Goal: Task Accomplishment & Management: Manage account settings

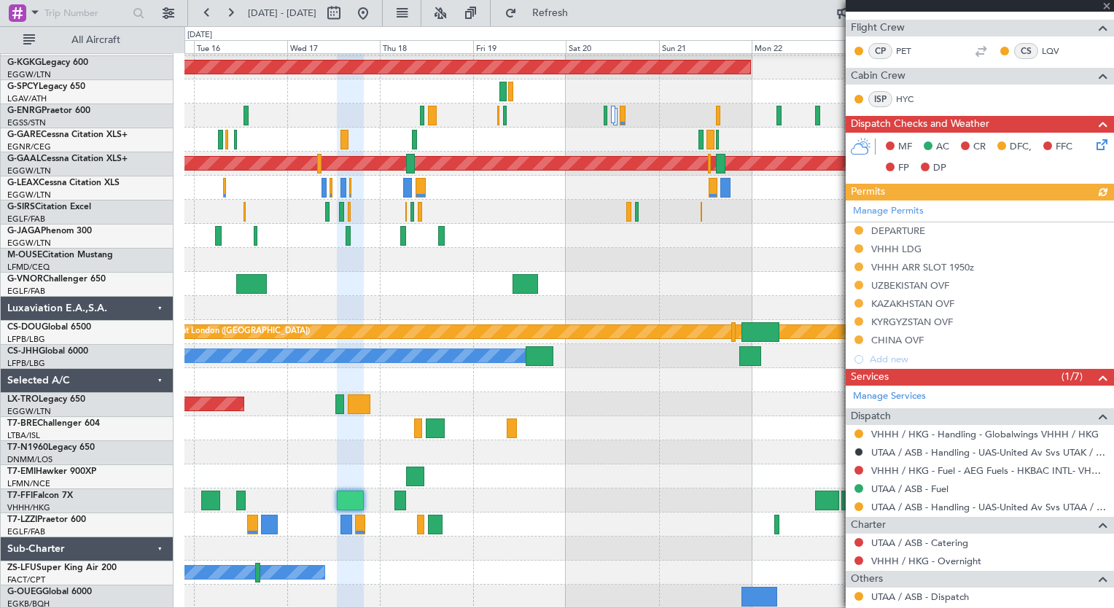
scroll to position [70, 0]
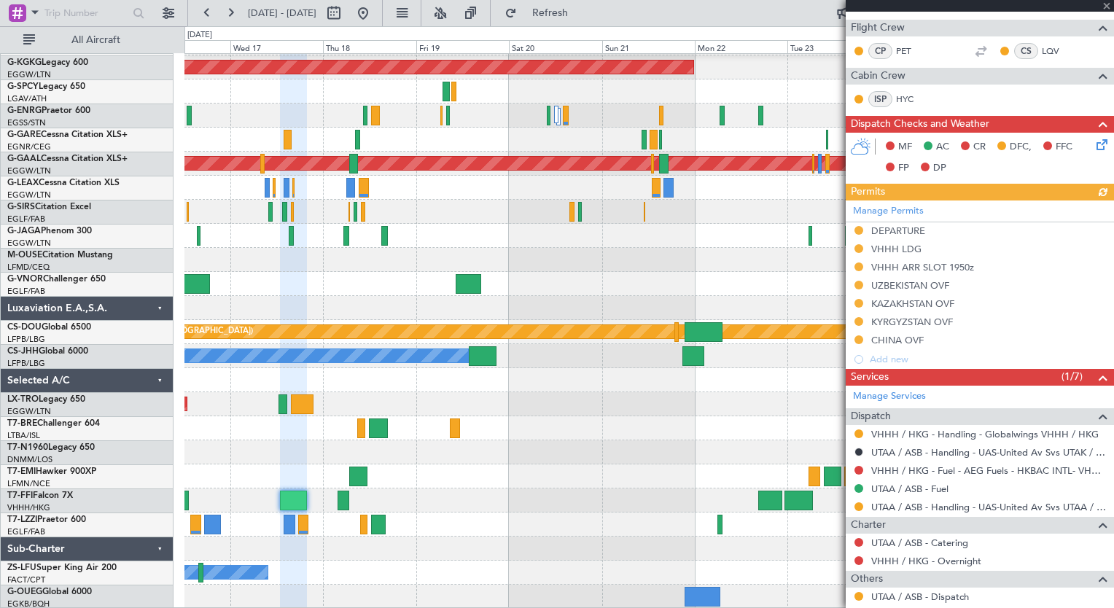
click at [483, 411] on div "A/C Unavailable [GEOGRAPHIC_DATA] ([GEOGRAPHIC_DATA]) AOG Maint [GEOGRAPHIC_DAT…" at bounding box center [648, 295] width 929 height 625
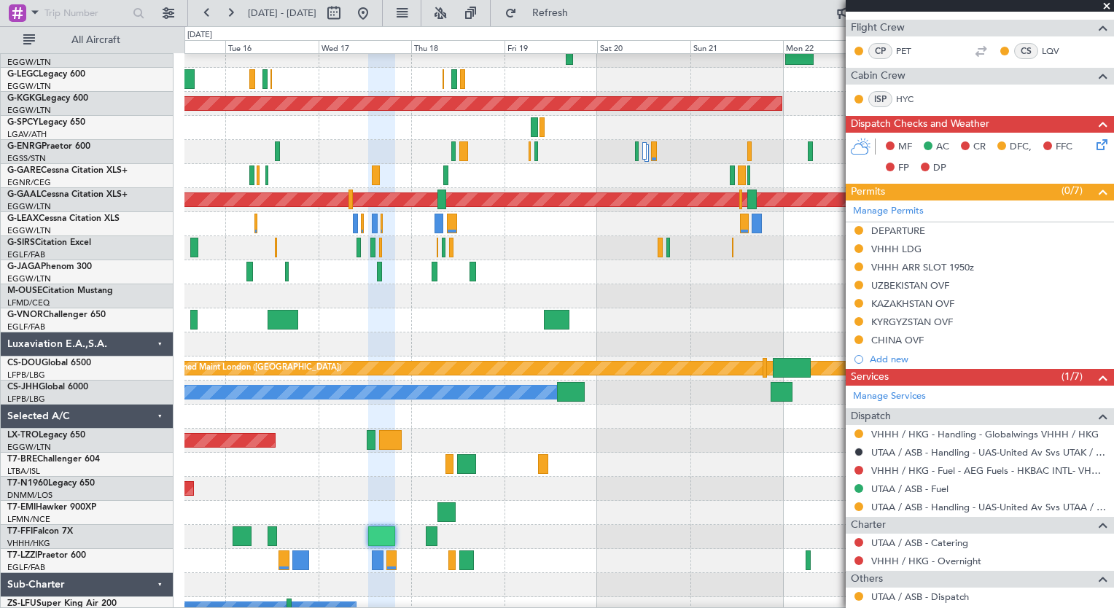
click at [797, 405] on div at bounding box center [648, 417] width 929 height 24
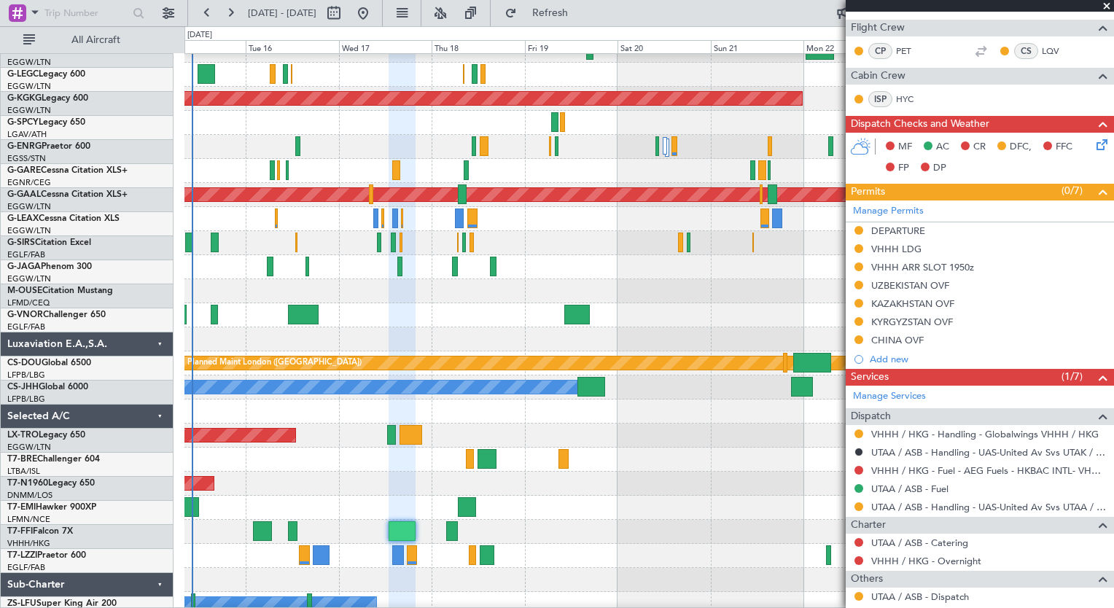
scroll to position [39, 0]
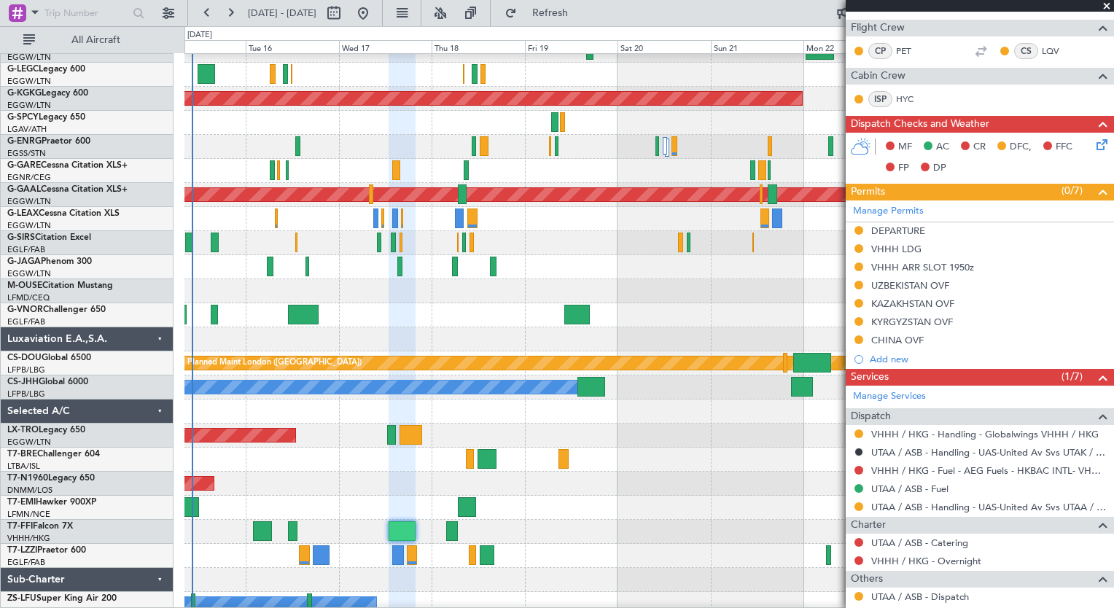
click at [1106, 7] on span at bounding box center [1106, 6] width 15 height 13
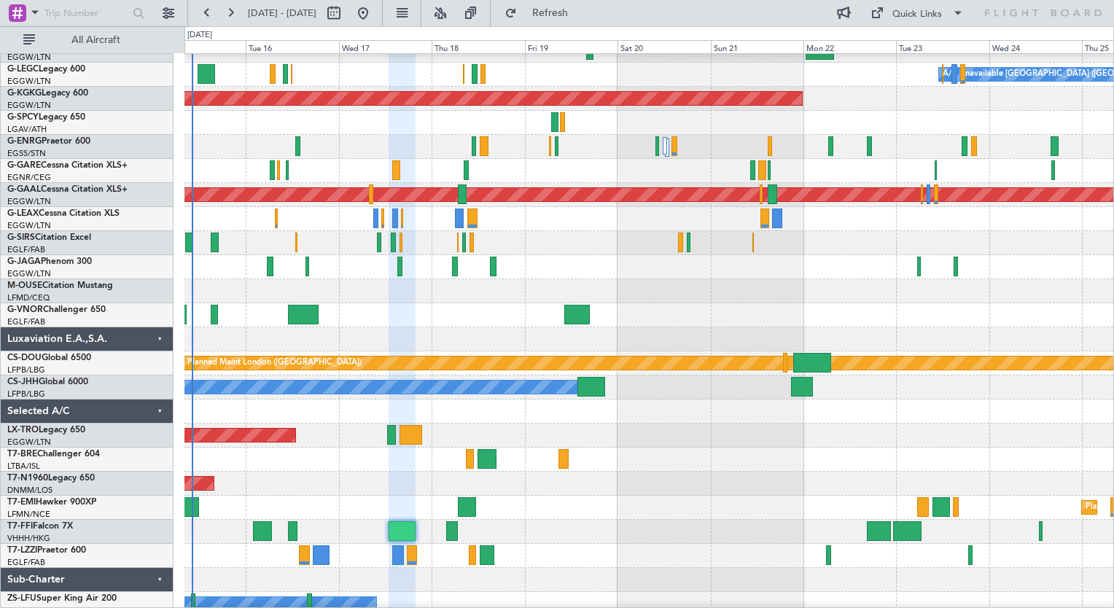
type input "0"
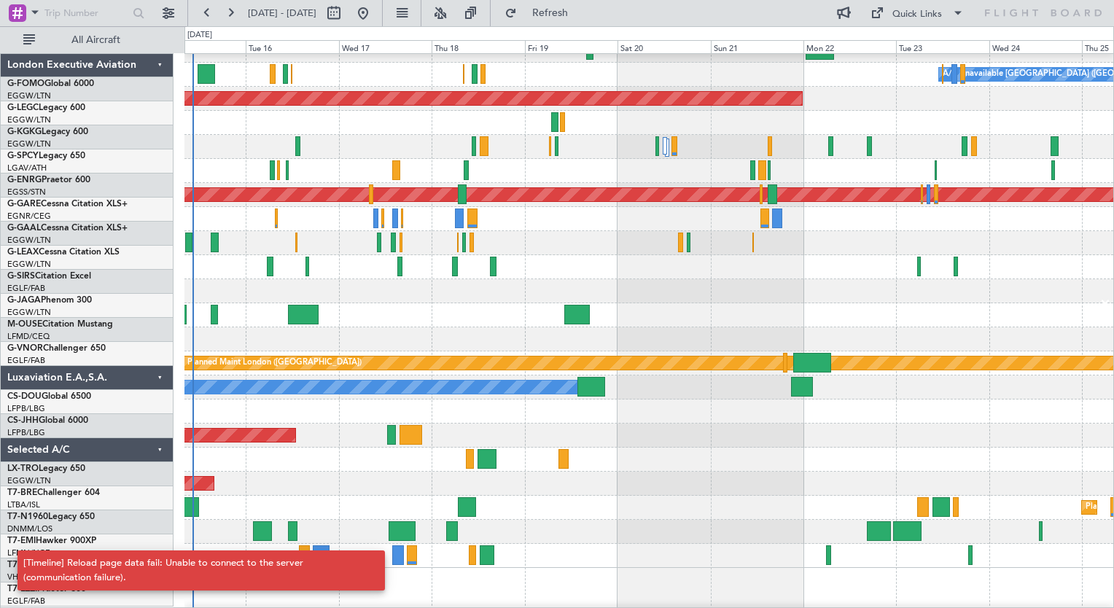
scroll to position [0, 0]
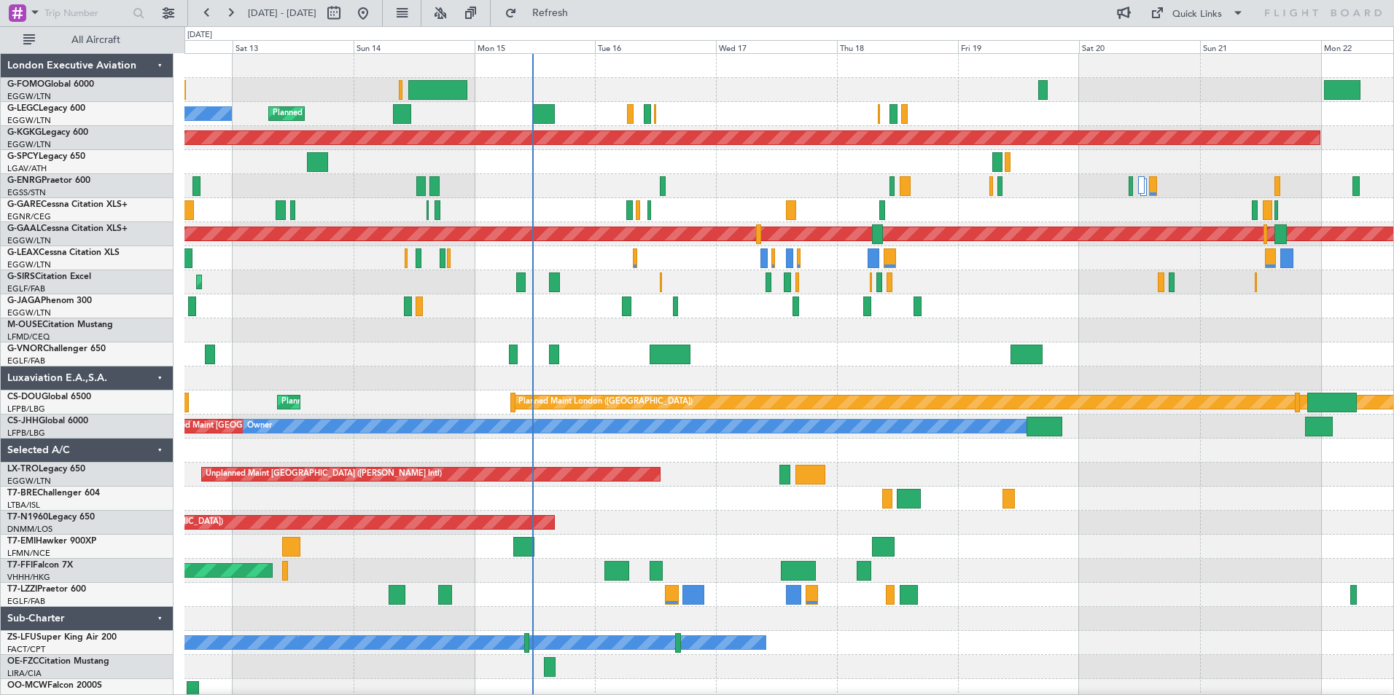
click at [727, 378] on div "Planned Maint [GEOGRAPHIC_DATA] ([GEOGRAPHIC_DATA]) Planned Maint [GEOGRAPHIC_D…" at bounding box center [788, 378] width 1208 height 649
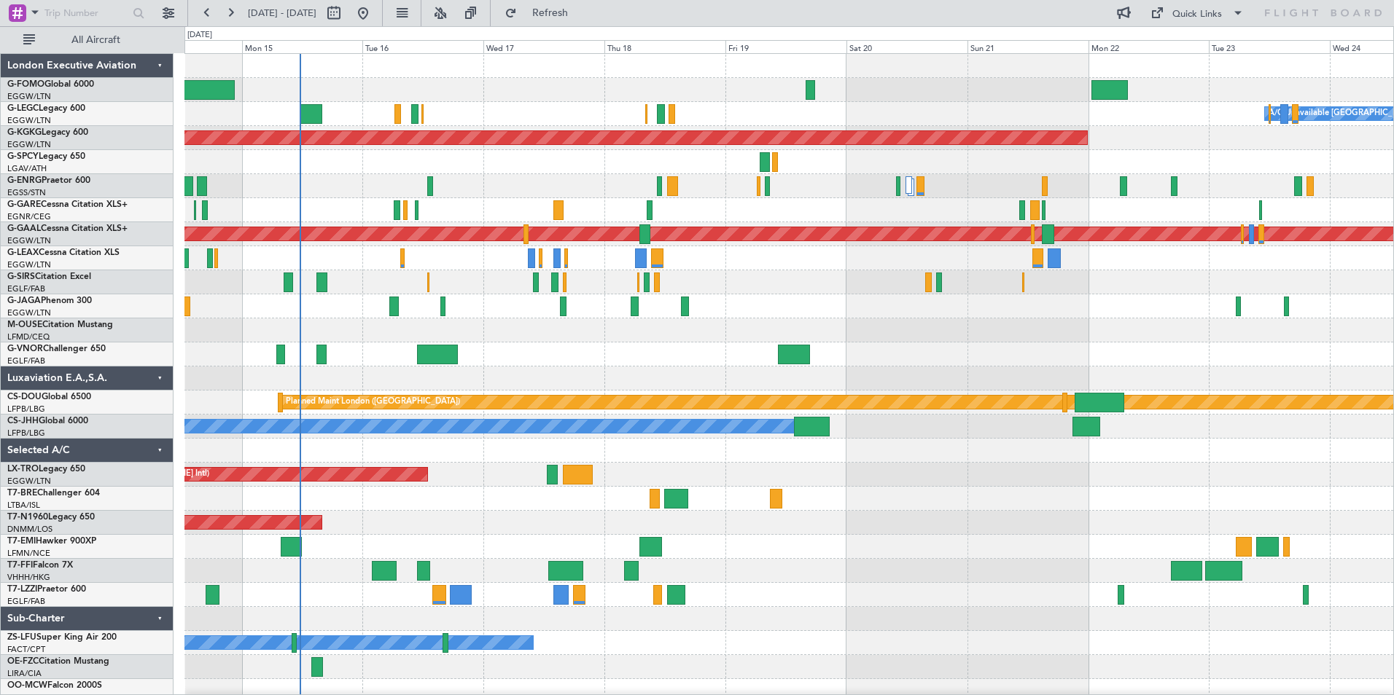
click at [514, 363] on div "A/C Unavailable [GEOGRAPHIC_DATA] ([GEOGRAPHIC_DATA]) Planned Maint [GEOGRAPHIC…" at bounding box center [788, 378] width 1208 height 649
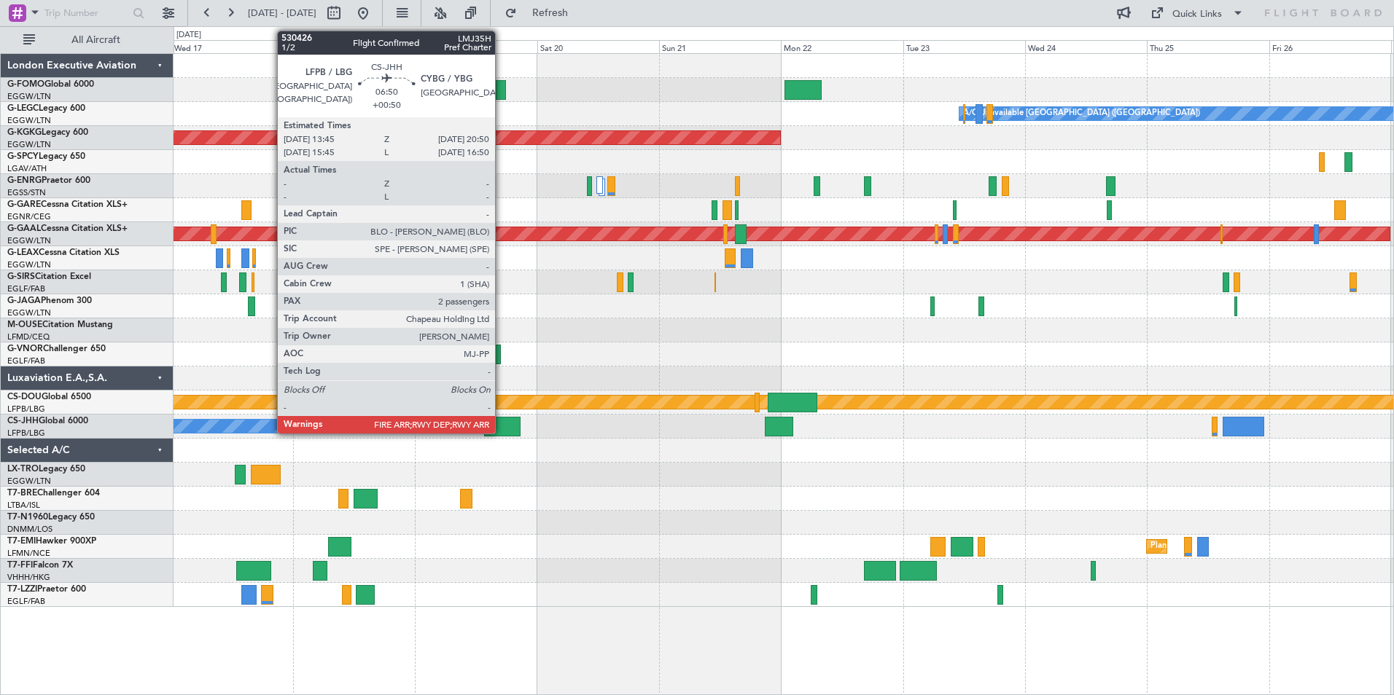
click at [501, 427] on div at bounding box center [502, 427] width 36 height 20
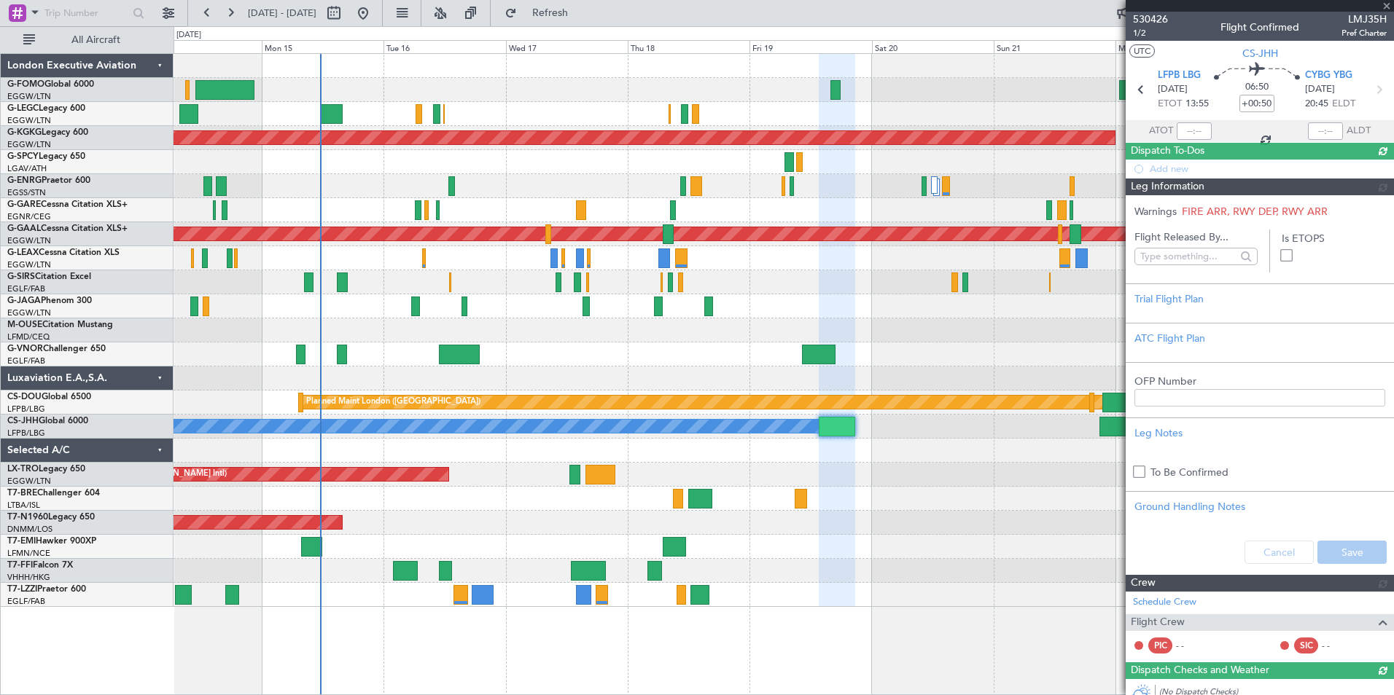
click at [634, 466] on div "Unplanned Maint [GEOGRAPHIC_DATA] ([PERSON_NAME] Intl)" at bounding box center [782, 475] width 1219 height 24
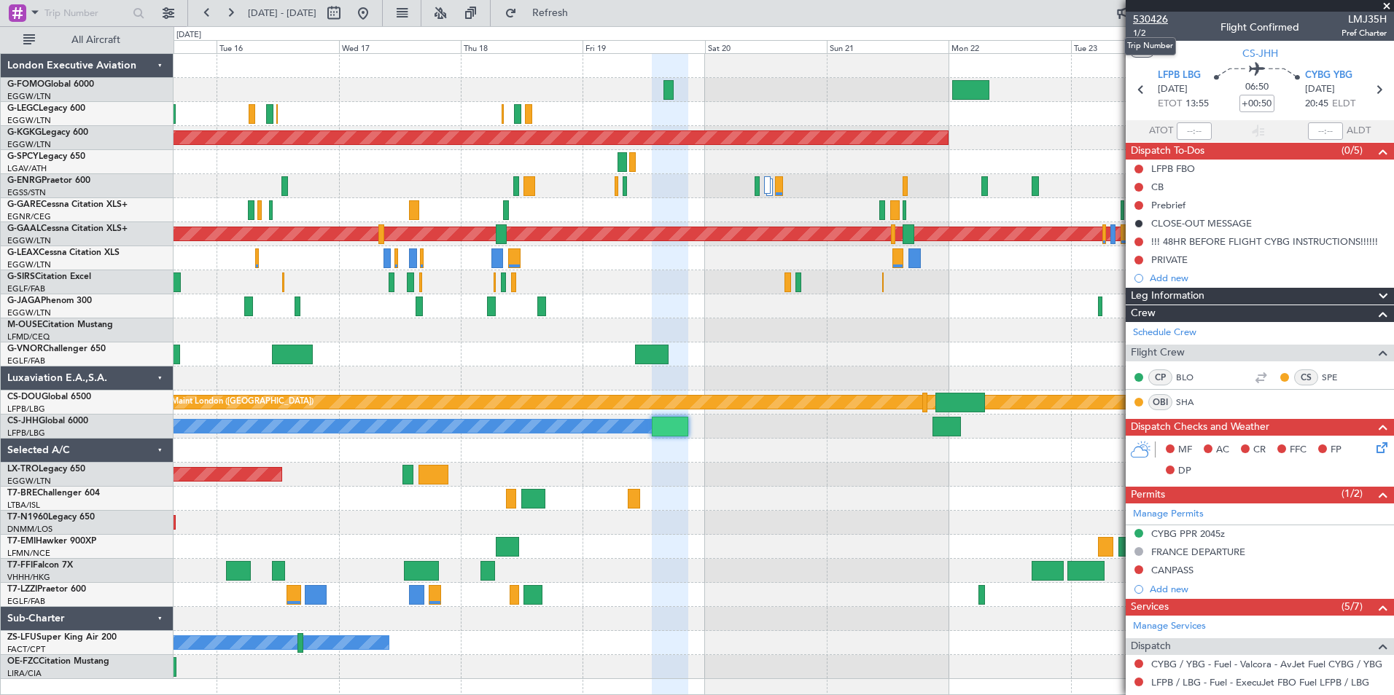
click at [1113, 18] on span "530426" at bounding box center [1150, 19] width 35 height 15
click at [1113, 31] on span "1/2" at bounding box center [1150, 33] width 35 height 12
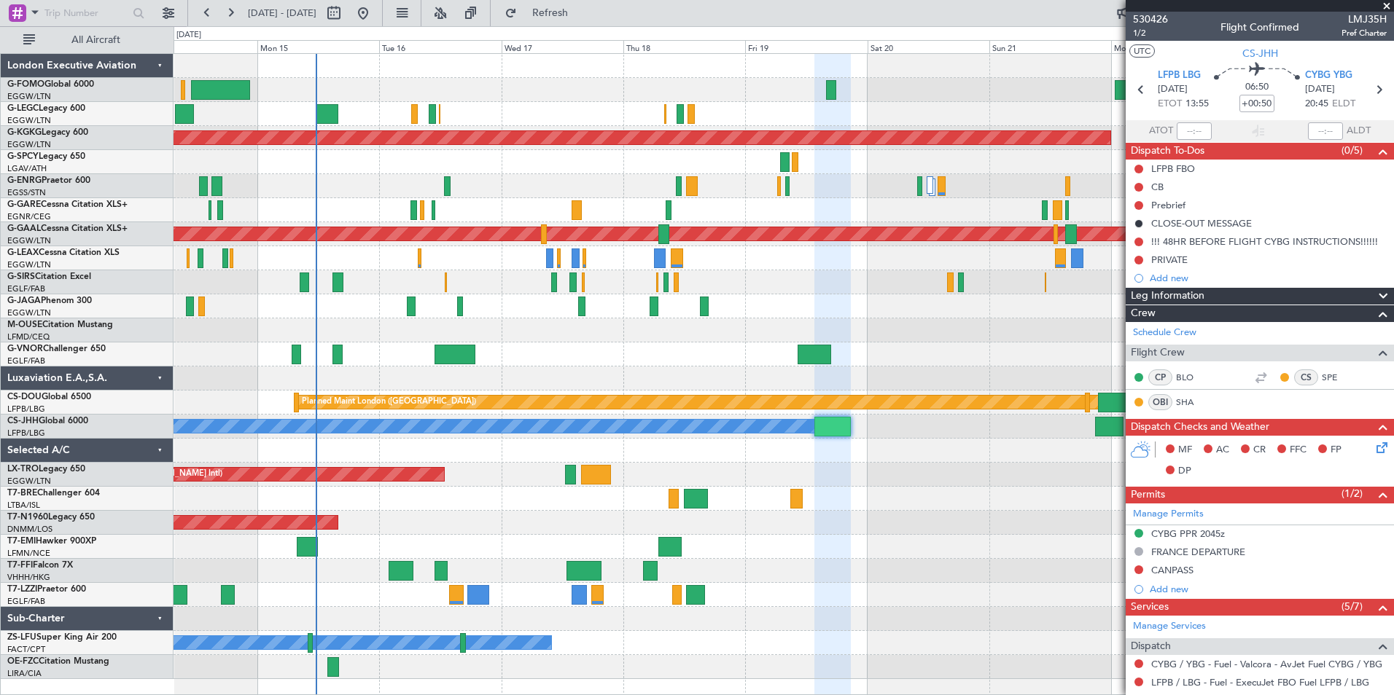
click at [923, 319] on div at bounding box center [782, 331] width 1219 height 24
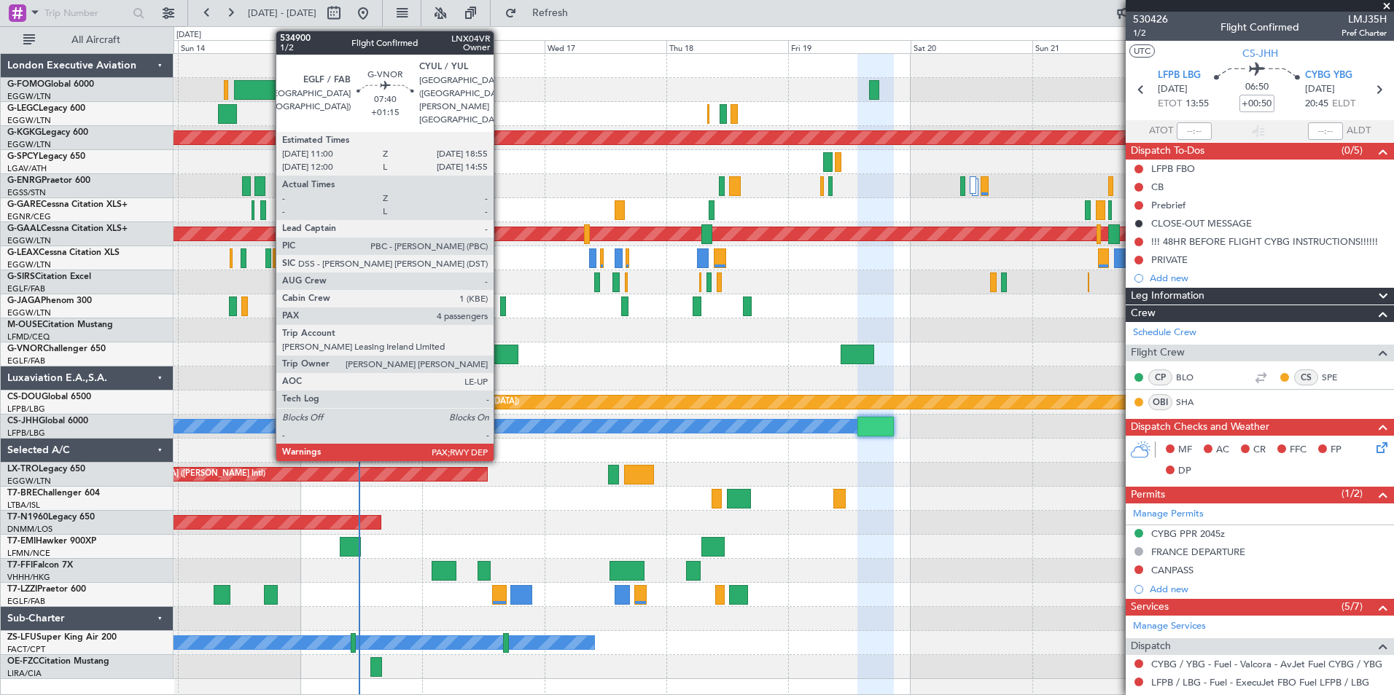
click at [500, 354] on div at bounding box center [497, 355] width 41 height 20
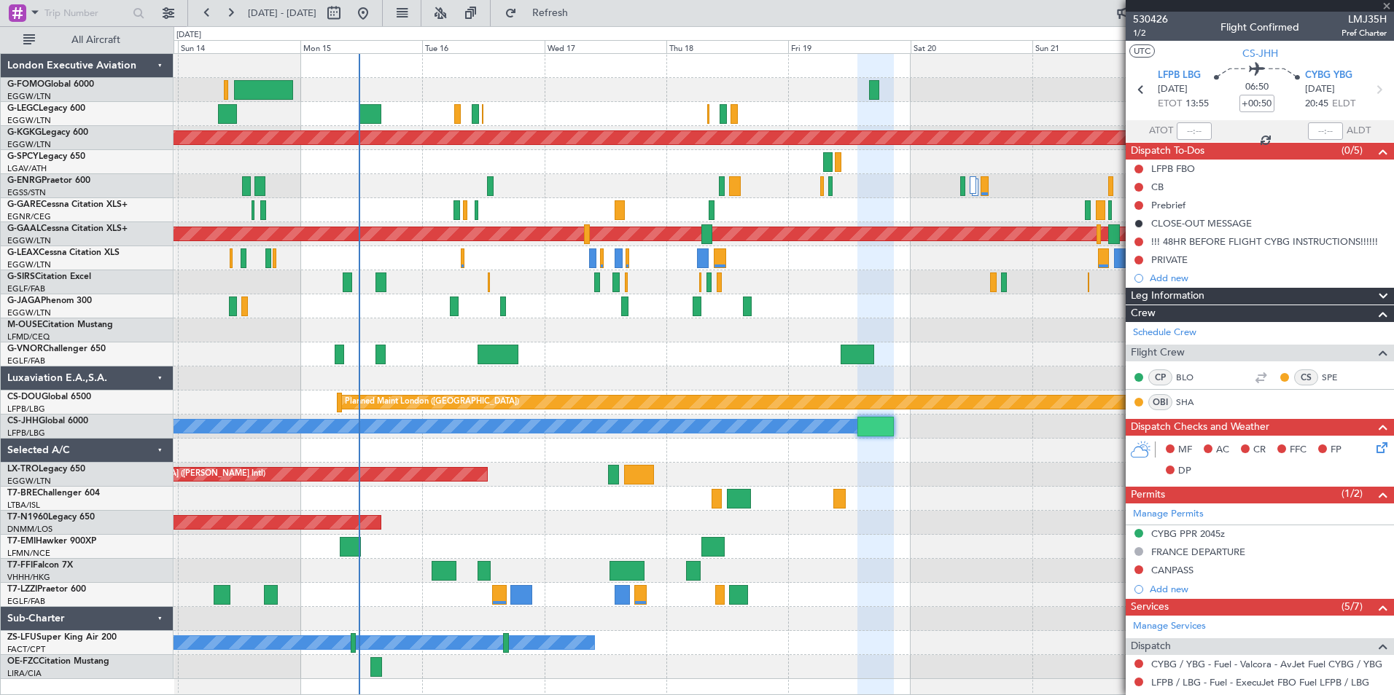
type input "+01:15"
type input "4"
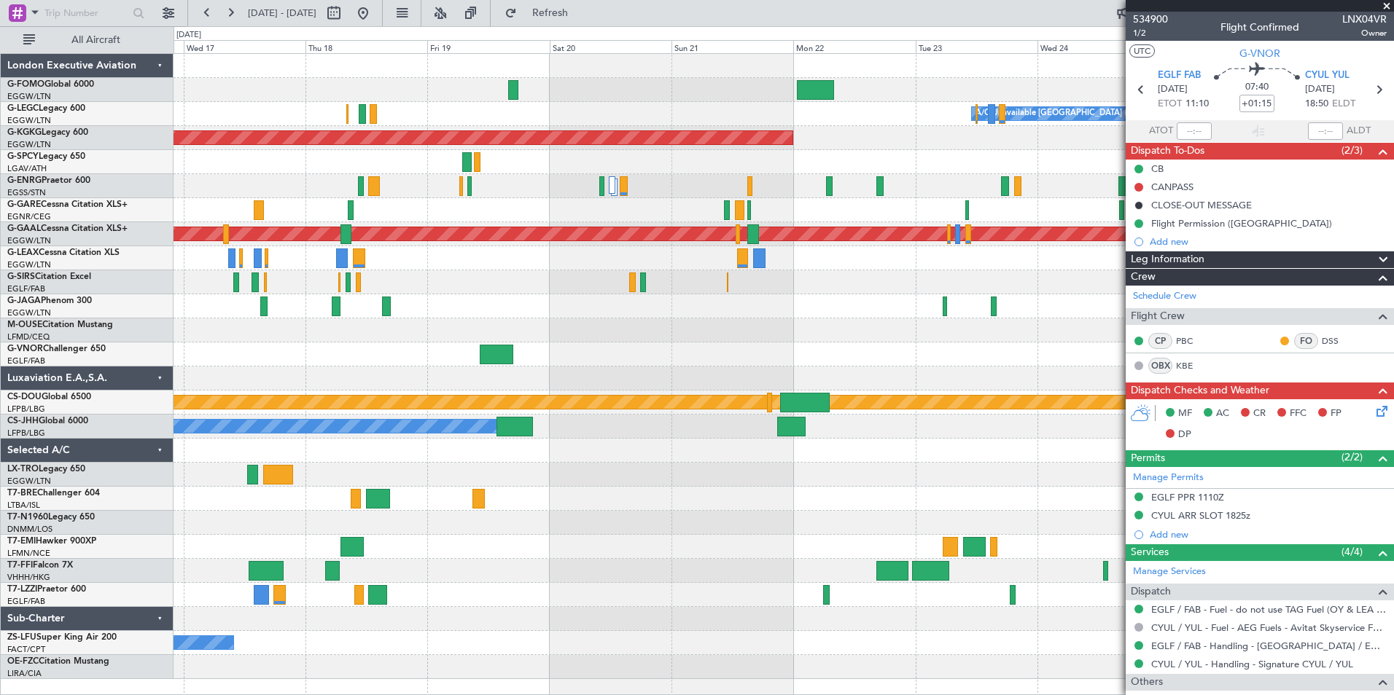
click at [431, 280] on div "A/C Unavailable [GEOGRAPHIC_DATA] ([GEOGRAPHIC_DATA]) AOG Maint [GEOGRAPHIC_DAT…" at bounding box center [782, 366] width 1219 height 625
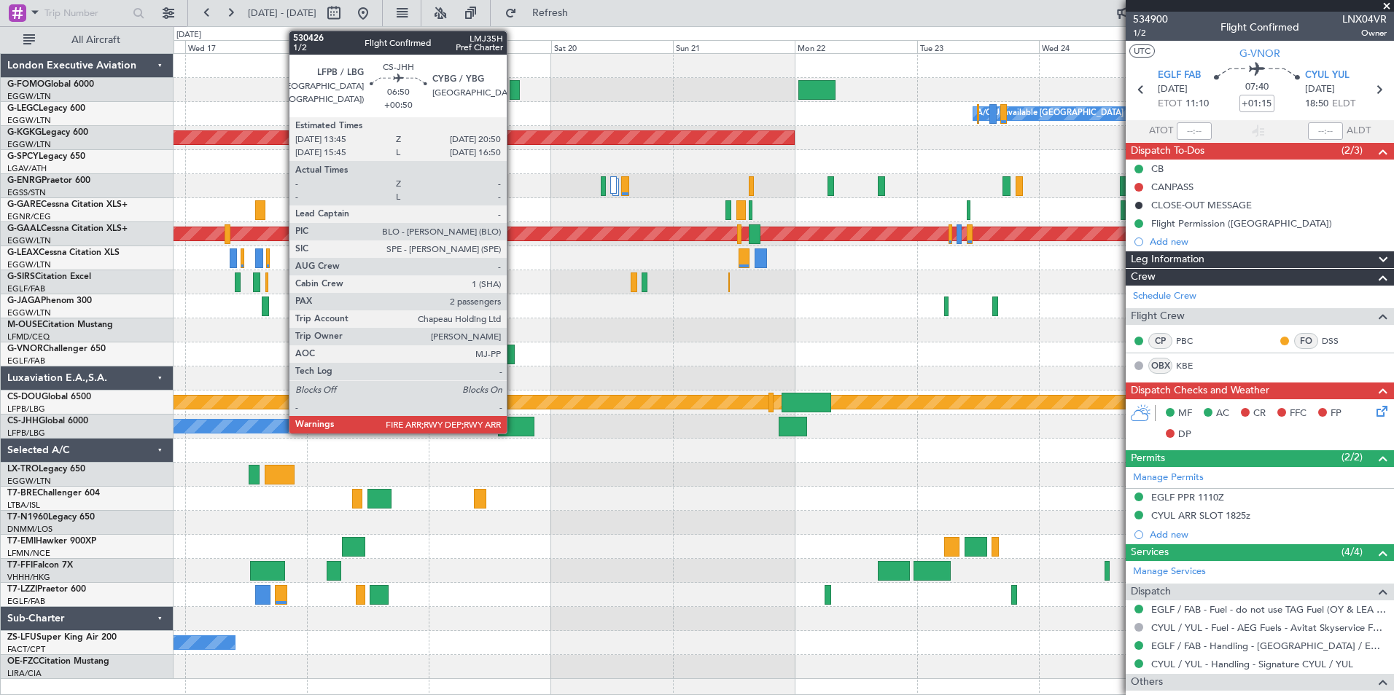
click at [513, 426] on div at bounding box center [516, 427] width 36 height 20
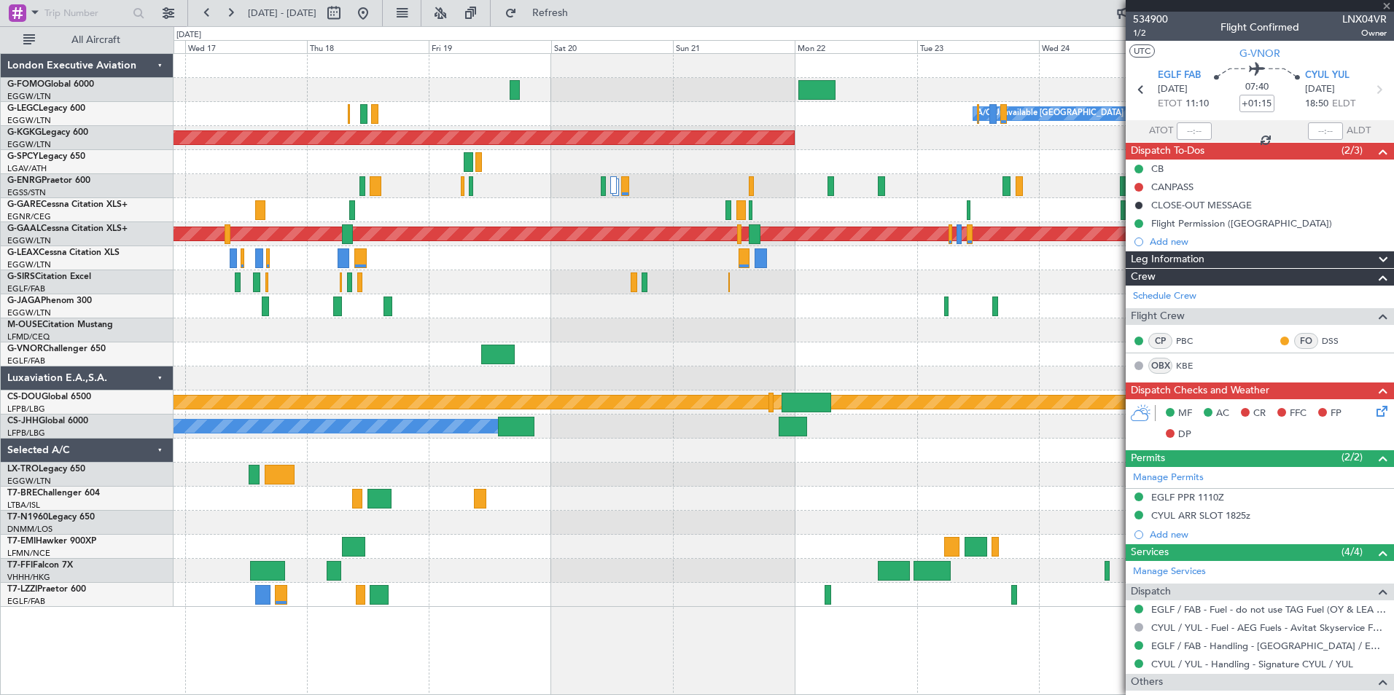
type input "+00:50"
type input "2"
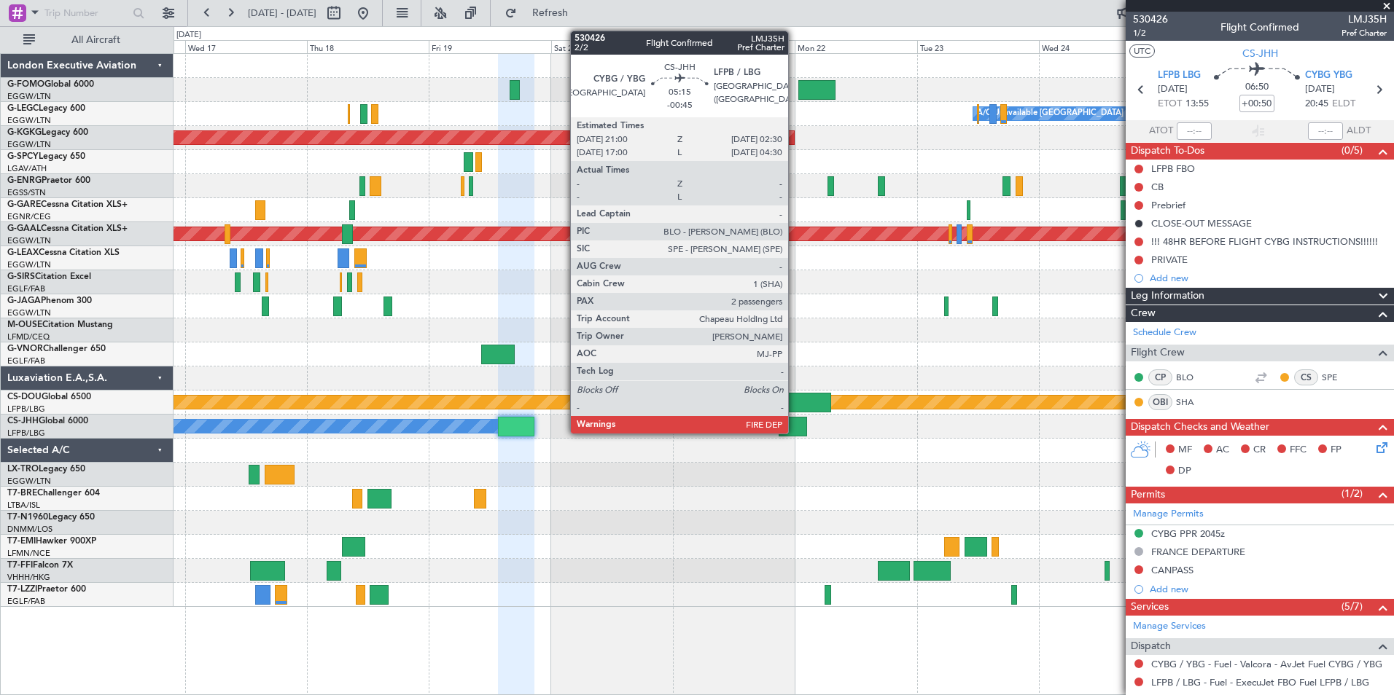
click at [794, 432] on div at bounding box center [792, 427] width 28 height 20
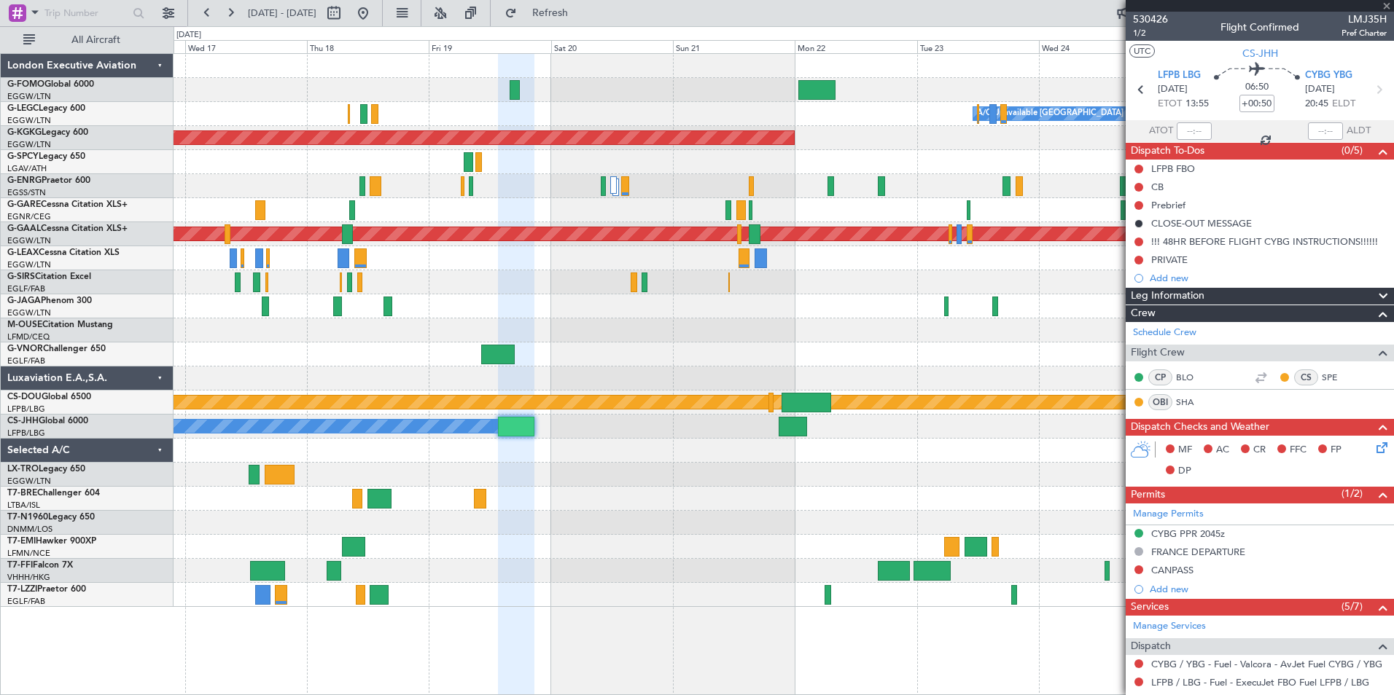
type input "-00:45"
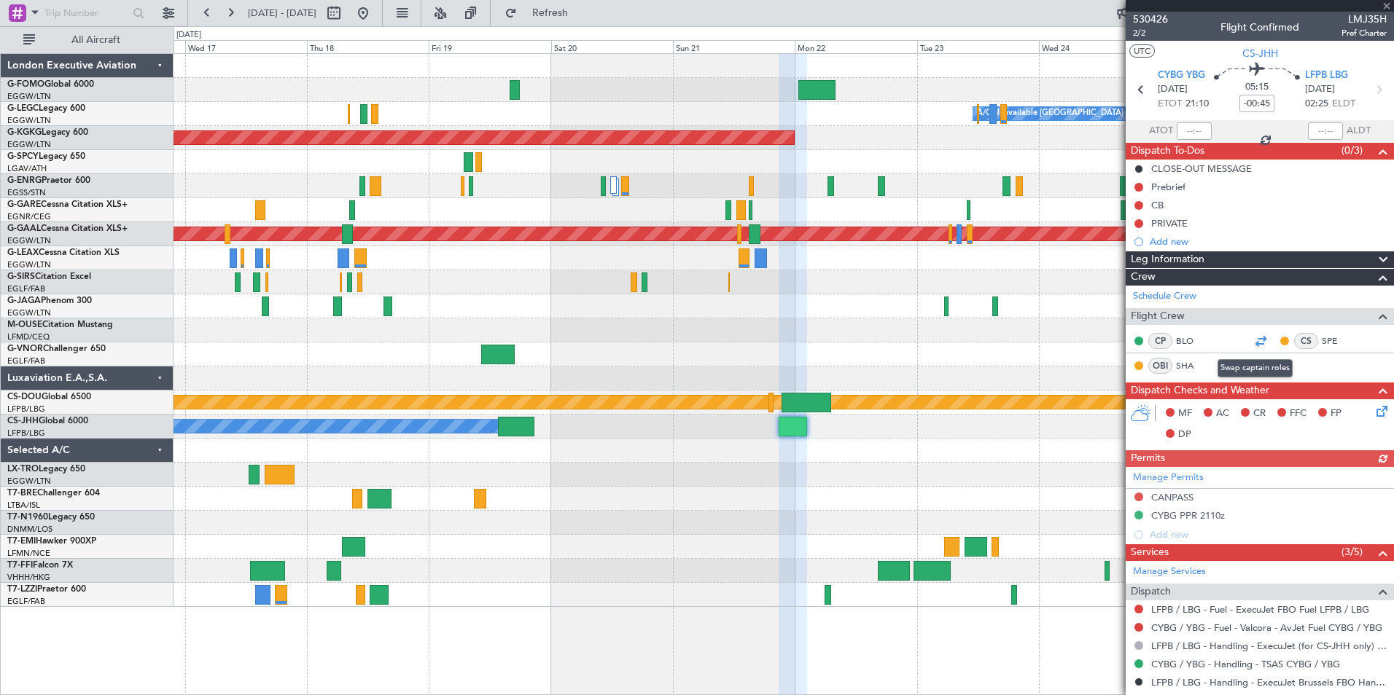
click at [1113, 340] on div at bounding box center [1259, 340] width 17 height 17
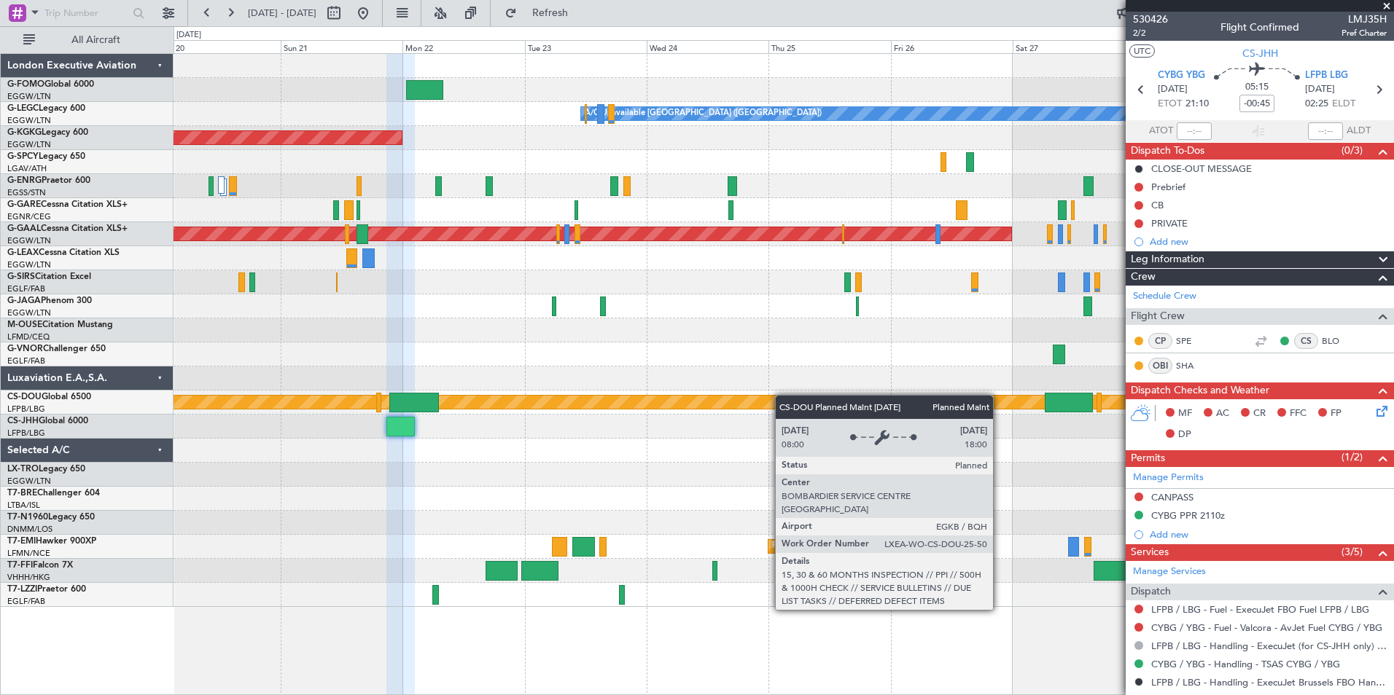
click at [545, 406] on div "A/C Unavailable London (Luton) AOG Maint Istanbul (Ataturk) Planned Maint Dusse…" at bounding box center [782, 330] width 1219 height 553
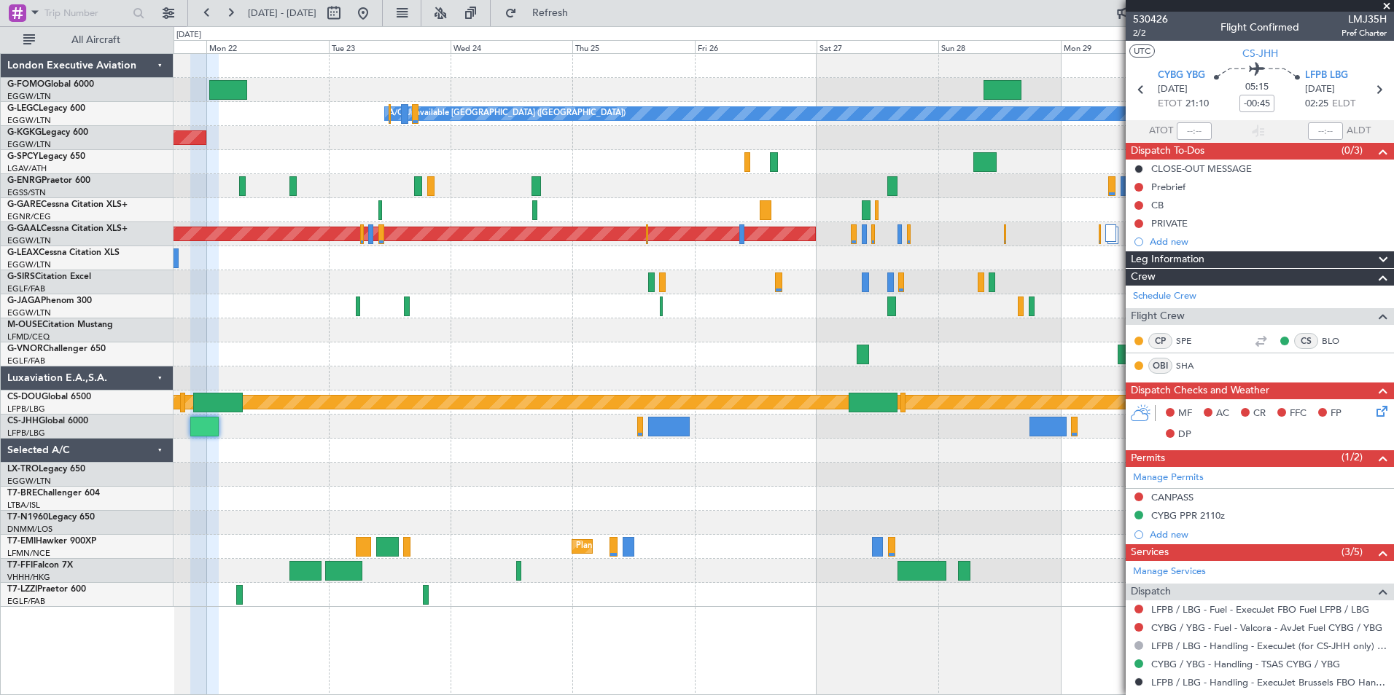
click at [704, 528] on div at bounding box center [782, 523] width 1219 height 24
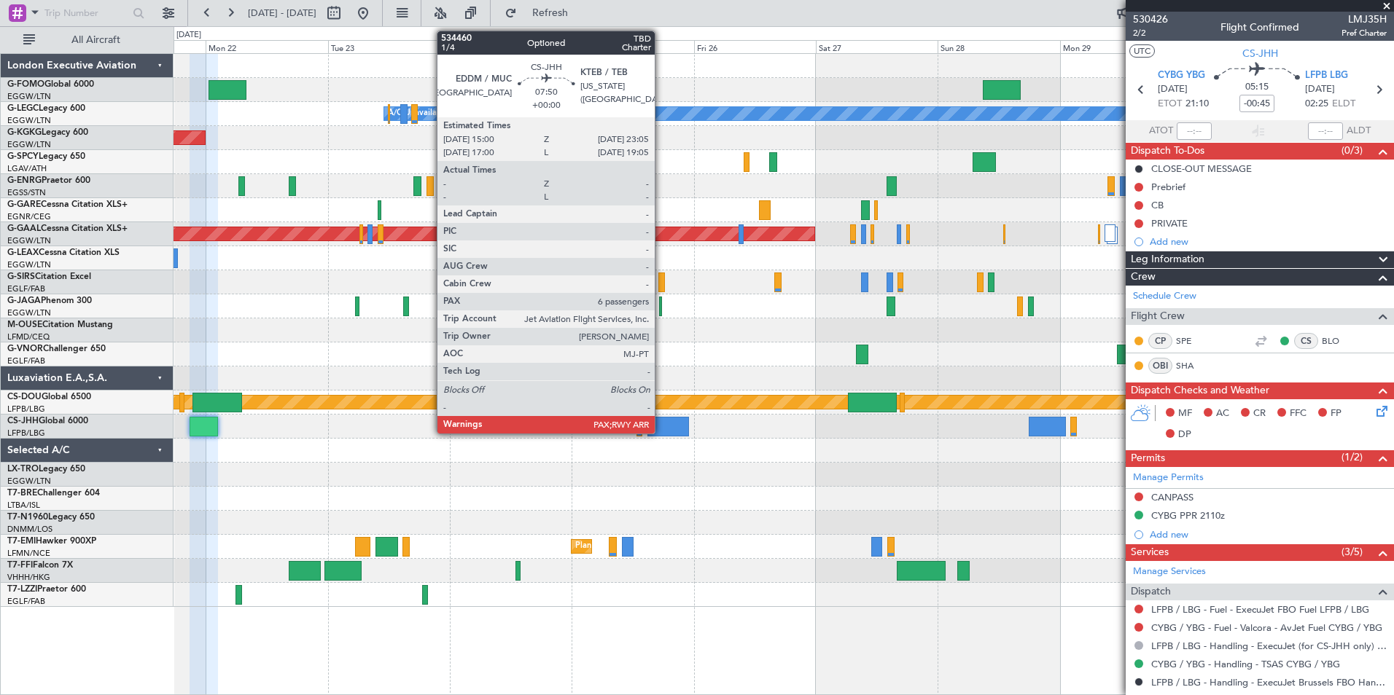
click at [660, 423] on div at bounding box center [668, 427] width 42 height 20
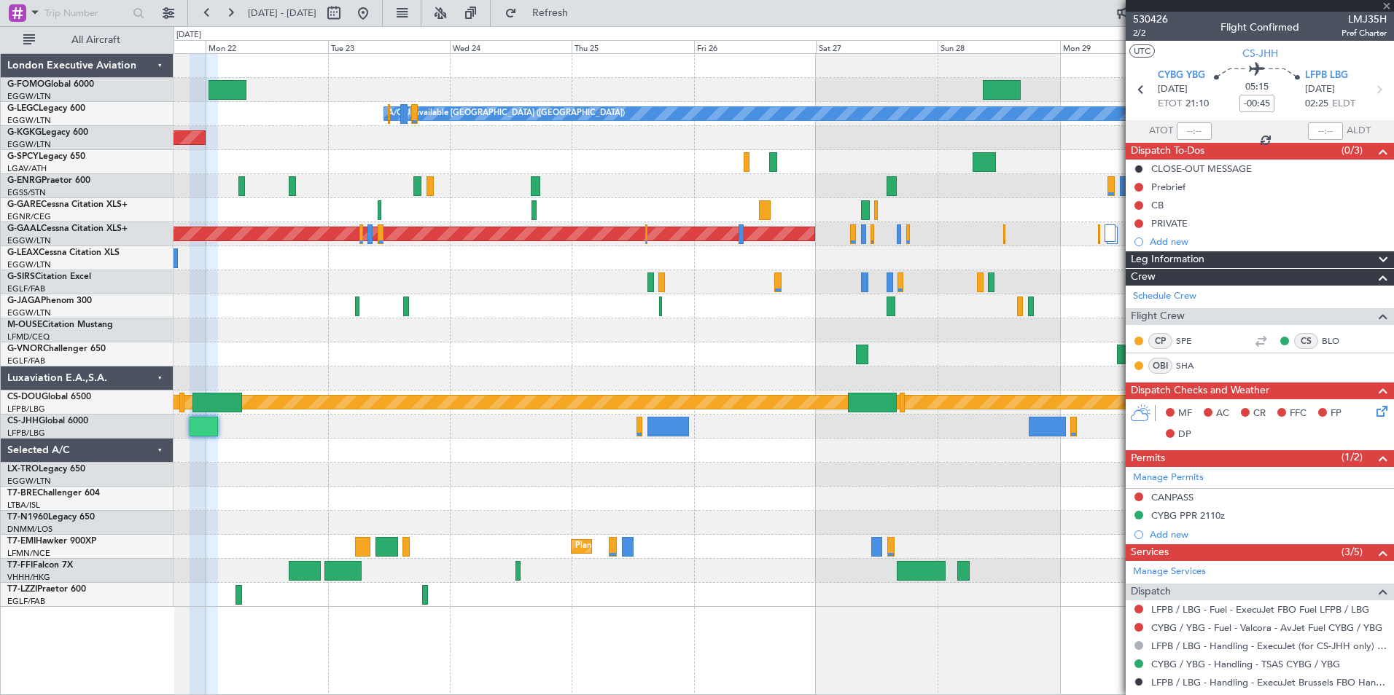
type input "6"
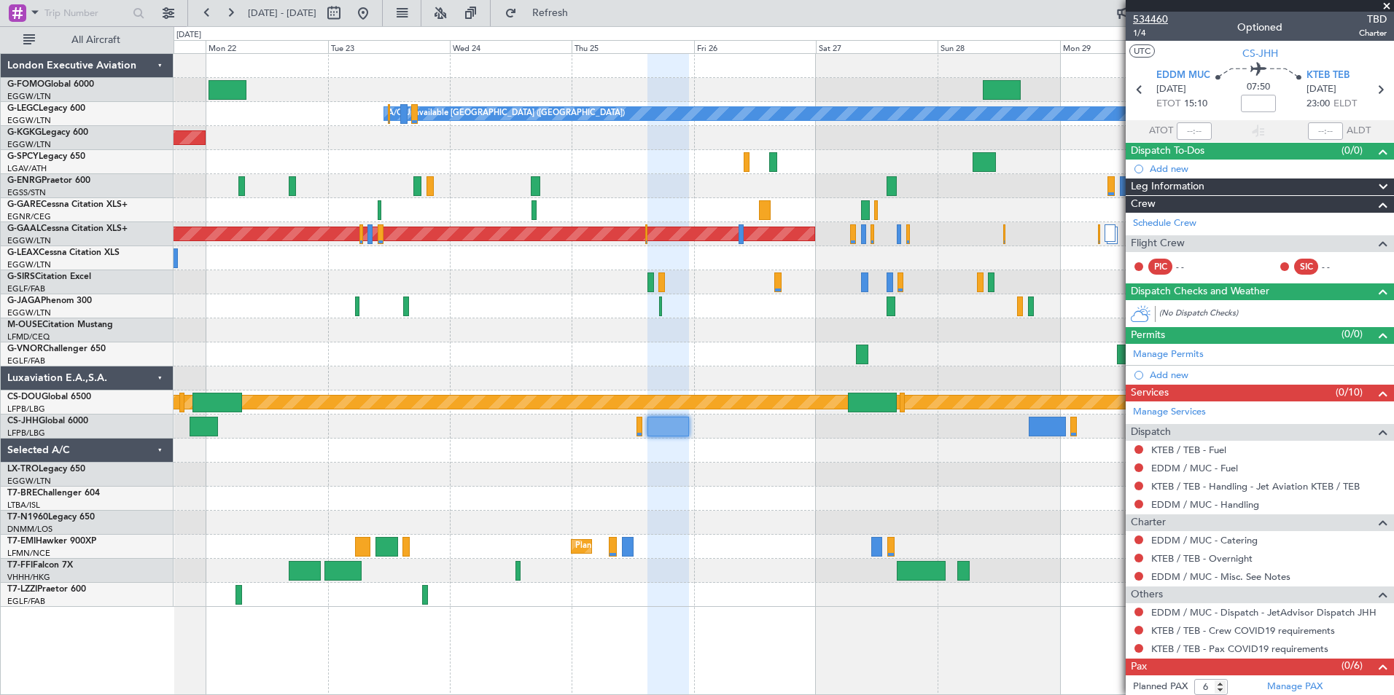
click at [1113, 19] on span "534460" at bounding box center [1150, 19] width 35 height 15
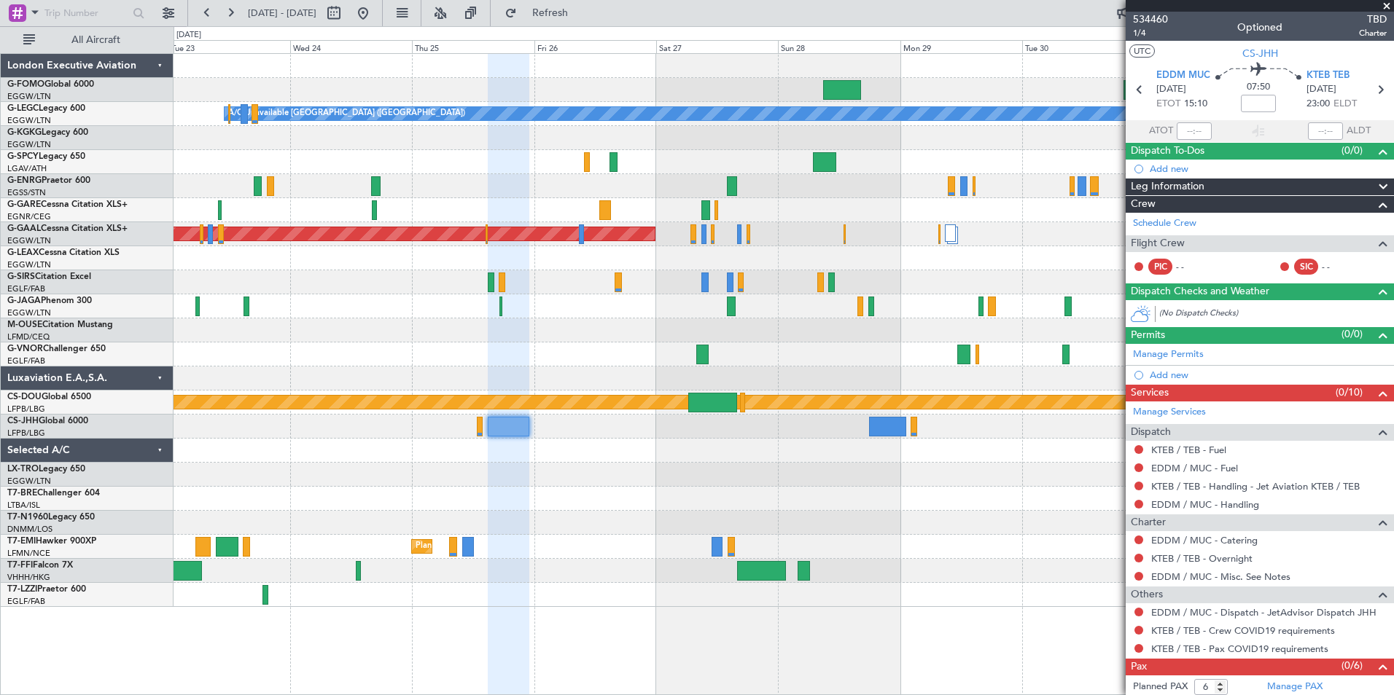
click at [665, 492] on div "A/C Unavailable London (Luton) AOG Maint Istanbul (Ataturk) Planned Maint Dusse…" at bounding box center [782, 330] width 1219 height 553
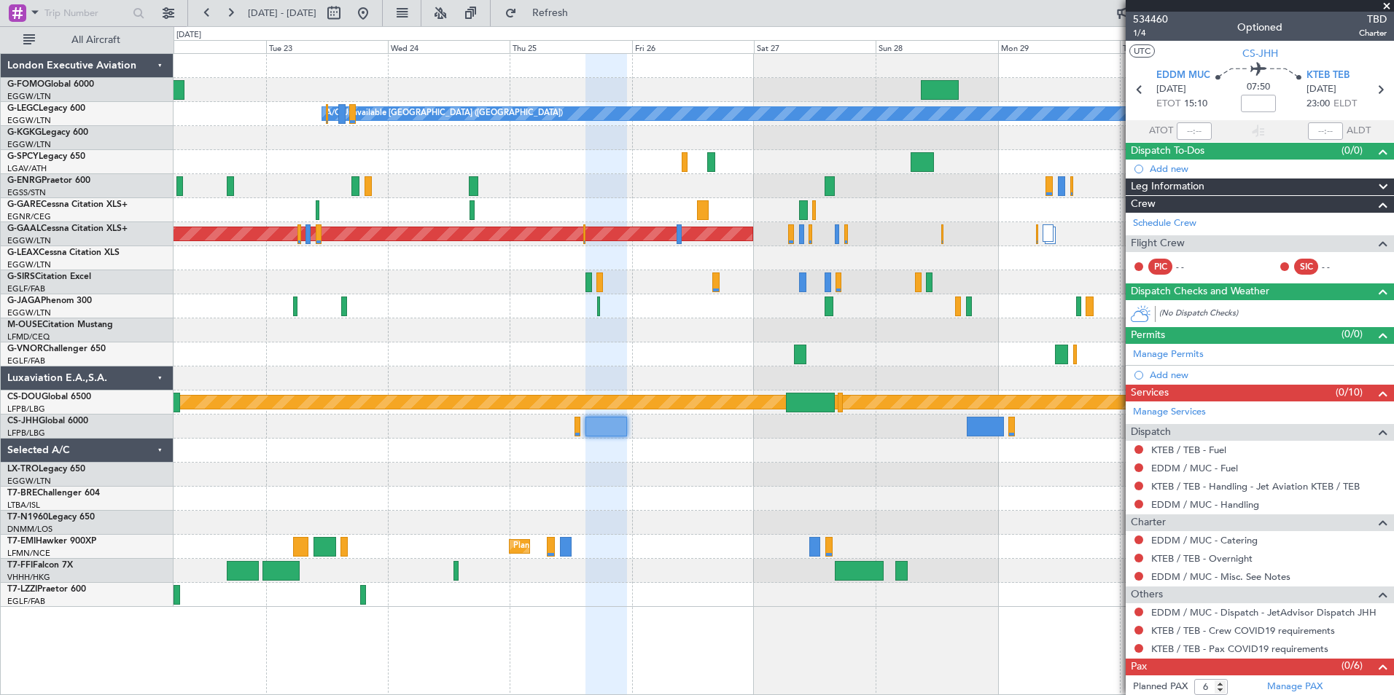
click at [560, 491] on div "A/C Unavailable London (Luton) AOG Maint Istanbul (Ataturk) Planned Maint Dusse…" at bounding box center [782, 330] width 1219 height 553
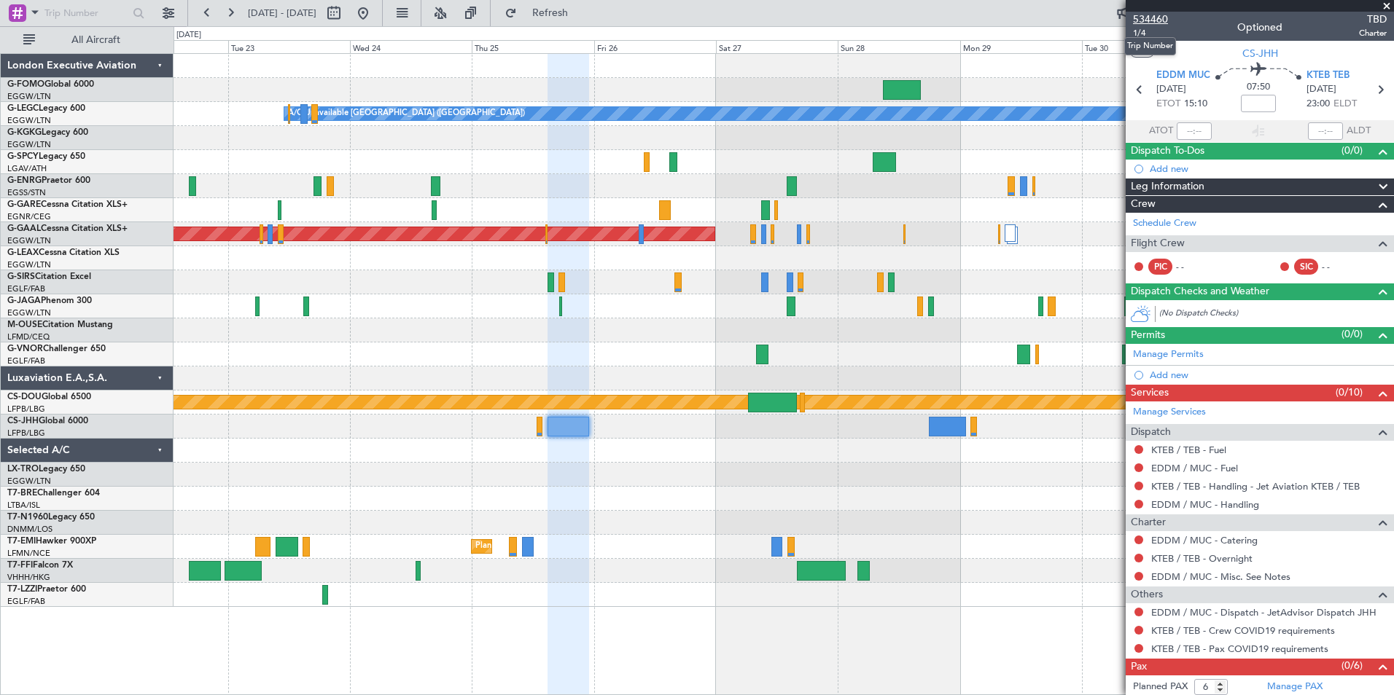
click at [1113, 20] on span "534460" at bounding box center [1150, 19] width 35 height 15
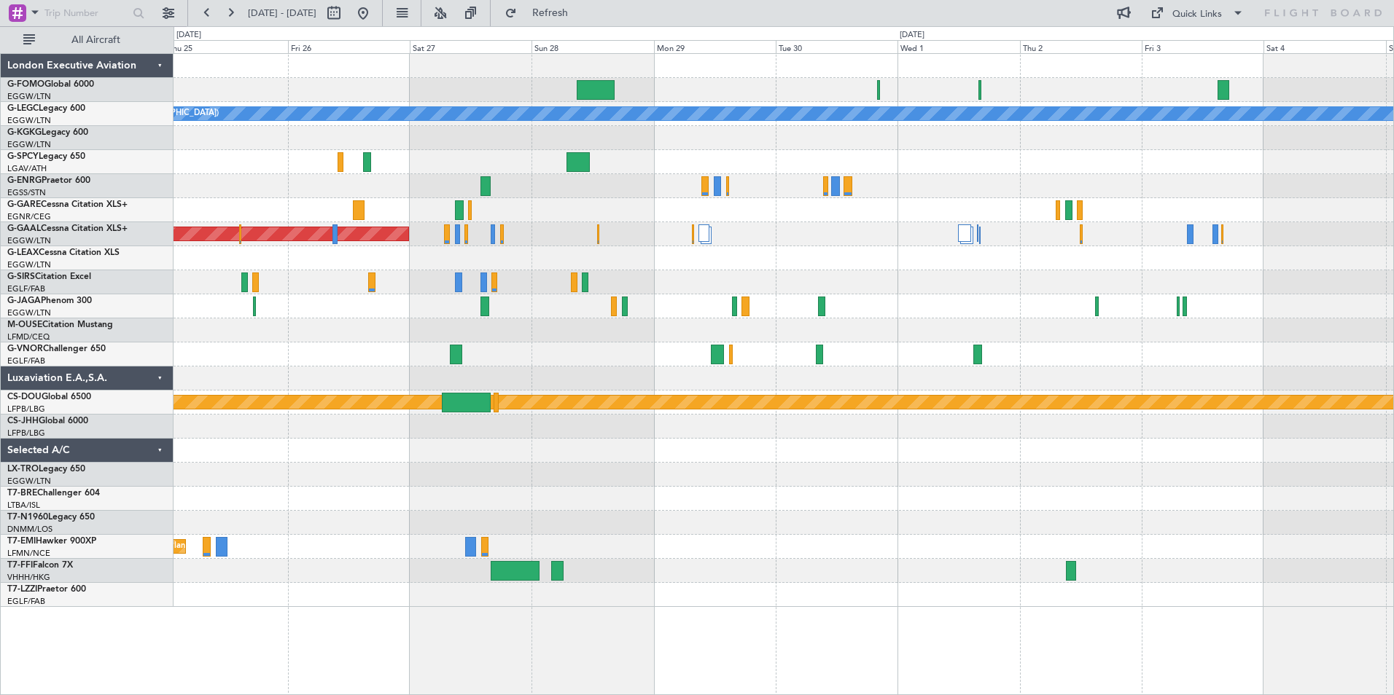
click at [709, 478] on div "A/C Unavailable London (Luton) Planned Maint Dusseldorf Planned Maint London (B…" at bounding box center [782, 330] width 1219 height 553
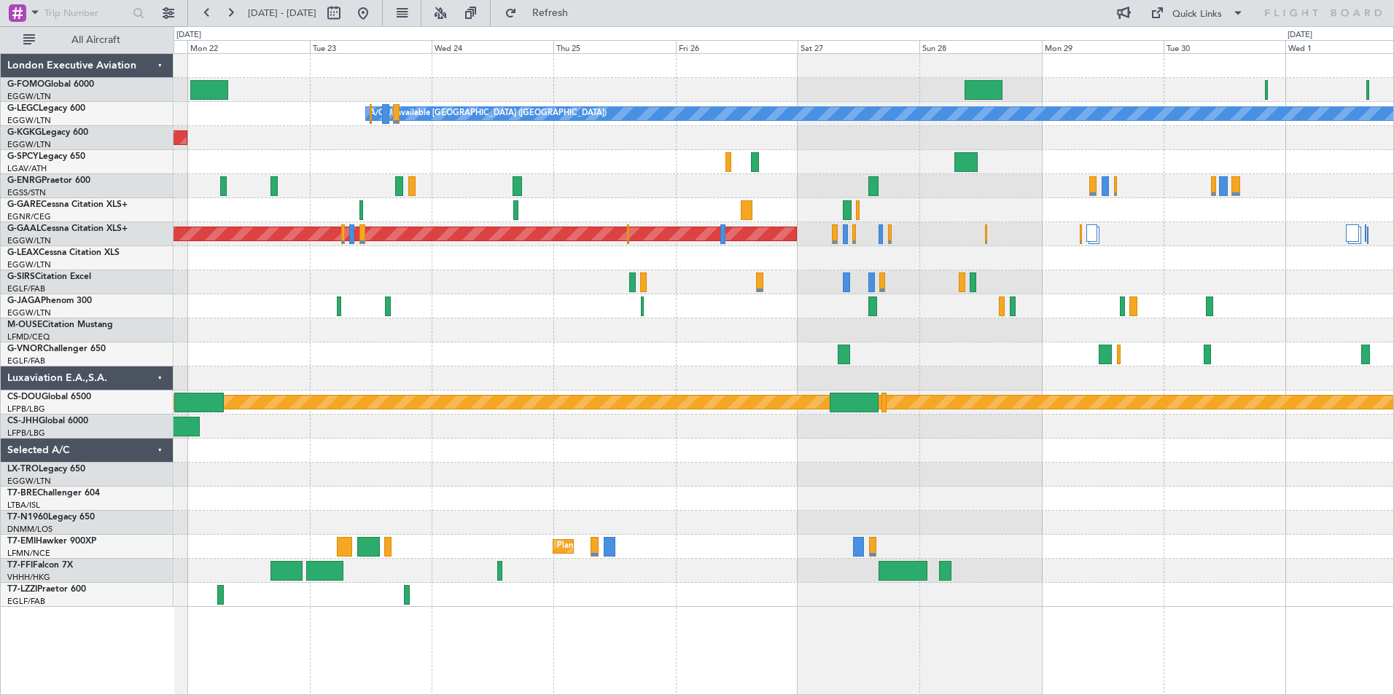
click at [1082, 488] on div "A/C Unavailable London (Luton) AOG Maint Istanbul (Ataturk) Planned Maint Dusse…" at bounding box center [782, 330] width 1219 height 553
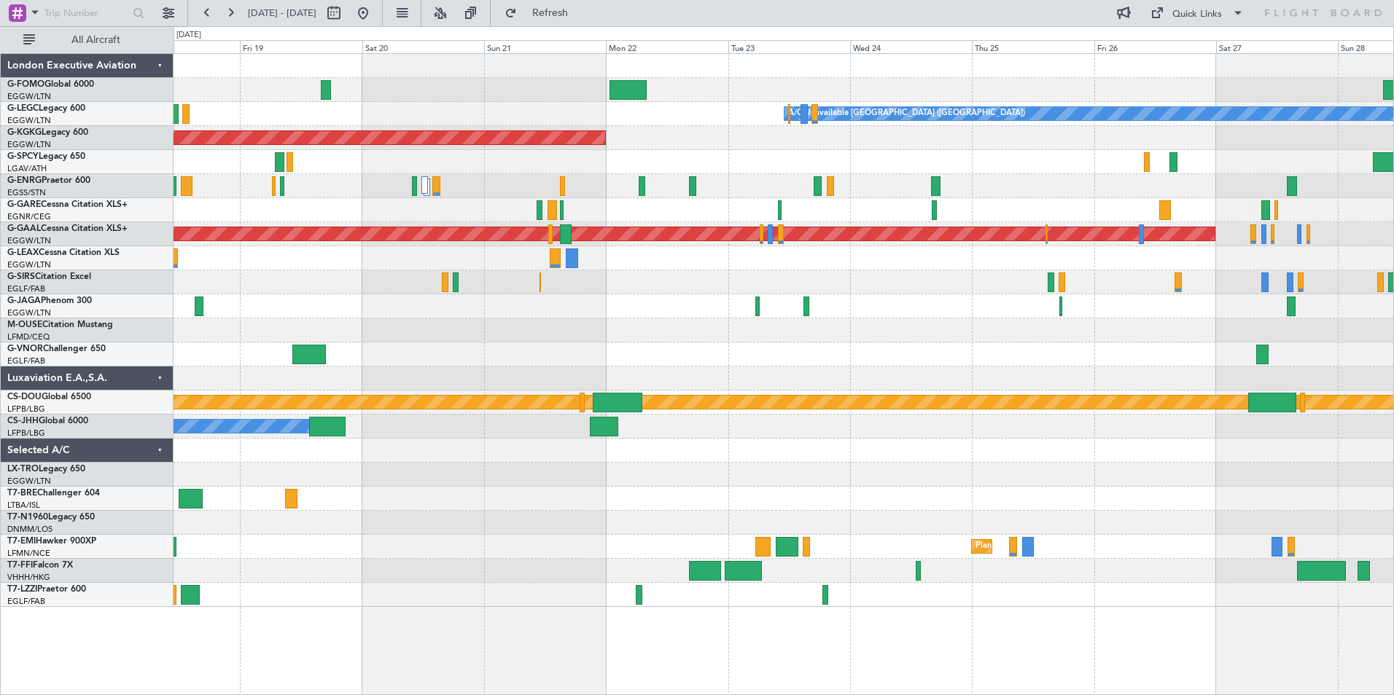
click at [104, 509] on div "A/C Unavailable London (Luton) AOG Maint Istanbul (Ataturk) Planned Maint Dusse…" at bounding box center [697, 360] width 1394 height 669
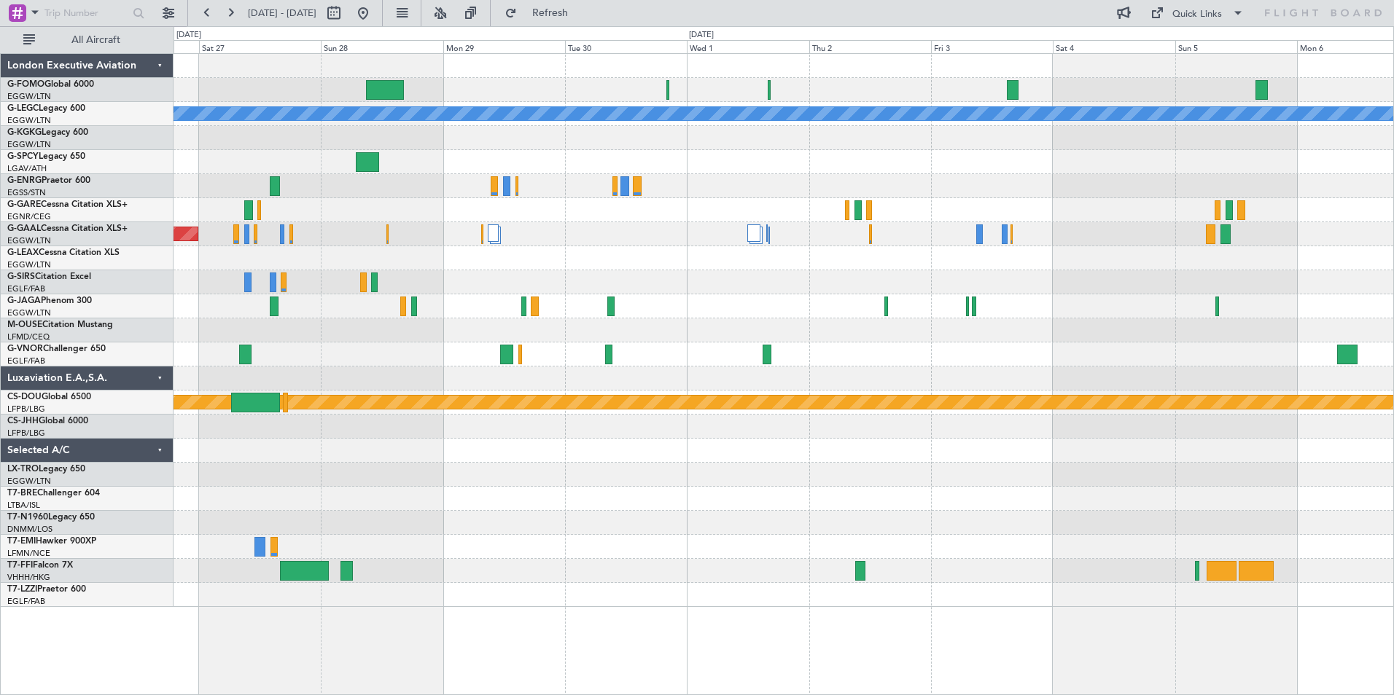
click at [128, 551] on div "A/C Unavailable London (Luton) Planned Maint Dusseldorf Planned Maint London (B…" at bounding box center [697, 360] width 1394 height 669
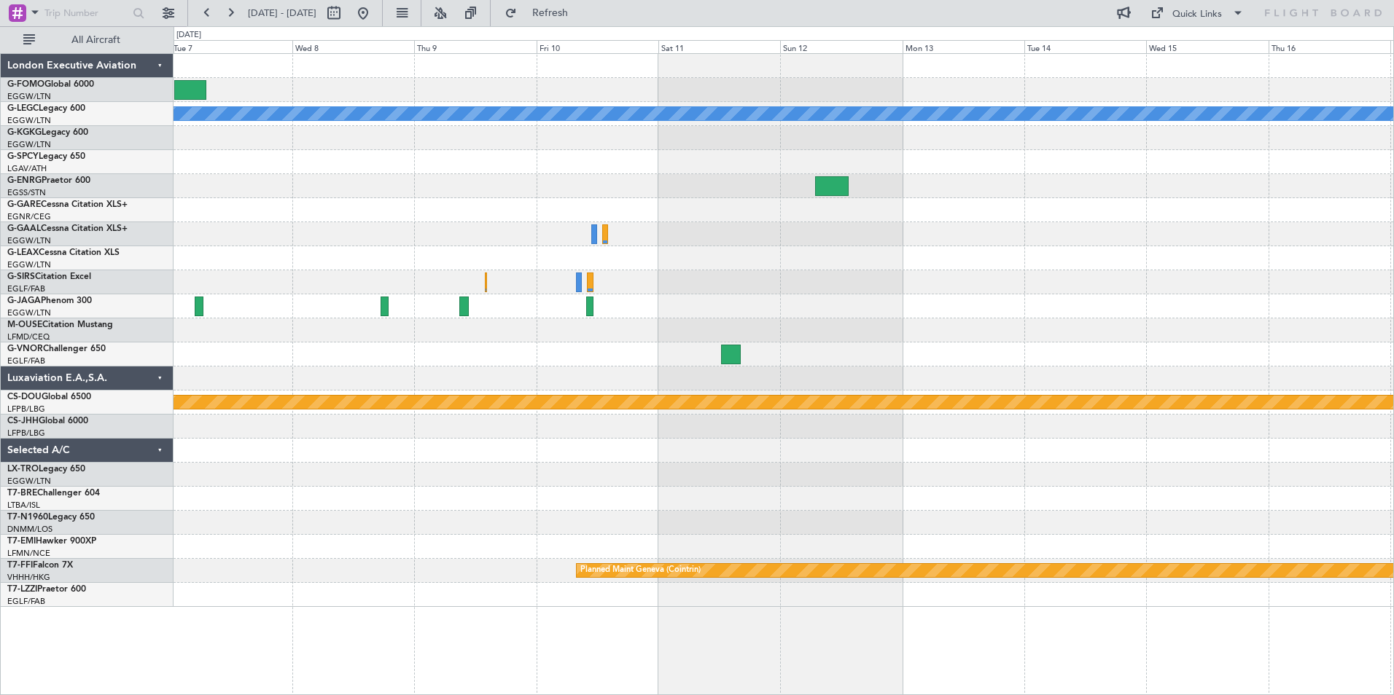
click at [176, 586] on div at bounding box center [782, 595] width 1219 height 24
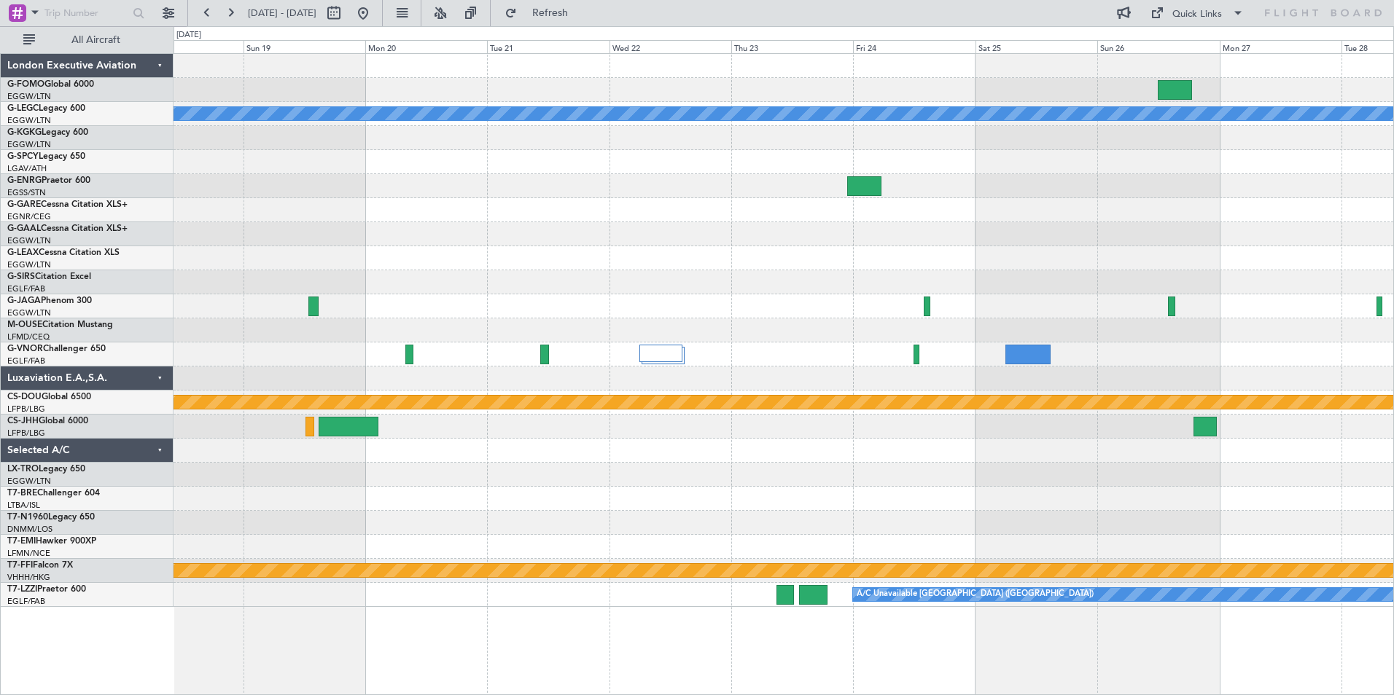
click at [383, 514] on div "A/C Unavailable London (Luton) Owner London (Luton) Planned Maint London (Biggi…" at bounding box center [782, 330] width 1219 height 553
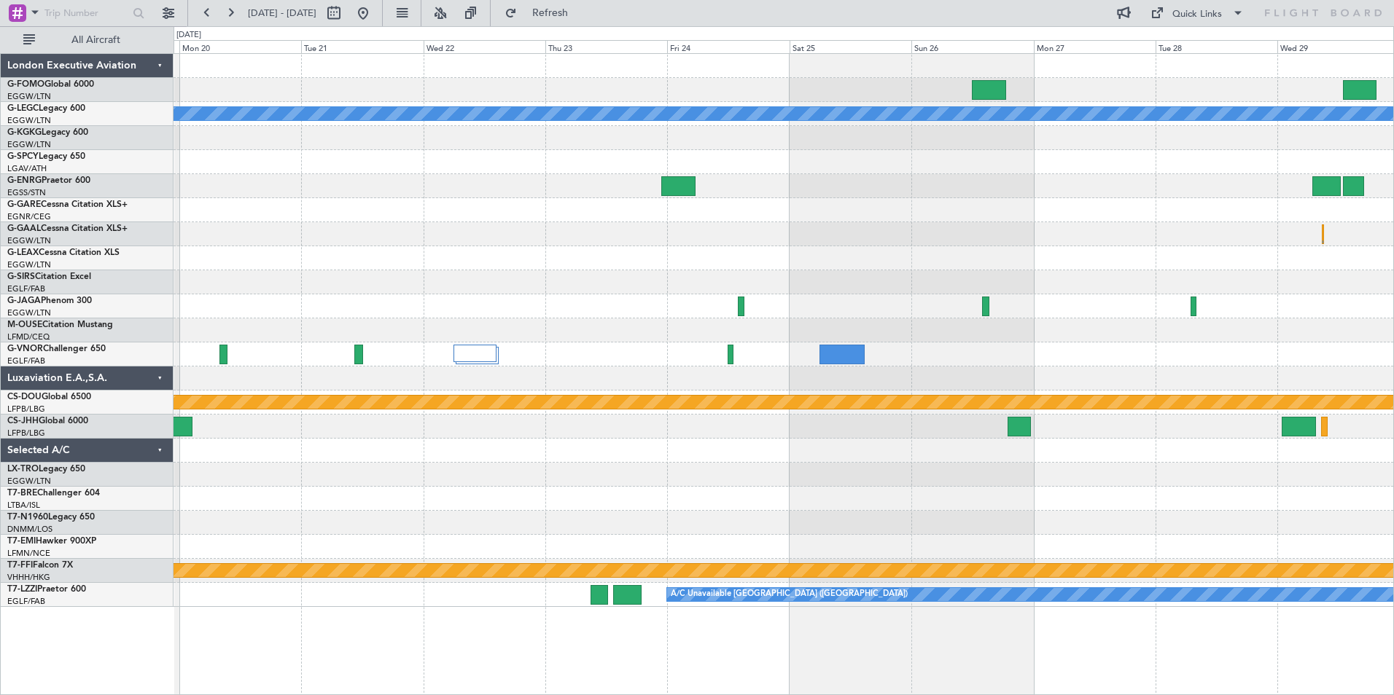
click at [601, 486] on div "A/C Unavailable London (Luton) Planned Maint London (Biggin Hill) Planned Maint…" at bounding box center [782, 330] width 1219 height 553
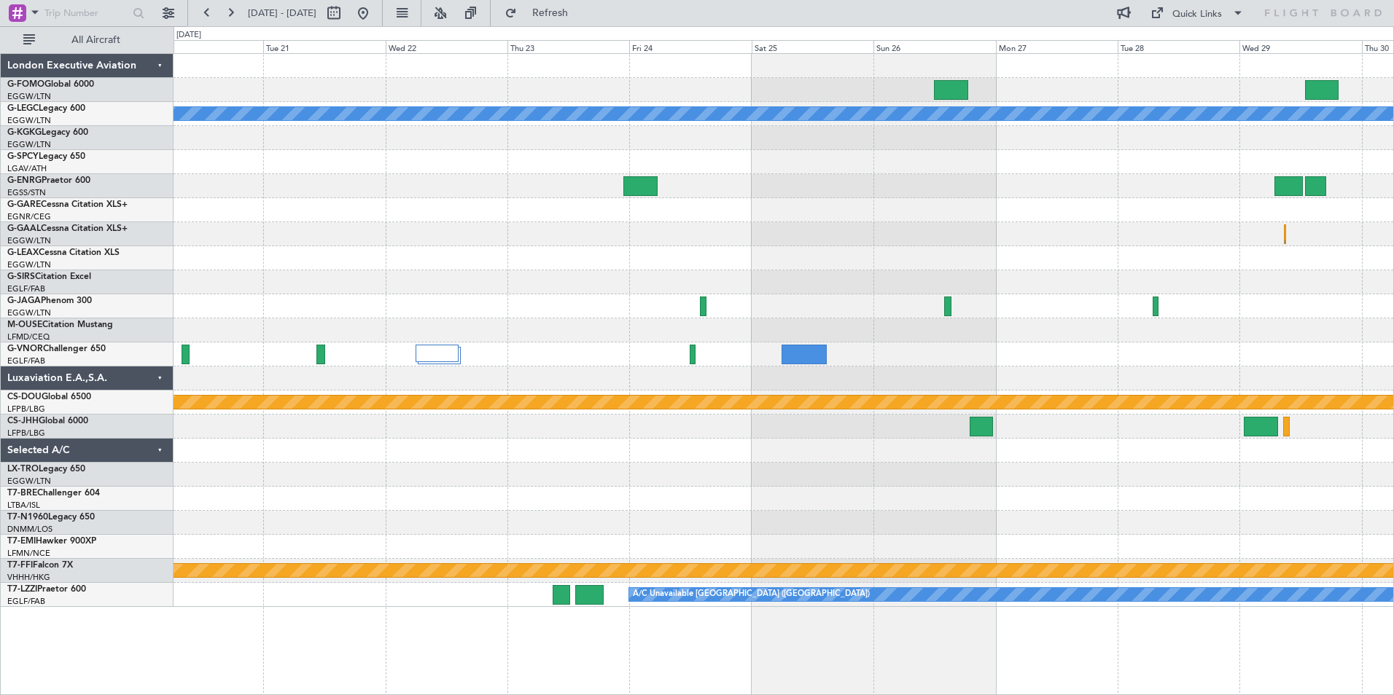
click at [897, 515] on div "A/C Unavailable London (Luton) Planned Maint London (Biggin Hill) Planned Maint…" at bounding box center [782, 330] width 1219 height 553
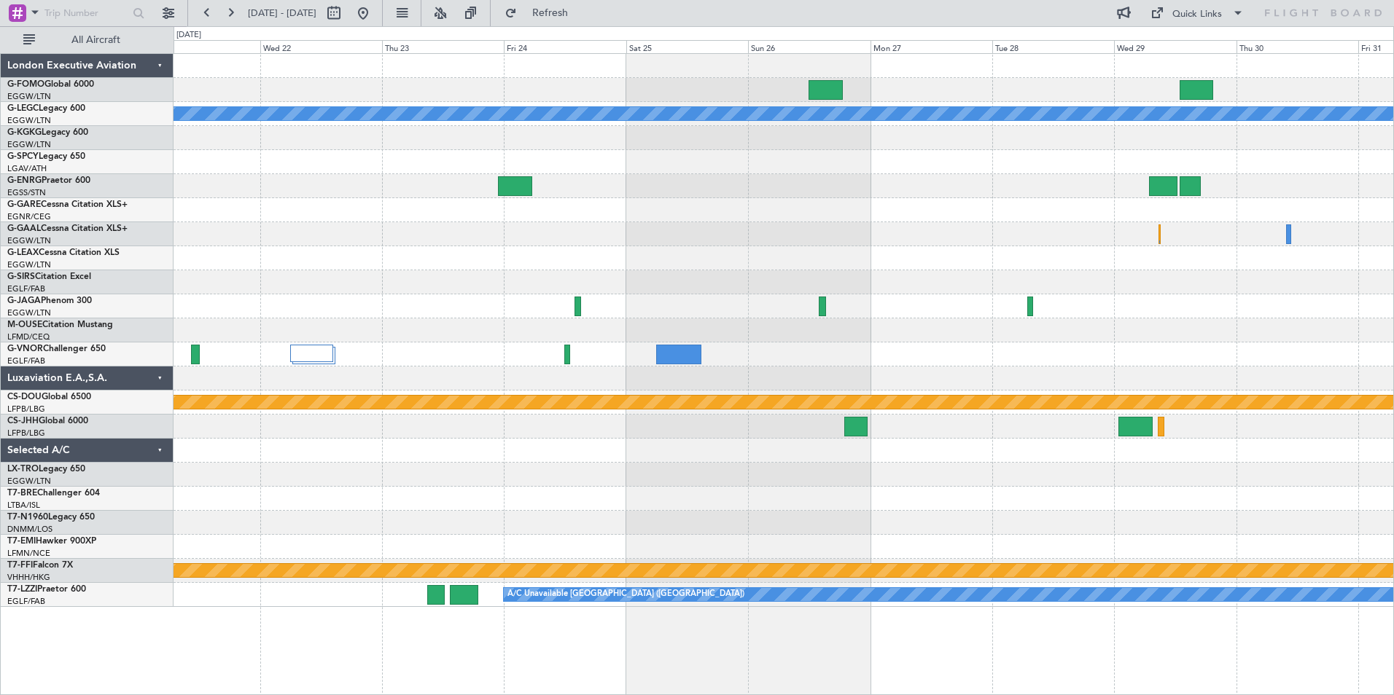
click at [773, 494] on div "A/C Unavailable London (Luton) Planned Maint London (Biggin Hill) Planned Maint…" at bounding box center [782, 330] width 1219 height 553
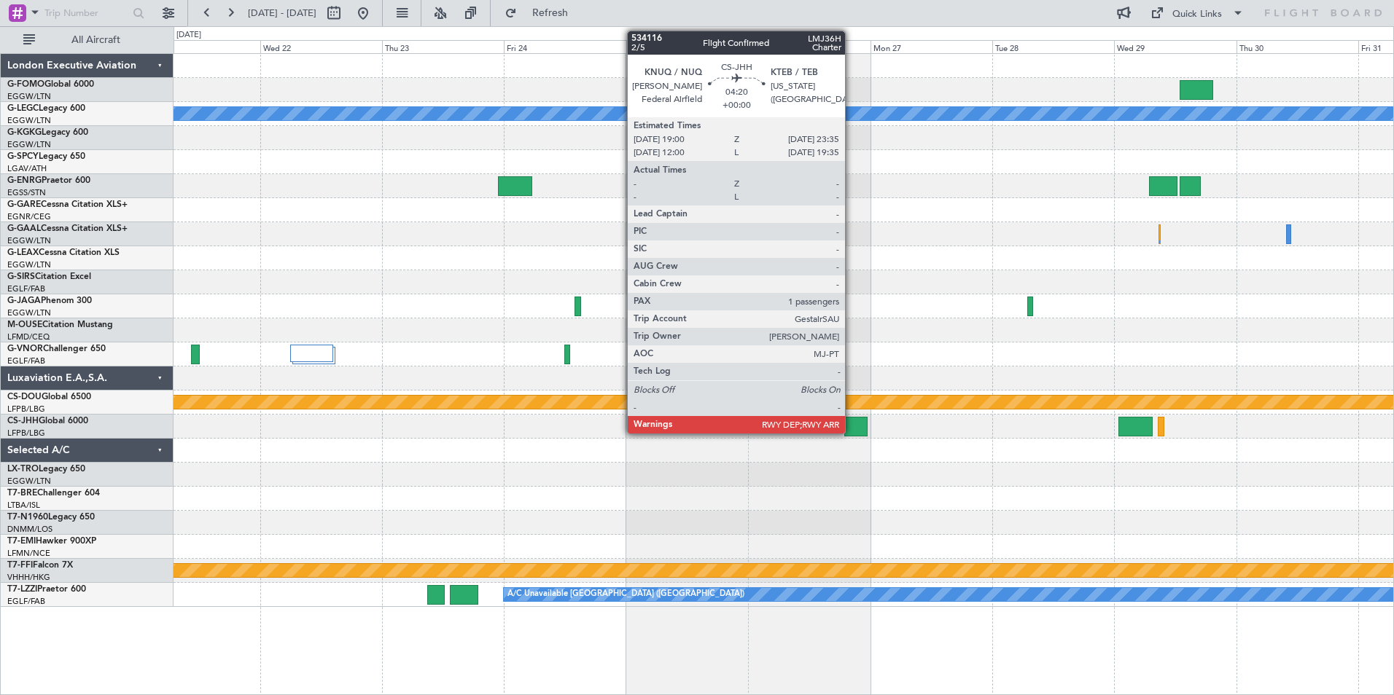
click at [851, 425] on div at bounding box center [855, 427] width 23 height 20
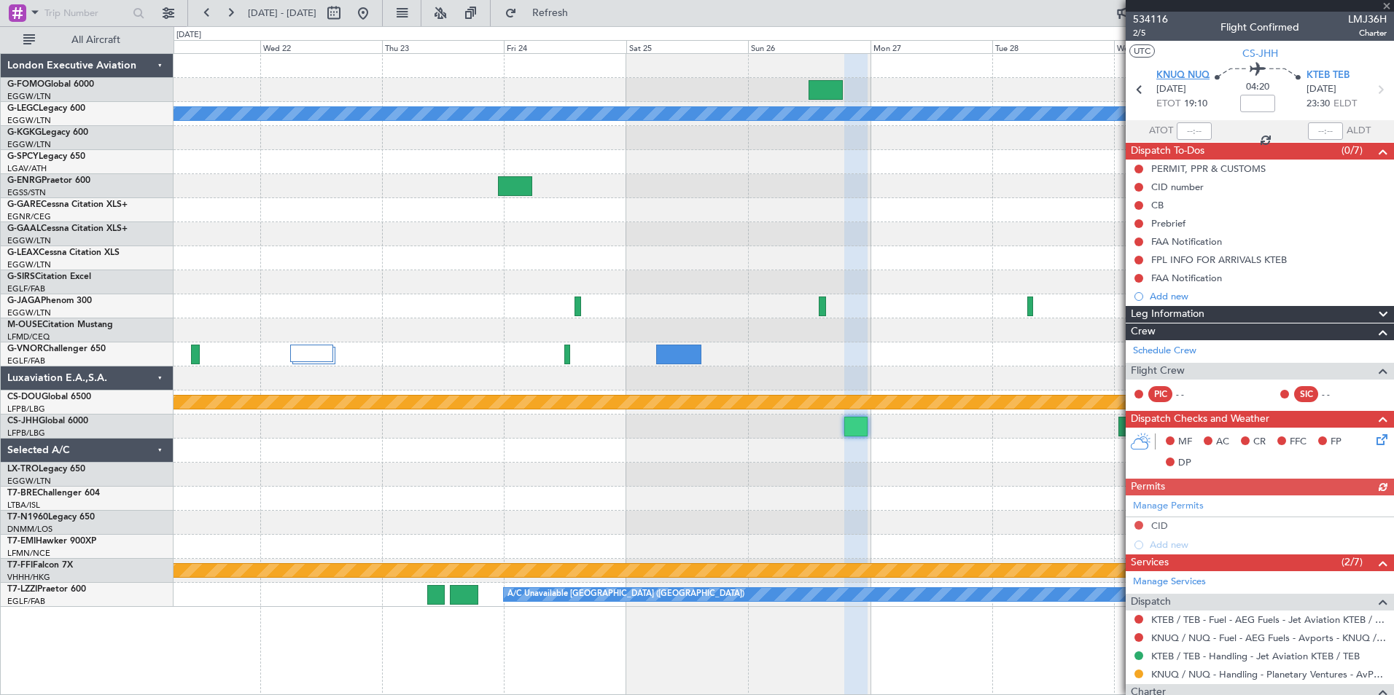
click at [1113, 71] on span "KNUQ NUQ" at bounding box center [1182, 76] width 53 height 15
click at [375, 16] on button at bounding box center [362, 12] width 23 height 23
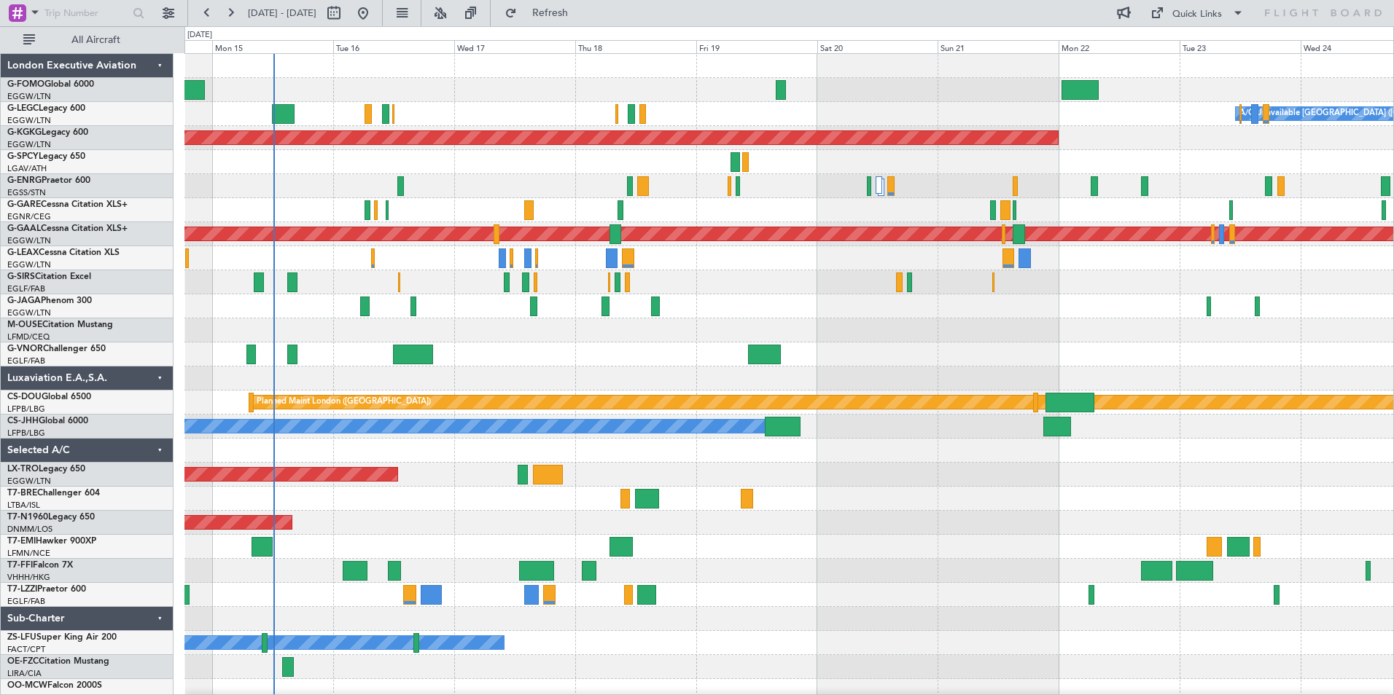
click at [501, 351] on div "A/C Unavailable London (Luton) Planned Maint London (Luton) Owner AOG Maint Ist…" at bounding box center [788, 378] width 1208 height 649
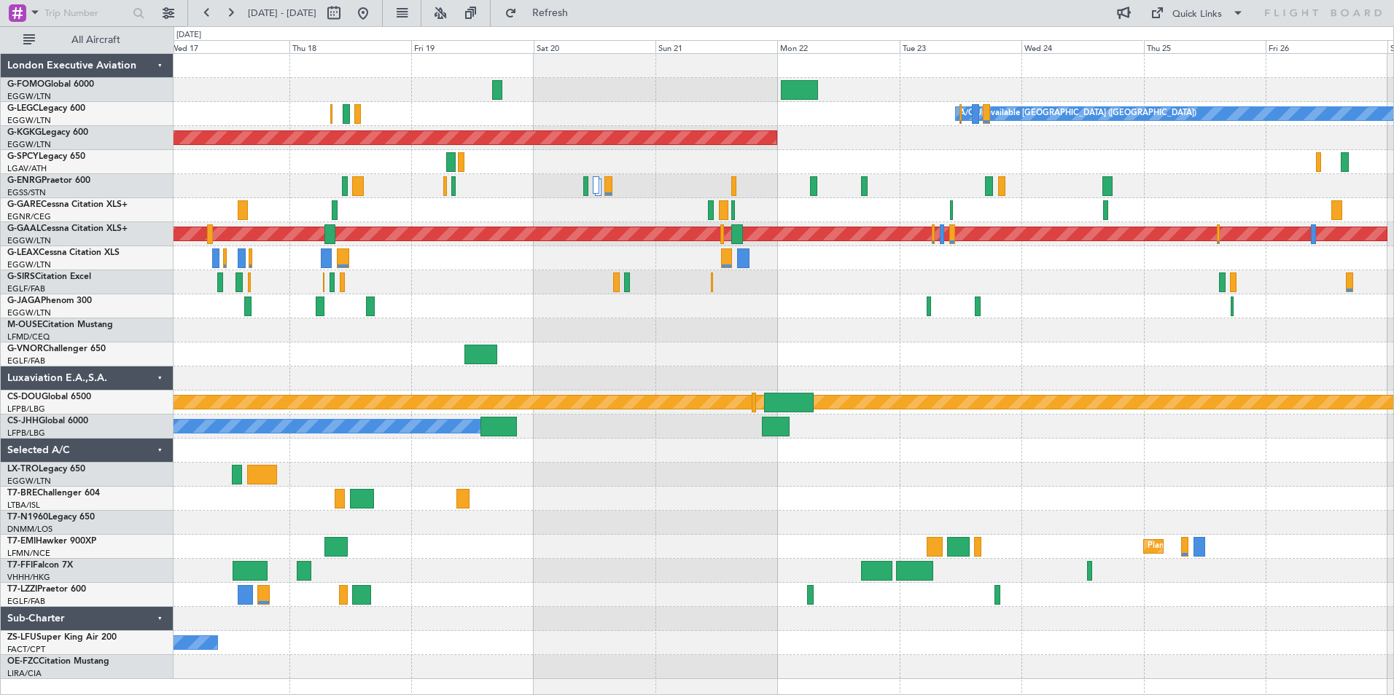
click at [649, 359] on div "A/C Unavailable London (Luton) AOG Maint Istanbul (Ataturk) Planned Maint Dusse…" at bounding box center [782, 366] width 1219 height 625
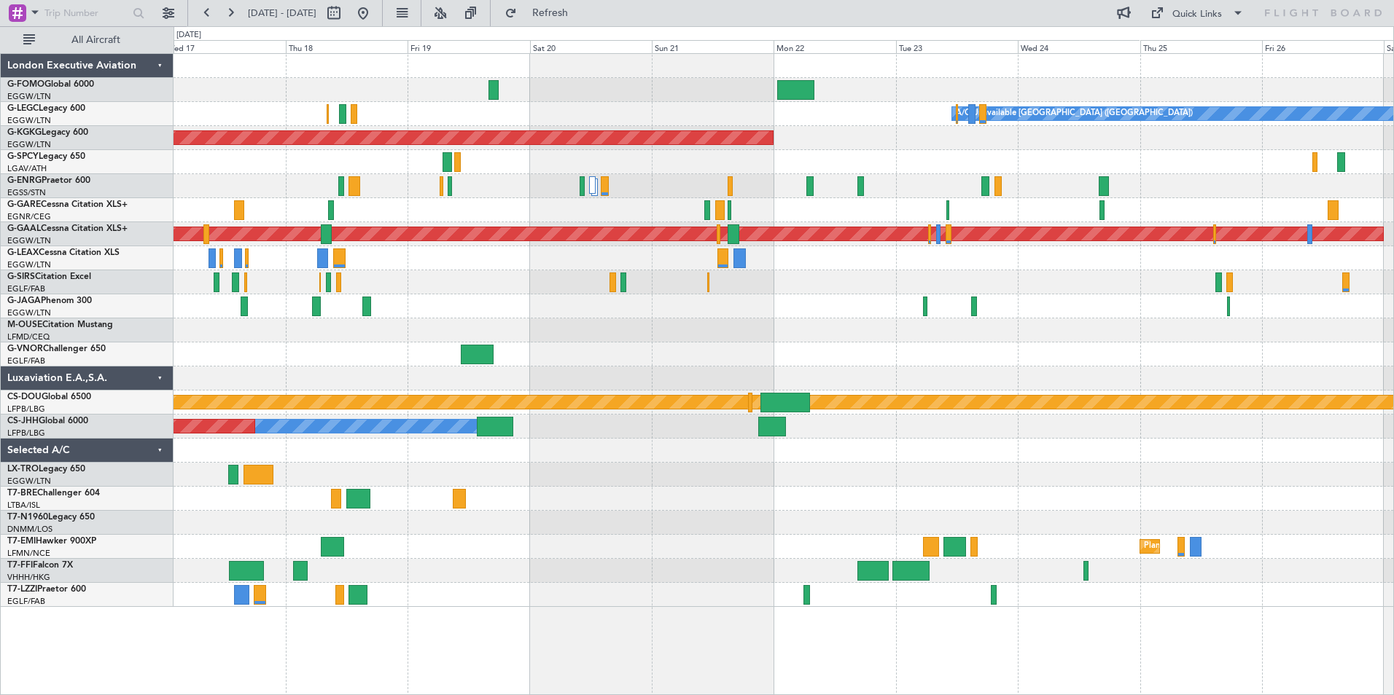
click at [1094, 319] on div "A/C Unavailable London (Luton) AOG Maint Istanbul (Ataturk) Planned Maint Dusse…" at bounding box center [782, 330] width 1219 height 553
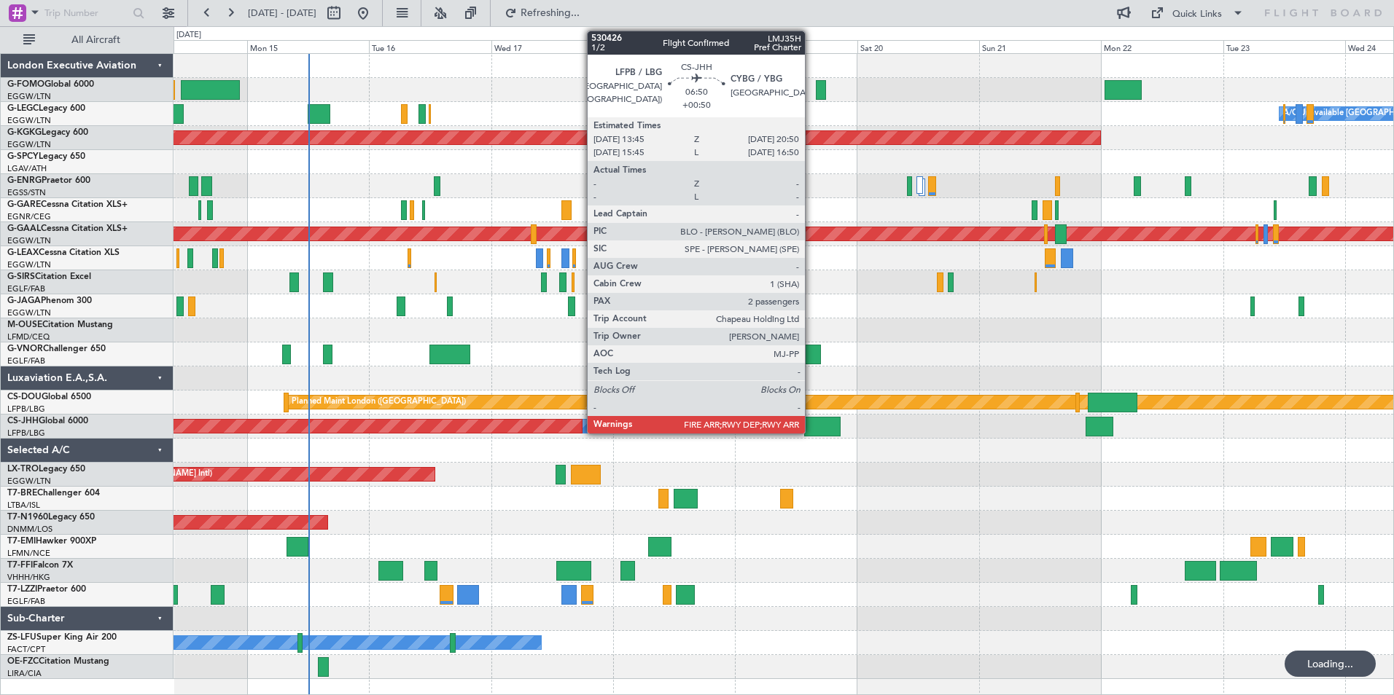
click at [812, 426] on div at bounding box center [822, 427] width 36 height 20
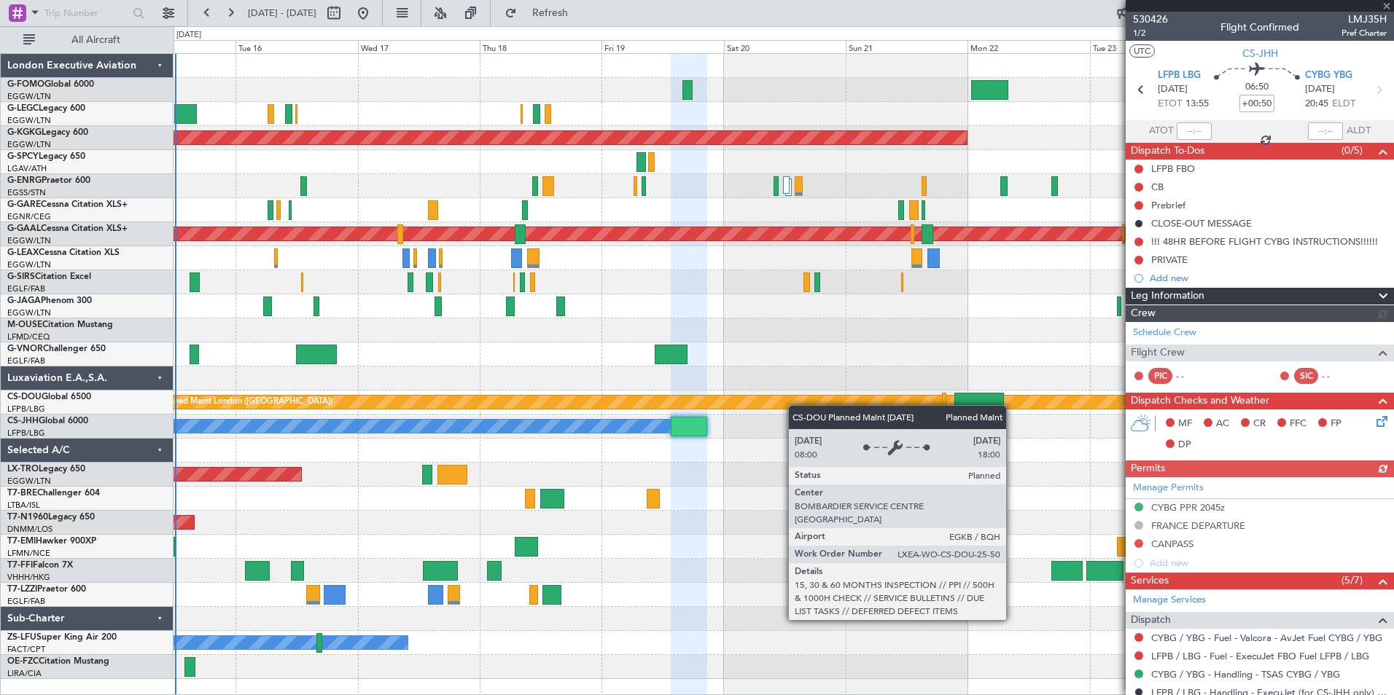
click at [778, 399] on div "A/C Unavailable London (Luton) Planned Maint London (Luton) Owner AOG Maint Ist…" at bounding box center [782, 366] width 1219 height 625
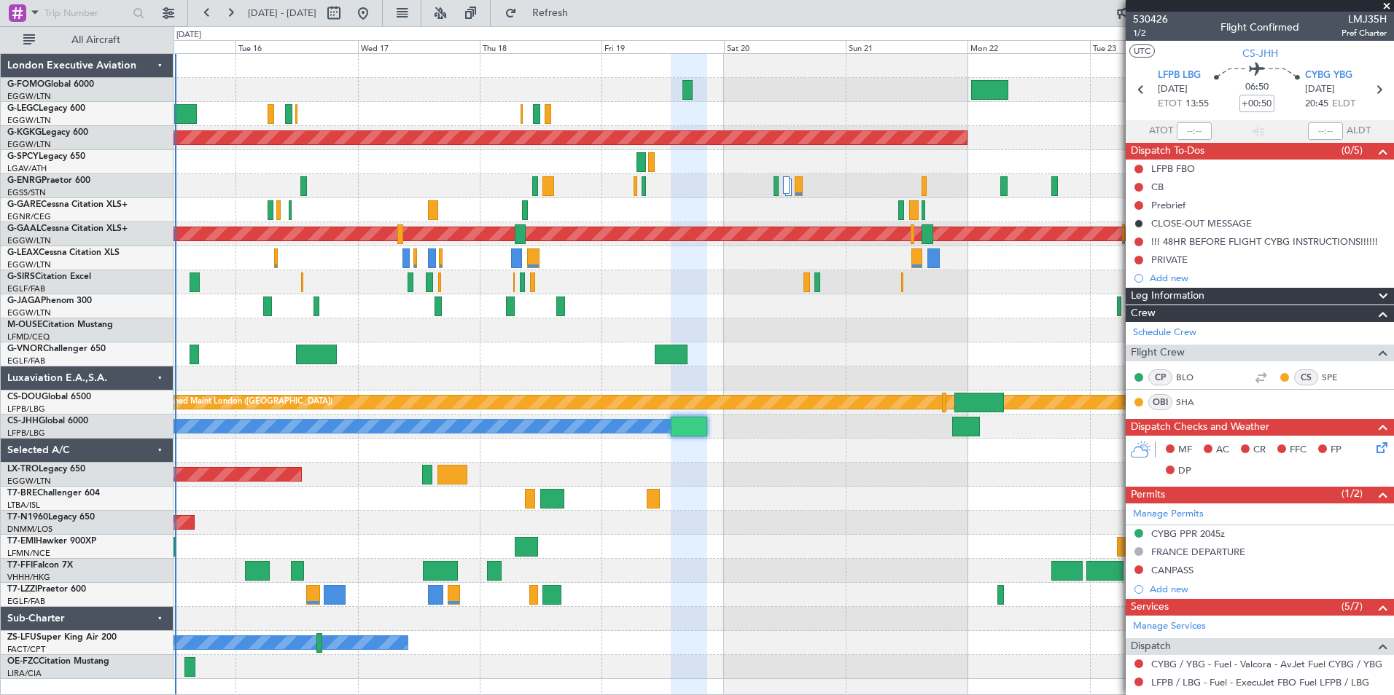
click at [1113, 19] on div "530426 1/2 Flight Confirmed LMJ35H Pref Charter" at bounding box center [1259, 26] width 268 height 29
click at [815, 468] on div "A/C Unavailable London (Luton) Planned Maint London (Luton) Owner AOG Maint Ist…" at bounding box center [782, 366] width 1219 height 625
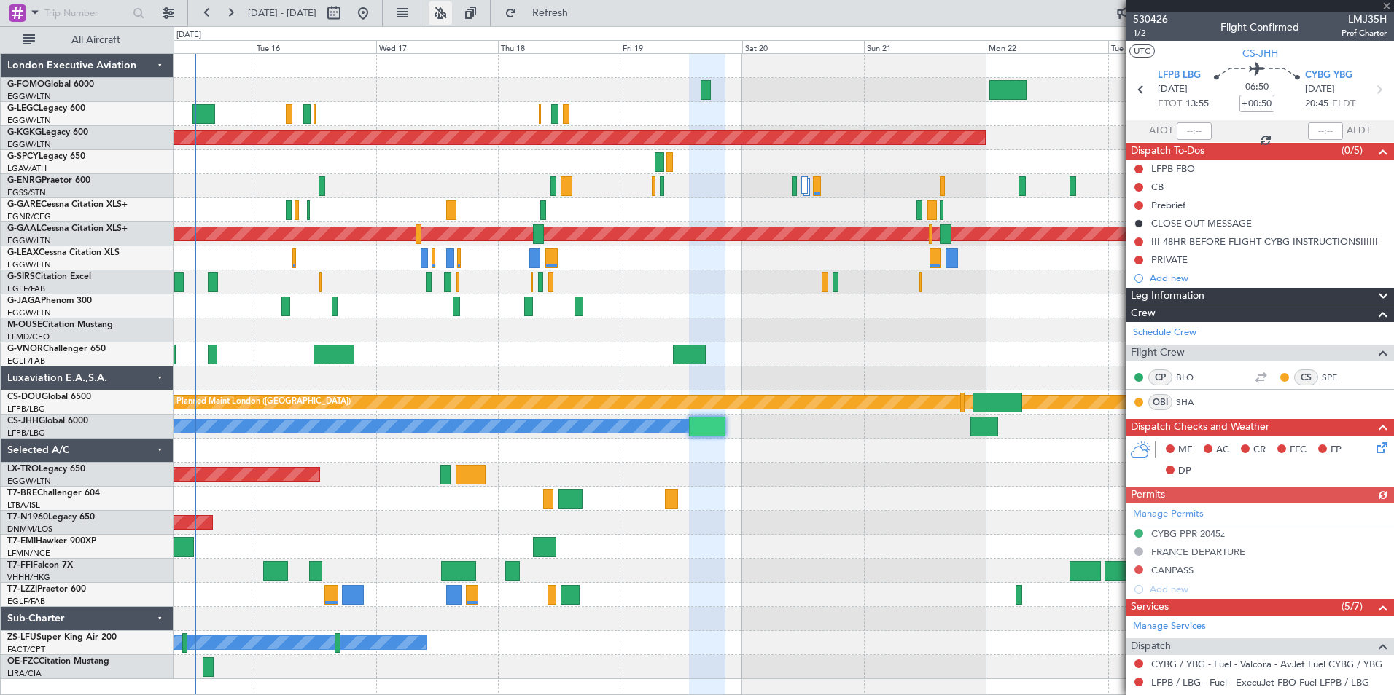
click at [452, 17] on button at bounding box center [440, 12] width 23 height 23
click at [375, 8] on button at bounding box center [362, 12] width 23 height 23
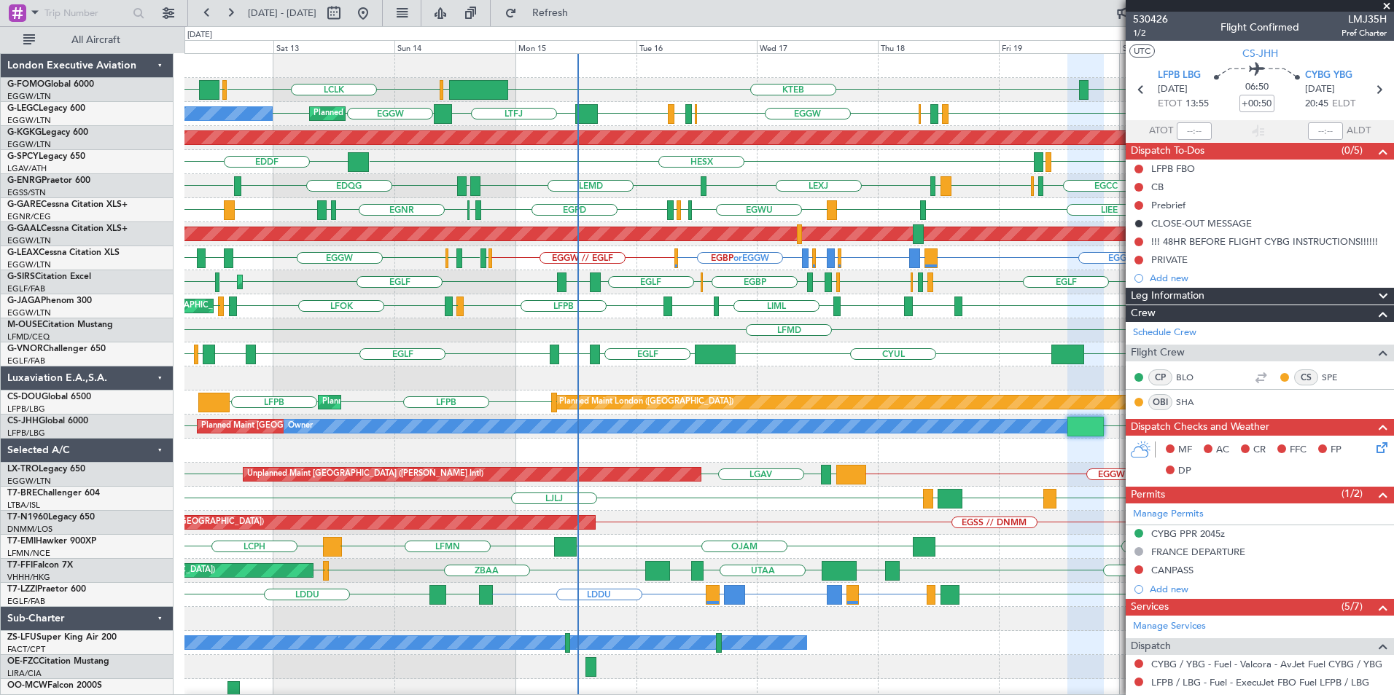
click at [499, 318] on div "KTEB KRFD OLBA LCLK OLBA EGGW Planned Maint London (Luton) EGGW EGWU EGPD EGGW …" at bounding box center [788, 378] width 1208 height 649
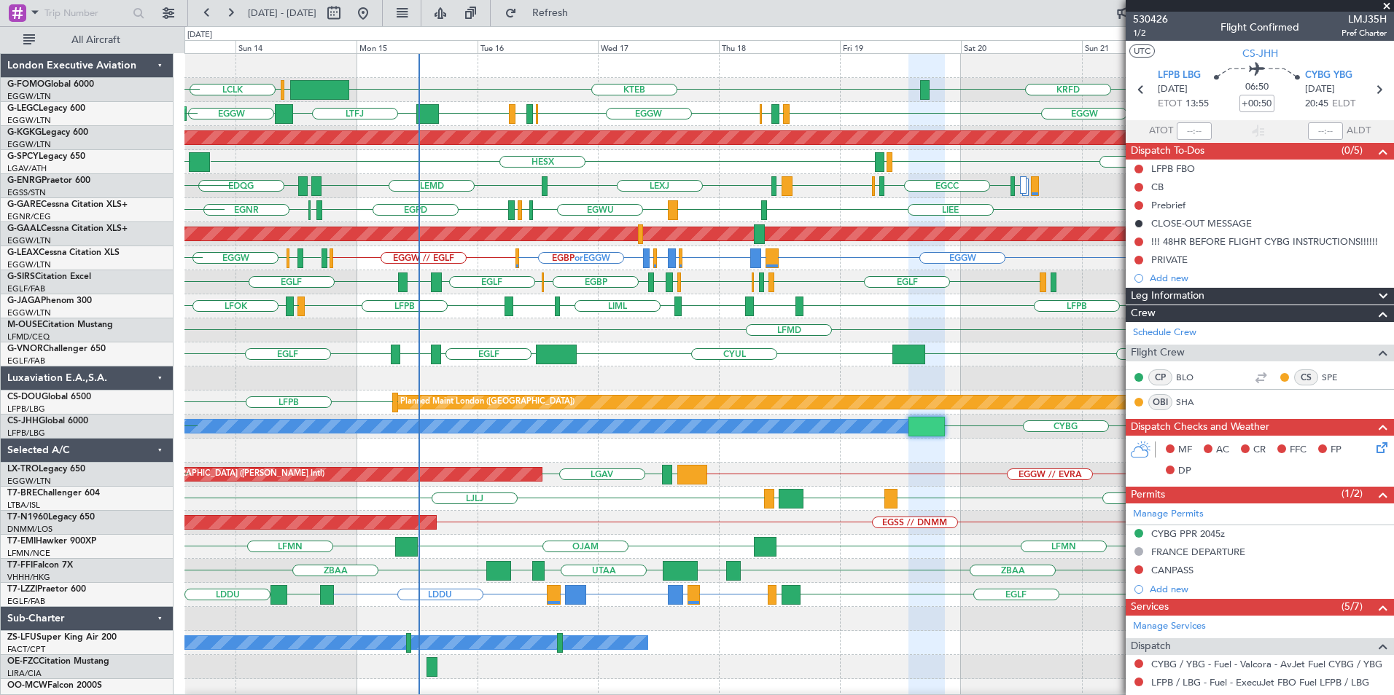
click at [669, 377] on div "KTEB KRFD OLBA LCLK OLBA EGGW Planned Maint London (Luton) EGGW EGWU EGPD EGGW …" at bounding box center [788, 378] width 1208 height 649
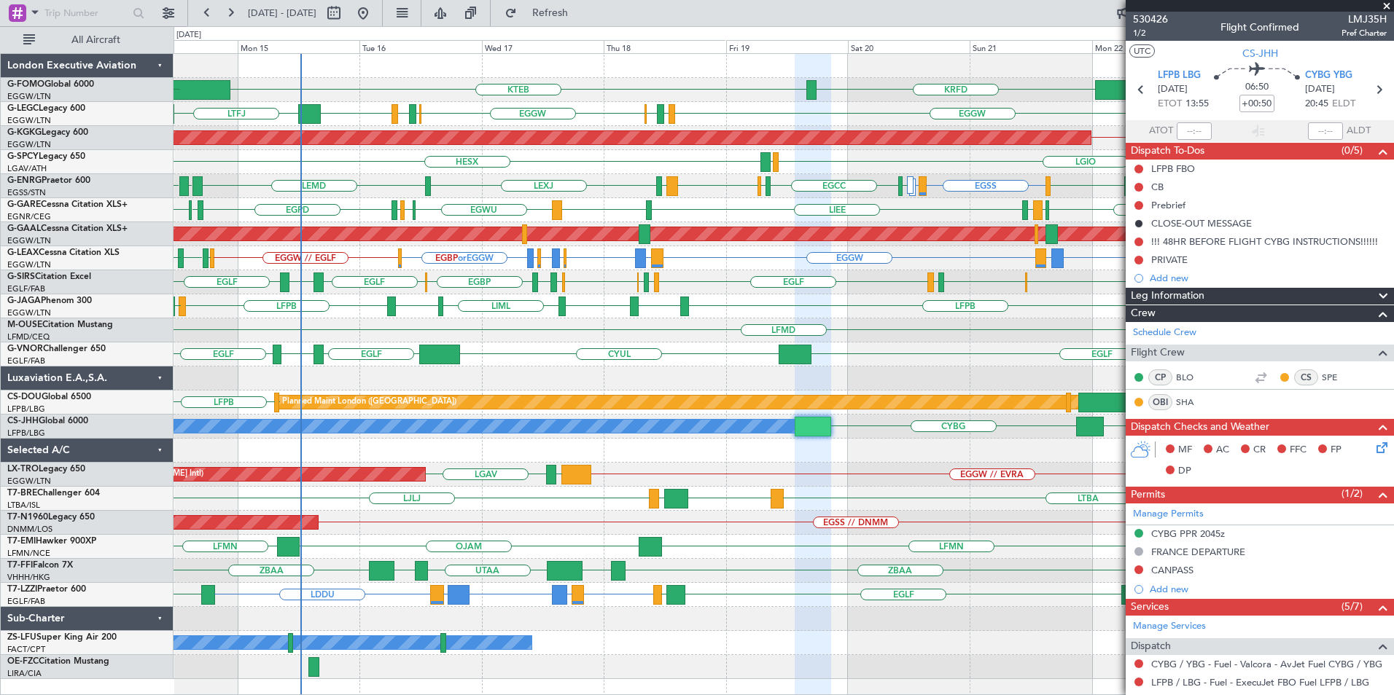
click at [763, 394] on div "KTEB EGGW KRFD OLBA LCLK A/C Unavailable London (Luton) EGGW EGWU EGPD EGGW LTF…" at bounding box center [782, 366] width 1219 height 625
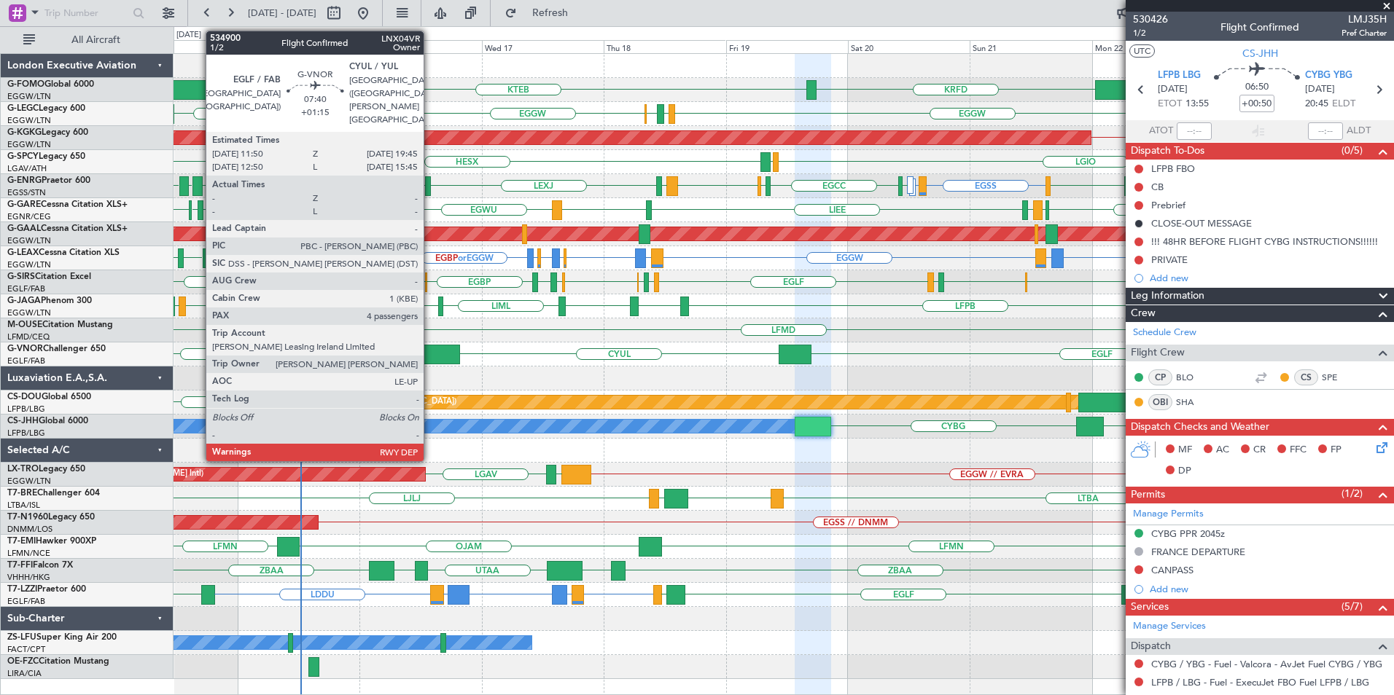
click at [430, 354] on div at bounding box center [439, 355] width 41 height 20
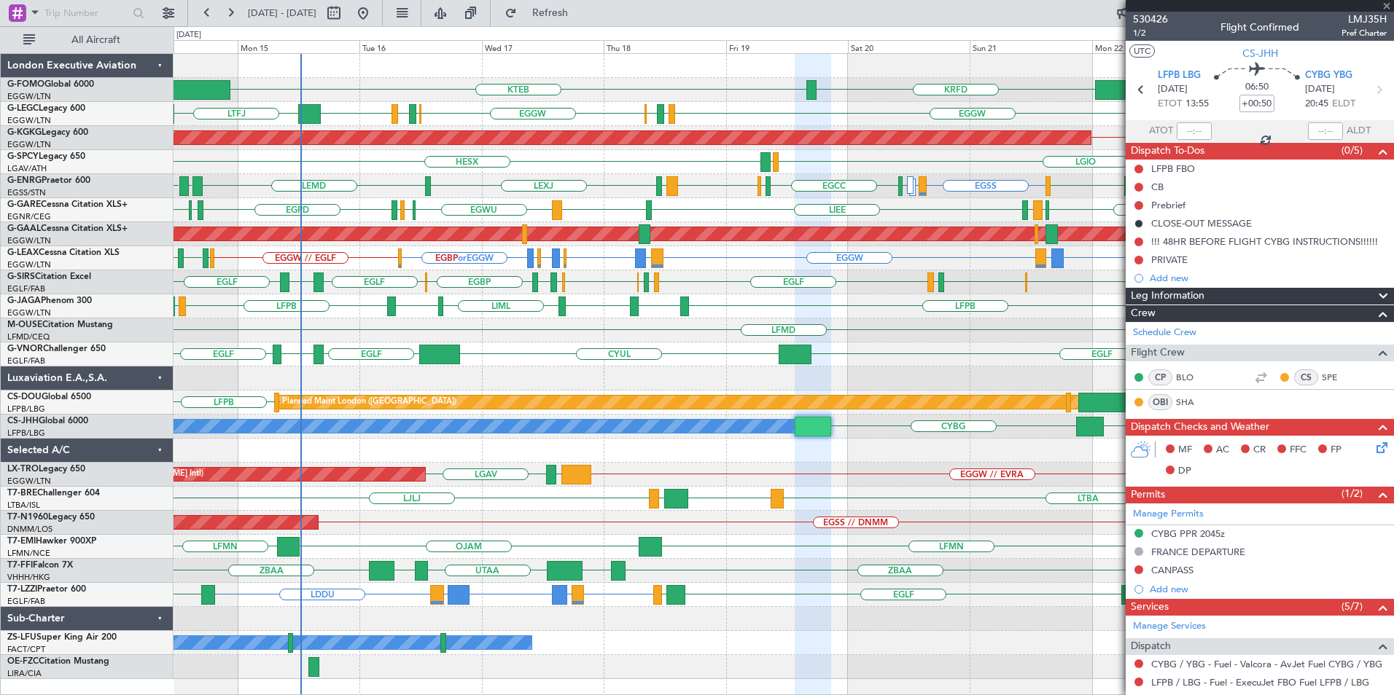
type input "+01:15"
type input "4"
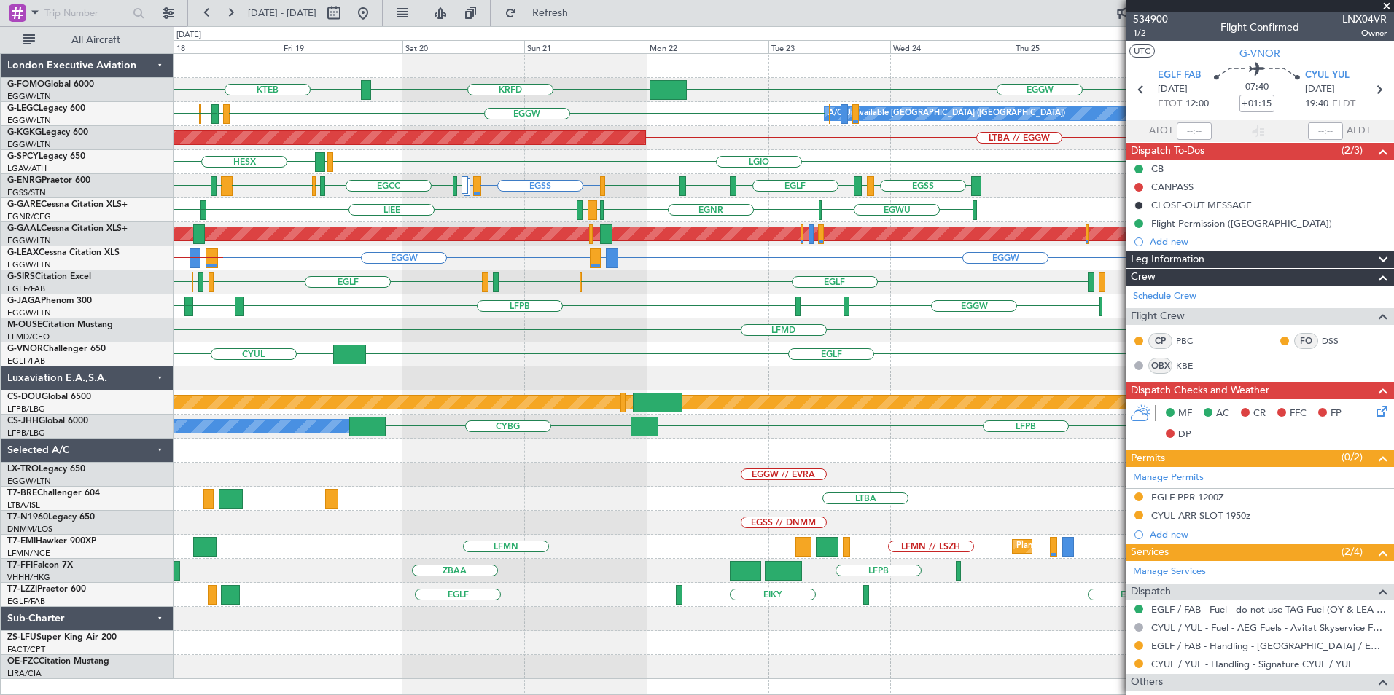
click at [409, 350] on div "CYUL EGLF EGLF" at bounding box center [782, 355] width 1219 height 24
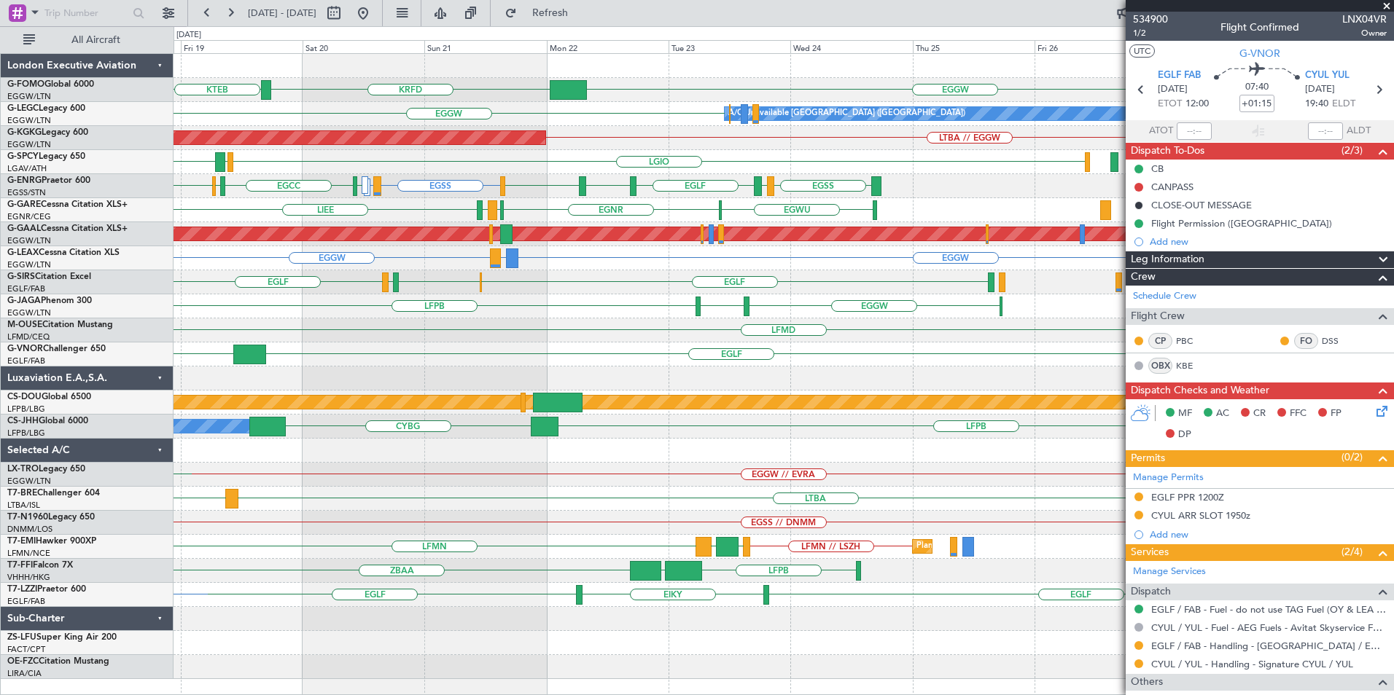
click at [1113, 386] on fb-app "14 Sep 2025 - 24 Sep 2025 Refresh Quick Links All Aircraft KTEB EGGW KRFD EGGW …" at bounding box center [697, 353] width 1394 height 684
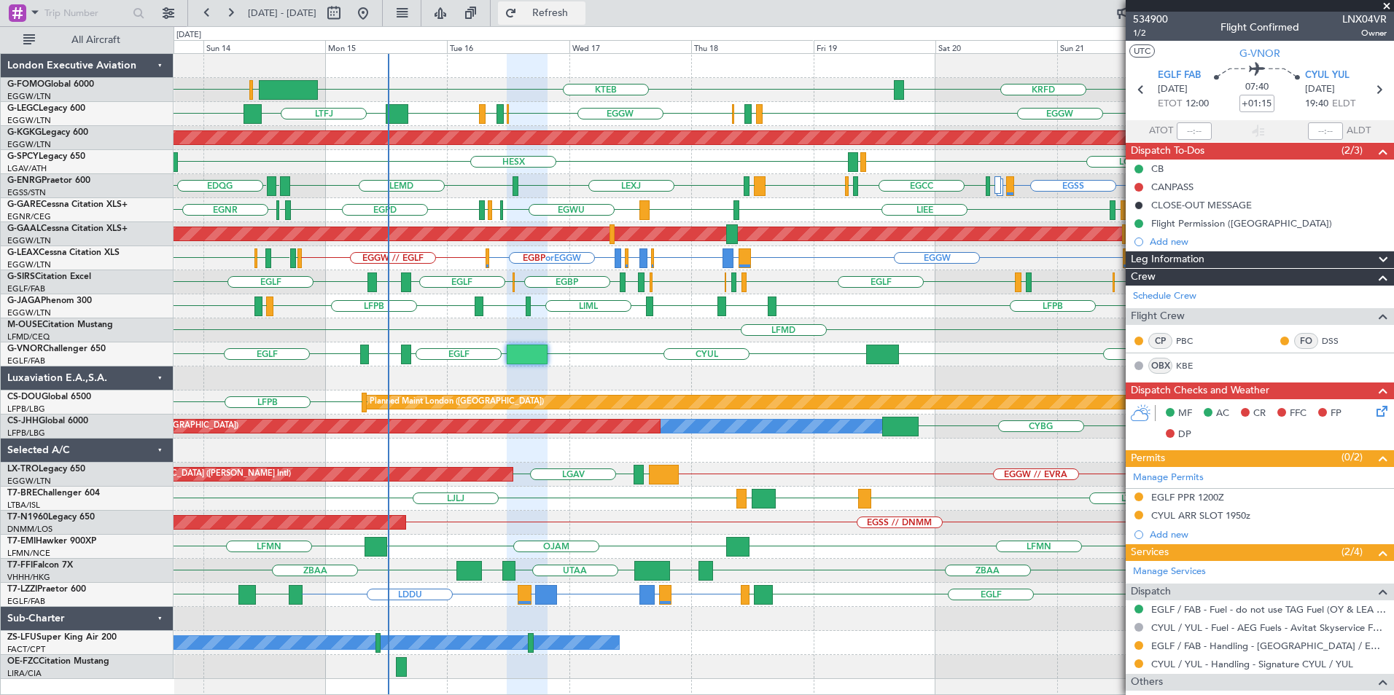
click at [581, 10] on span "Refresh" at bounding box center [550, 13] width 61 height 10
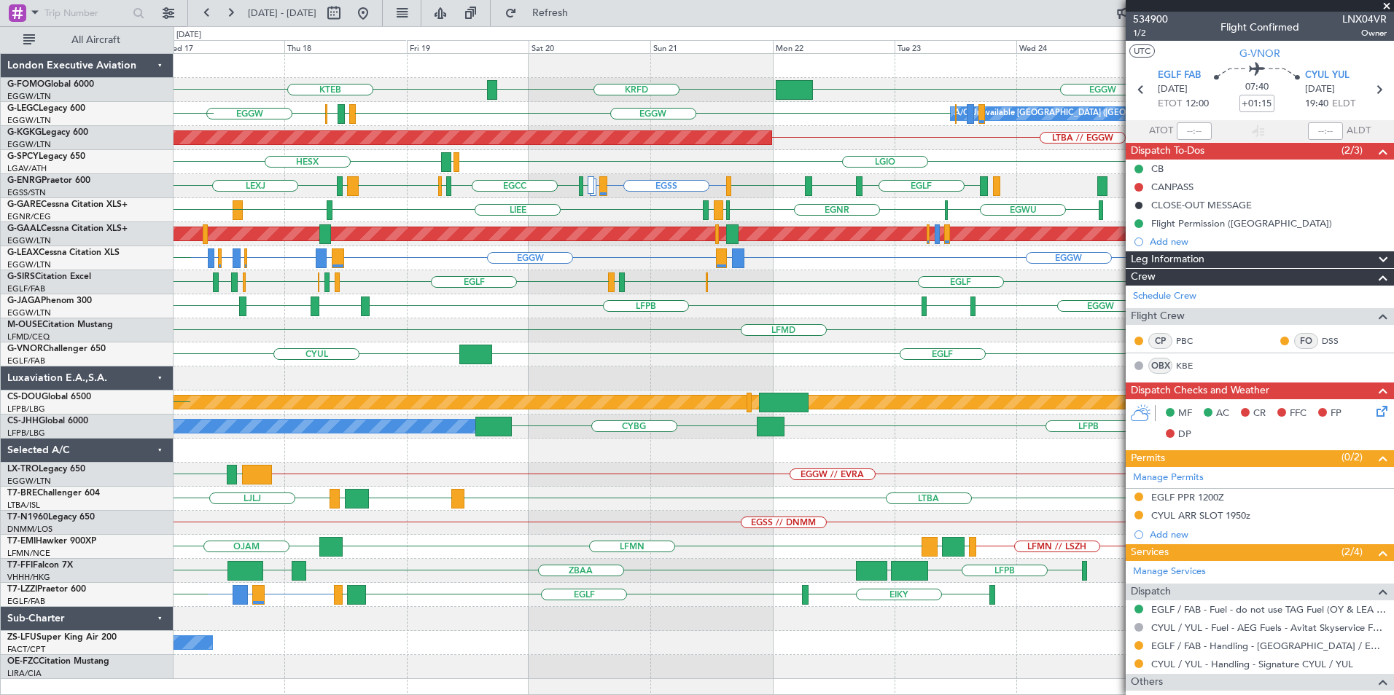
click at [519, 382] on div "KTEB EGGW KRFD EGGW EGGW EGPD EGLF A/C Unavailable London (Luton) EGPD EGGW EGW…" at bounding box center [782, 366] width 1219 height 625
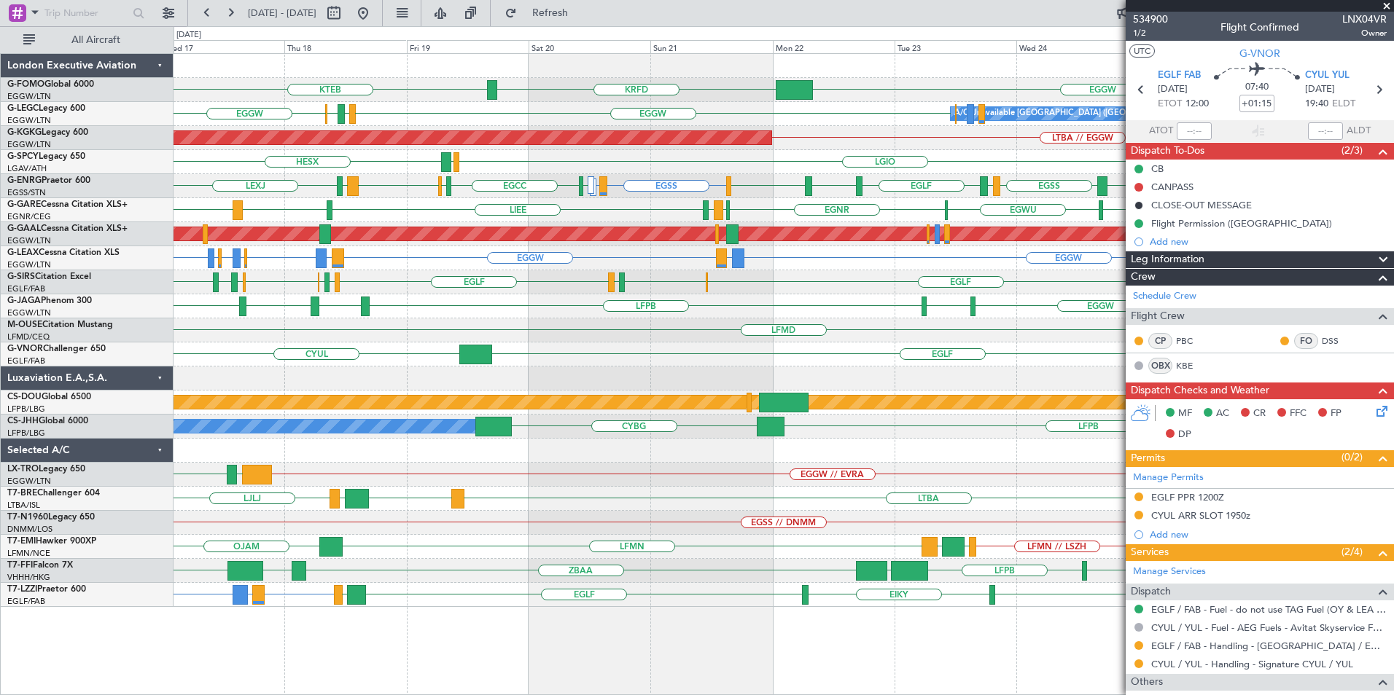
click at [498, 356] on div "KTEB EGGW KRFD A/C Unavailable London (Luton) EGGW EGGW EGPD EGLF AOG Maint Ist…" at bounding box center [782, 330] width 1219 height 553
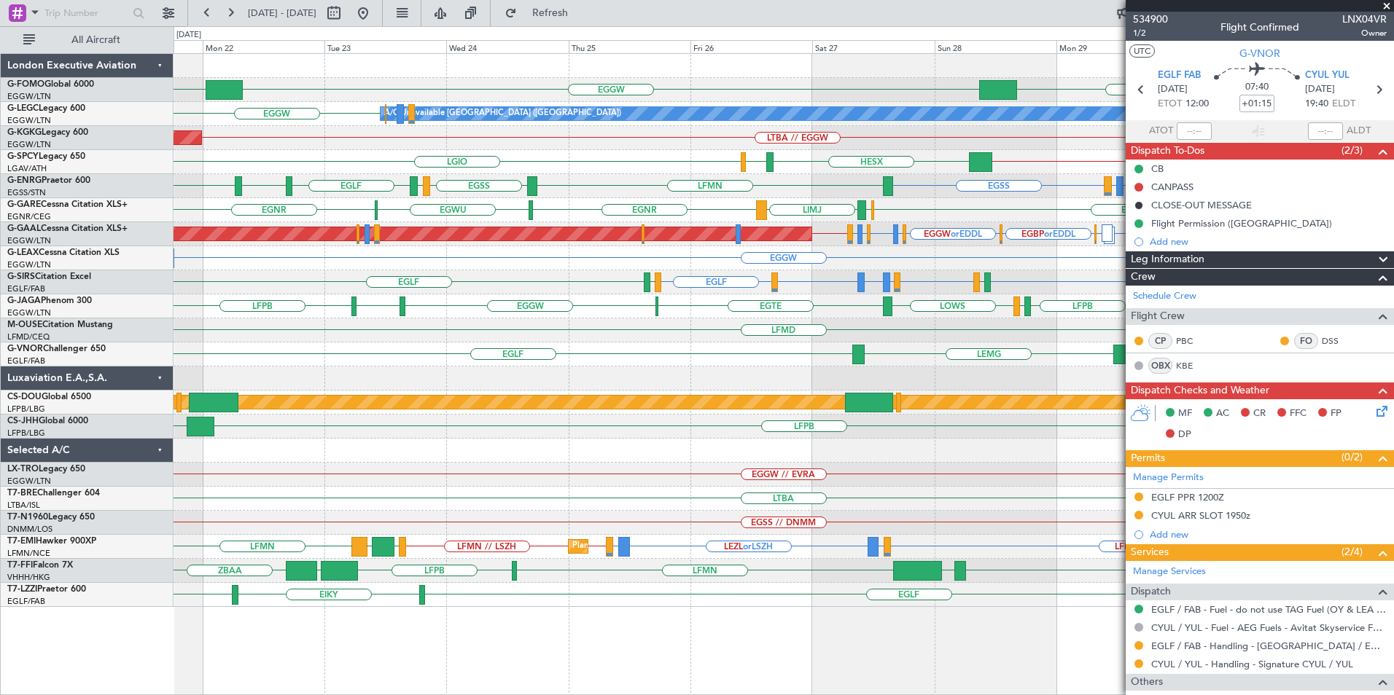
click at [607, 363] on div "EGLF EDDM EGLF EGNH LEMG EGLF" at bounding box center [782, 355] width 1219 height 24
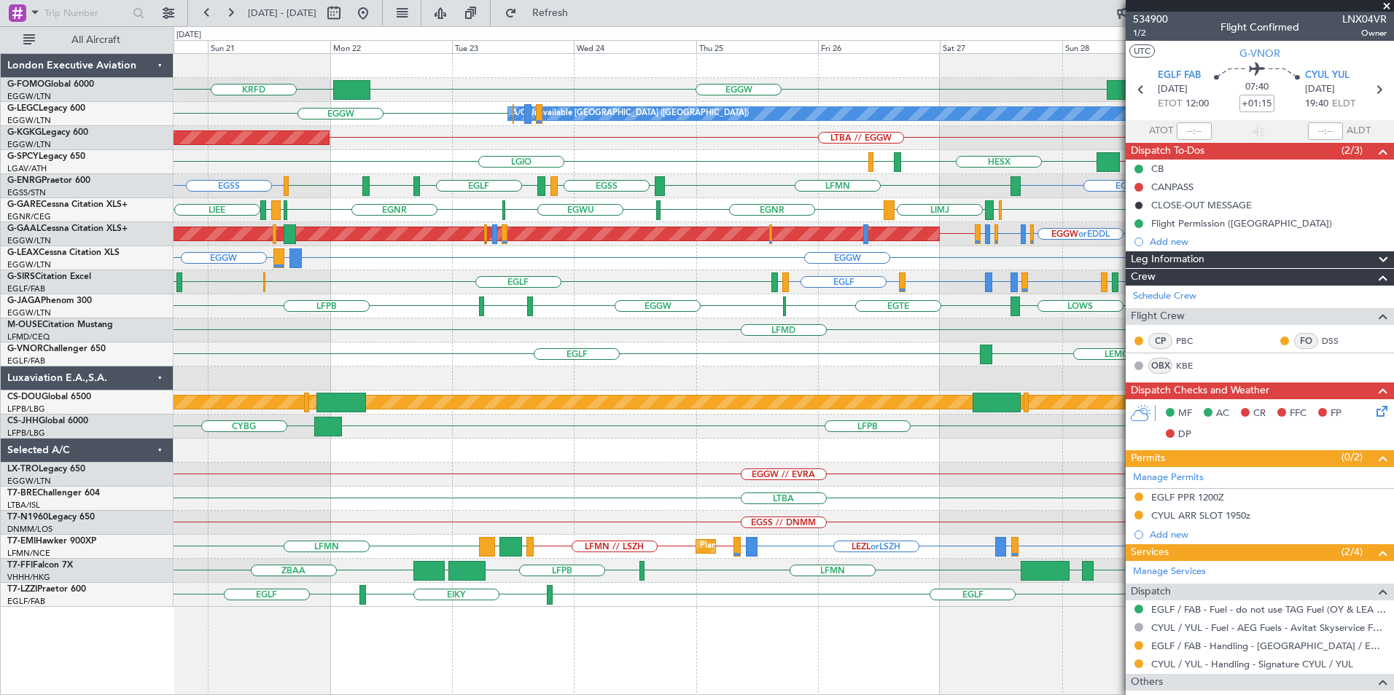
click at [665, 339] on div "KTEB EGGW KRFD EGGW A/C Unavailable London (Luton) LTBA // EGGW AOG Maint Istan…" at bounding box center [782, 330] width 1219 height 553
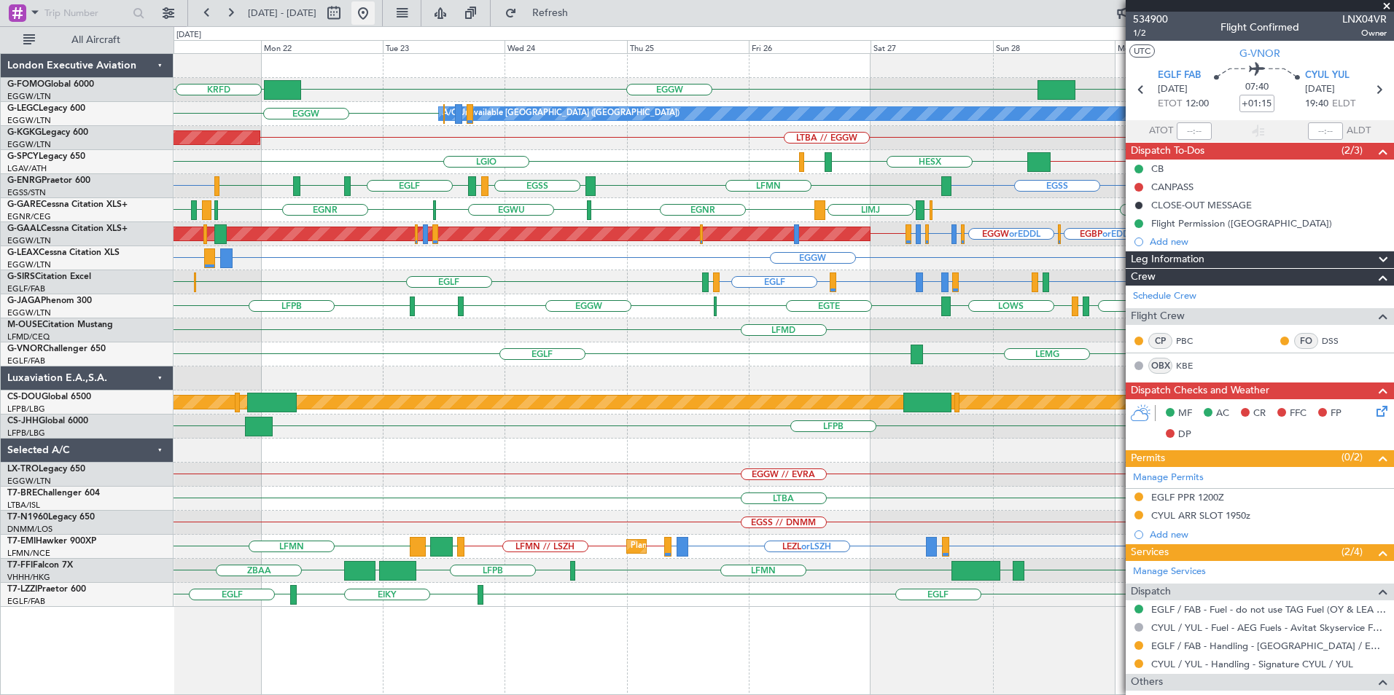
click at [375, 15] on button at bounding box center [362, 12] width 23 height 23
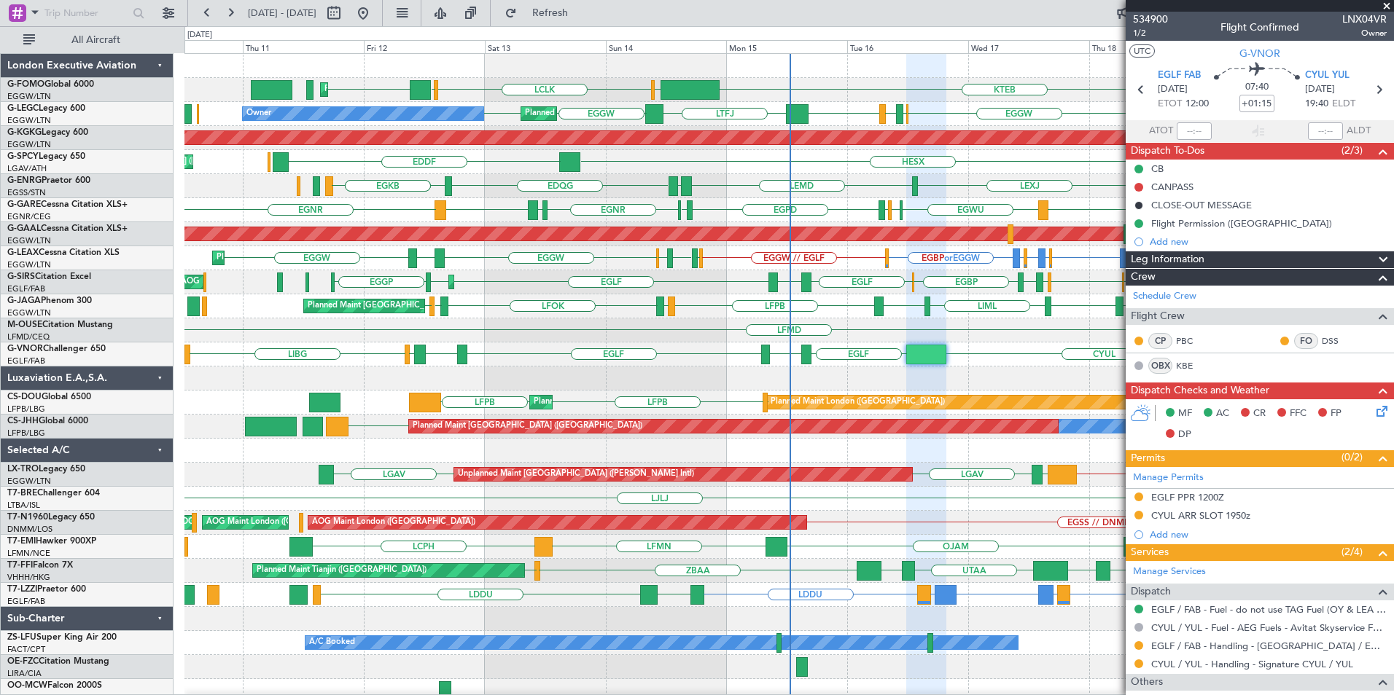
click at [630, 327] on div "KRFD KTEB LCLK OLBA EGGW OLBA Planned Maint London (Luton) EGGW EGPD EGWU EGGW …" at bounding box center [788, 378] width 1208 height 649
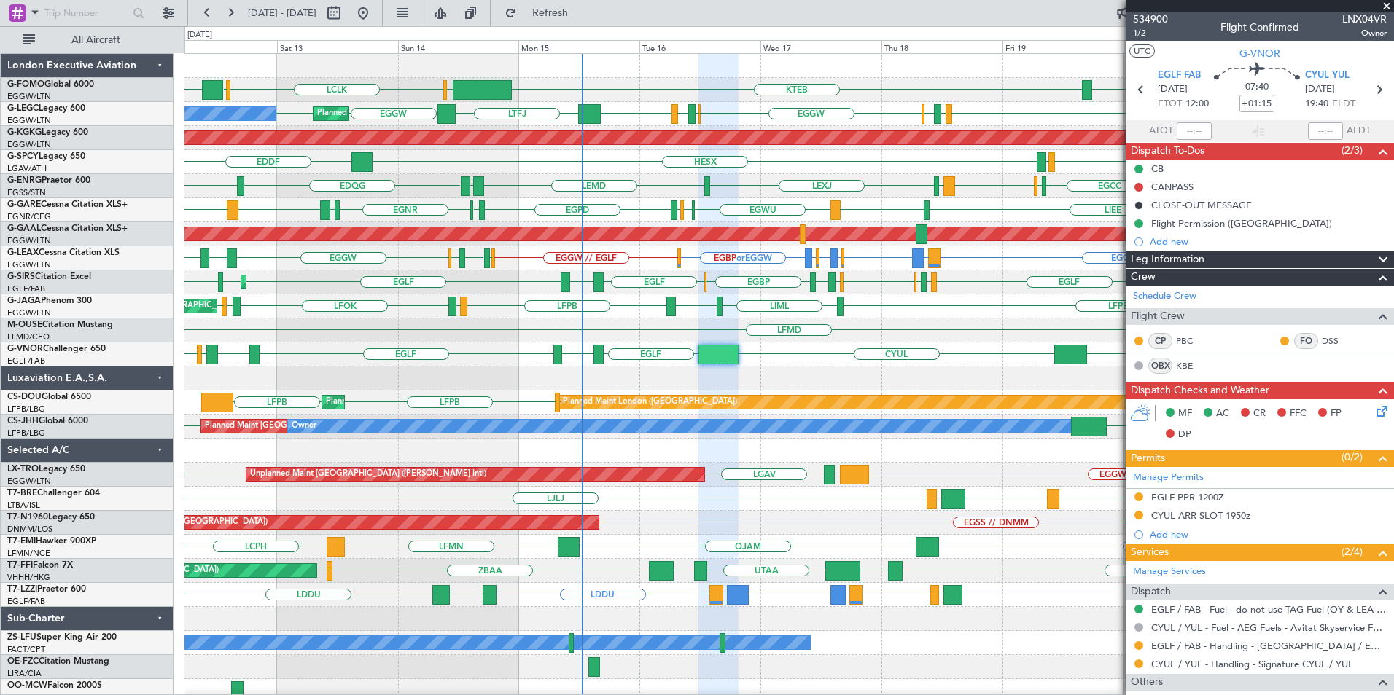
click at [645, 418] on div "KRFD KTEB EGGW OLBA LCLK OLBA Planned Maint London (Luton) EGGW EGPD EGLF EGGW …" at bounding box center [788, 378] width 1208 height 649
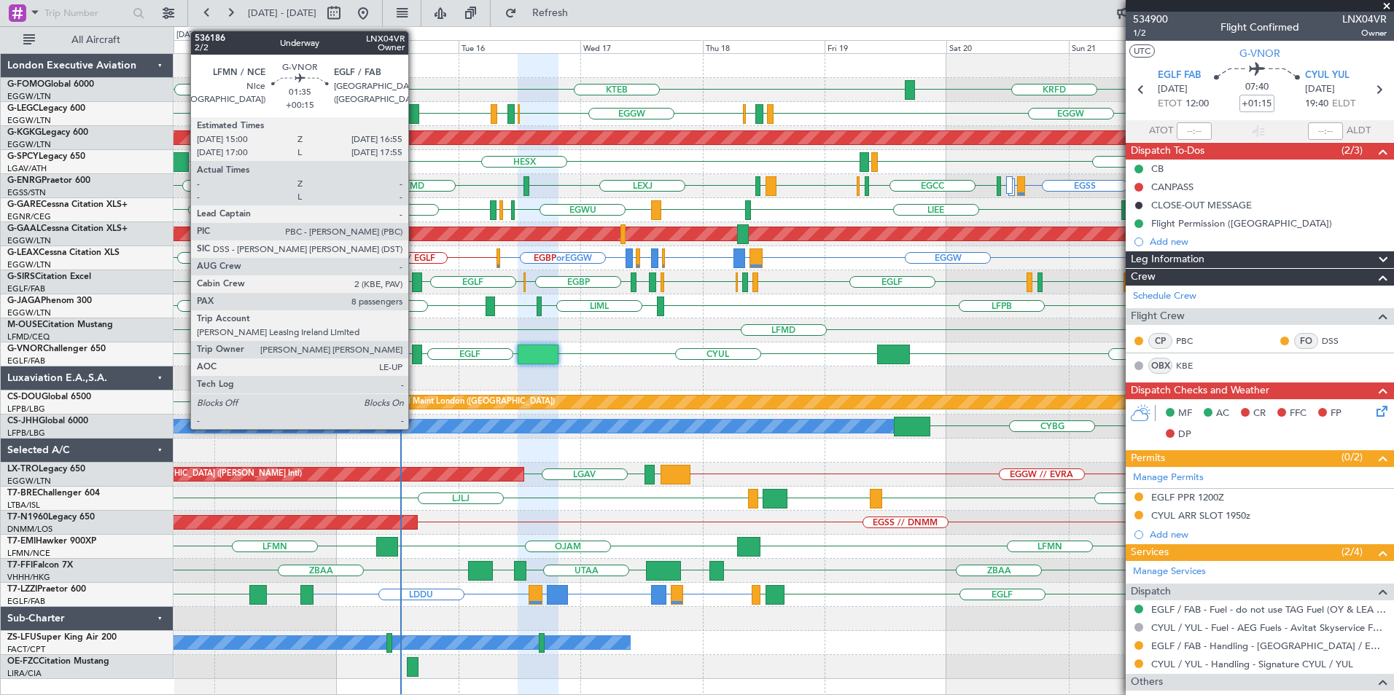
click at [415, 356] on div at bounding box center [417, 355] width 10 height 20
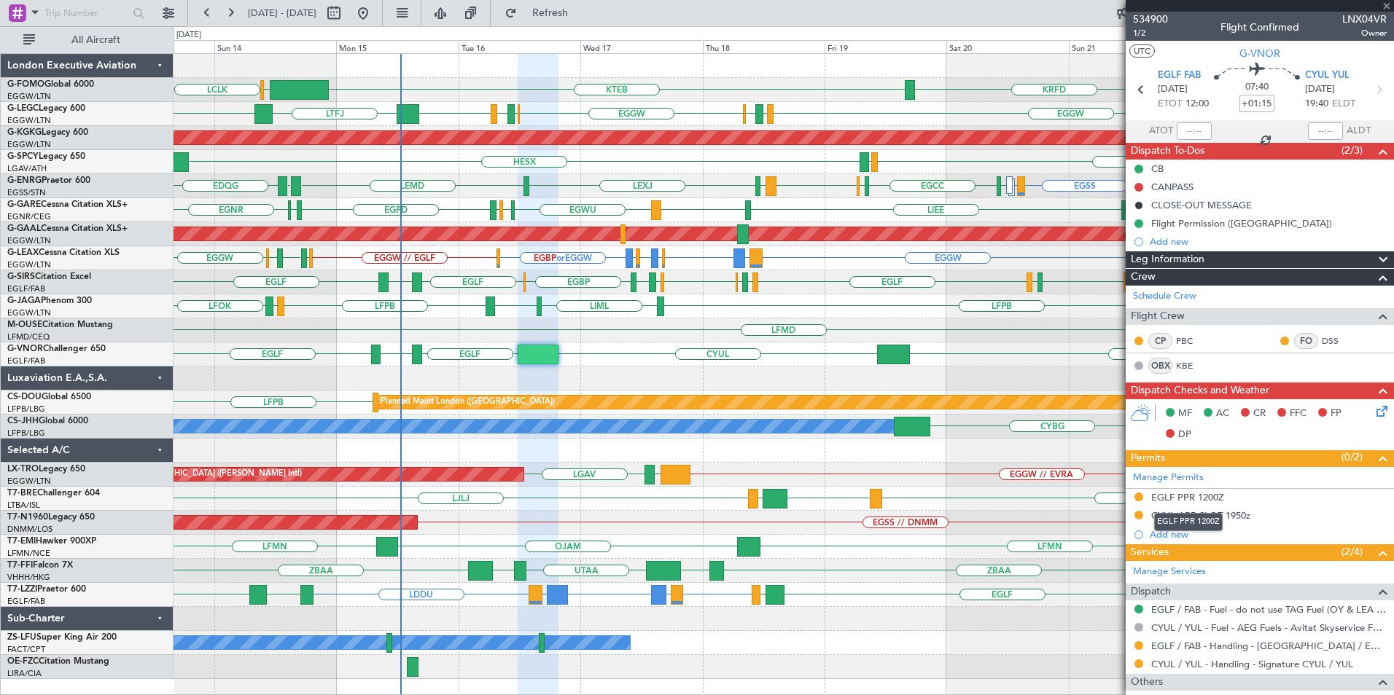
type input "+00:15"
type input "8"
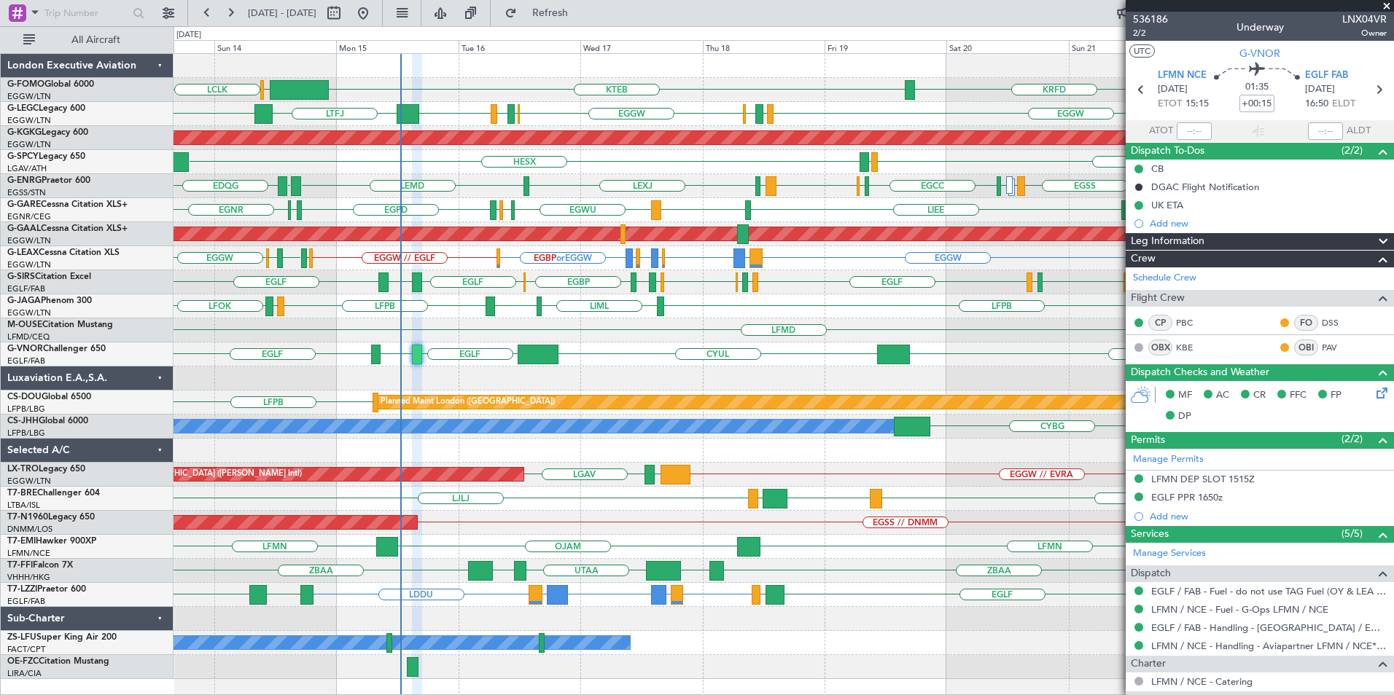
click at [335, 380] on div "KTEB [GEOGRAPHIC_DATA] LCLK EGGW KRFD Planned Maint [GEOGRAPHIC_DATA] ([GEOGRAP…" at bounding box center [782, 366] width 1219 height 625
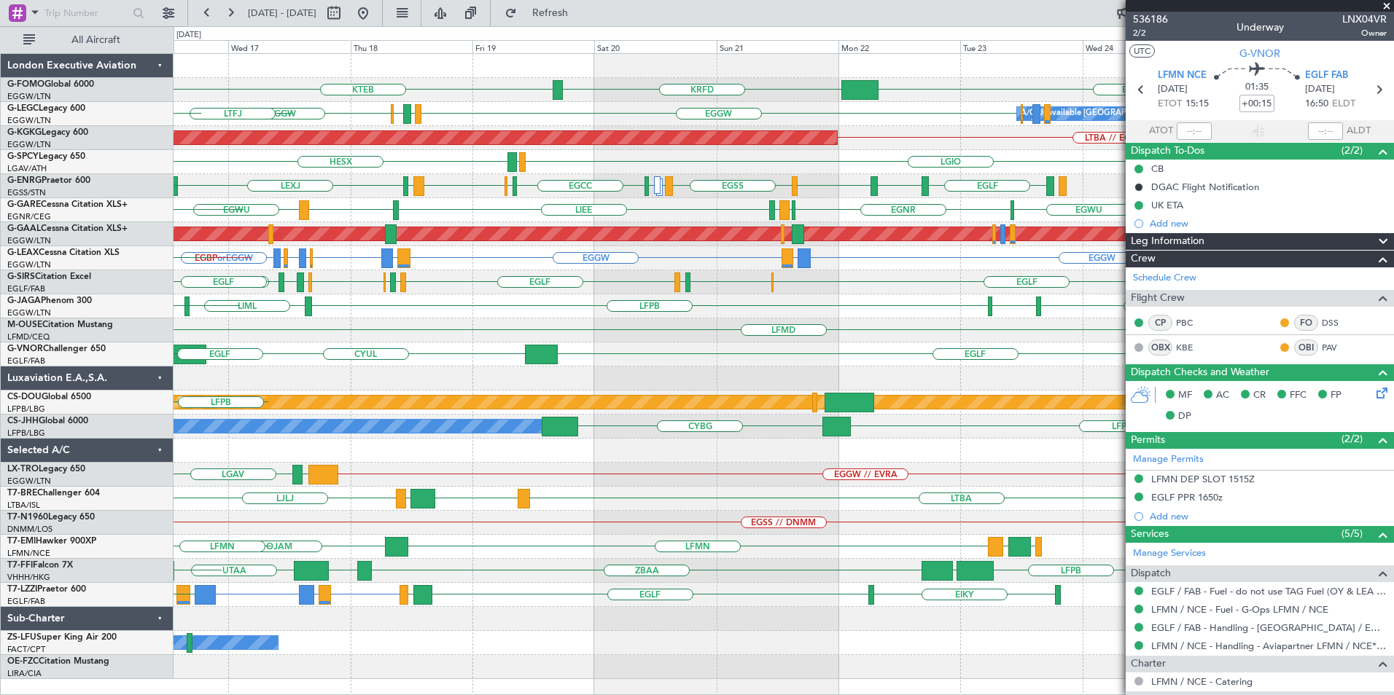
click at [566, 383] on div "KTEB EGGW KRFD [GEOGRAPHIC_DATA] LCLK EGGW EGGW EGPD [GEOGRAPHIC_DATA] A/C Unav…" at bounding box center [782, 366] width 1219 height 625
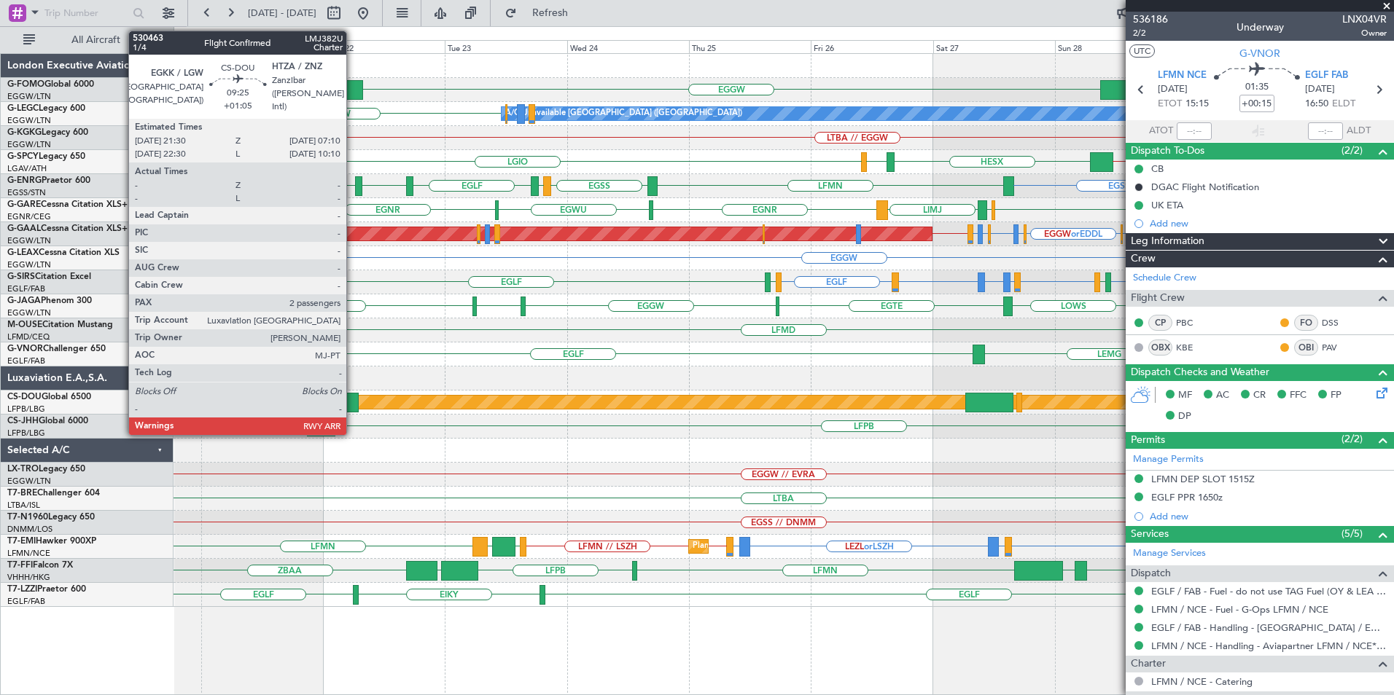
click at [353, 398] on div at bounding box center [334, 403] width 50 height 20
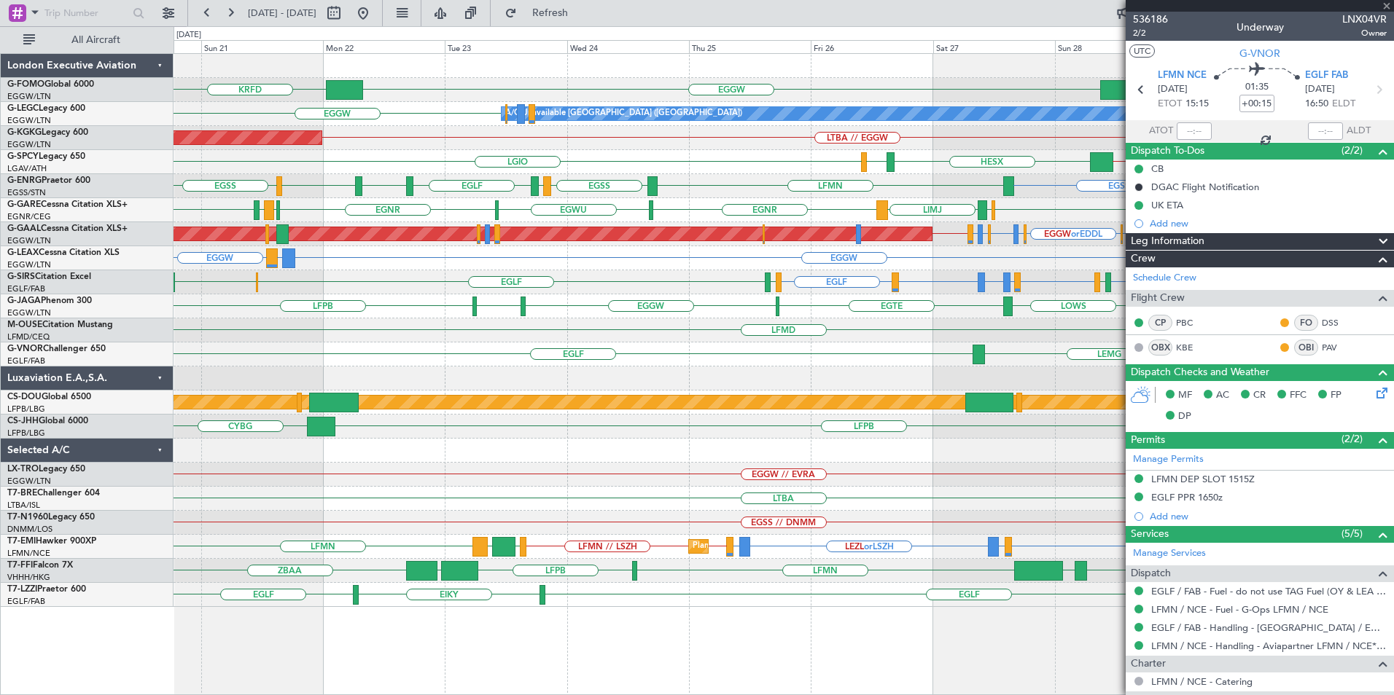
type input "+01:05"
type input "2"
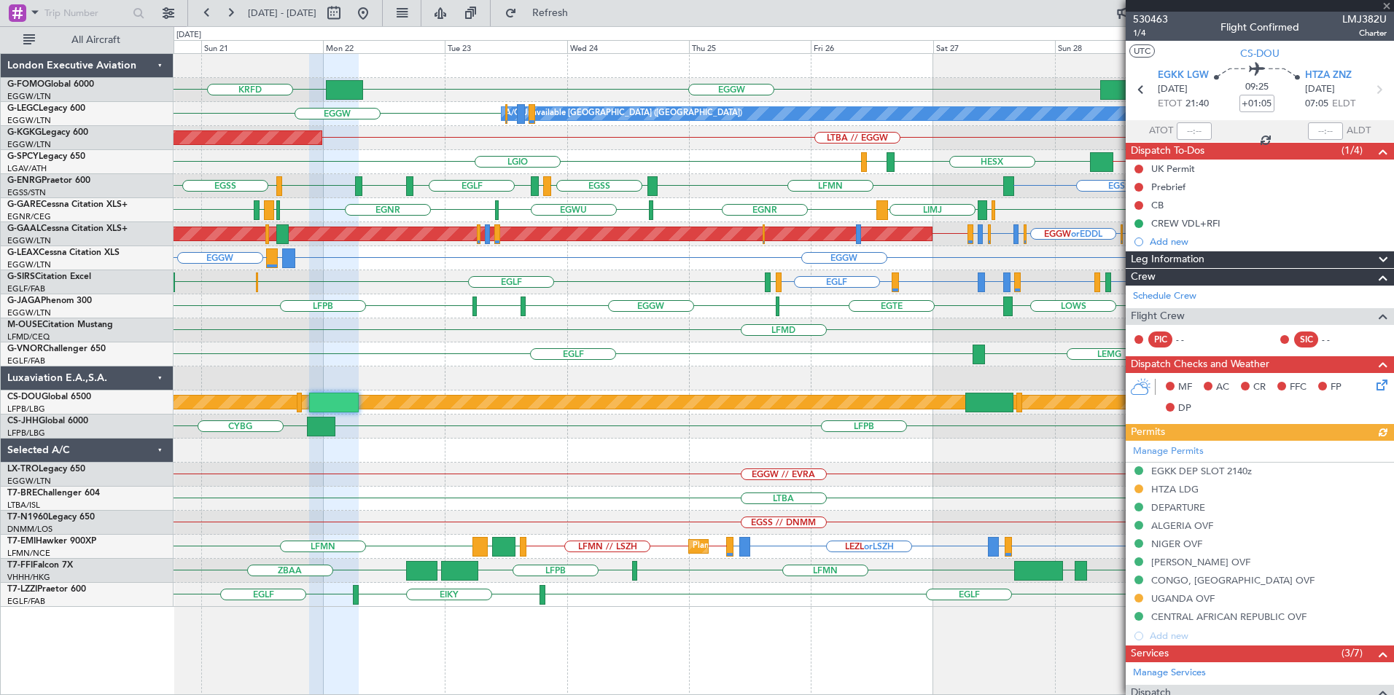
scroll to position [219, 0]
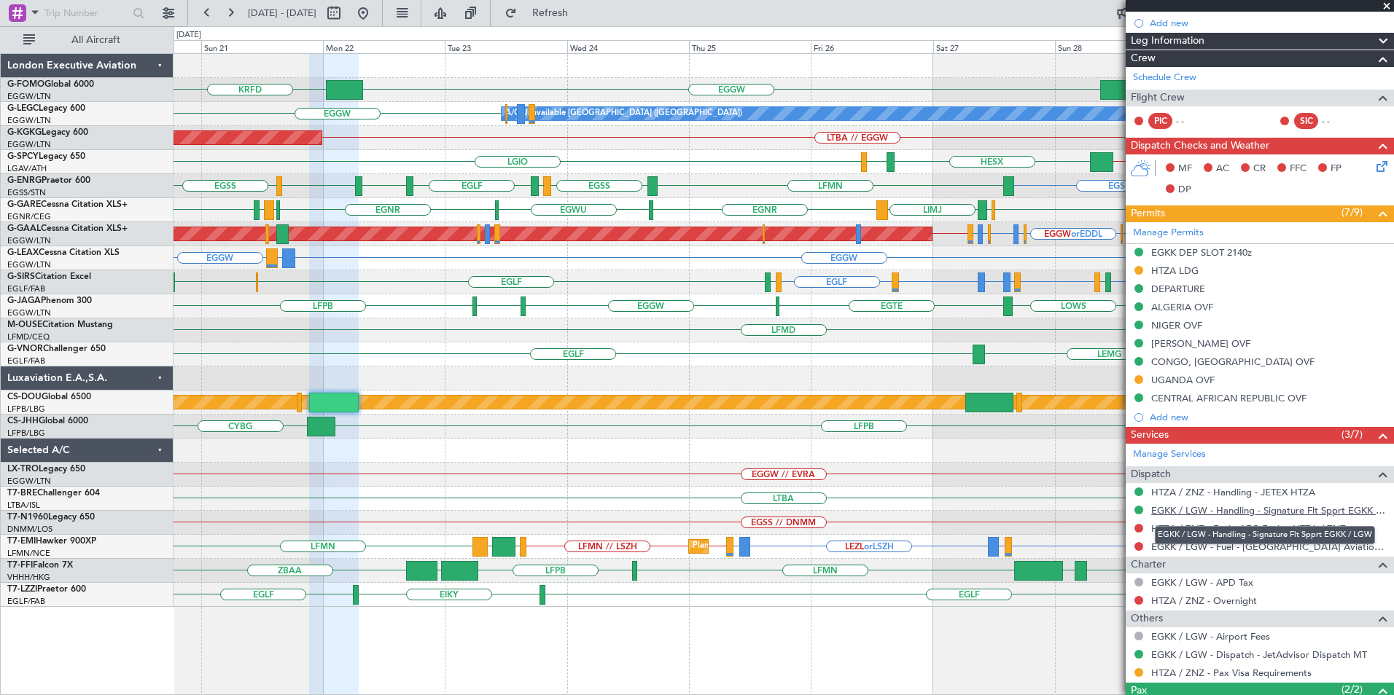
click at [1313, 509] on link "EGKK / LGW - Handling - Signature Flt Spprt EGKK / LGW" at bounding box center [1268, 510] width 235 height 12
click at [684, 409] on div "KTEB EGGW KRFD EGGW A/C Unavailable London (Luton) LTBA // EGGW AOG Maint Istan…" at bounding box center [782, 330] width 1219 height 553
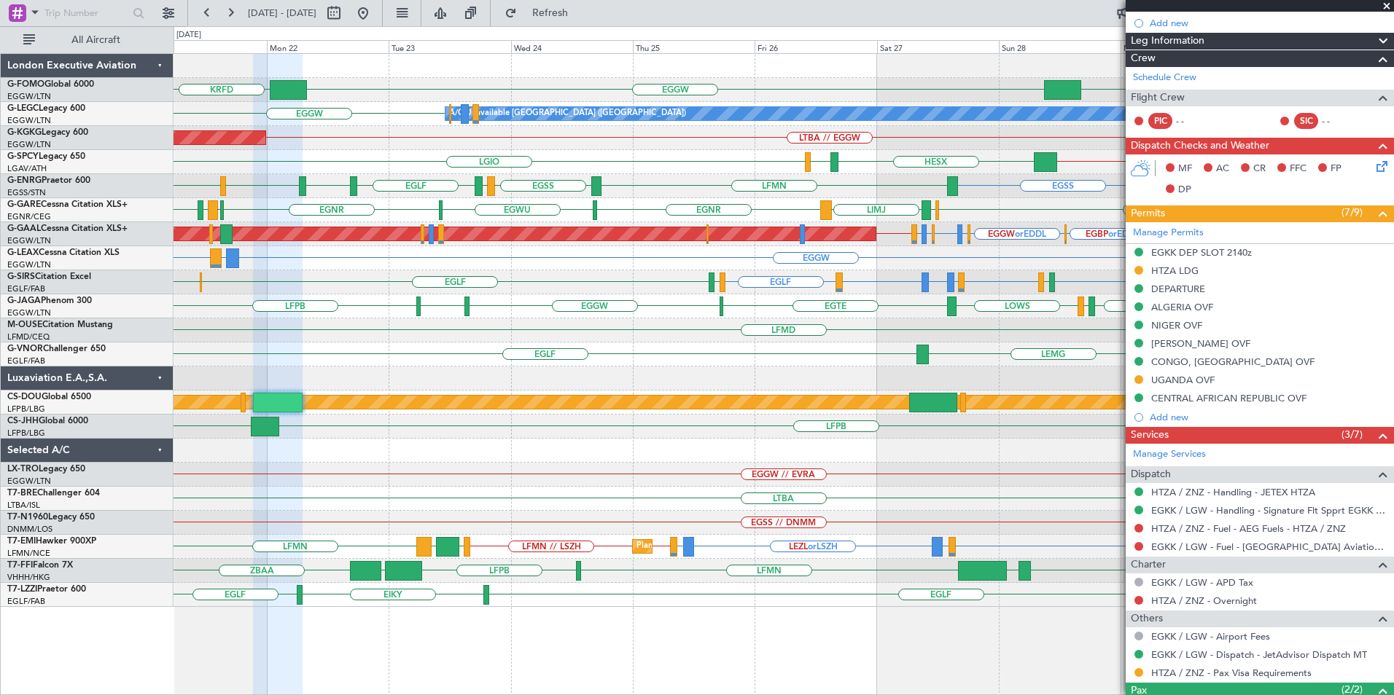
click at [505, 440] on div "KTEB EGGW KRFD EGGW A/C Unavailable London (Luton) LTBA // EGGW AOG Maint Istan…" at bounding box center [782, 330] width 1219 height 553
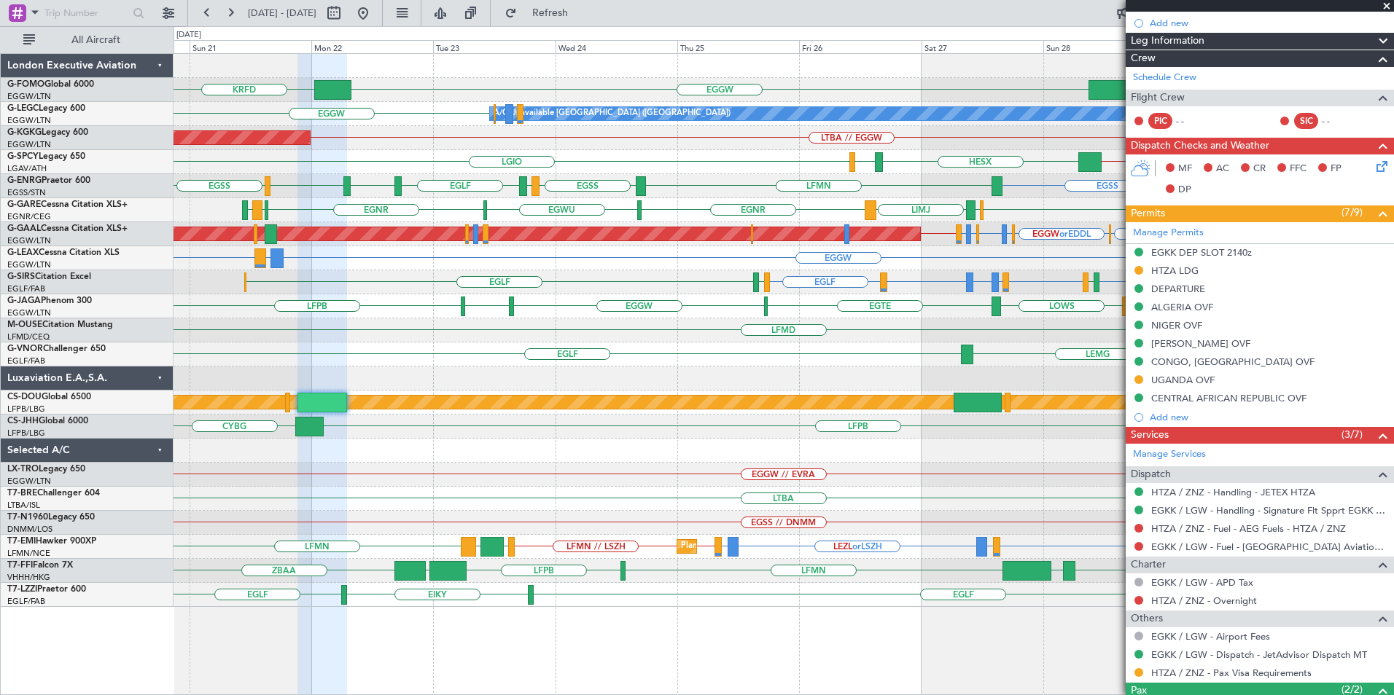
click at [816, 434] on div "LFPB CYBG Owner" at bounding box center [782, 427] width 1219 height 24
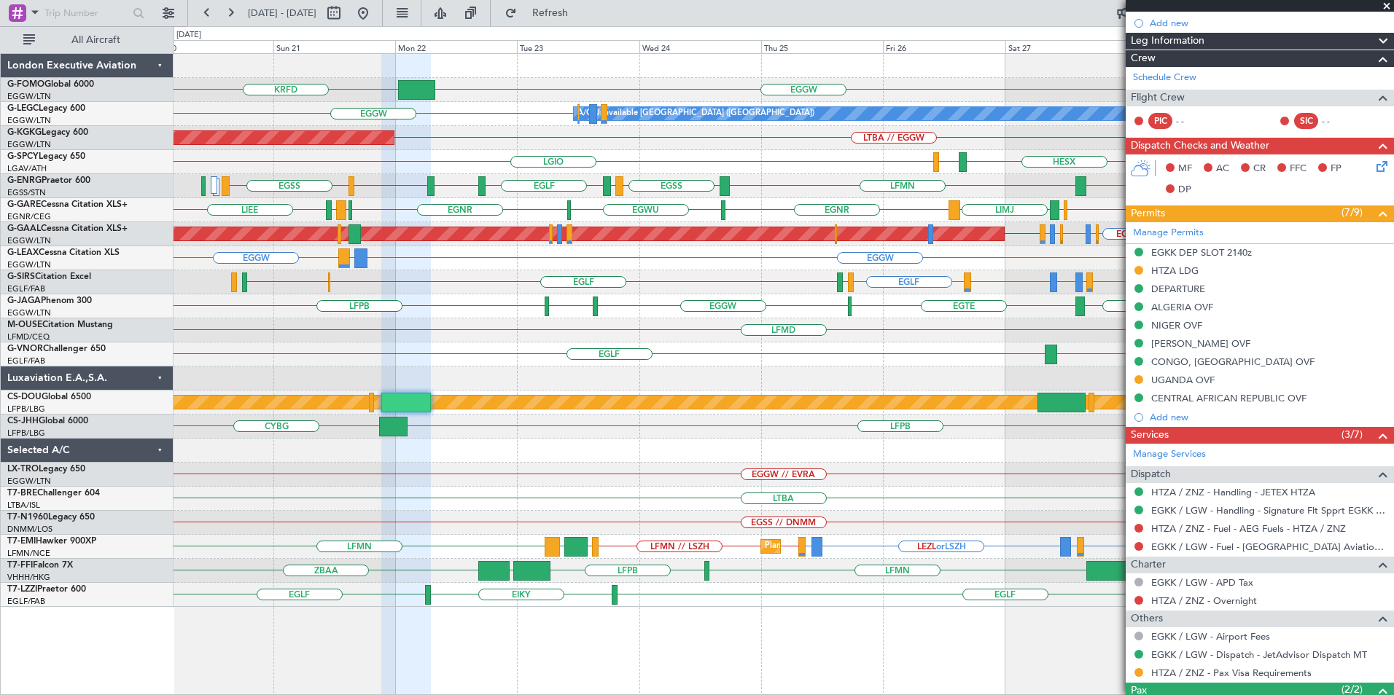
click at [700, 433] on div "KTEB EGGW KRFD KPHL A/C Unavailable London (Luton) EGGW AOG Maint Istanbul (Ata…" at bounding box center [782, 330] width 1219 height 553
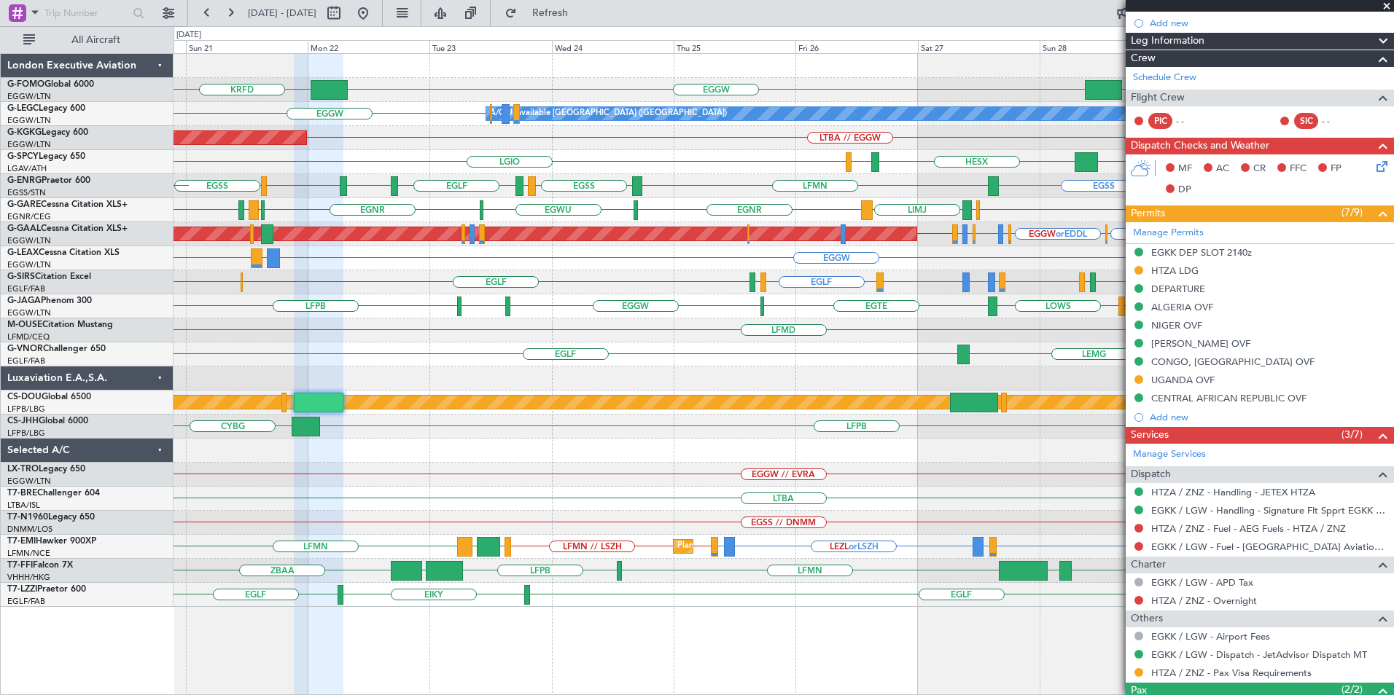
click at [596, 502] on div "KTEB EGGW KRFD A/C Unavailable London (Luton) EGGW AOG Maint Istanbul (Ataturk)…" at bounding box center [782, 330] width 1219 height 553
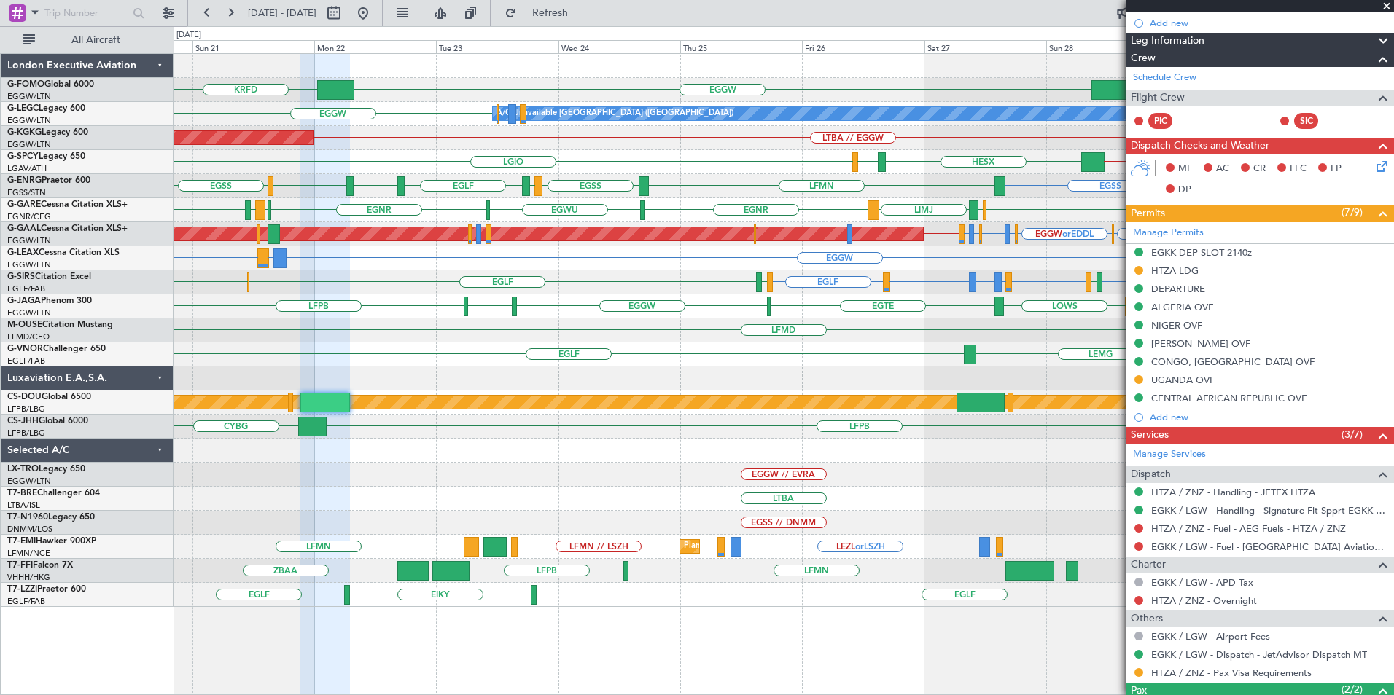
click at [458, 467] on div "KTEB EGGW KRFD KPHL A/C Unavailable London (Luton) EGGW AOG Maint Istanbul (Ata…" at bounding box center [782, 330] width 1219 height 553
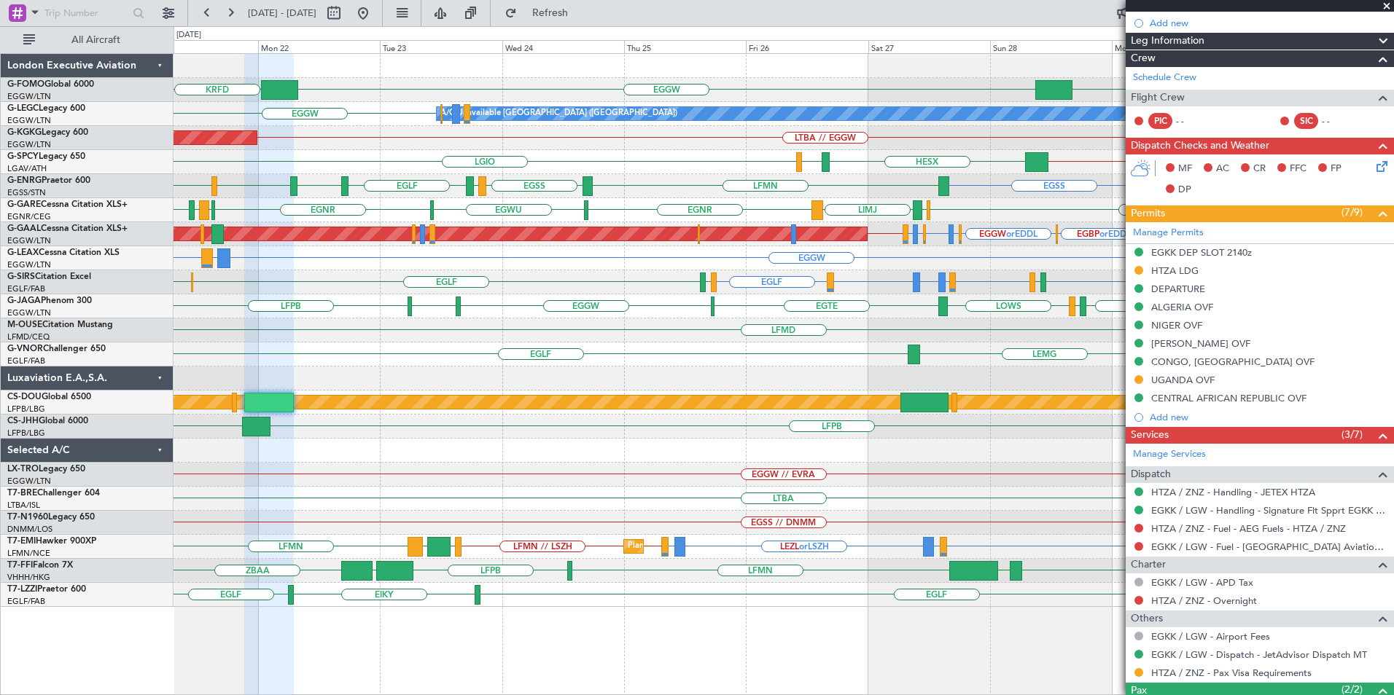
click at [841, 496] on div "KTEB EGGW KRFD A/C Unavailable London (Luton) EGGW AOG Maint Istanbul (Ataturk)…" at bounding box center [782, 330] width 1219 height 553
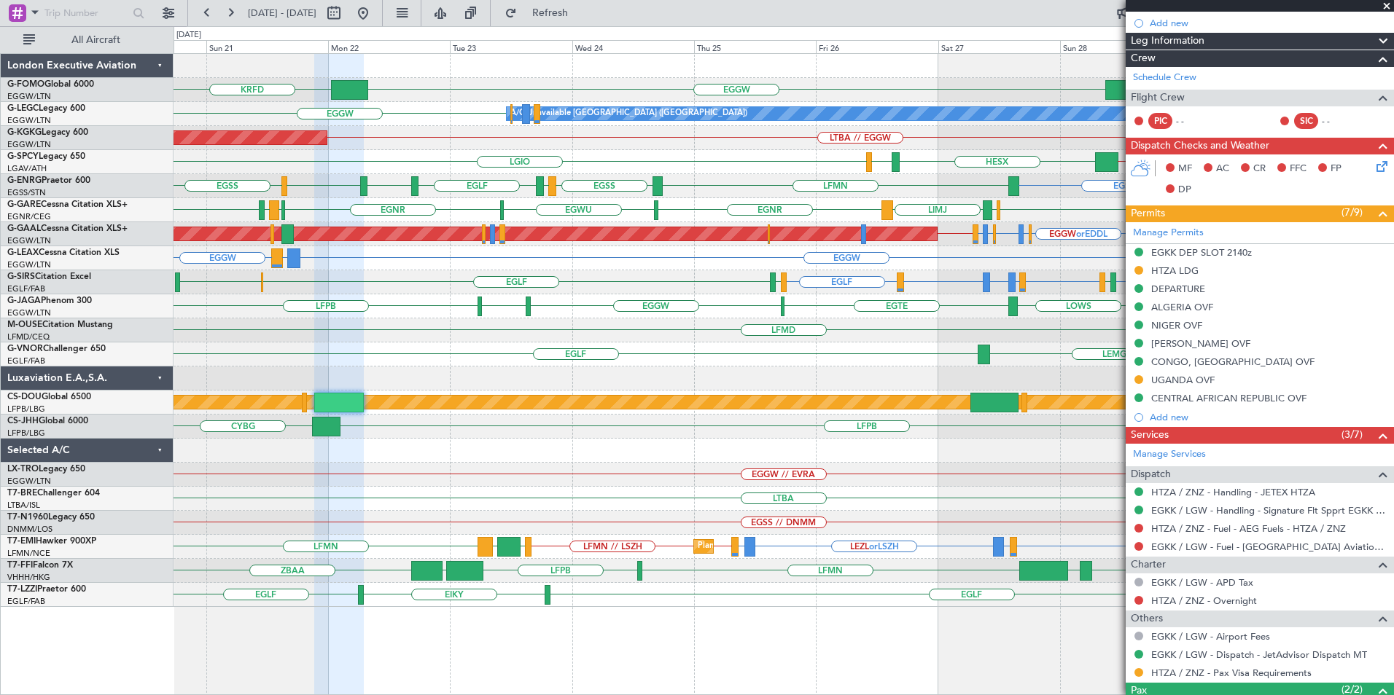
click at [829, 469] on div "EGGW // EVRA" at bounding box center [782, 475] width 1219 height 24
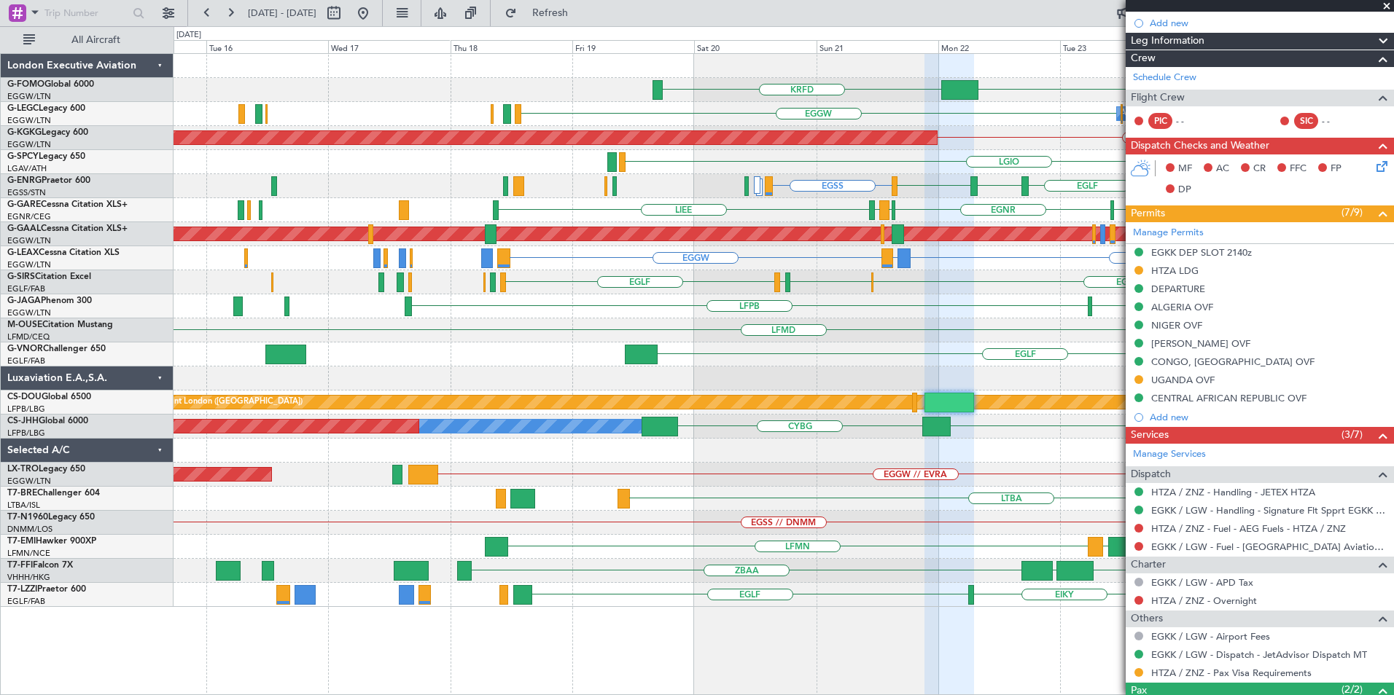
click at [1028, 409] on div "EGGW KRFD EGGW A/C Unavailable London (Luton) Planned Maint London (Luton) LTBA…" at bounding box center [782, 330] width 1219 height 553
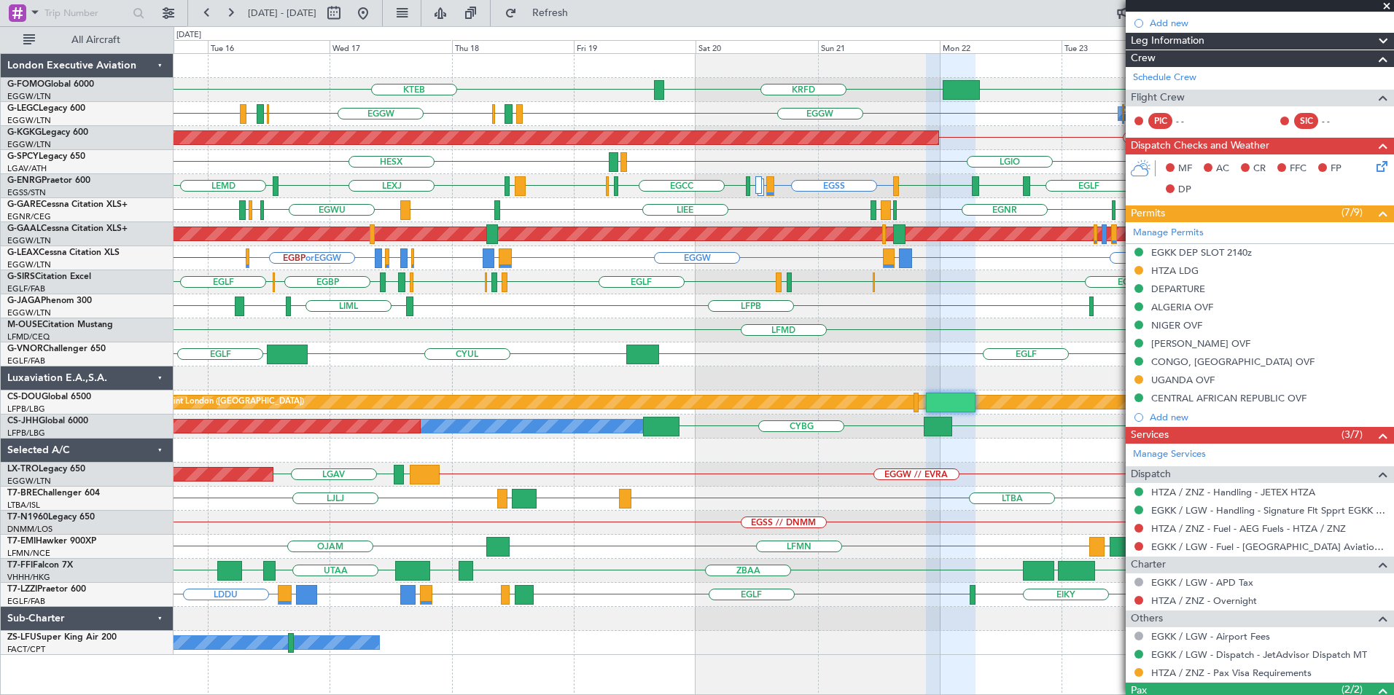
click at [469, 419] on div "KTEB EGGW KRFD A/C Unavailable London (Luton) EGGW EGWU EGPD EGGW EGGW EGPD EGL…" at bounding box center [782, 354] width 1219 height 601
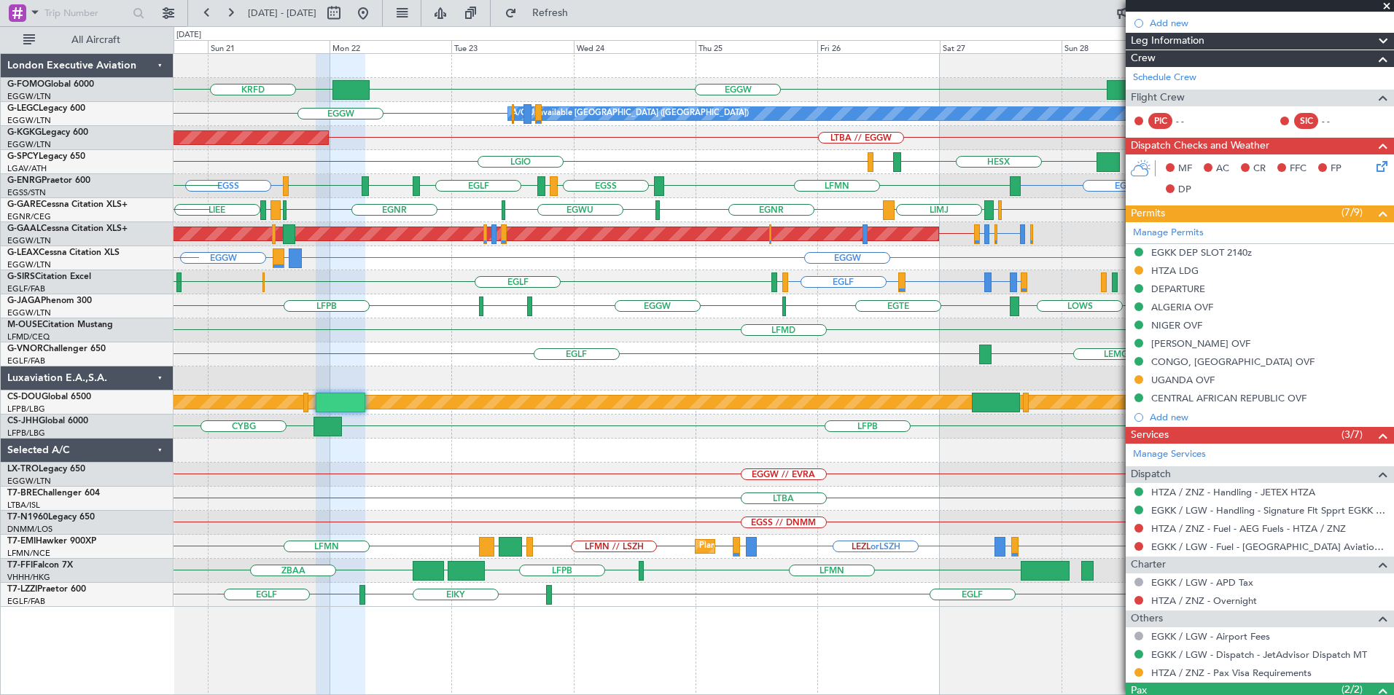
click at [526, 460] on div at bounding box center [782, 451] width 1219 height 24
drag, startPoint x: 571, startPoint y: 4, endPoint x: 597, endPoint y: 19, distance: 30.4
click at [571, 4] on button "Refresh" at bounding box center [541, 12] width 87 height 23
click at [1383, 5] on div at bounding box center [1259, 6] width 268 height 12
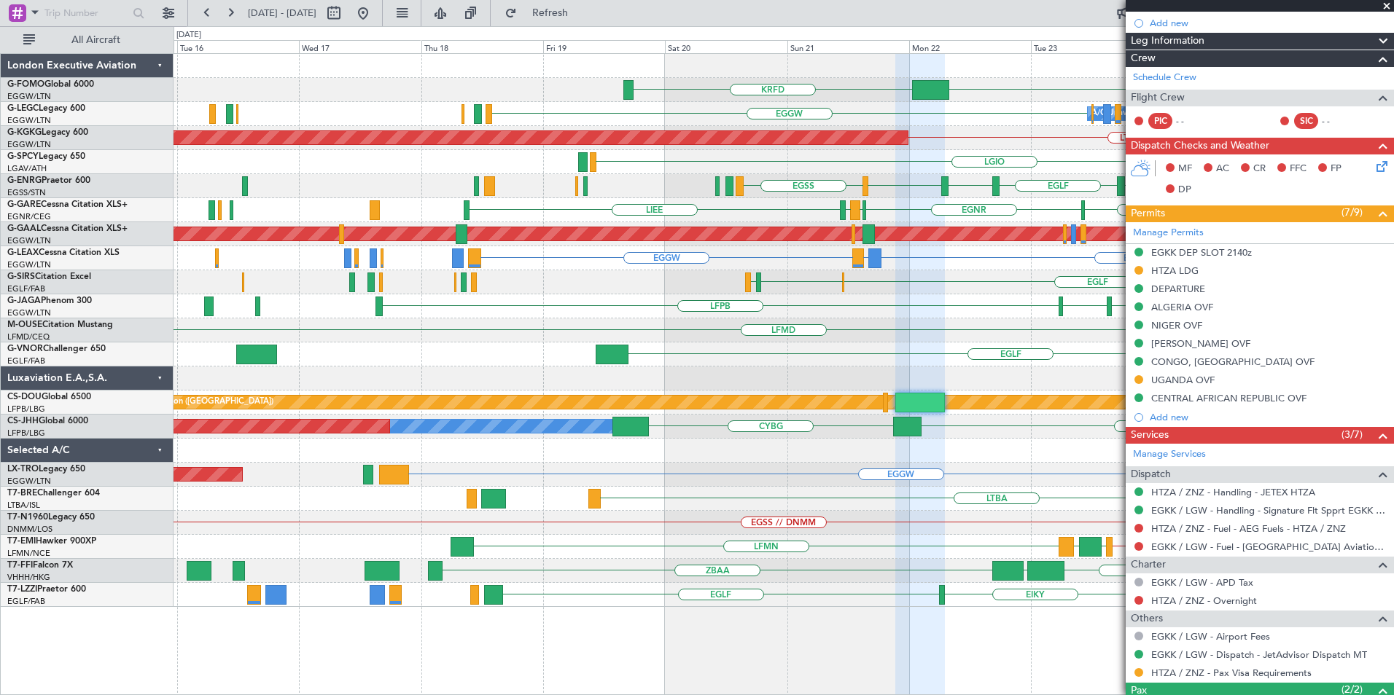
click at [1077, 448] on div "EGGW KRFD EGGW A/C Unavailable London (Luton) Planned Maint London (Luton) LTBA…" at bounding box center [782, 330] width 1219 height 553
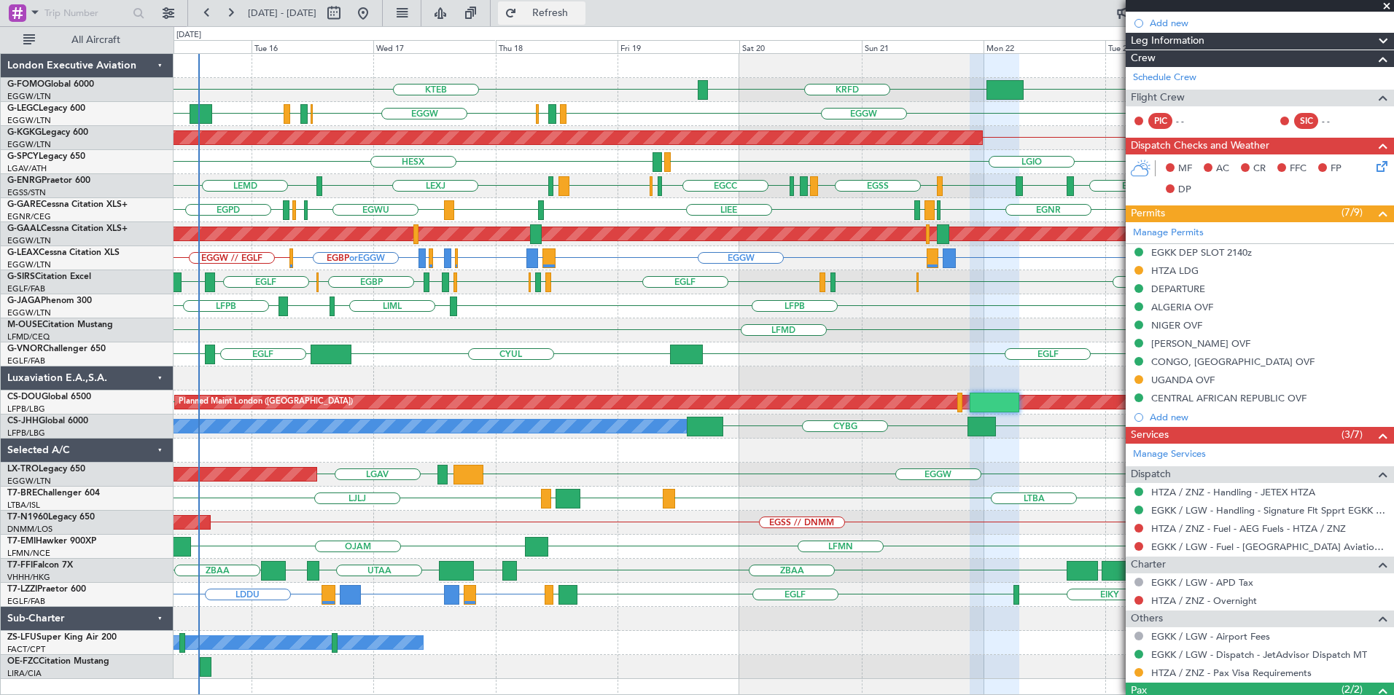
click at [581, 12] on span "Refresh" at bounding box center [550, 13] width 61 height 10
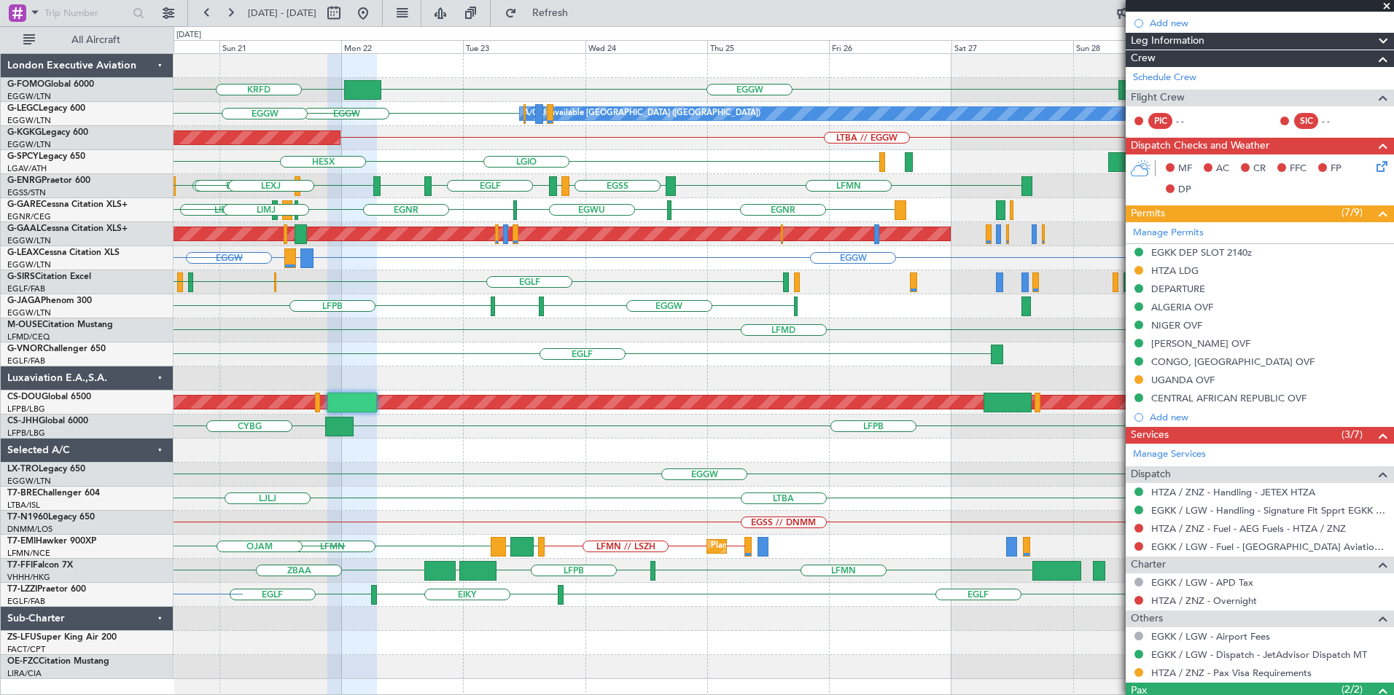
click at [58, 412] on div "EGGW KRFD KTEB EGGW A/C Unavailable London (Luton) EGPD EGLF EGGW LTBA // EGGW …" at bounding box center [697, 360] width 1394 height 669
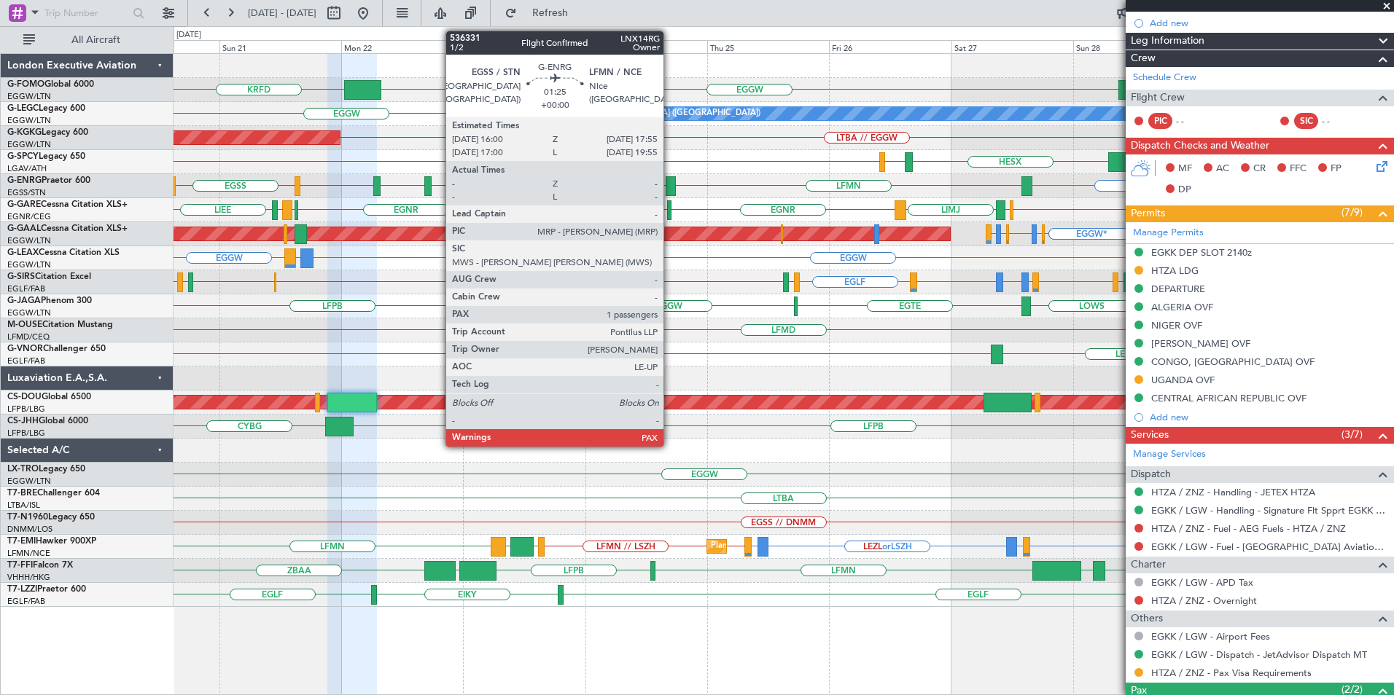
click at [670, 185] on div at bounding box center [670, 186] width 10 height 20
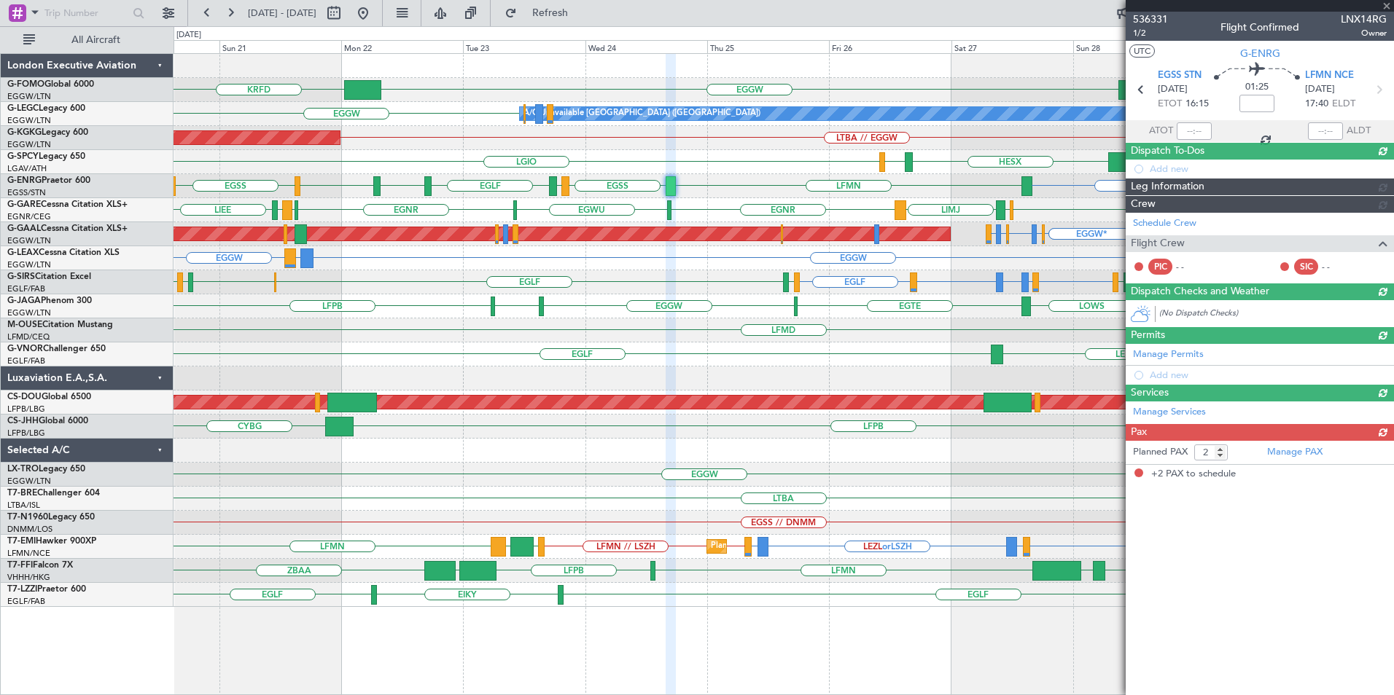
scroll to position [0, 0]
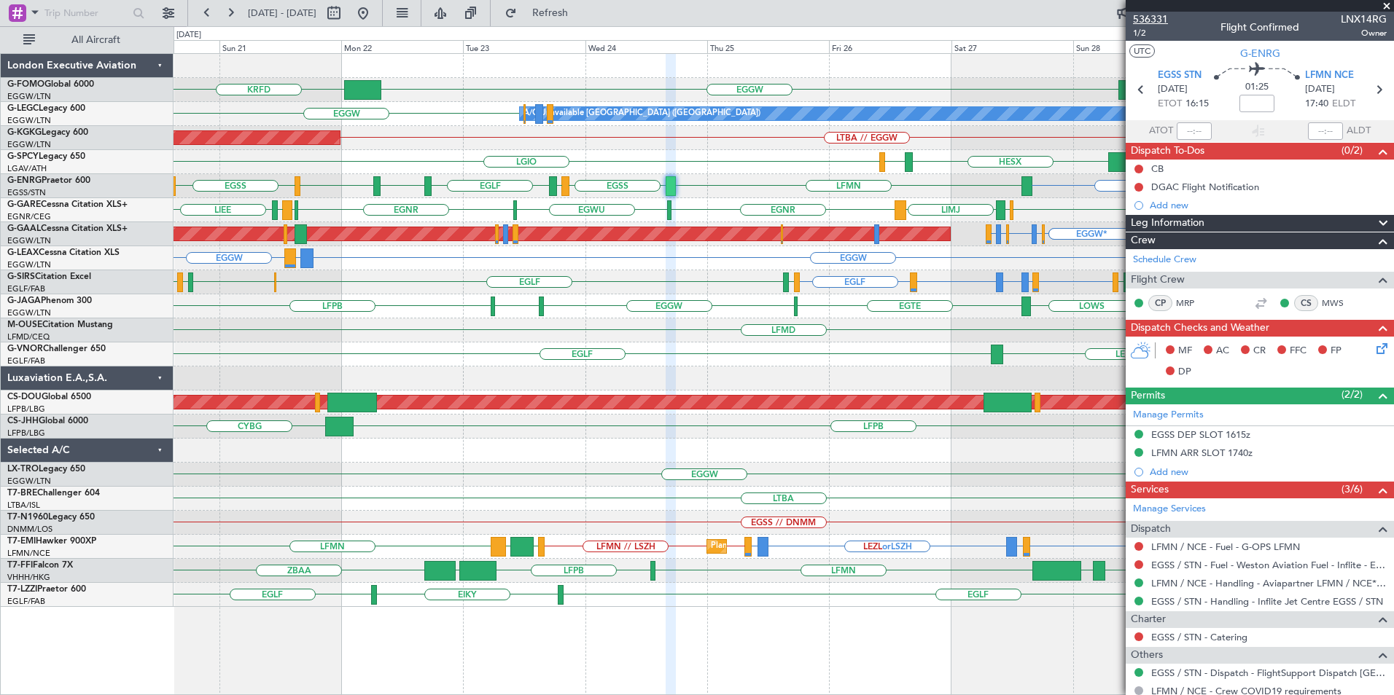
click at [1135, 18] on span "536331" at bounding box center [1150, 19] width 35 height 15
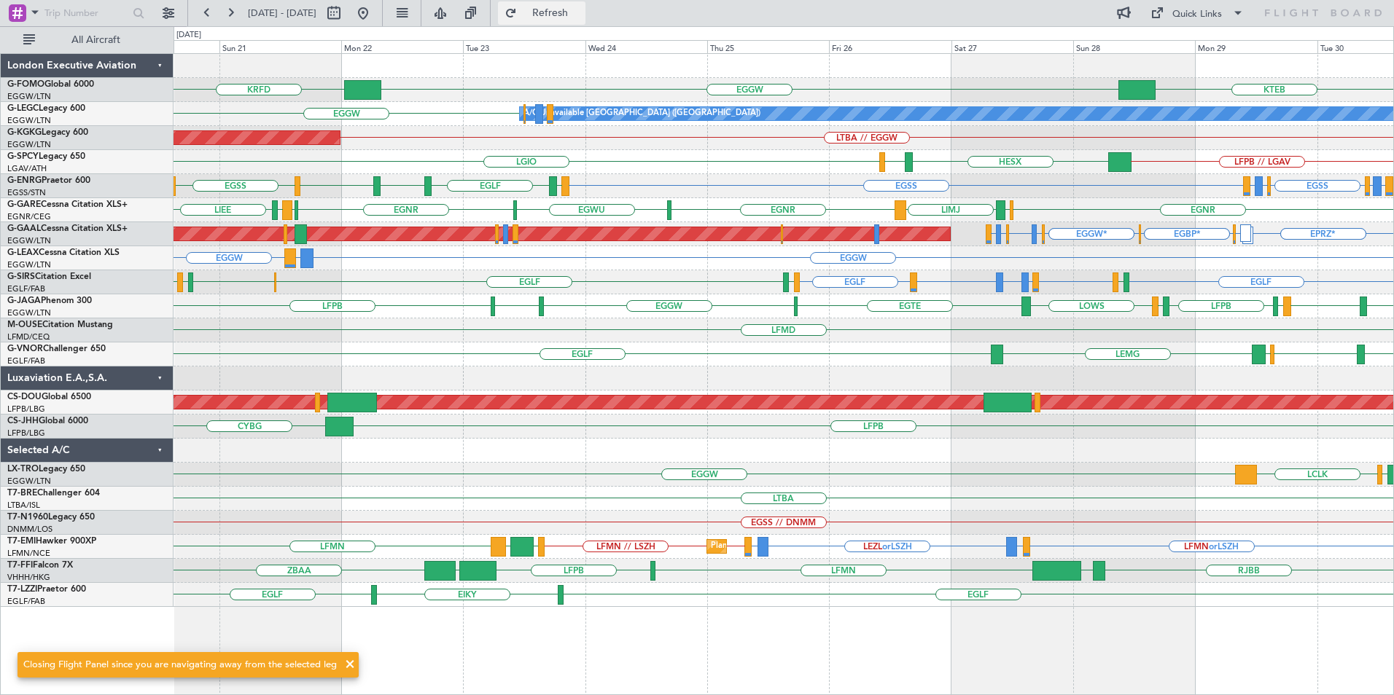
click at [581, 8] on span "Refresh" at bounding box center [550, 13] width 61 height 10
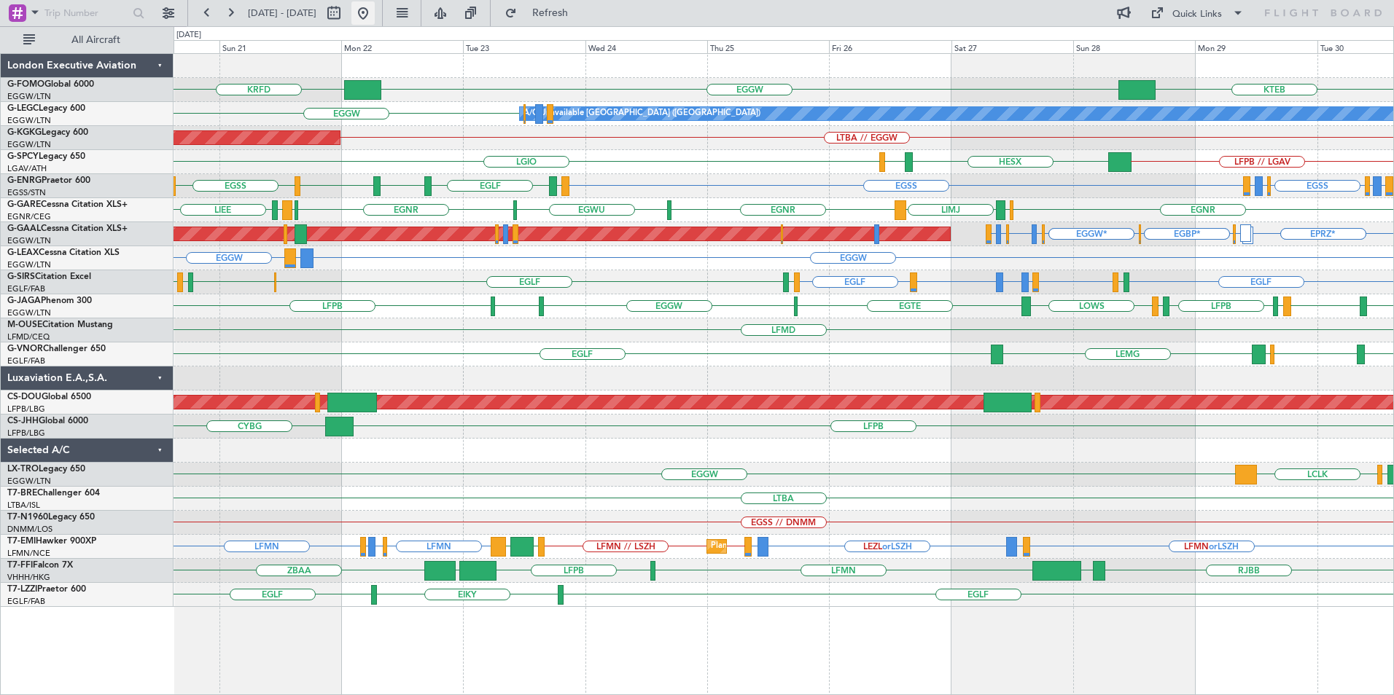
click at [375, 14] on button at bounding box center [362, 12] width 23 height 23
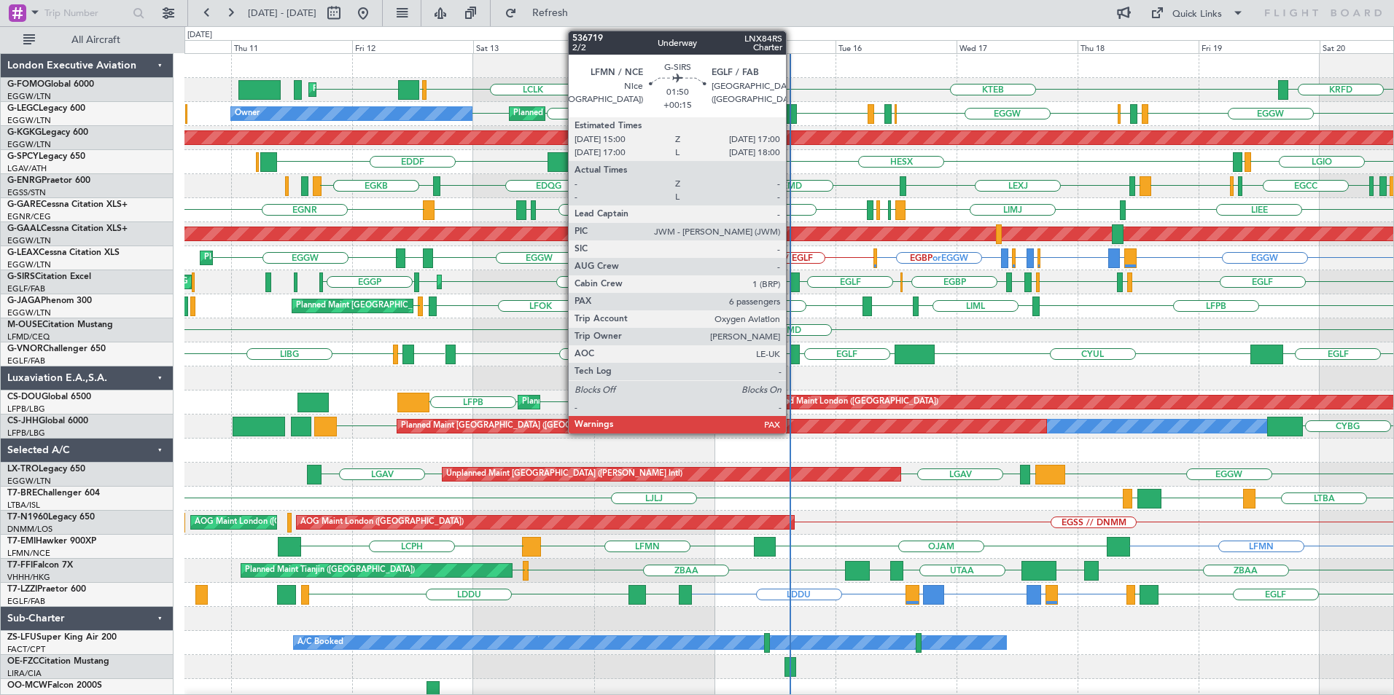
click at [792, 276] on div at bounding box center [794, 283] width 10 height 20
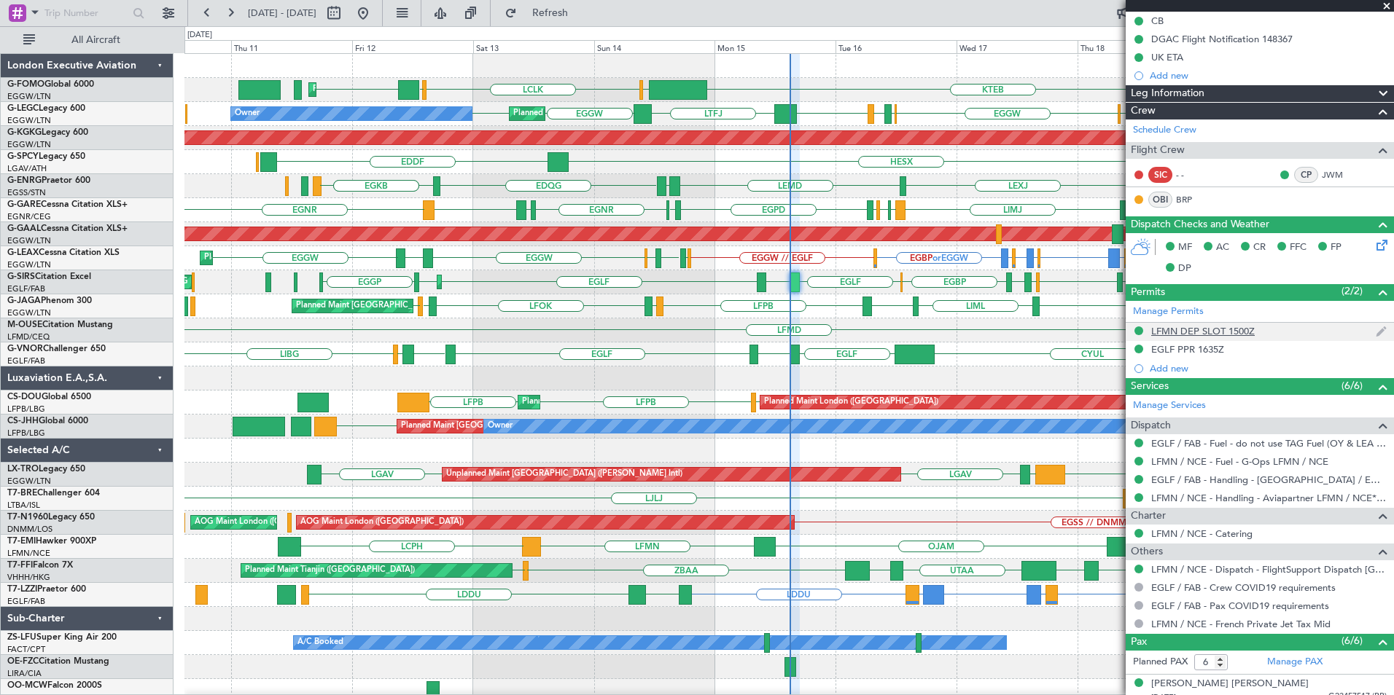
scroll to position [324, 0]
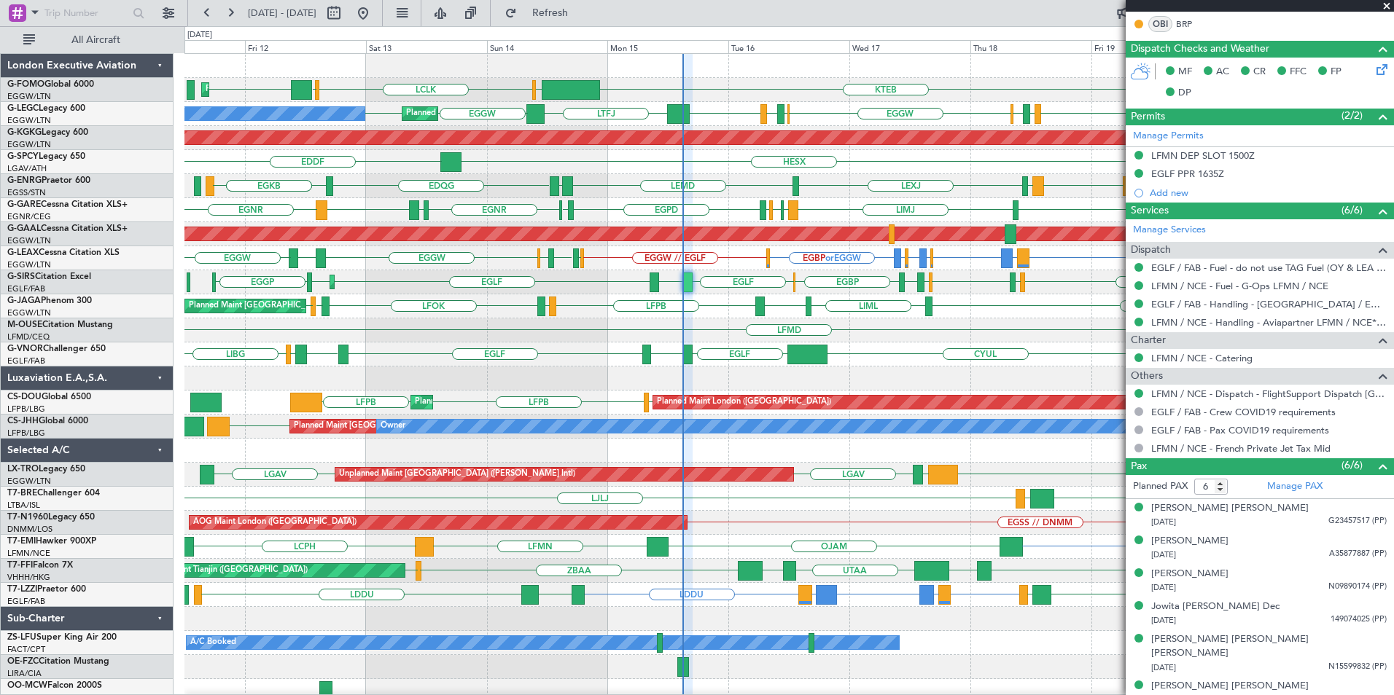
click at [760, 278] on div "KRFD KTEB LCLK OLBA EGGW OLBA Planned Maint London (Luton) EGGW EGPD EGWU EGGW …" at bounding box center [788, 378] width 1208 height 649
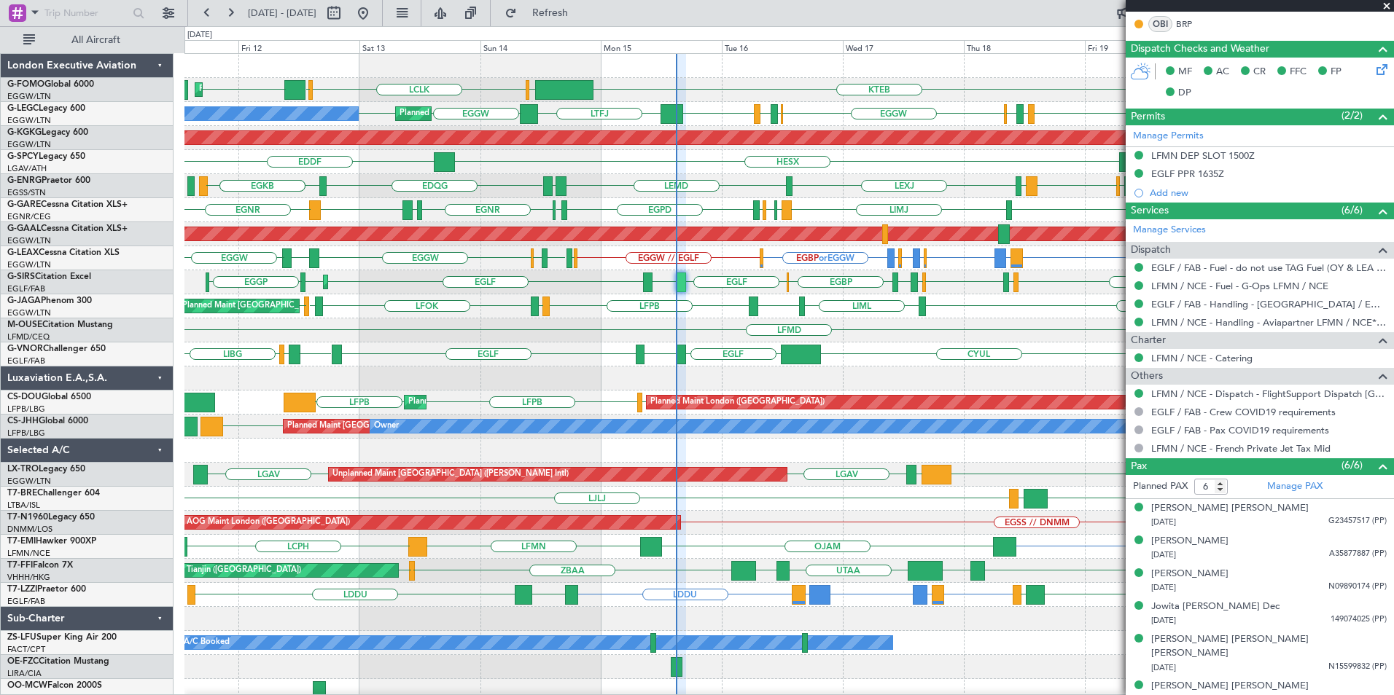
click at [778, 289] on div "Planned Maint London (Luton) KRFD KTEB EGGW OLBA LCLK OLBA Planned Maint London…" at bounding box center [788, 378] width 1208 height 649
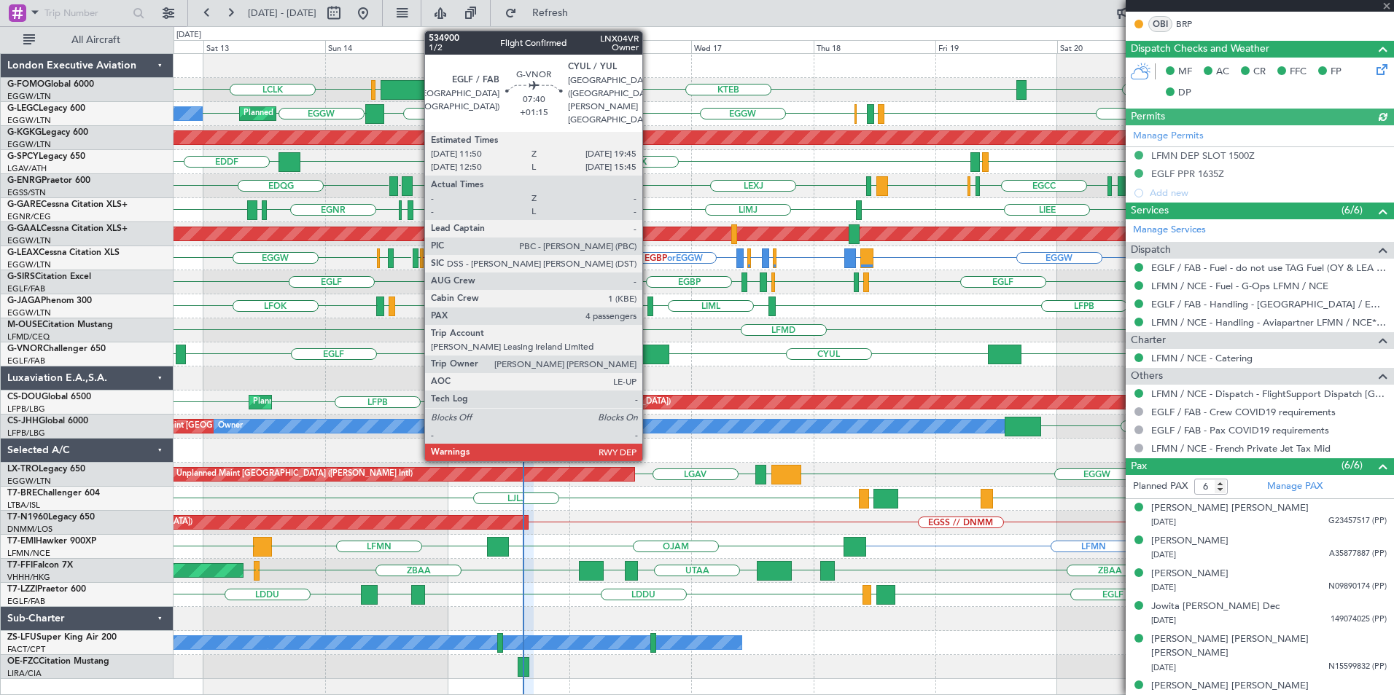
click at [649, 353] on div at bounding box center [649, 355] width 41 height 20
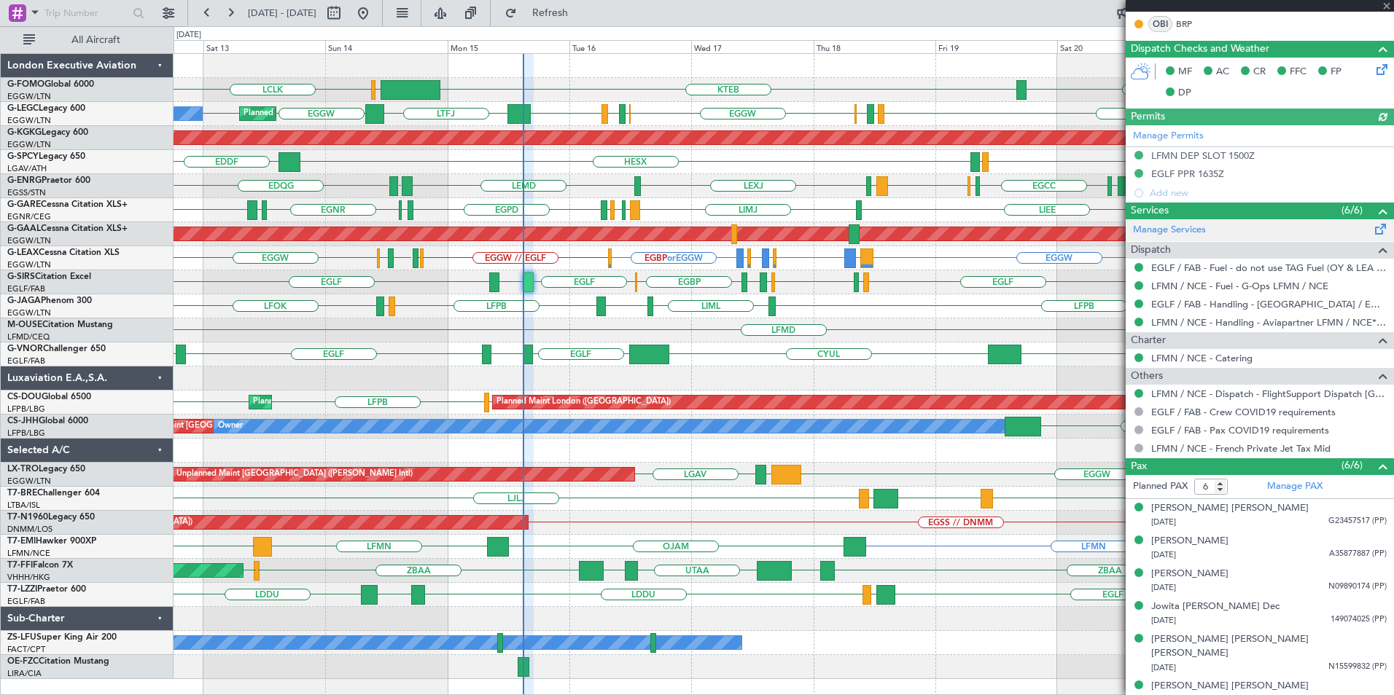
type input "+01:15"
type input "4"
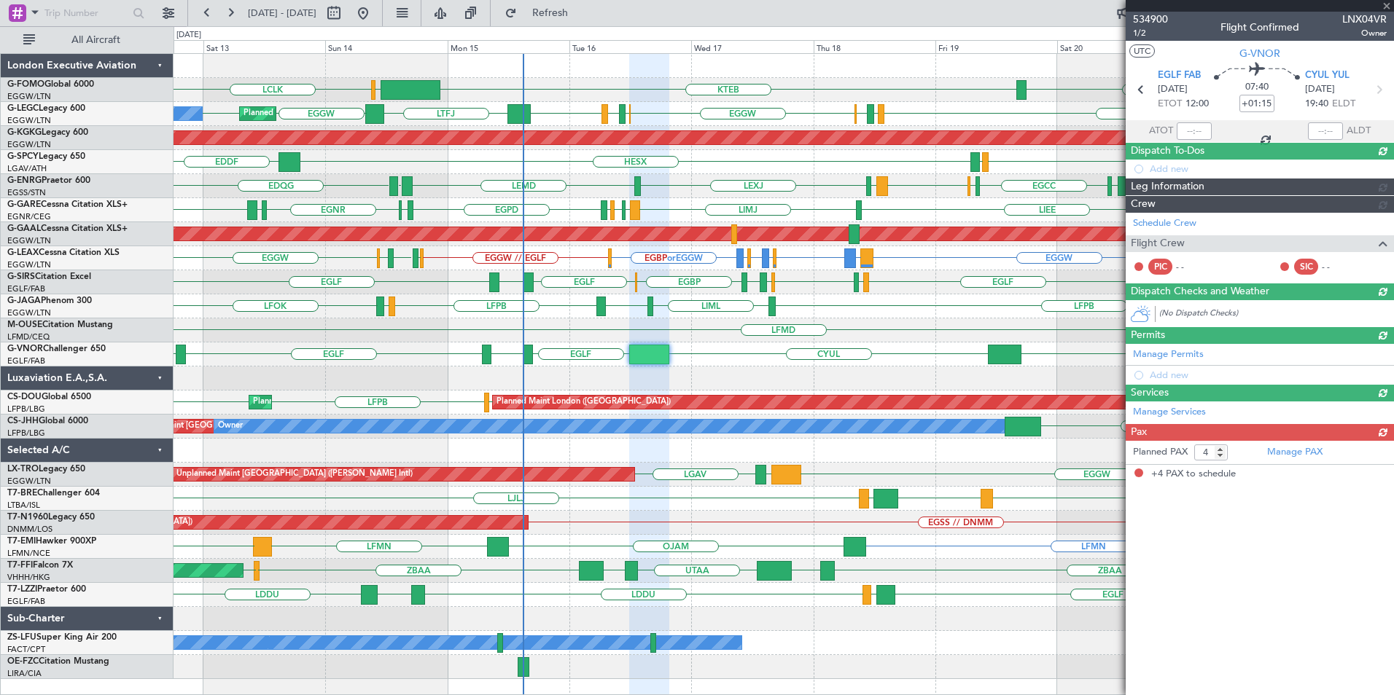
scroll to position [0, 0]
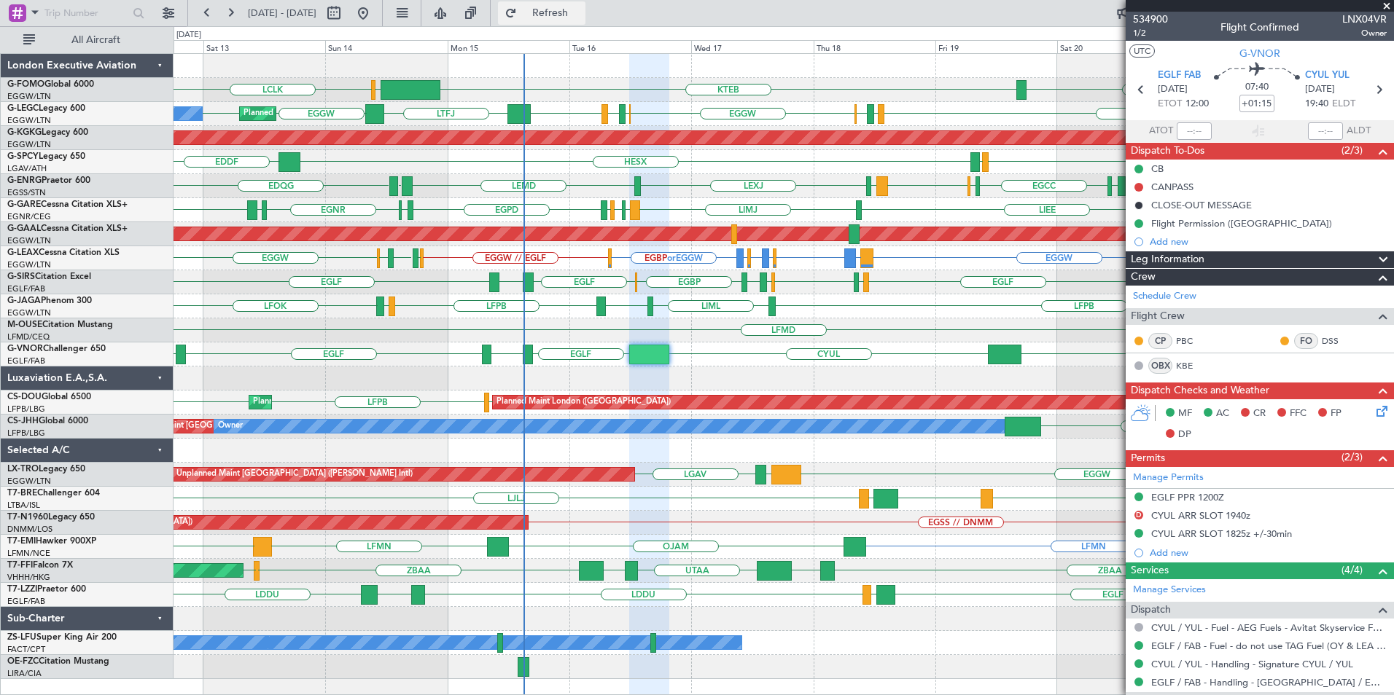
click at [563, 18] on button "Refresh" at bounding box center [541, 12] width 87 height 23
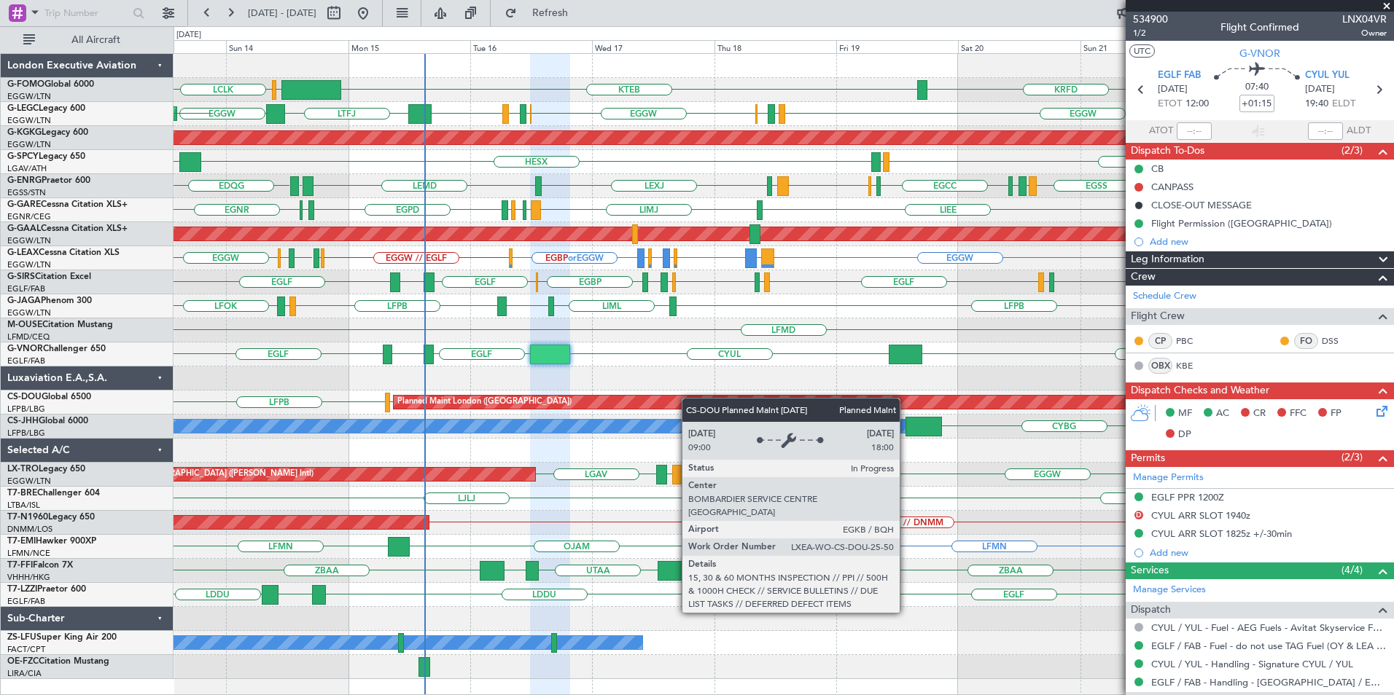
click at [647, 404] on div "KTEB OLBA LCLK EGGW KRFD Planned Maint London (Luton) EGGW EGWU EGPD EGGW LTFJ …" at bounding box center [782, 366] width 1219 height 625
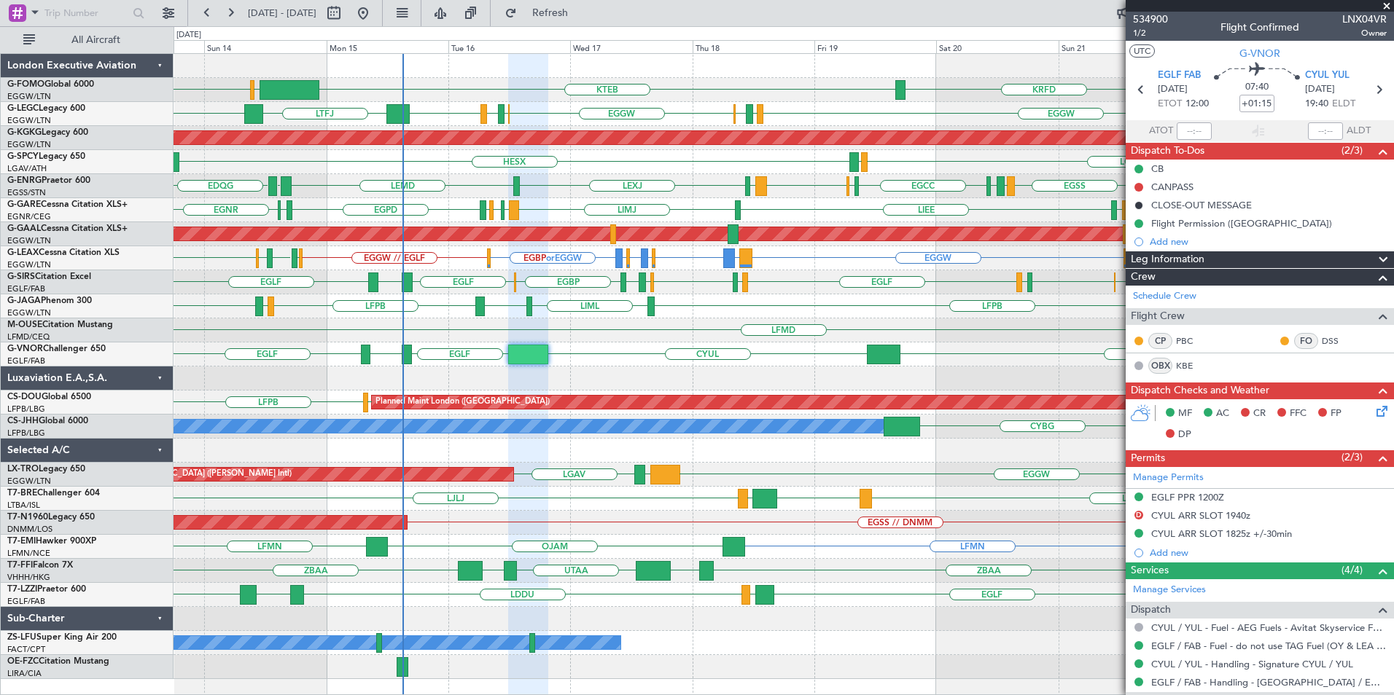
click at [915, 233] on div "KTEB OLBA LCLK EGGW KRFD Planned Maint London (Luton) A/C Unavailable London (L…" at bounding box center [782, 366] width 1219 height 625
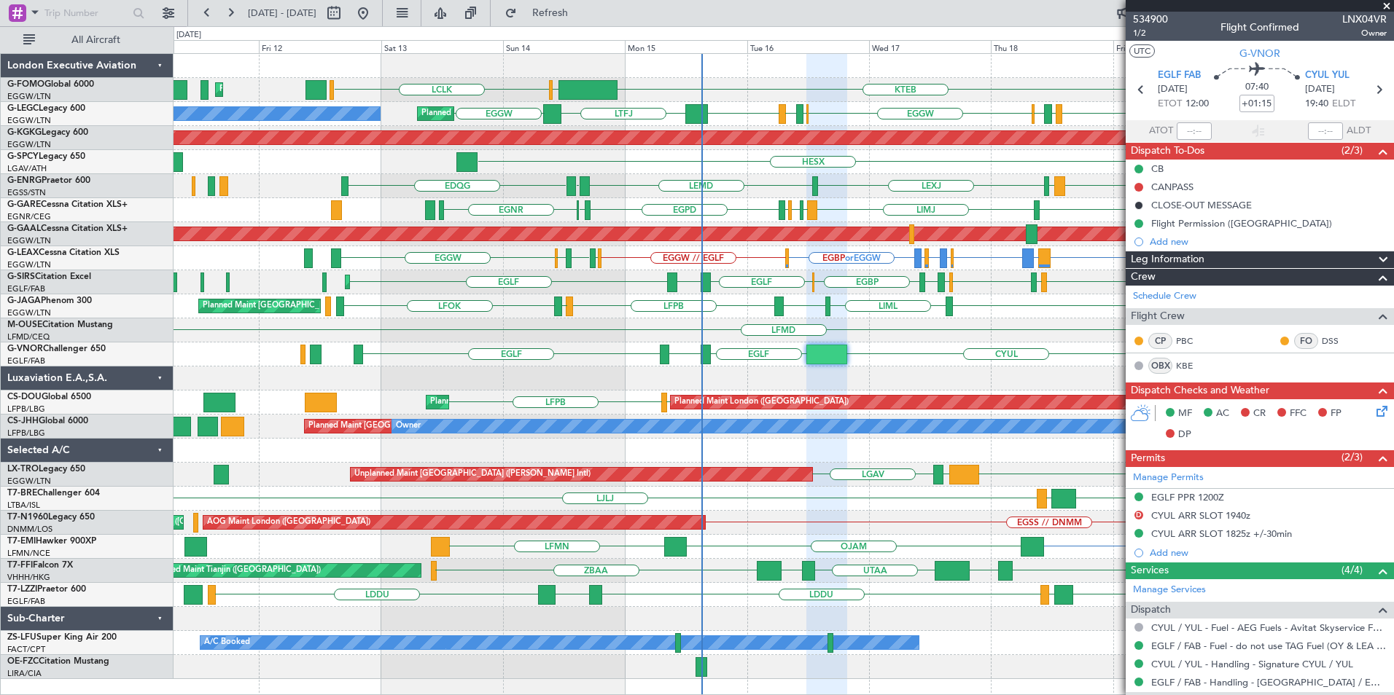
click at [890, 175] on div "LEXJ LEMD EGHH EDQG EGSS EGPE EGGW EGCC EGSC EGSS LEMD Planned Maint London (St…" at bounding box center [782, 186] width 1219 height 24
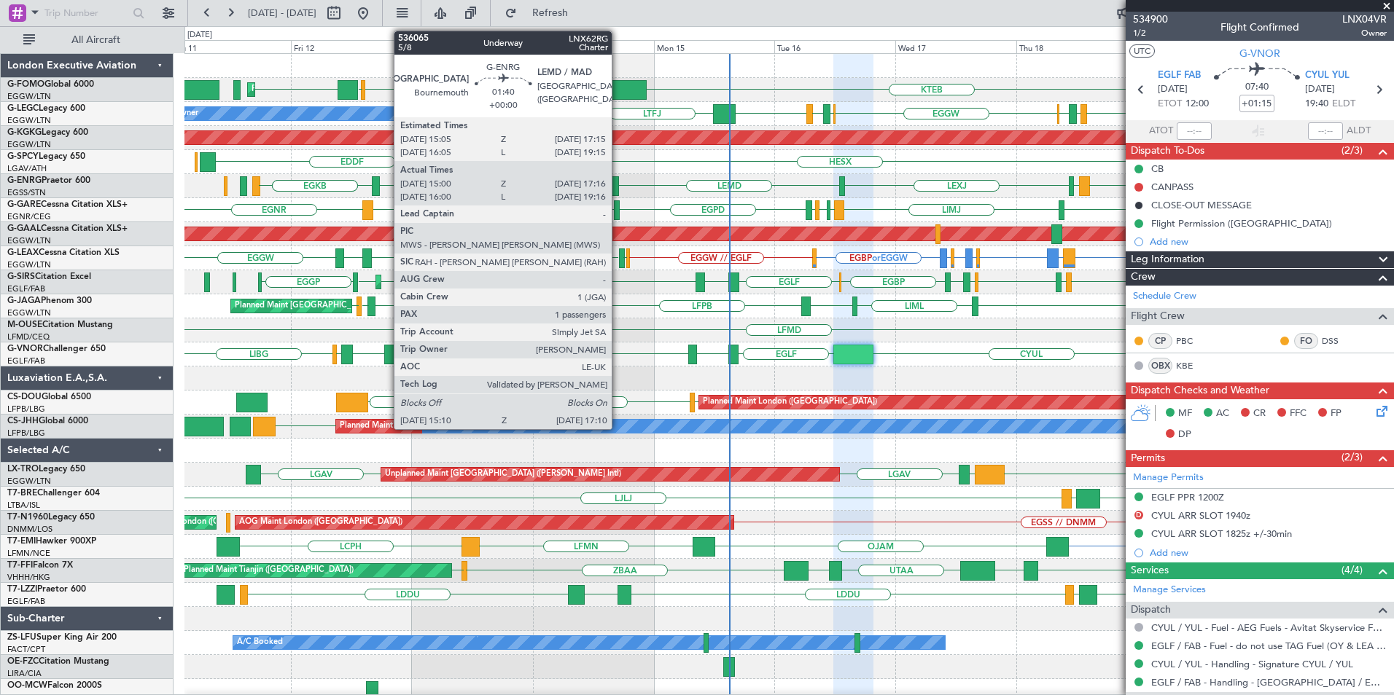
click at [614, 188] on div at bounding box center [614, 186] width 10 height 20
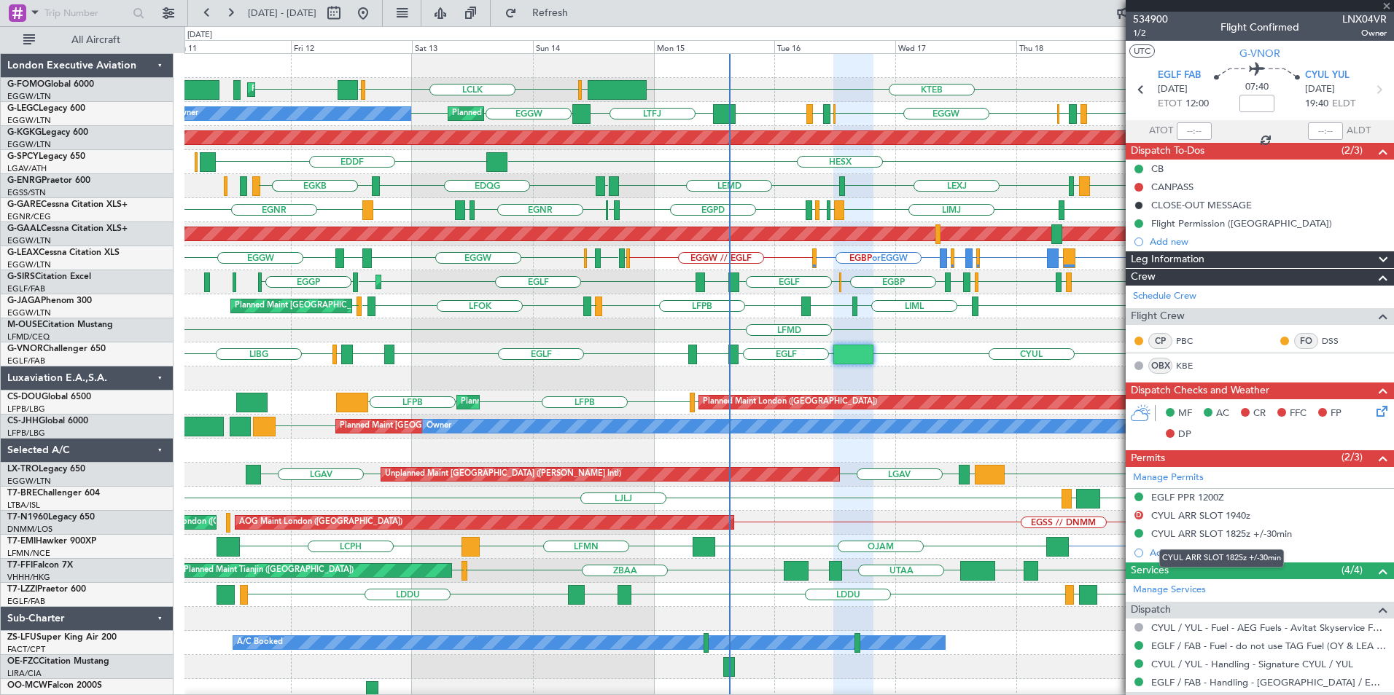
type input "15:15"
type input "17:01"
type input "1"
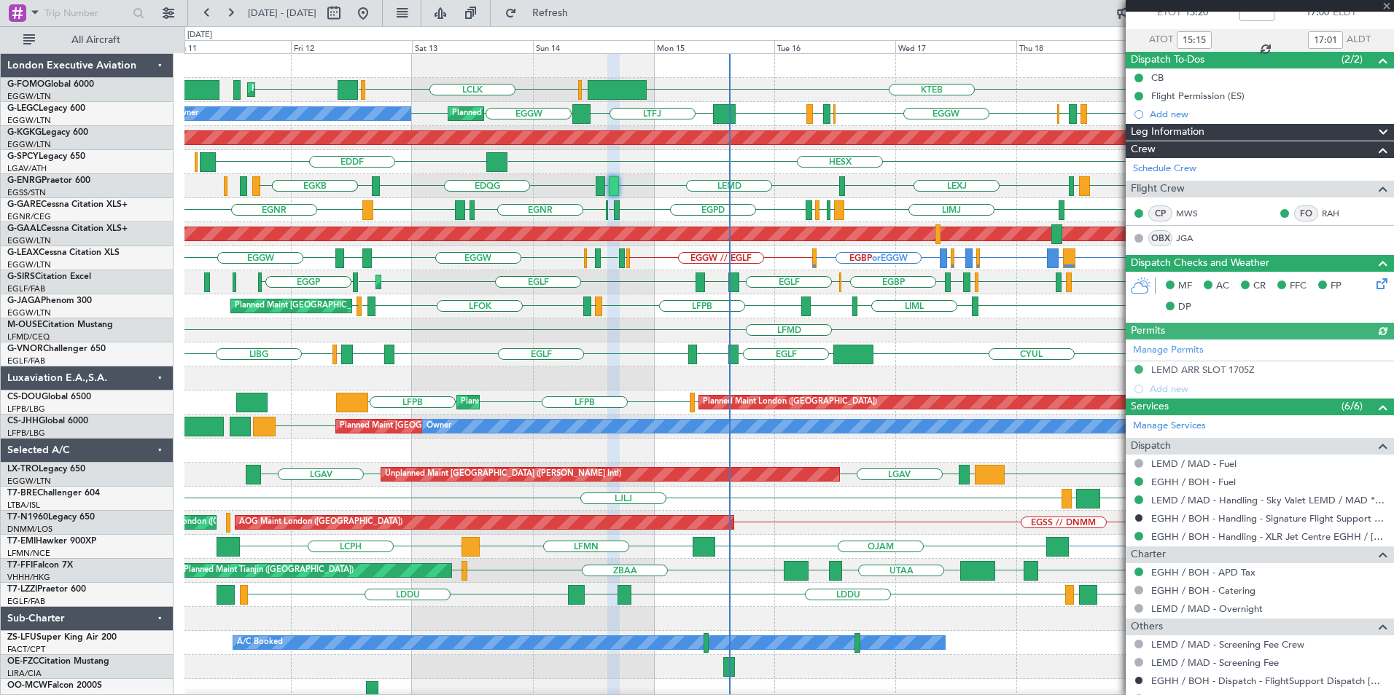
scroll to position [233, 0]
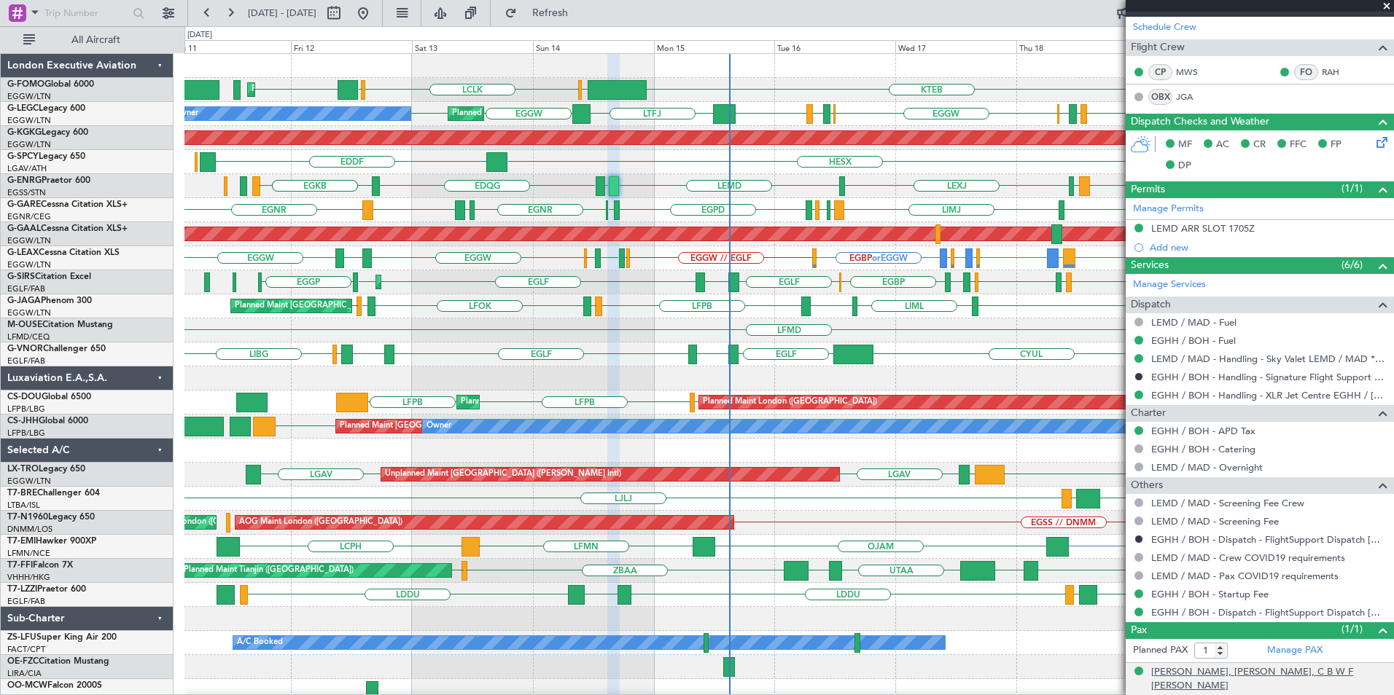
click at [1157, 671] on div "Pierre, Frederick-Henri, C B W F D'ARENBERG" at bounding box center [1268, 679] width 235 height 28
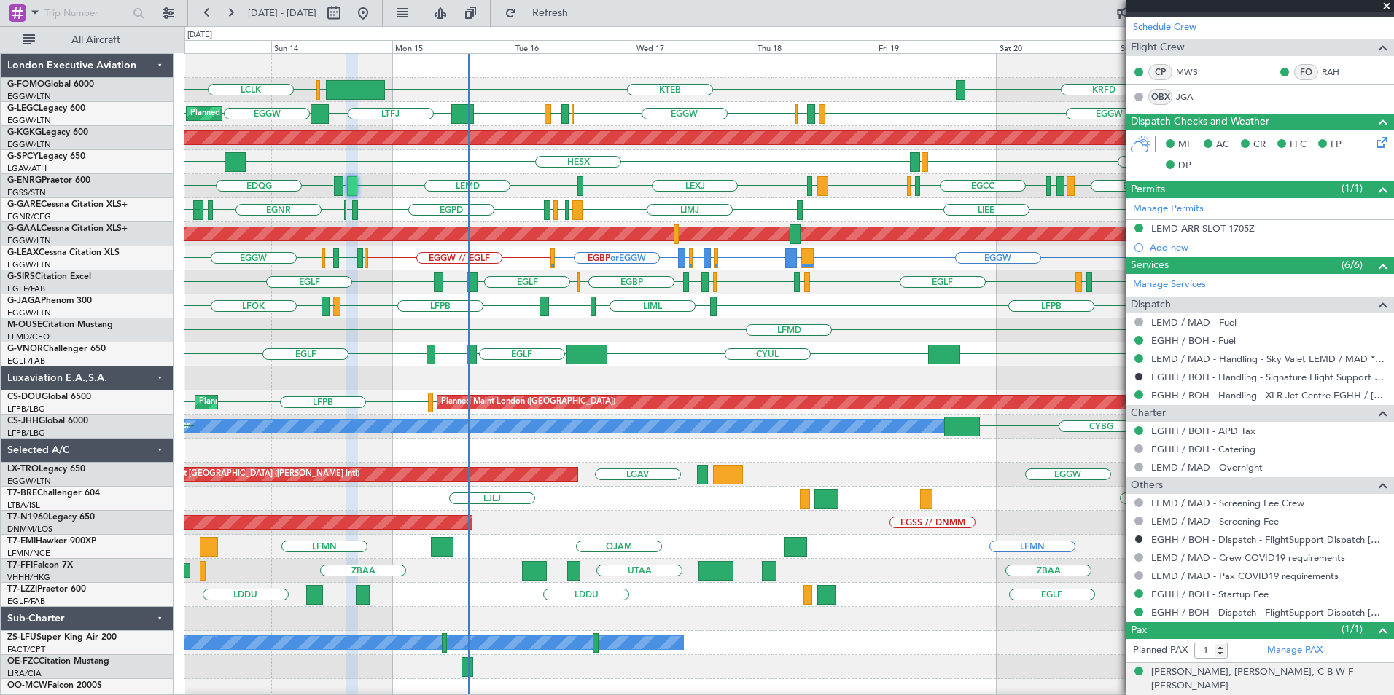
click at [563, 227] on div "KTEB OLBA LCLK KRFD OLBA EGGW Planned Maint London (Luton) EGGW EGWU EGPD EGGW …" at bounding box center [788, 378] width 1208 height 649
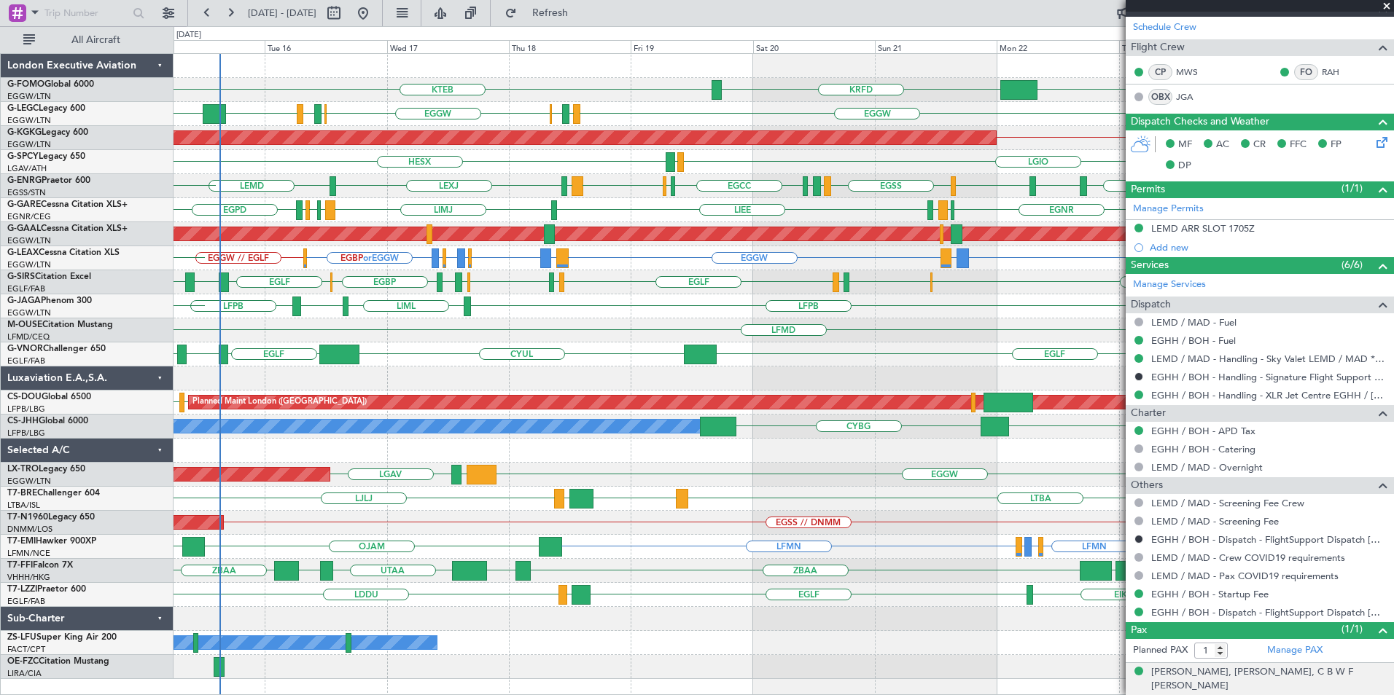
click at [582, 210] on div "KTEB EGGW KRFD OLBA LCLK EGGW EGWU EGPD EGGW LTFJ EGGW EGPD EGLF A/C Unavailabl…" at bounding box center [782, 366] width 1219 height 625
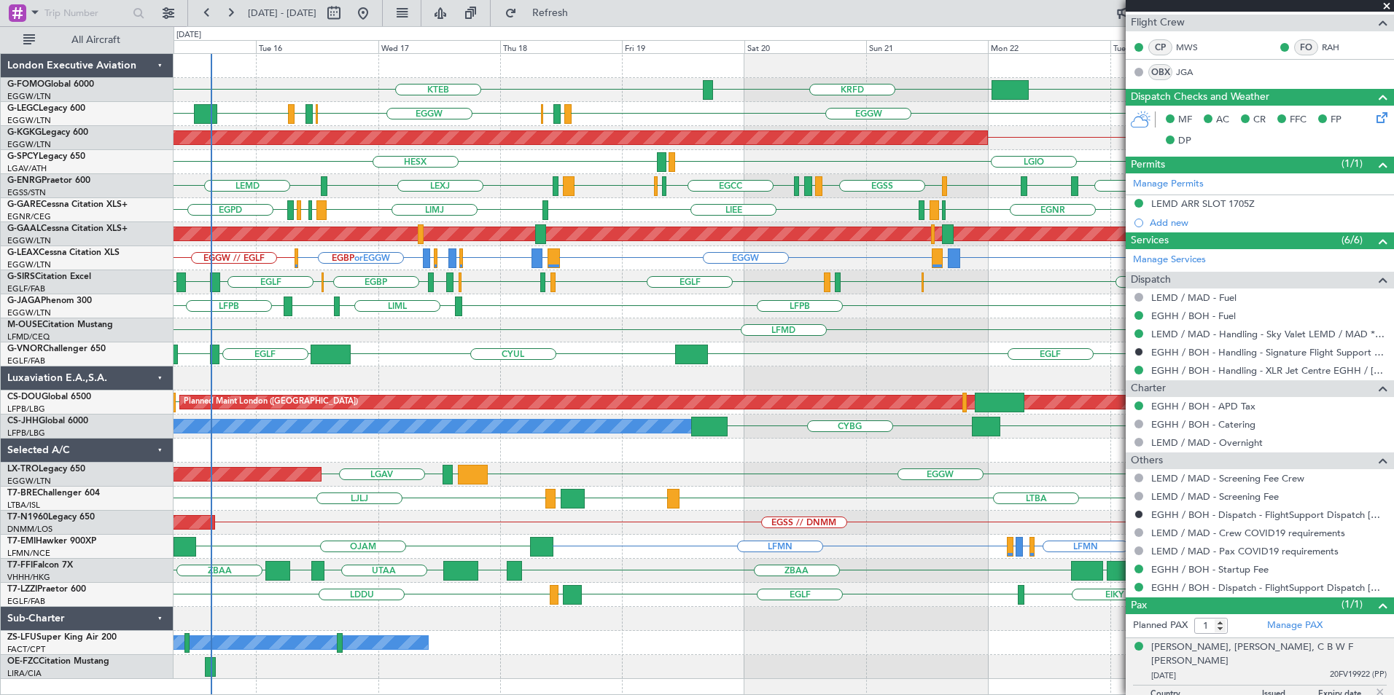
scroll to position [268, 0]
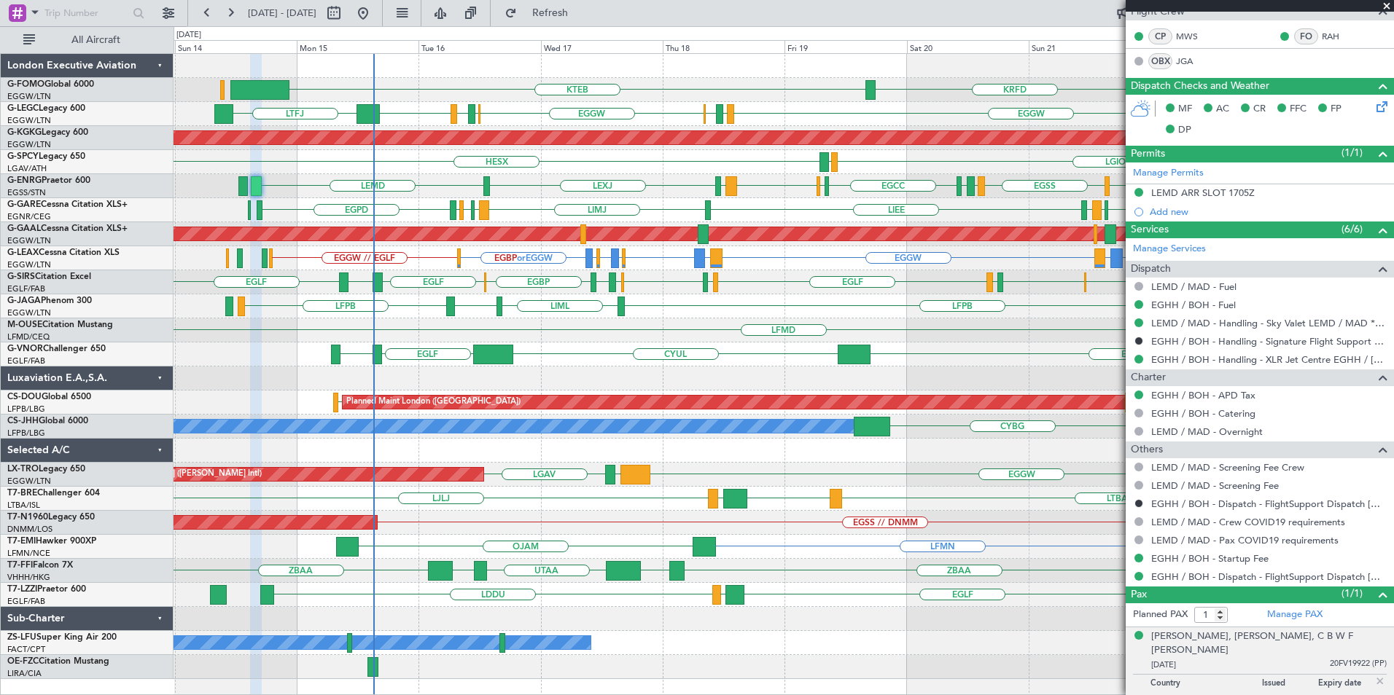
click at [651, 188] on div "KTEB EGGW KRFD Planned Maint London (Luton) EGGW EGWU EGPD EGGW LTFJ EGGW EGPD …" at bounding box center [782, 366] width 1219 height 625
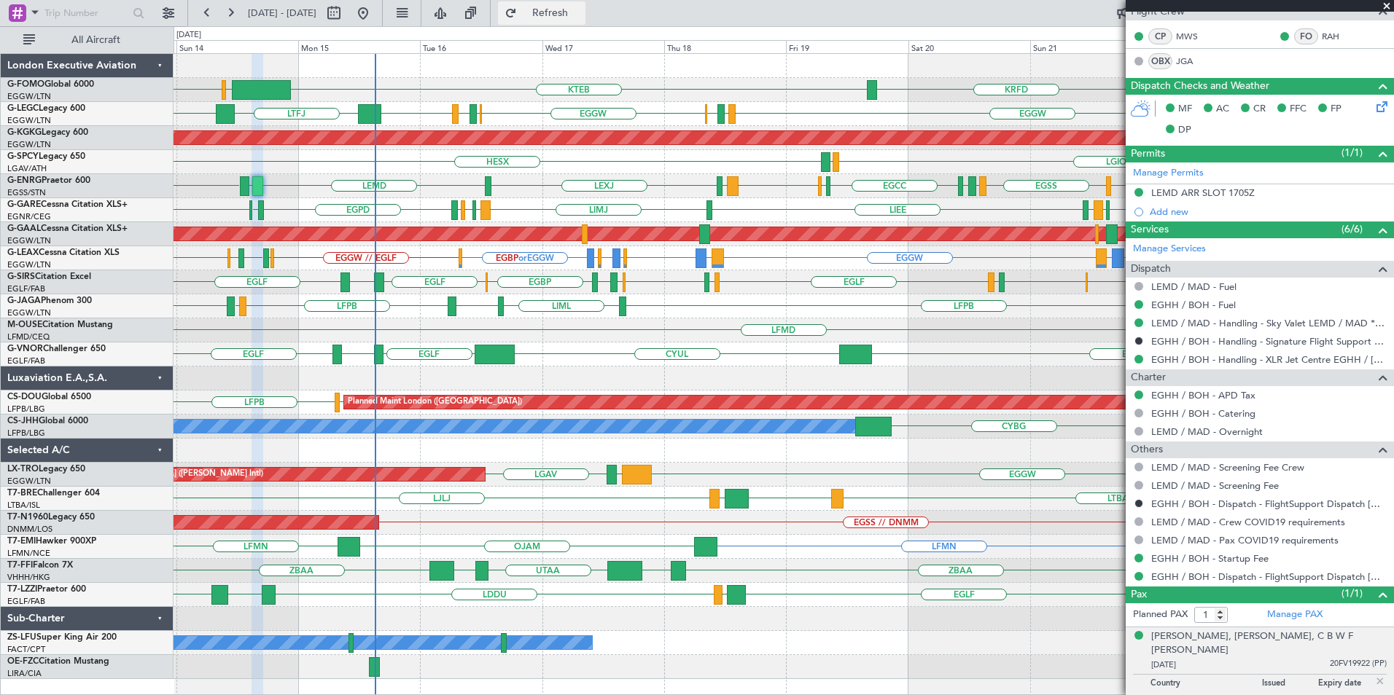
click at [574, 10] on span "Refresh" at bounding box center [550, 13] width 61 height 10
click at [525, 384] on div "KTEB OLBA LCLK EGGW KRFD Planned Maint London (Luton) EGGW EGWU EGPD EGGW LTFJ …" at bounding box center [782, 366] width 1219 height 625
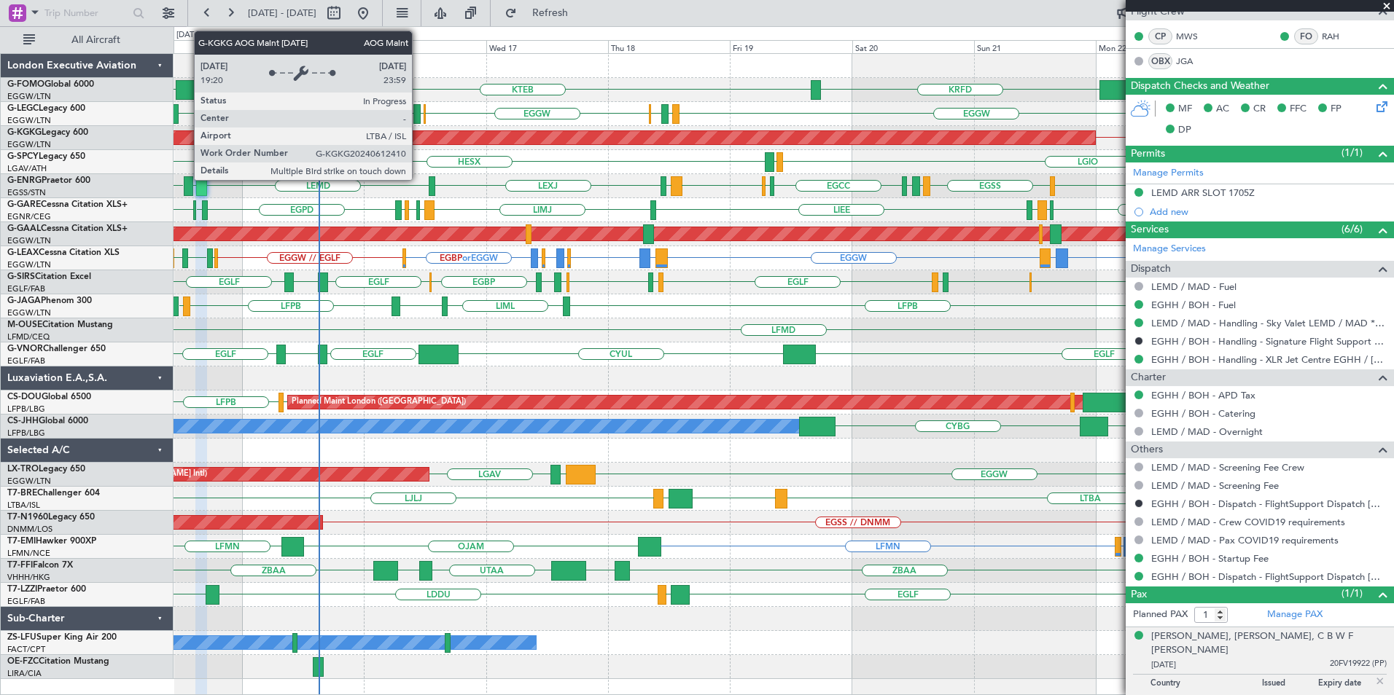
click at [423, 153] on div "KTEB OLBA EGGW KRFD A/C Unavailable London (Luton) EGGW EGWU EGPD EGGW LTFJ EGG…" at bounding box center [782, 366] width 1219 height 625
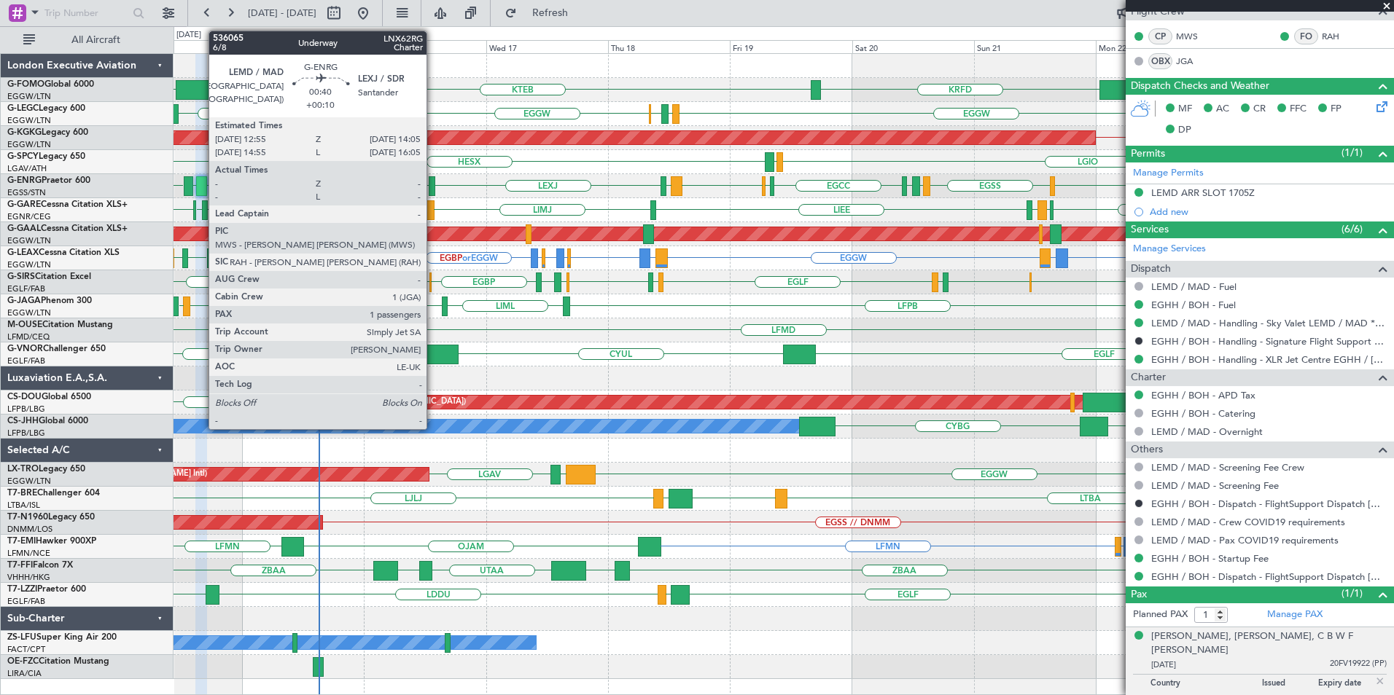
click at [433, 183] on div at bounding box center [432, 186] width 7 height 20
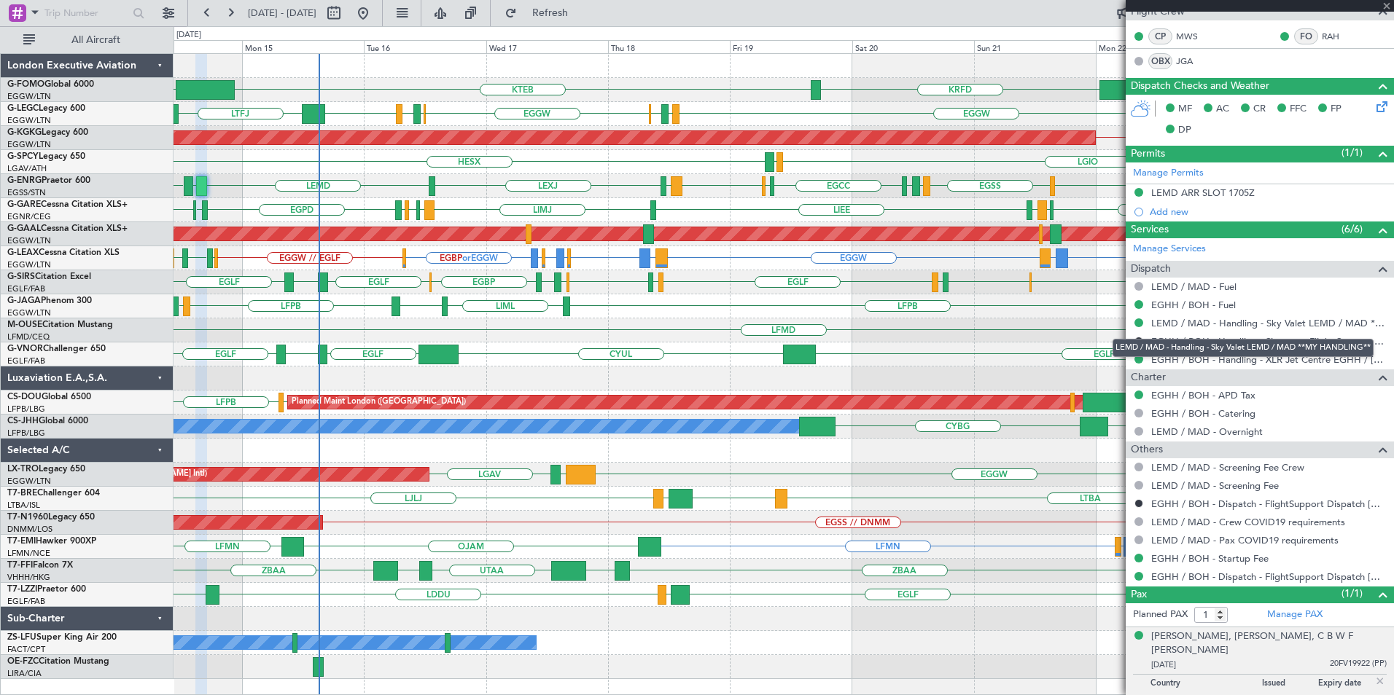
type input "+00:10"
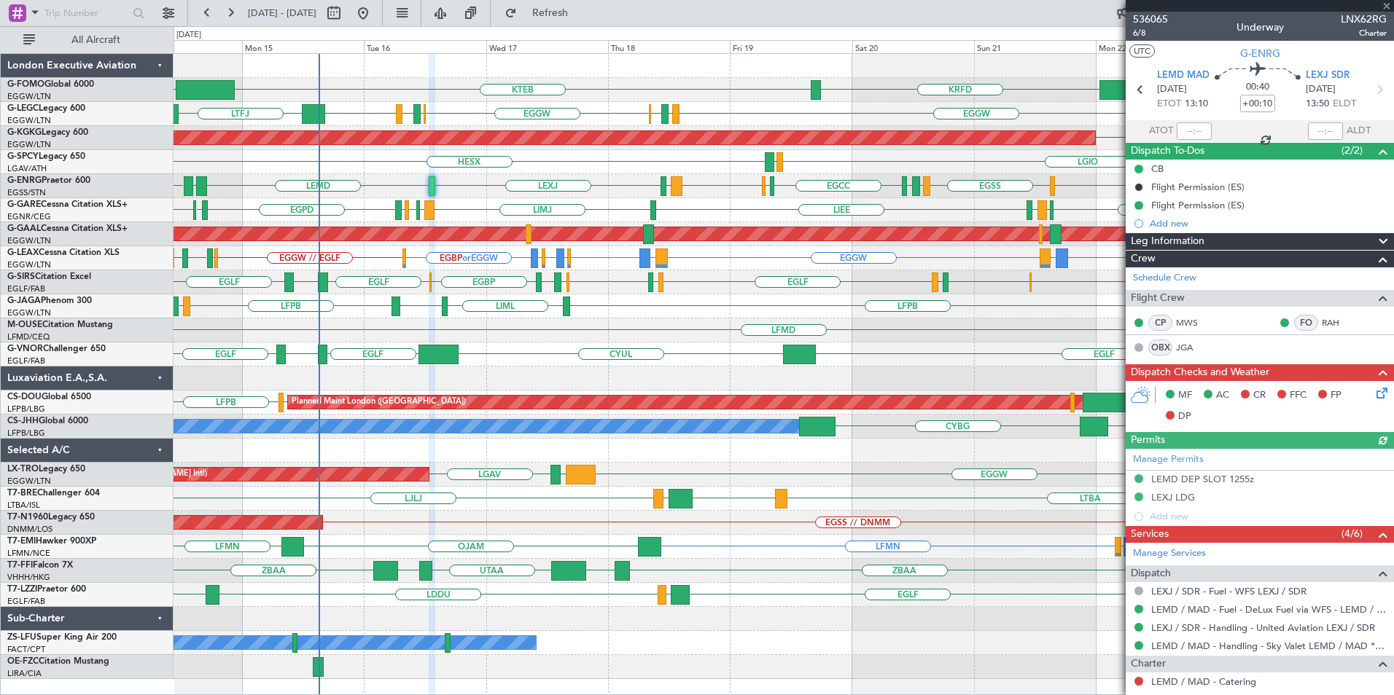
scroll to position [214, 0]
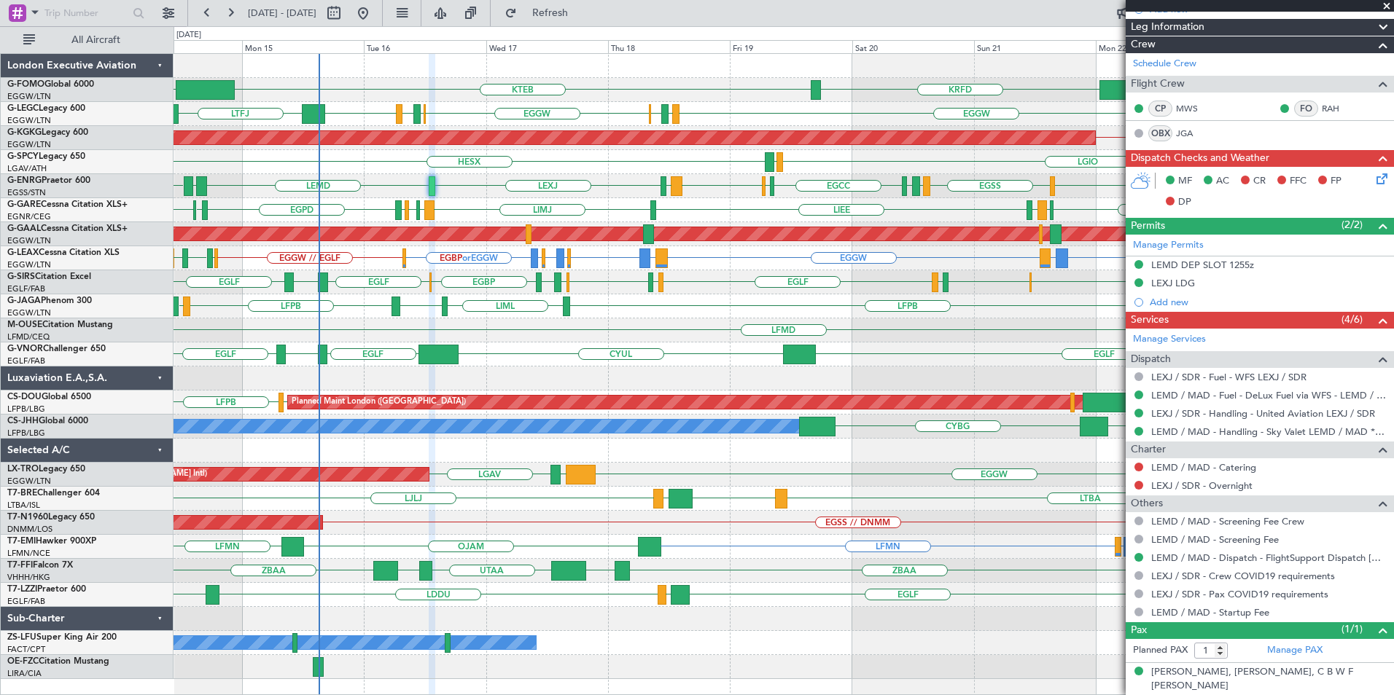
click at [1384, 4] on span at bounding box center [1386, 6] width 15 height 13
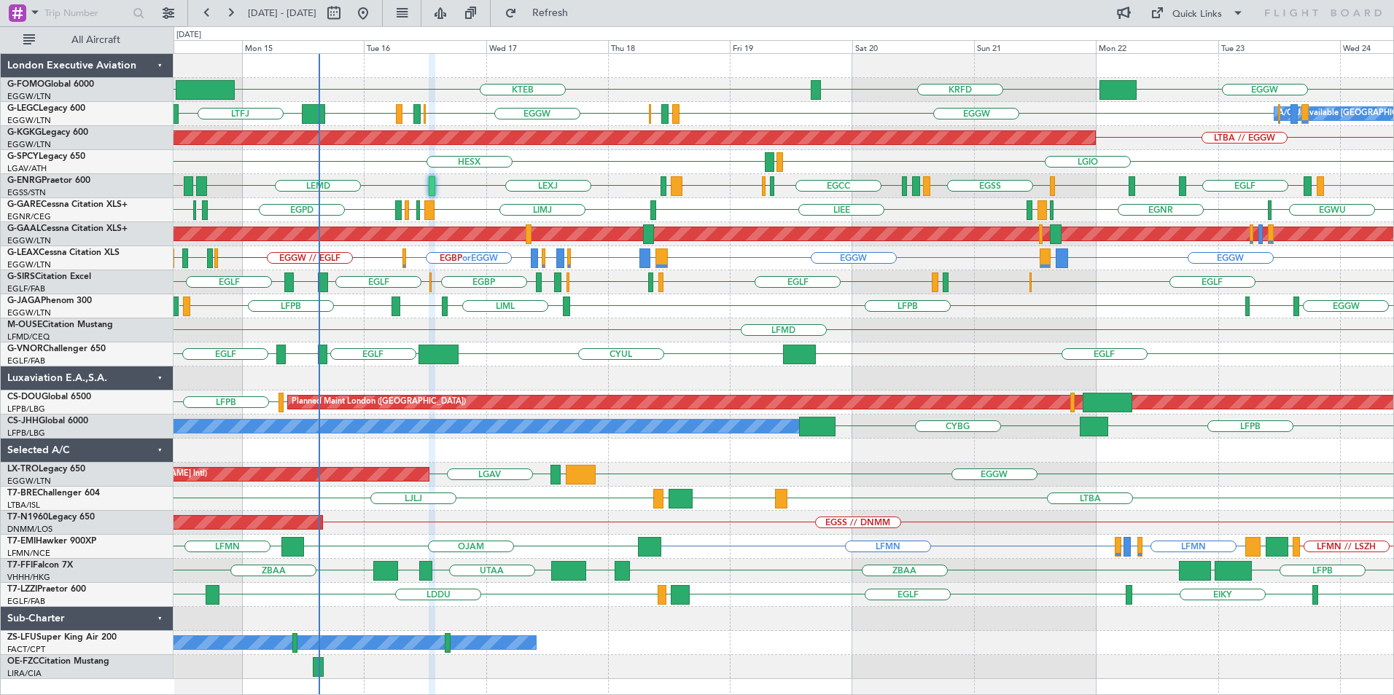
type input "0"
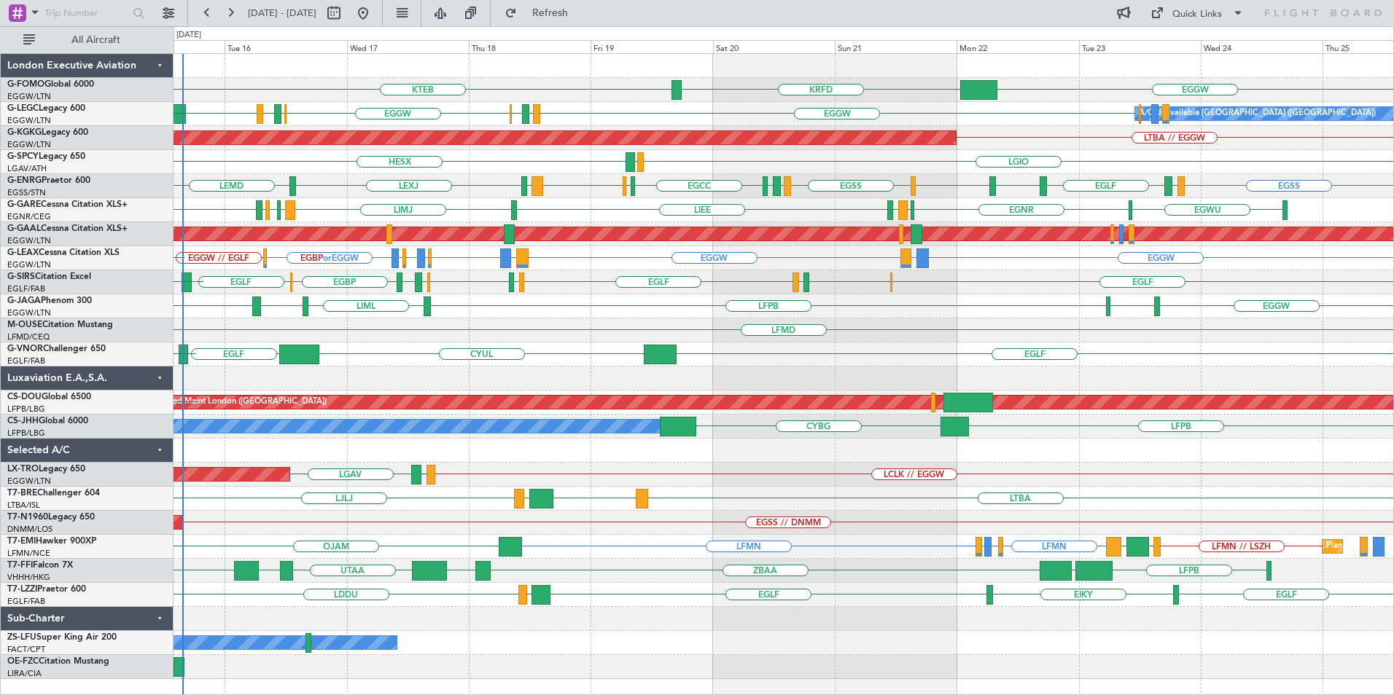
click at [824, 491] on div "EGGW KRFD KTEB OLBA EGGW EGPD EGLF EGGW EGWU EGPD EGGW A/C Unavailable London (…" at bounding box center [782, 366] width 1219 height 625
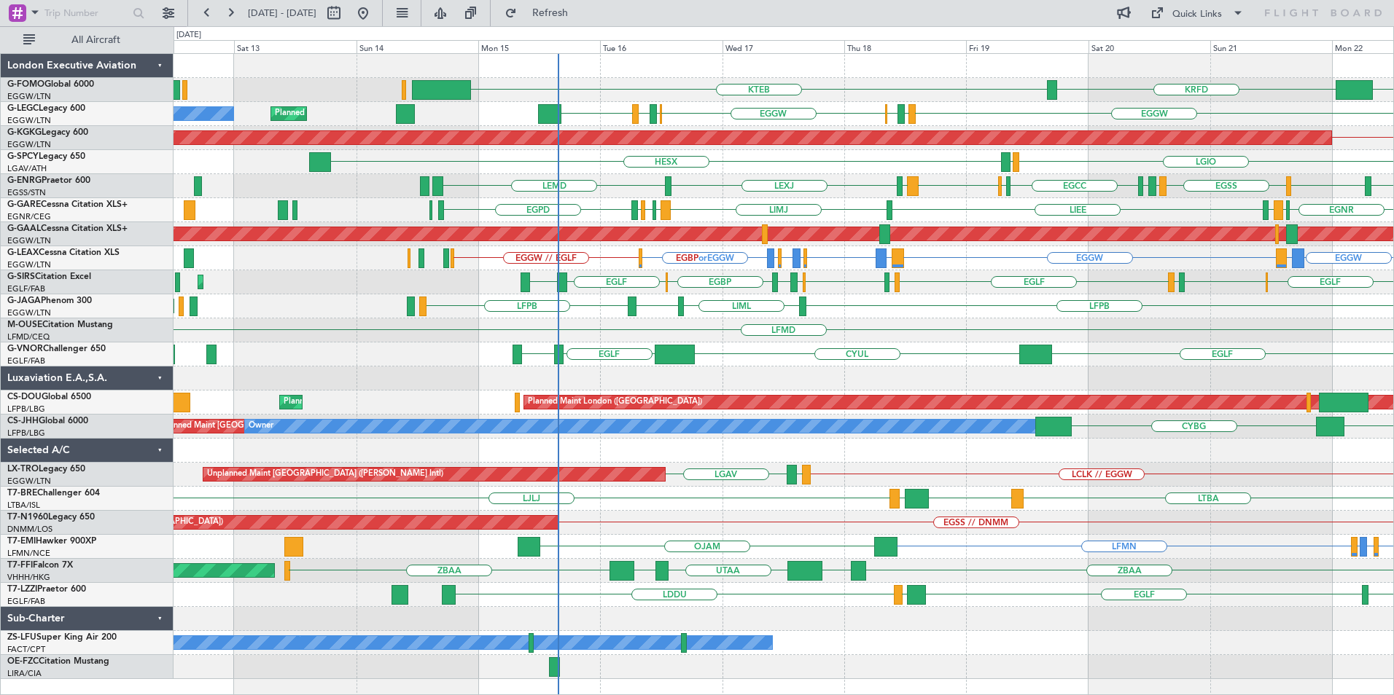
click at [960, 320] on div "EGGW KRFD KTEB Planned Maint London (Luton) EGGW EGPD EGLF EGGW EGWU EGPD EGGW …" at bounding box center [782, 366] width 1219 height 625
click at [716, 364] on div "EGGW KRFD KTEB Planned Maint London (Luton) EGGW EGPD EGLF EGGW EGWU EGPD EGGW …" at bounding box center [782, 366] width 1219 height 625
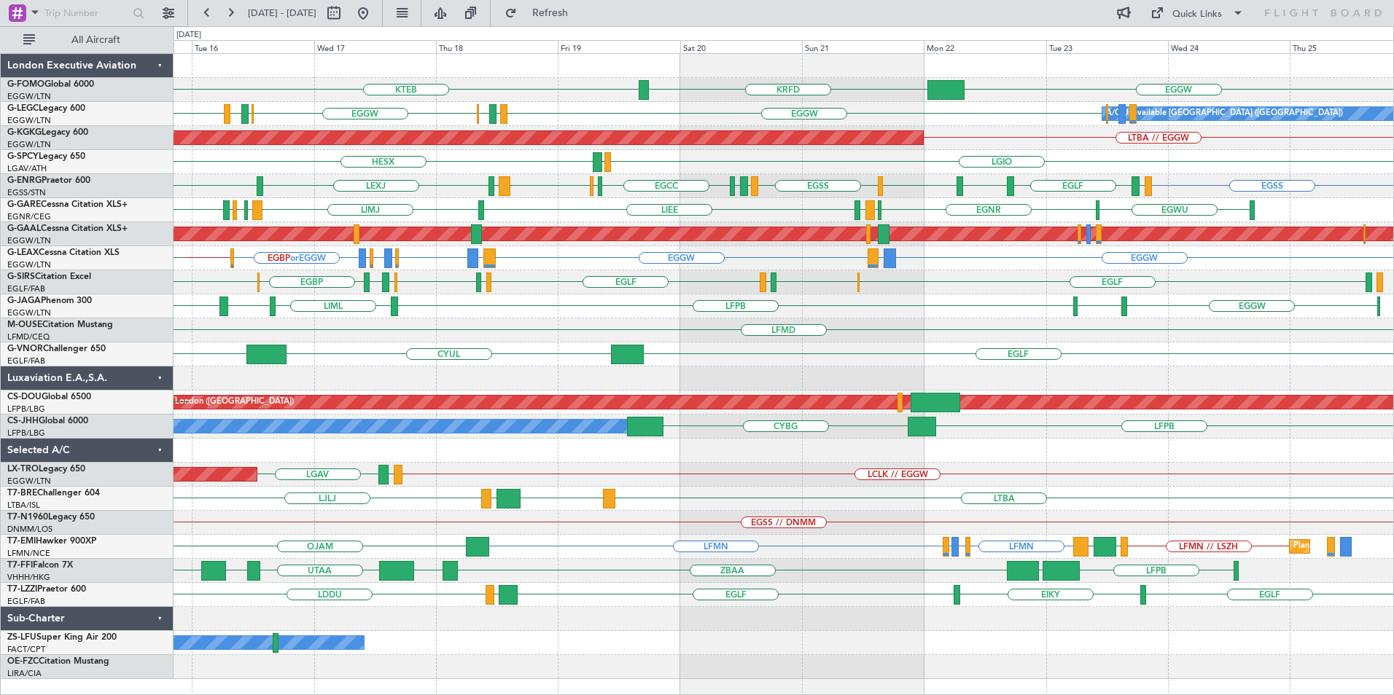
click at [714, 380] on div "KTEB EGGW KRFD OLBA EGGW EGWU EGPD EGGW EGGW EGPD EGLF A/C Unavailable London (…" at bounding box center [782, 366] width 1219 height 625
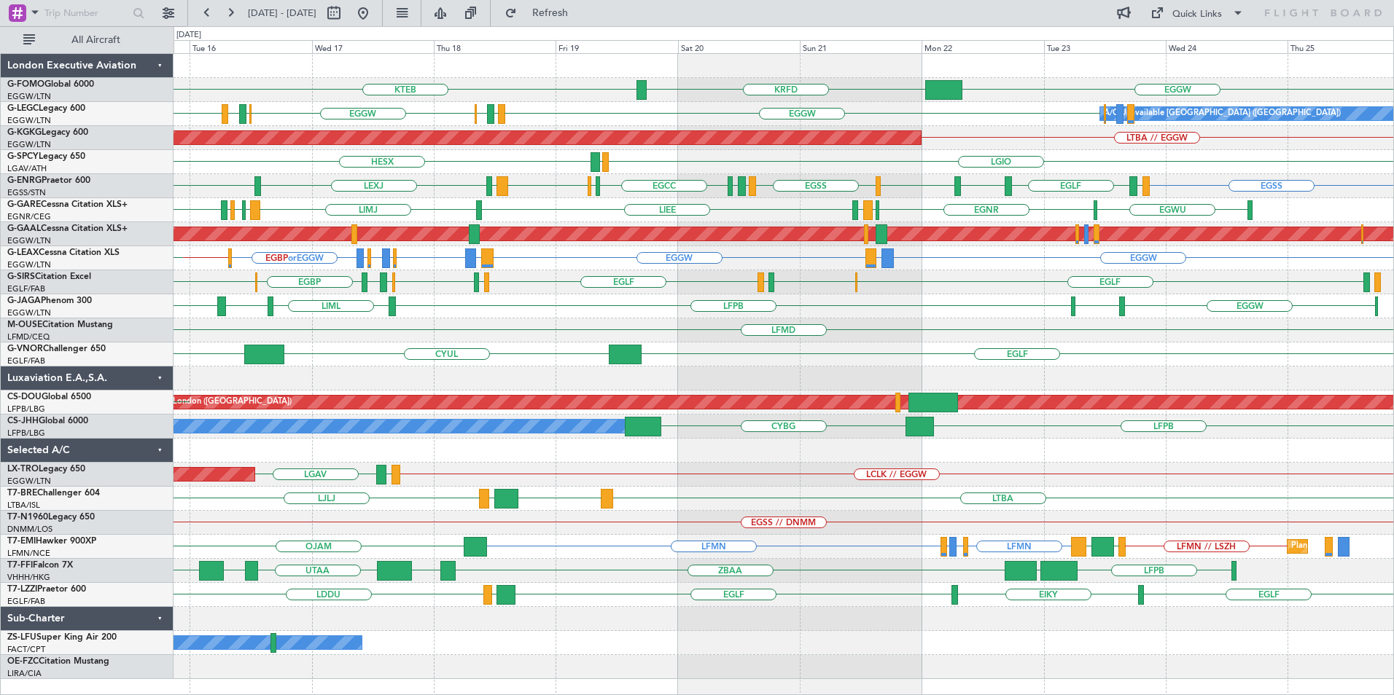
click at [647, 391] on div "KTEB EGGW KRFD OLBA EGGW EGWU EGPD EGGW EGGW EGPD EGLF A/C Unavailable London (…" at bounding box center [782, 366] width 1219 height 625
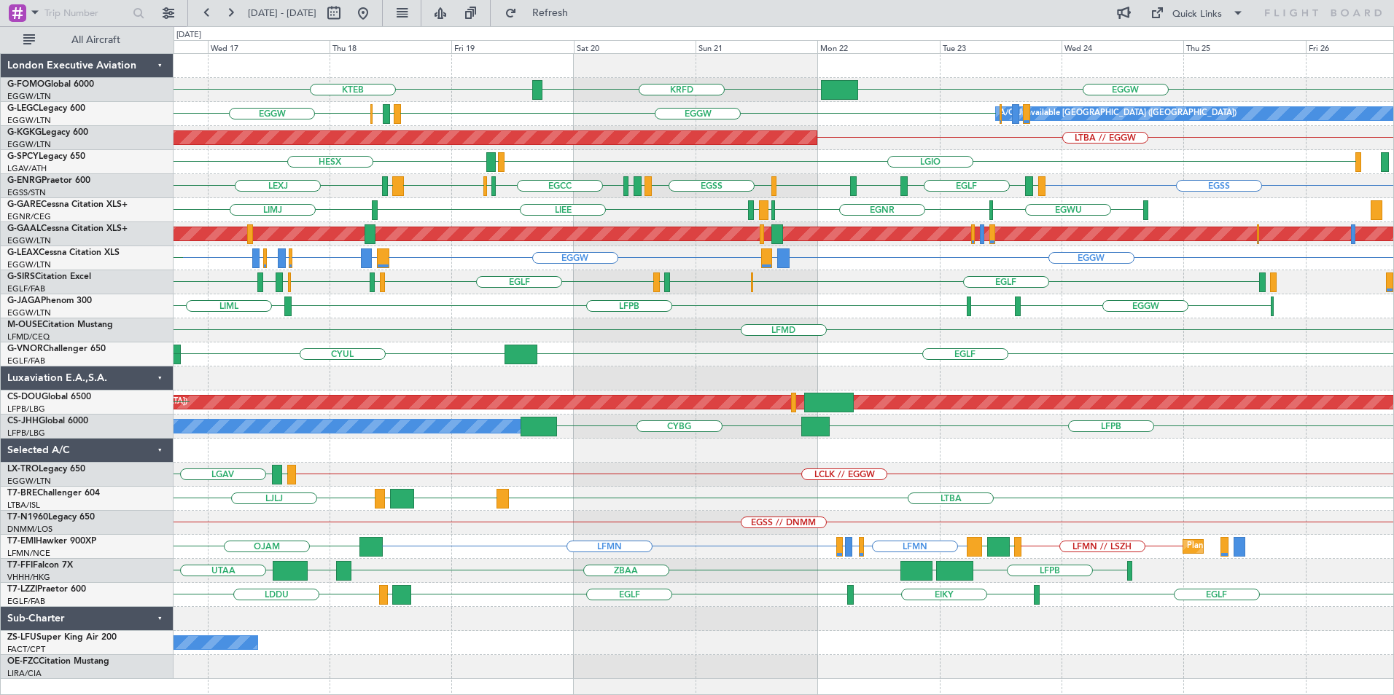
click at [590, 374] on div "KTEB EGGW KRFD OLBA EGGW EGGW EGPD EGLF A/C Unavailable London (Luton) EGPD EGG…" at bounding box center [782, 366] width 1219 height 625
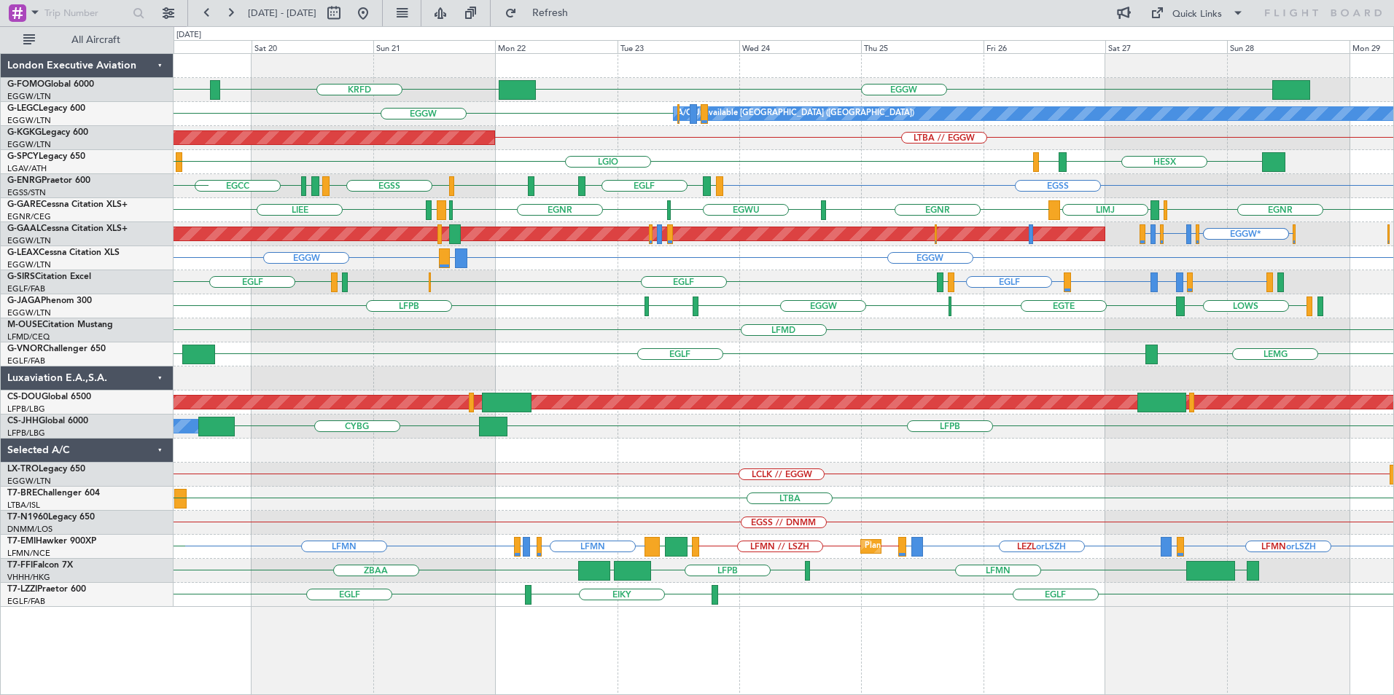
click at [440, 412] on div "KTEB EGGW KRFD A/C Unavailable London (Luton) EGGW EGPD EGLF EGGW AOG Maint Ist…" at bounding box center [782, 366] width 1219 height 625
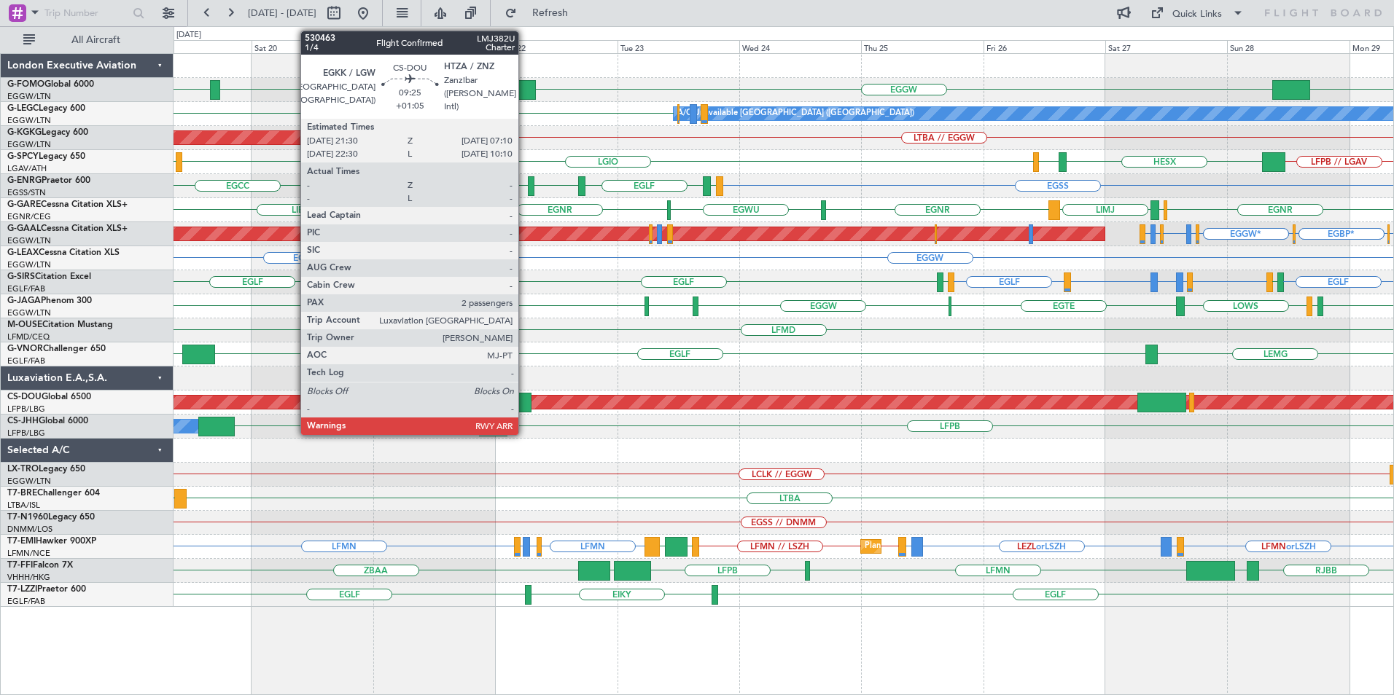
click at [523, 402] on div at bounding box center [507, 403] width 50 height 20
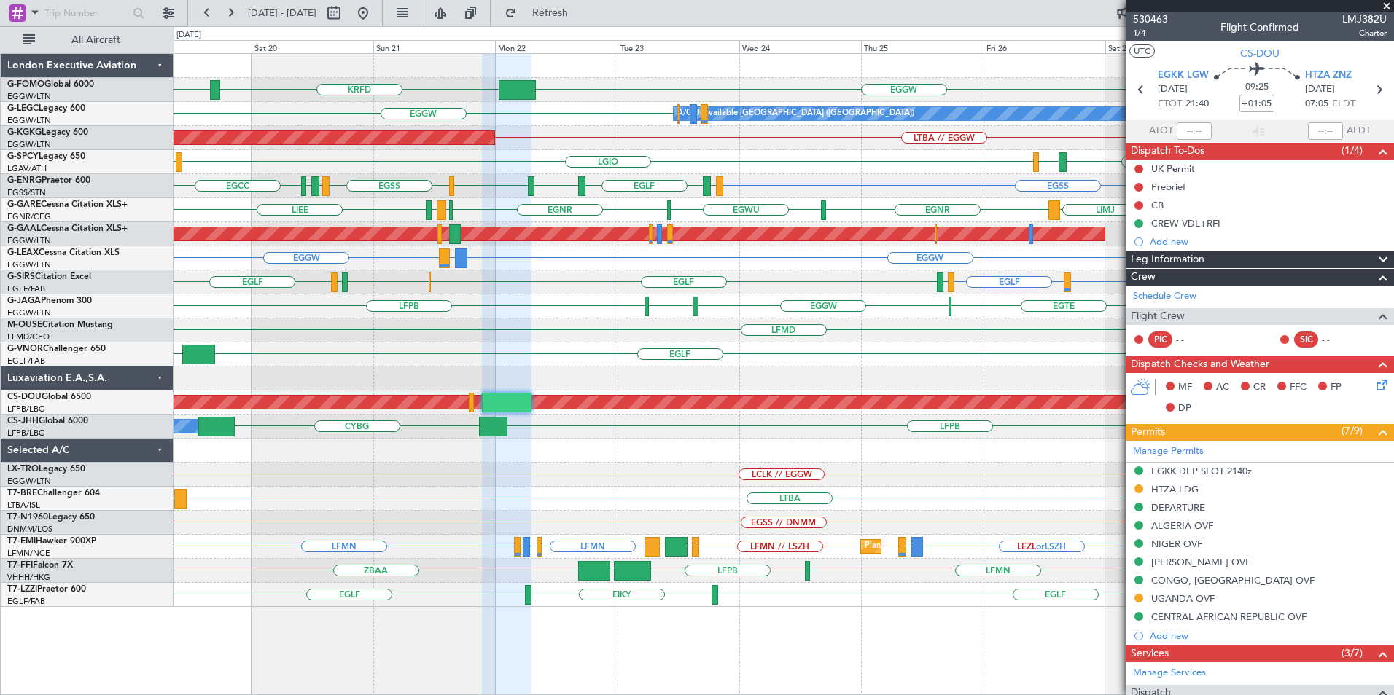
click at [564, 524] on div "KTEB KTEB EGGW KRFD EGGW A/C Unavailable London (Luton) LTBA // EGGW AOG Maint …" at bounding box center [782, 330] width 1219 height 553
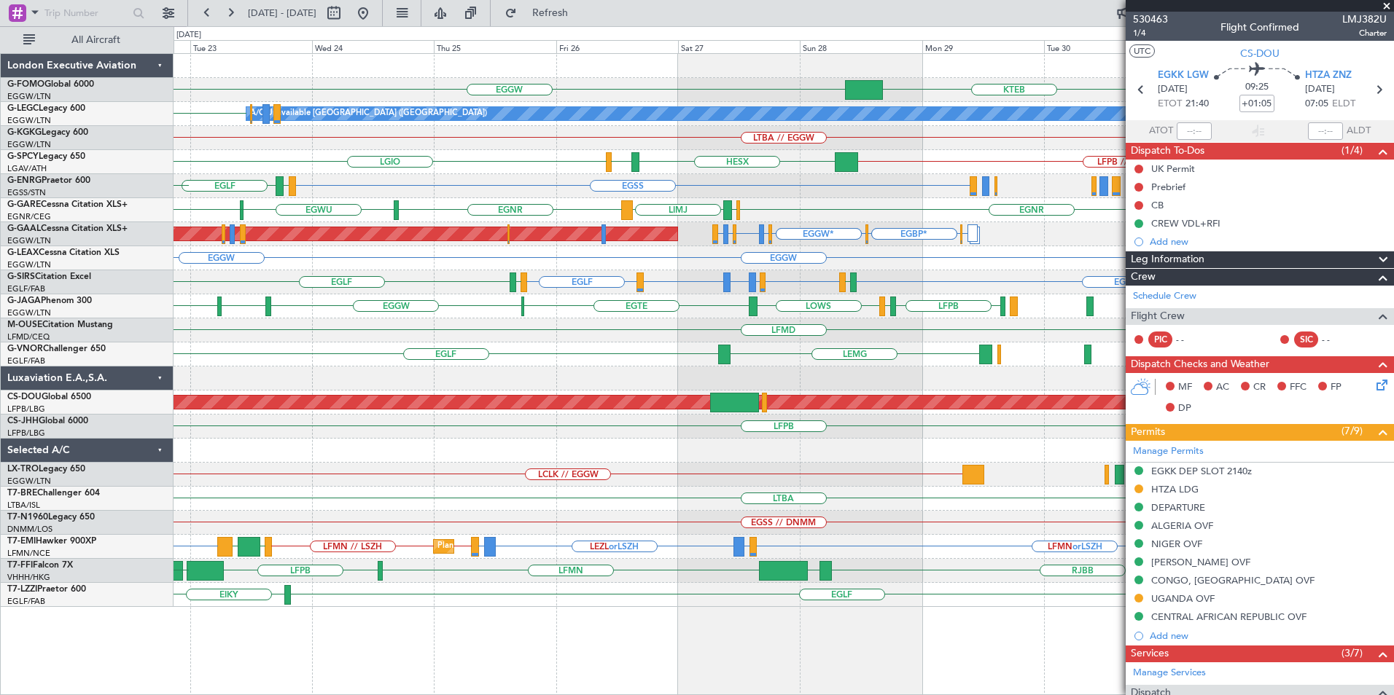
click at [466, 466] on div "KTEB EGGW KRFD EGGW A/C Unavailable London (Luton) LTBA // EGGW AOG Maint Istan…" at bounding box center [782, 330] width 1219 height 553
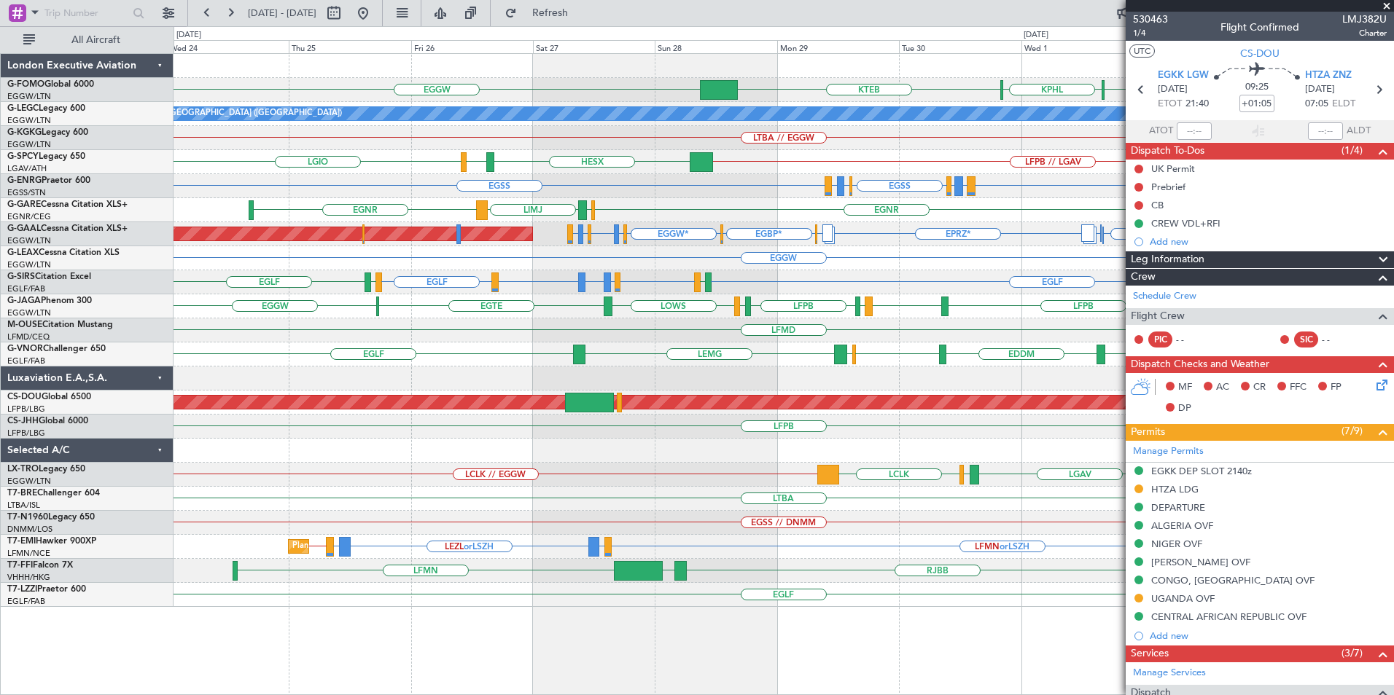
click at [655, 477] on div "MYAM KTEB KPHL KTEB EGGW A/C Unavailable London (Luton) LTBA // EGGW AOG Maint …" at bounding box center [782, 330] width 1219 height 553
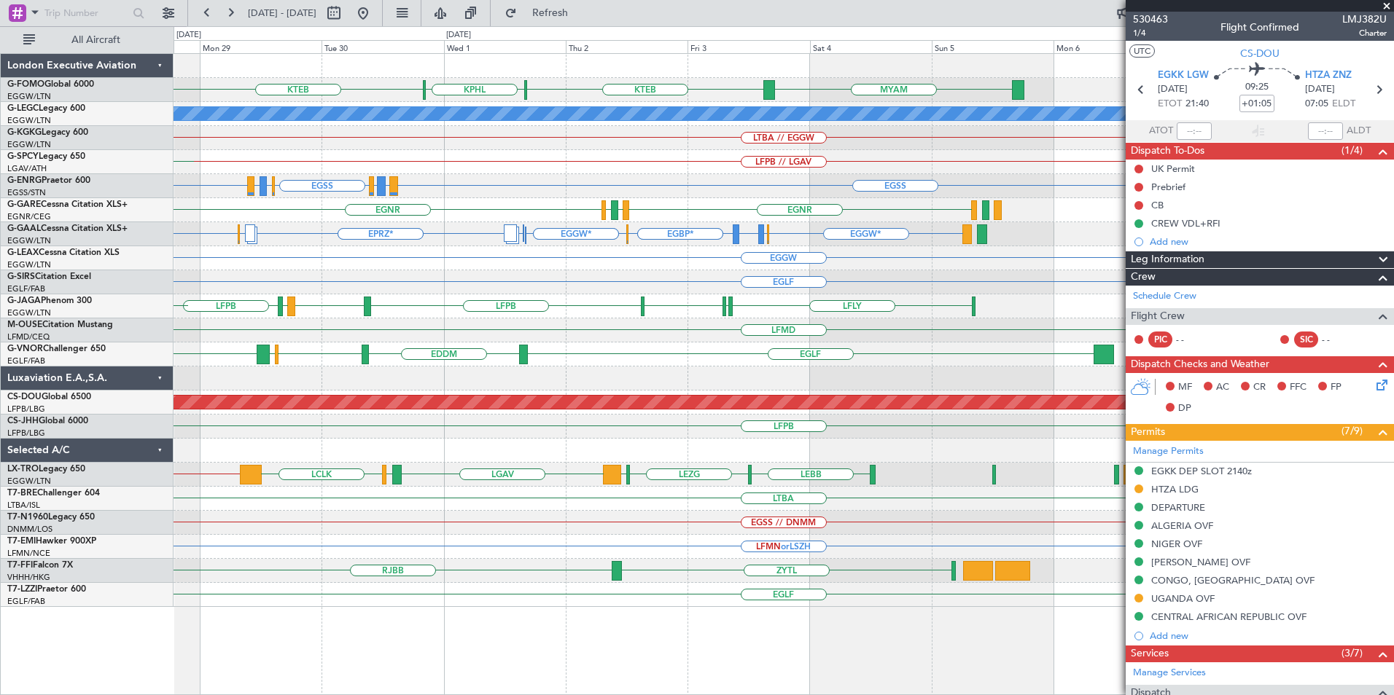
click at [1175, 445] on fb-app "24 Sep 2025 - 04 Oct 2025 Refresh Quick Links All Aircraft MYAM KTEB KPHL KTEB …" at bounding box center [697, 353] width 1394 height 684
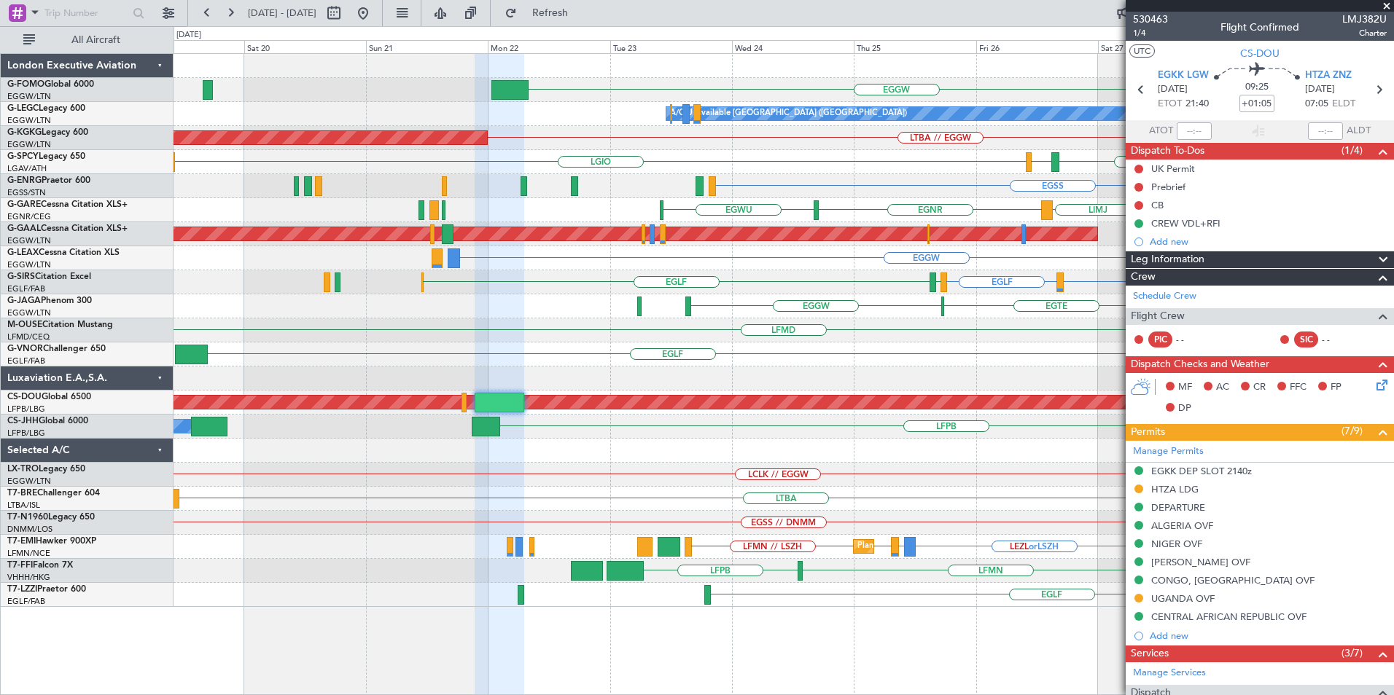
click at [910, 442] on div "KTEB EGGW KPHL KTEB A/C Unavailable London (Luton) LTBA // EGGW AOG Maint Istan…" at bounding box center [782, 330] width 1219 height 553
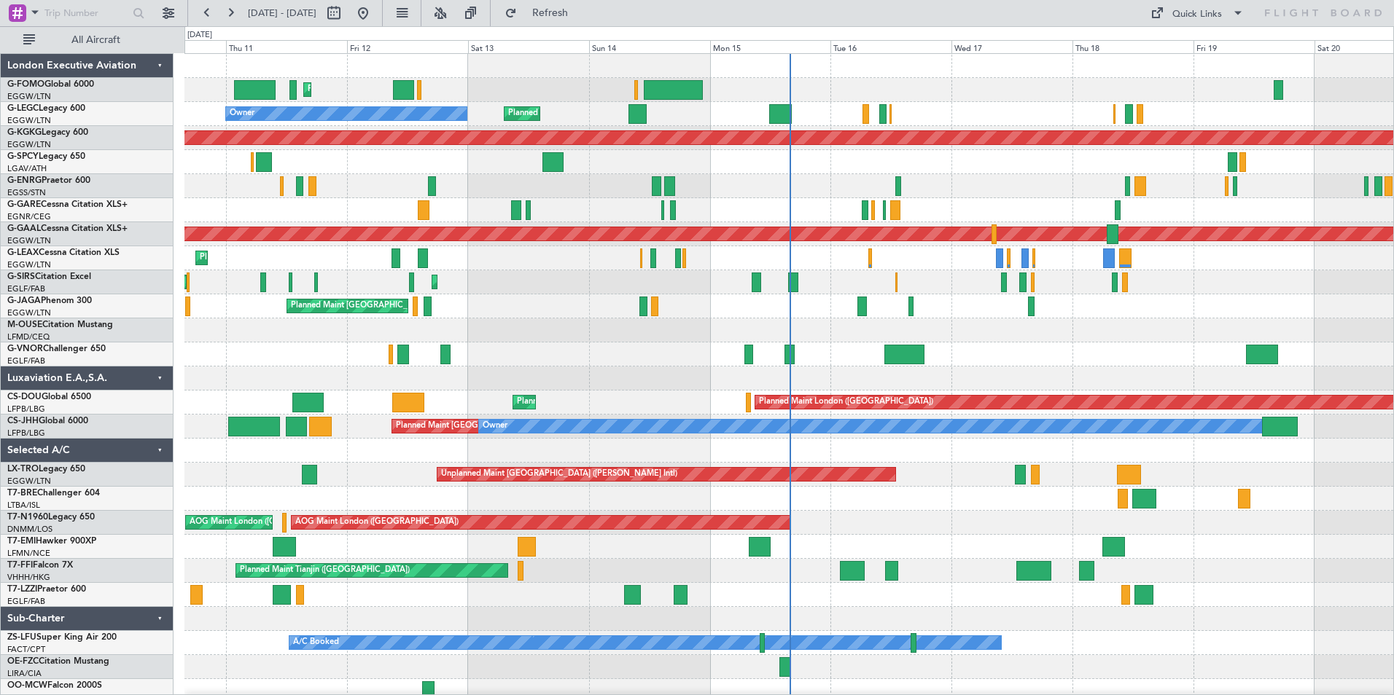
click at [779, 406] on div "Planned Maint [GEOGRAPHIC_DATA] ([GEOGRAPHIC_DATA]) Planned Maint [GEOGRAPHIC_D…" at bounding box center [788, 378] width 1208 height 649
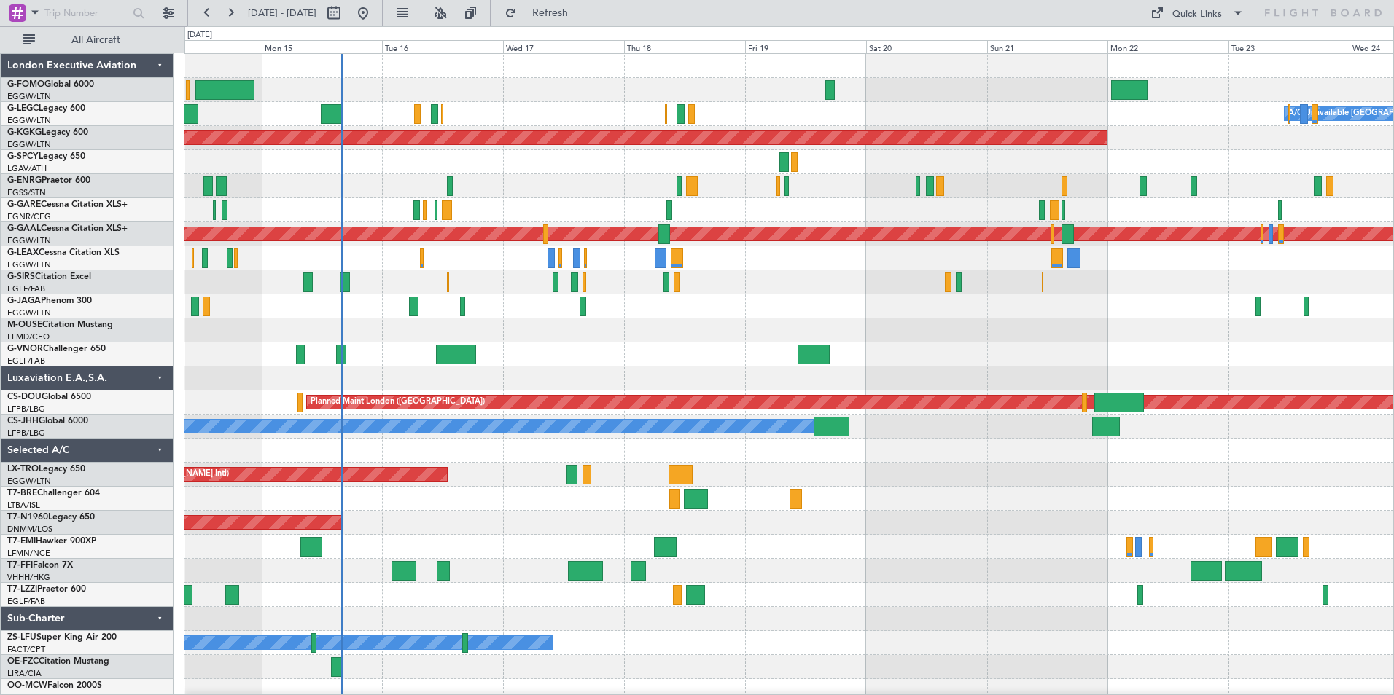
click at [598, 405] on div "A/C Unavailable [GEOGRAPHIC_DATA] ([GEOGRAPHIC_DATA]) Planned Maint [GEOGRAPHIC…" at bounding box center [788, 378] width 1208 height 649
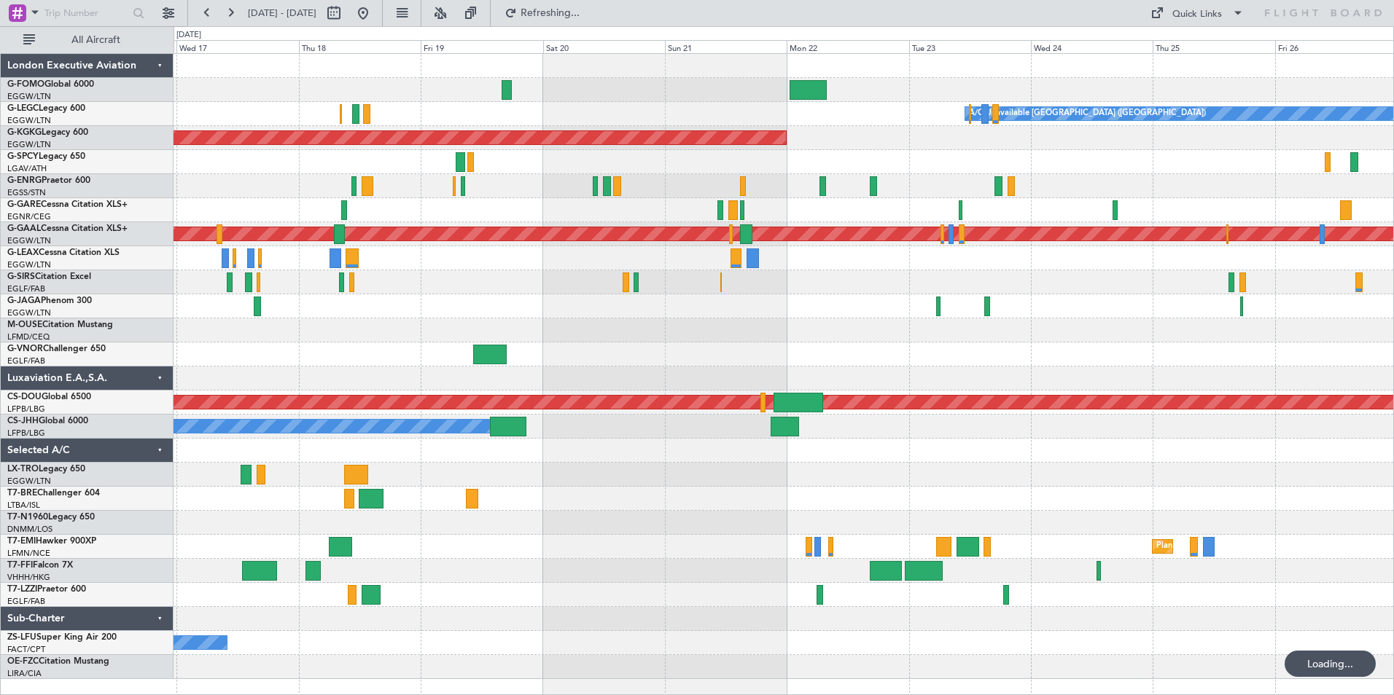
click at [507, 353] on div "A/C Unavailable London (Luton) AOG Maint Istanbul (Ataturk) Planned Maint Dusse…" at bounding box center [782, 366] width 1219 height 625
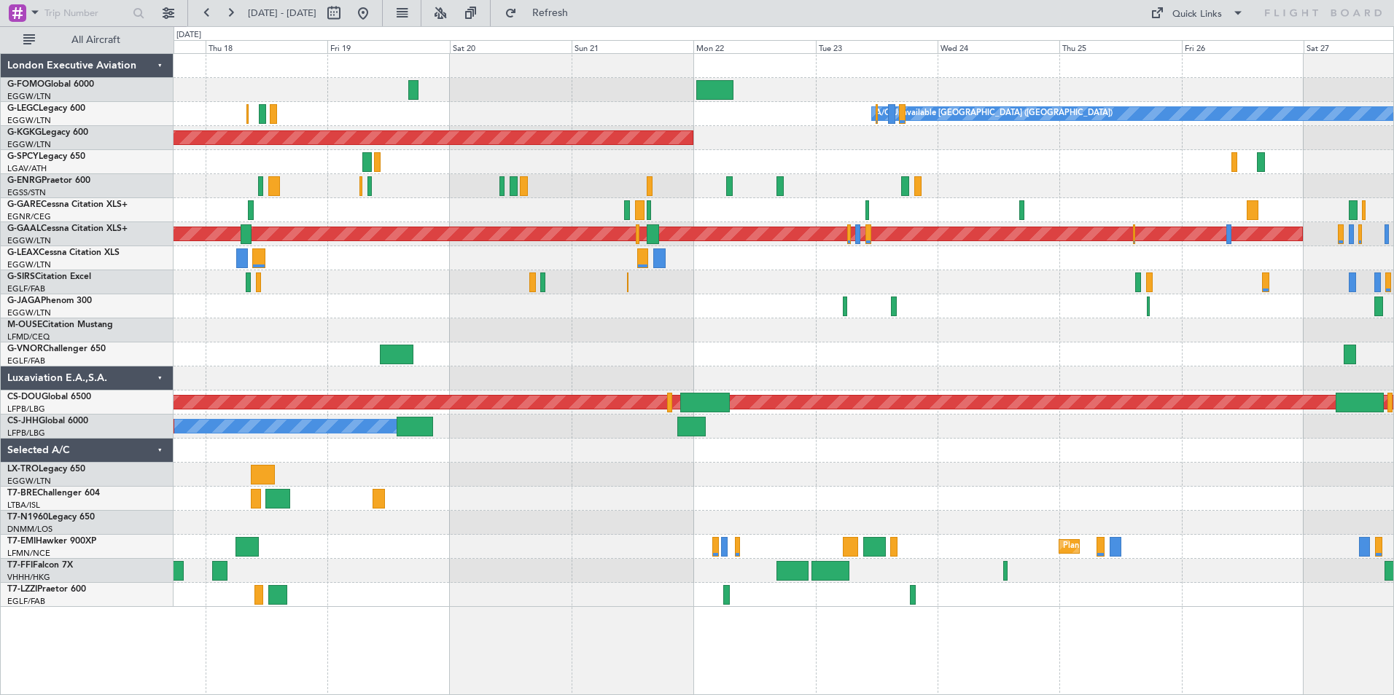
click at [784, 395] on div "A/C Unavailable London (Luton) AOG Maint Istanbul (Ataturk) Planned Maint Dusse…" at bounding box center [782, 330] width 1219 height 553
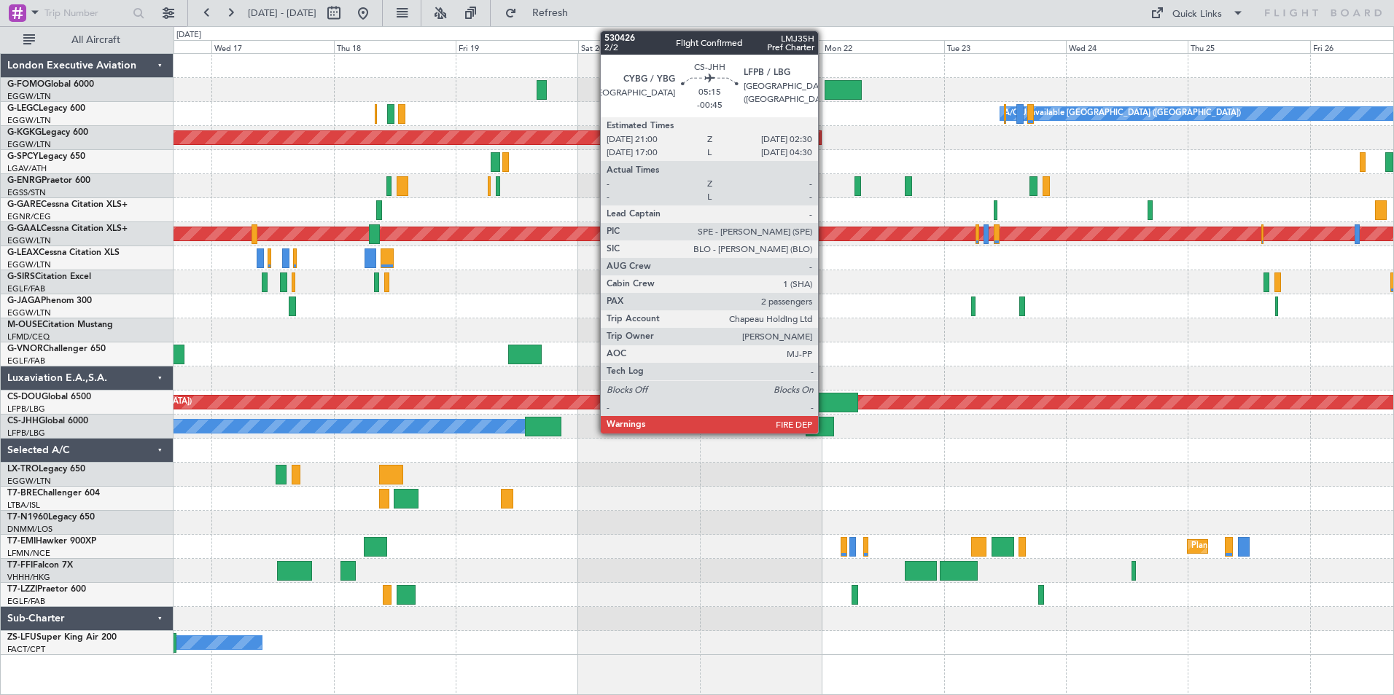
click at [824, 426] on div at bounding box center [819, 427] width 28 height 20
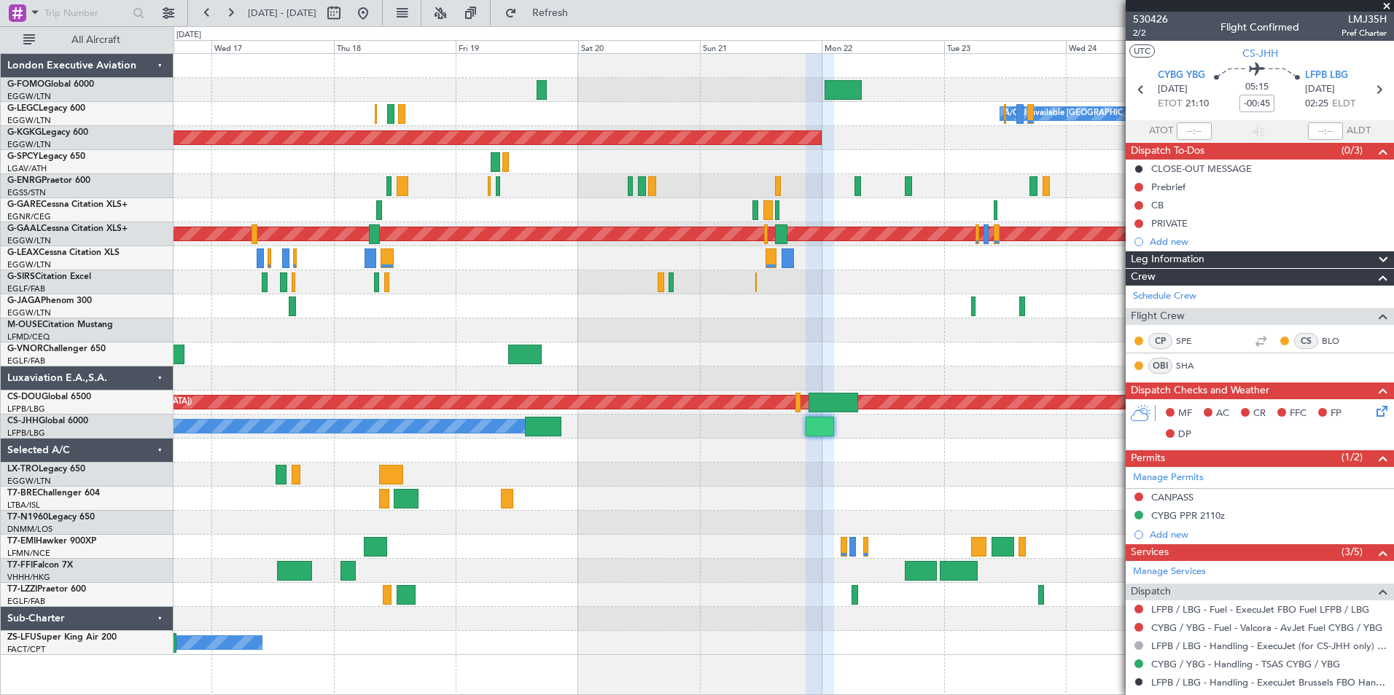
click at [896, 503] on div "A/C Unavailable London (Luton) AOG Maint Istanbul (Ataturk) Planned Maint Dusse…" at bounding box center [782, 354] width 1219 height 601
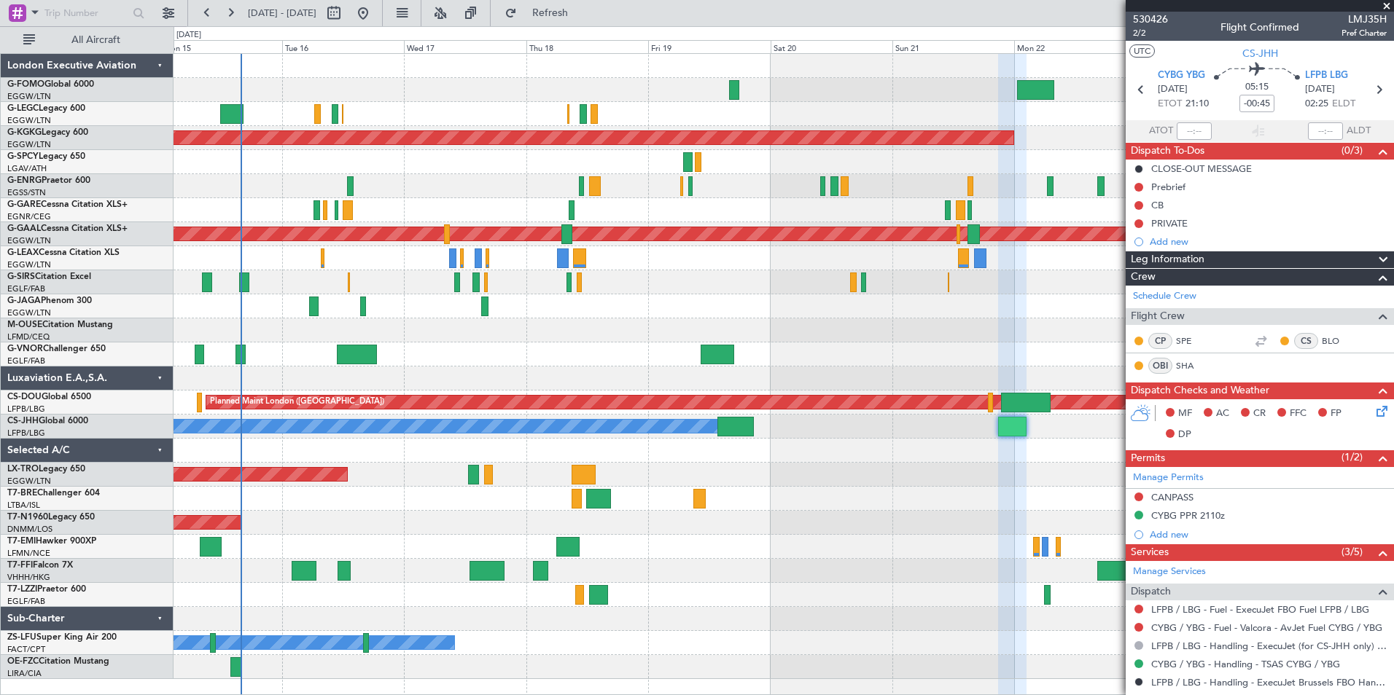
click at [849, 526] on div "A/C Unavailable London (Luton) Planned Maint London (Luton) Owner AOG Maint Ist…" at bounding box center [782, 366] width 1219 height 625
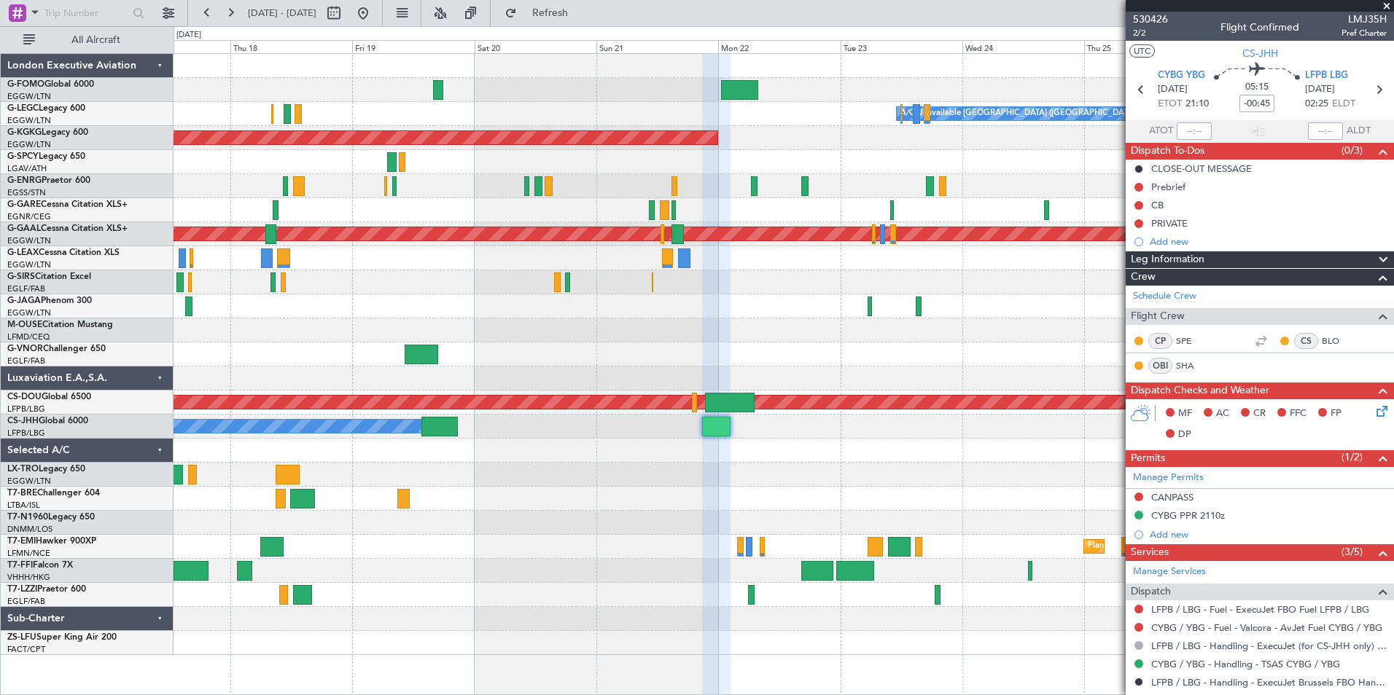
click at [803, 495] on div "A/C Unavailable London (Luton) AOG Maint Istanbul (Ataturk) Planned Maint Dusse…" at bounding box center [782, 354] width 1219 height 601
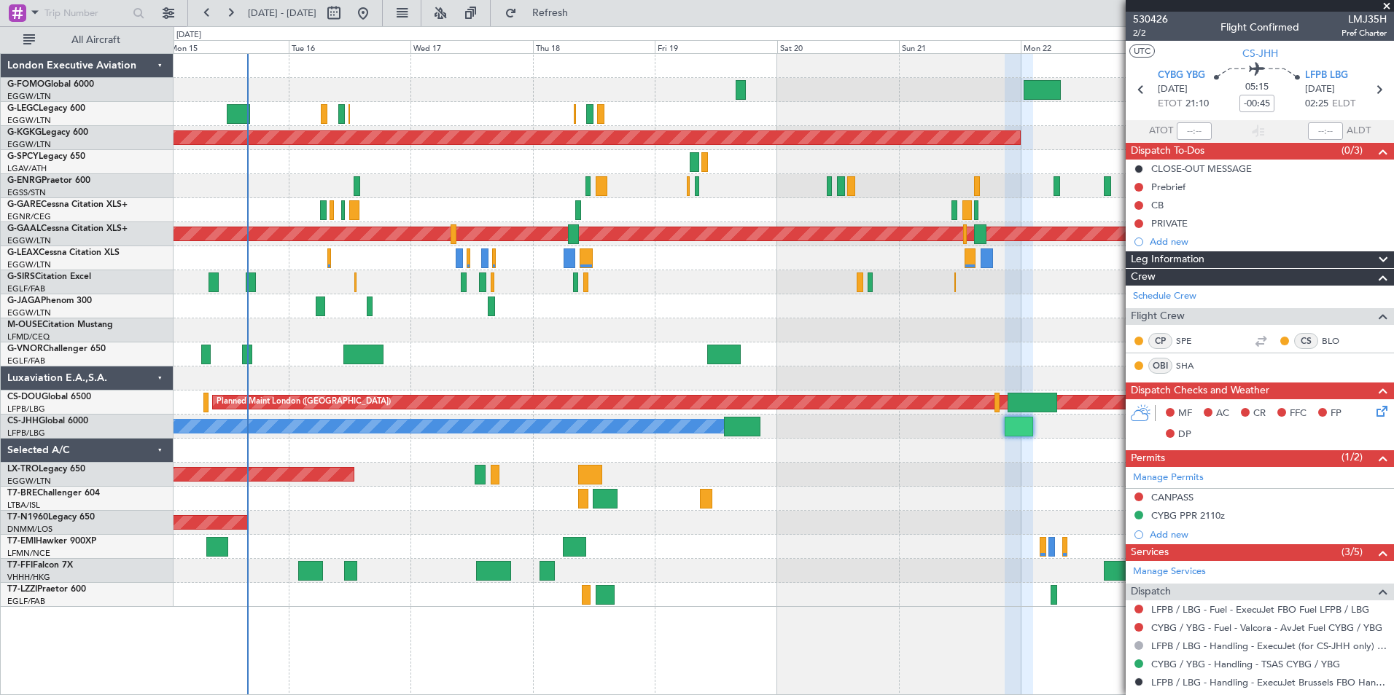
click at [836, 362] on div "A/C Unavailable London (Luton) Planned Maint London (Luton) Owner AOG Maint Ist…" at bounding box center [782, 330] width 1219 height 553
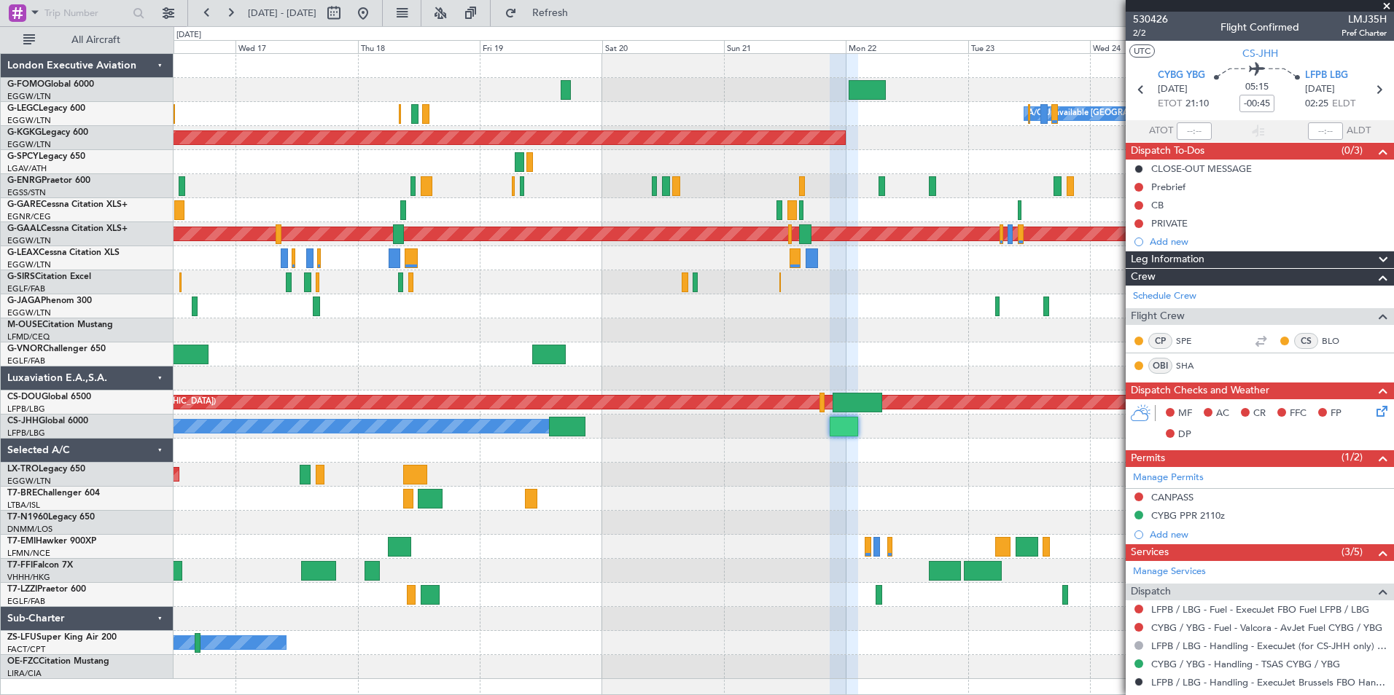
click at [626, 594] on div "A/C Unavailable London (Luton) AOG Maint Istanbul (Ataturk) Planned Maint Dusse…" at bounding box center [782, 366] width 1219 height 625
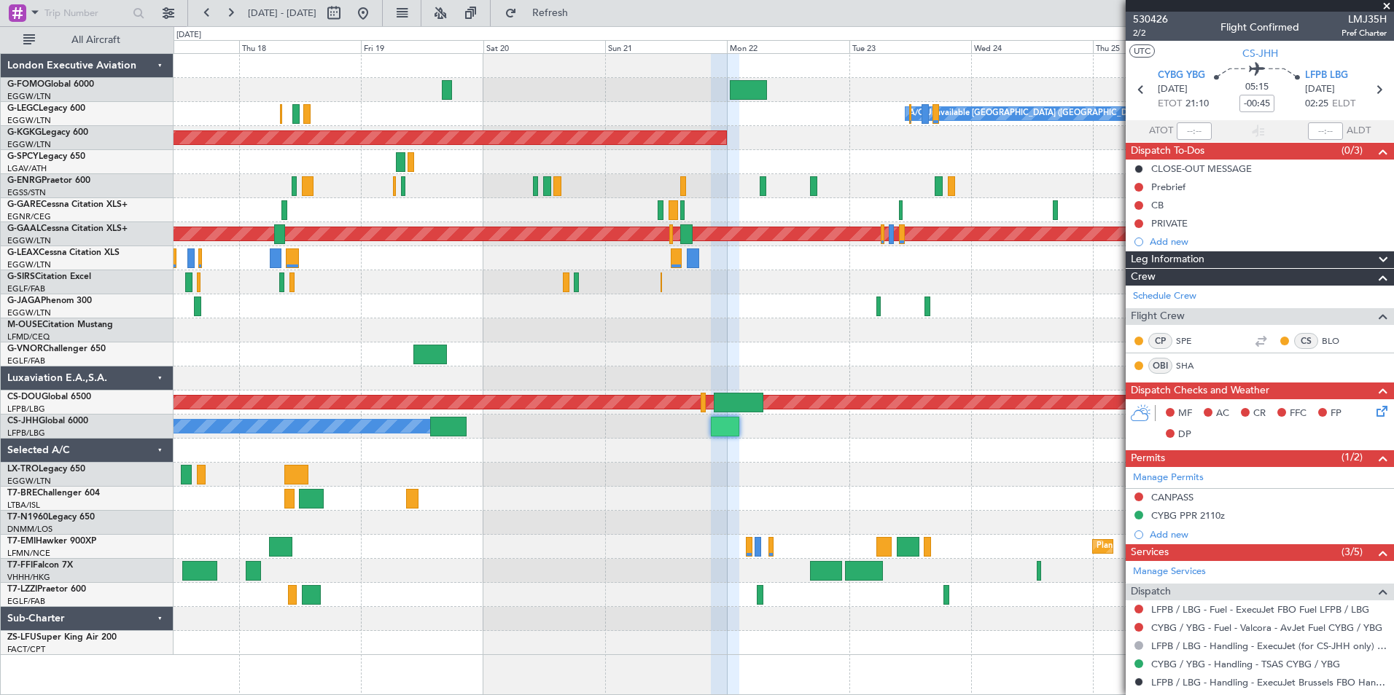
click at [561, 599] on div "A/C Unavailable London (Luton) AOG Maint Istanbul (Ataturk) Planned Maint Dusse…" at bounding box center [782, 354] width 1219 height 601
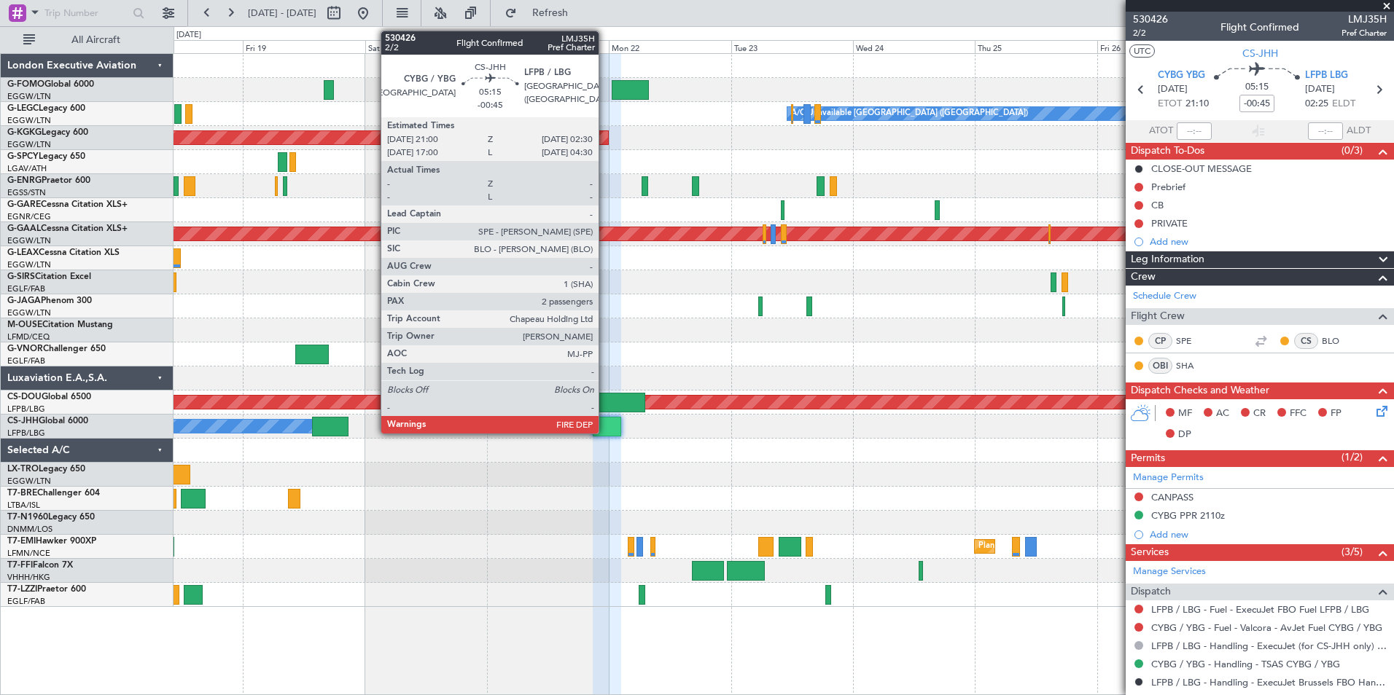
click at [605, 426] on div at bounding box center [607, 427] width 28 height 20
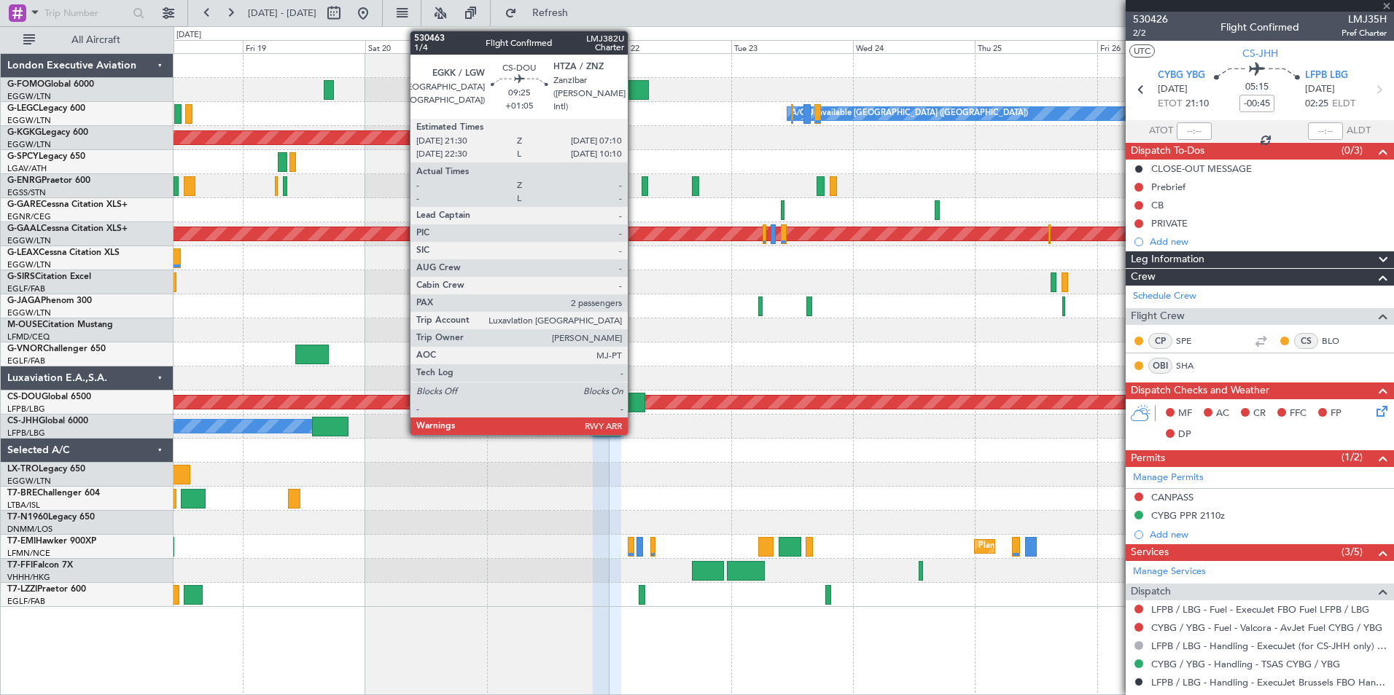
click at [632, 399] on div at bounding box center [621, 403] width 50 height 20
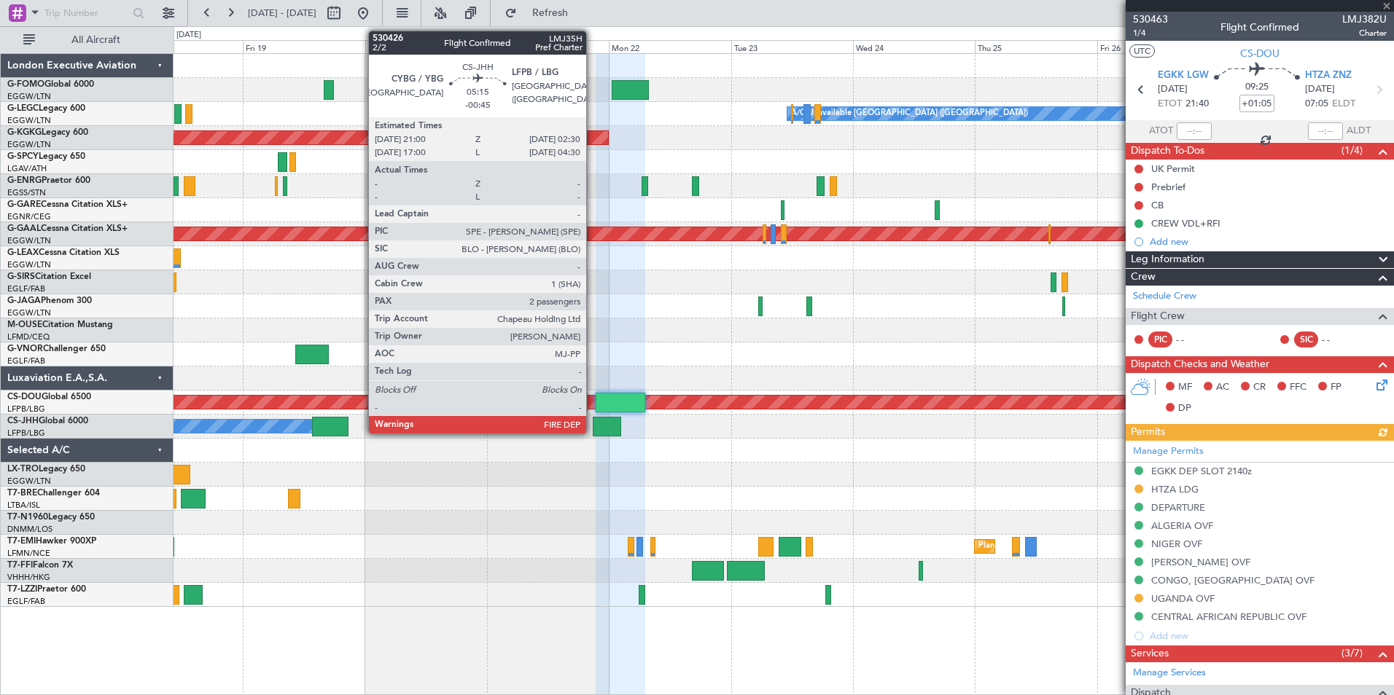
click at [593, 426] on div at bounding box center [607, 427] width 28 height 20
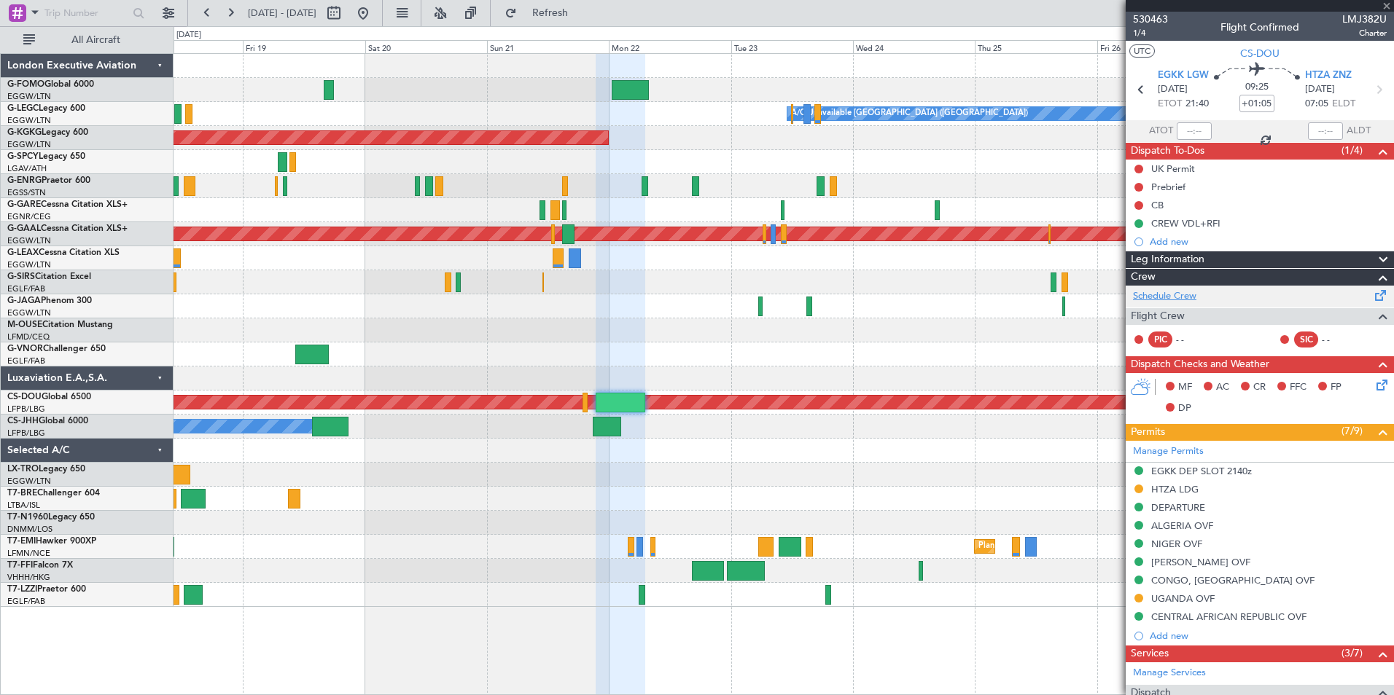
type input "-00:45"
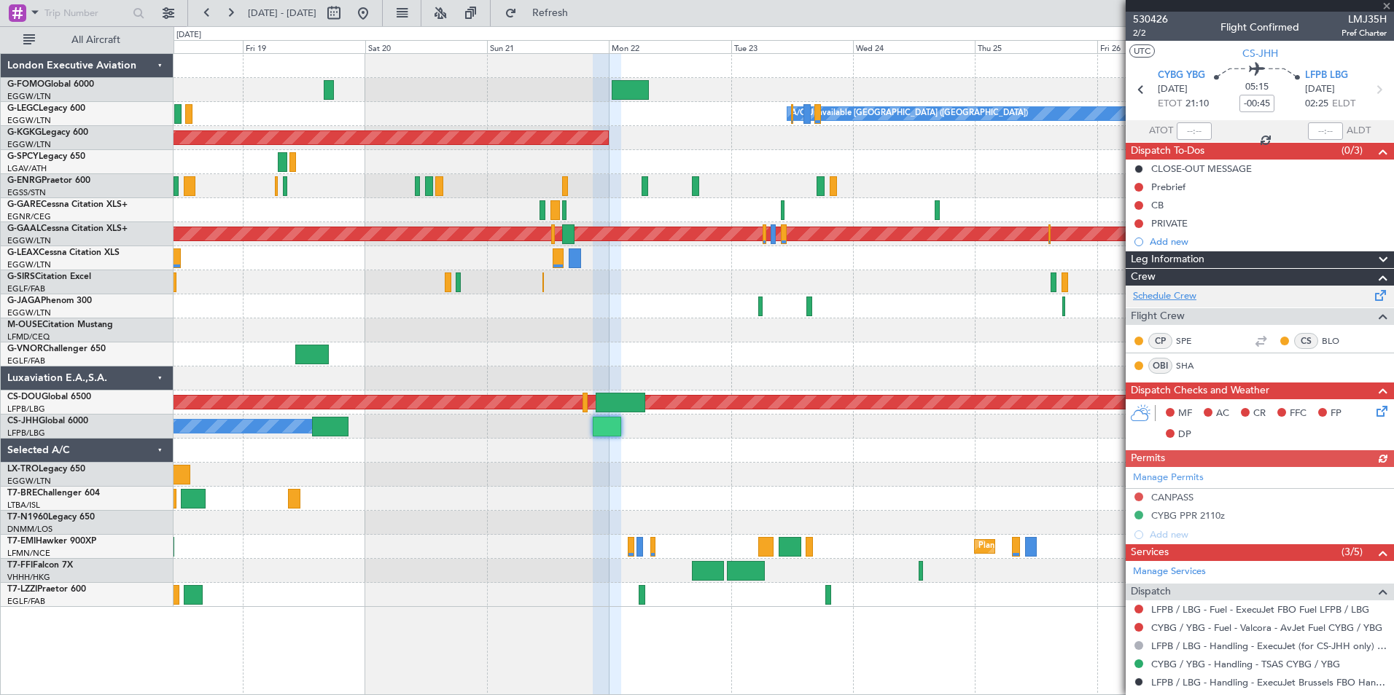
click at [1162, 295] on link "Schedule Crew" at bounding box center [1164, 296] width 63 height 15
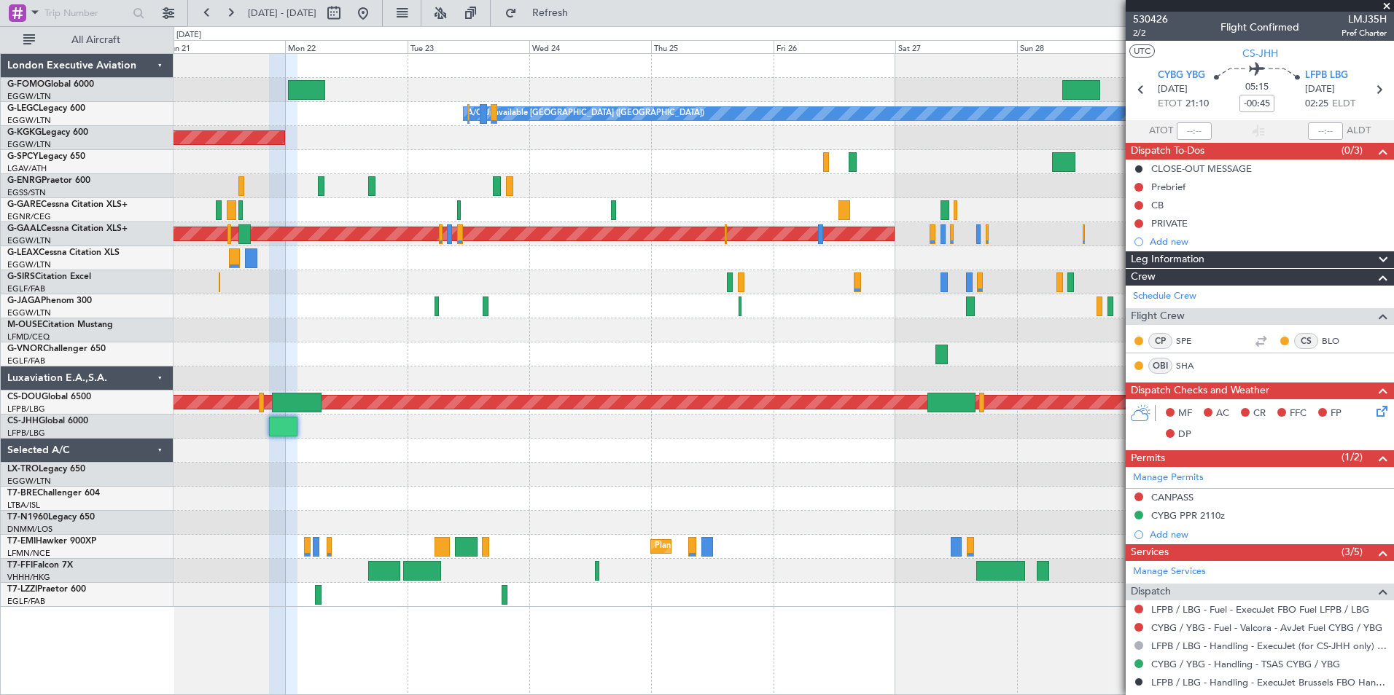
click at [433, 400] on div "A/C Unavailable London (Luton) AOG Maint Istanbul (Ataturk) Planned Maint Dusse…" at bounding box center [782, 330] width 1219 height 553
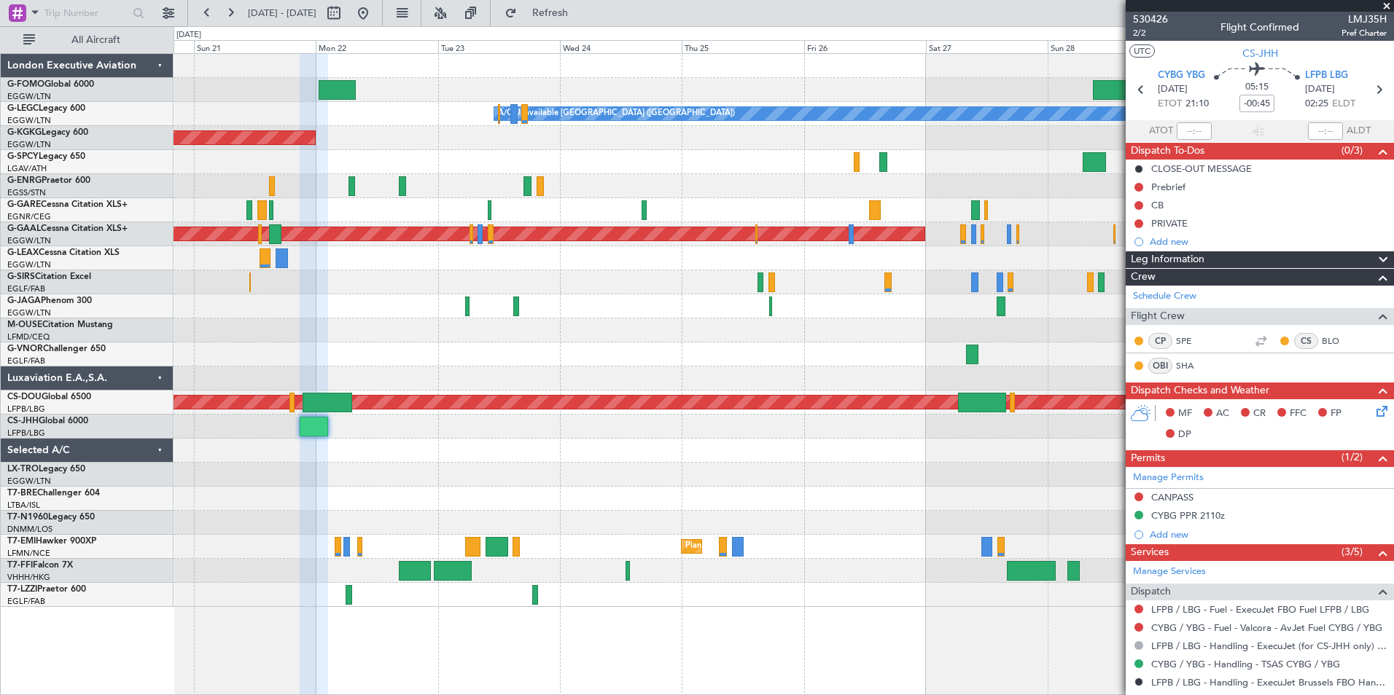
click at [477, 447] on div "A/C Unavailable London (Luton) AOG Maint Istanbul (Ataturk) Planned Maint Dusse…" at bounding box center [782, 330] width 1219 height 553
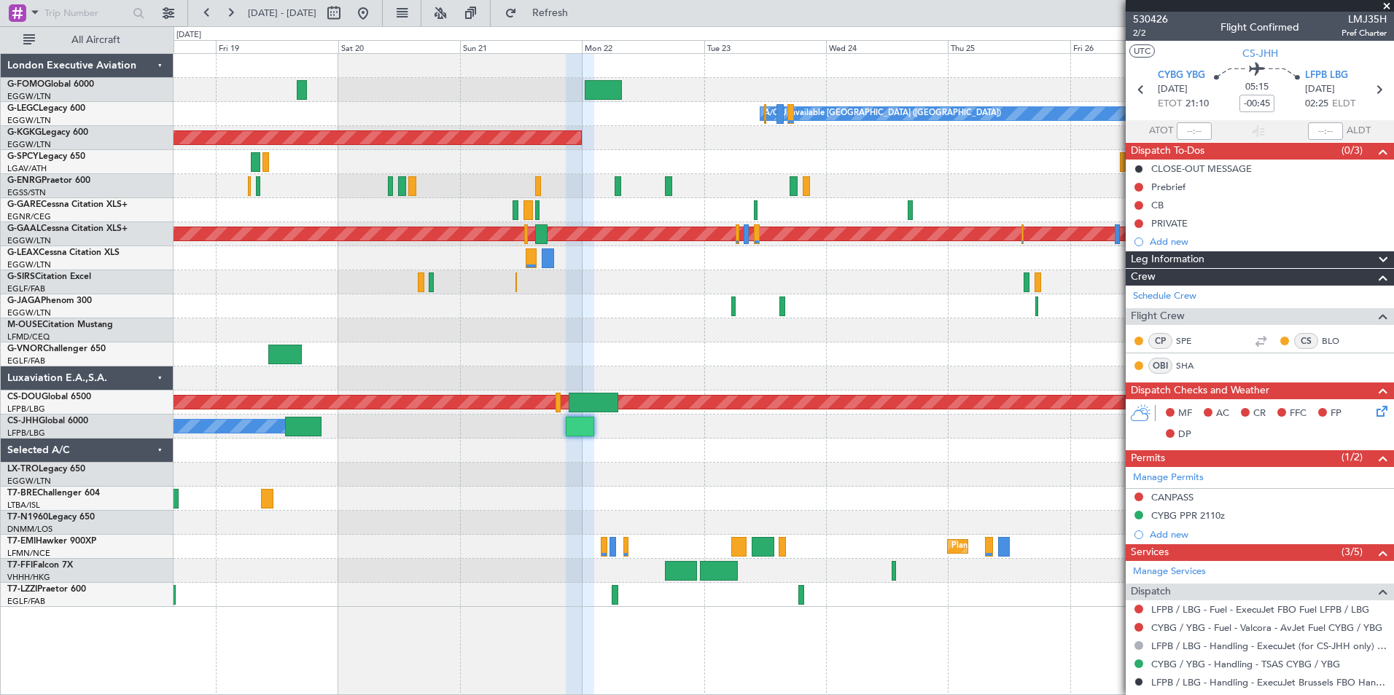
click at [950, 448] on div "A/C Unavailable London (Luton) AOG Maint Istanbul (Ataturk) Planned Maint Dusse…" at bounding box center [782, 330] width 1219 height 553
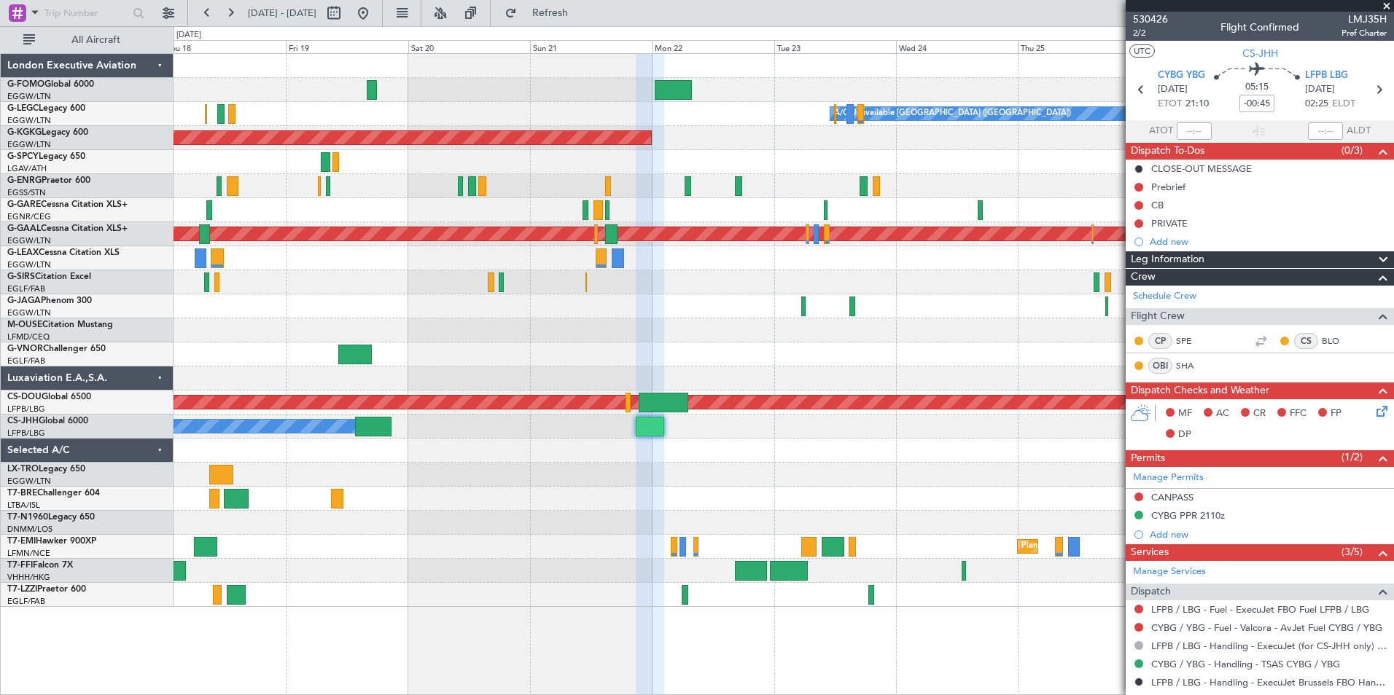
click at [1383, 9] on span at bounding box center [1386, 6] width 15 height 13
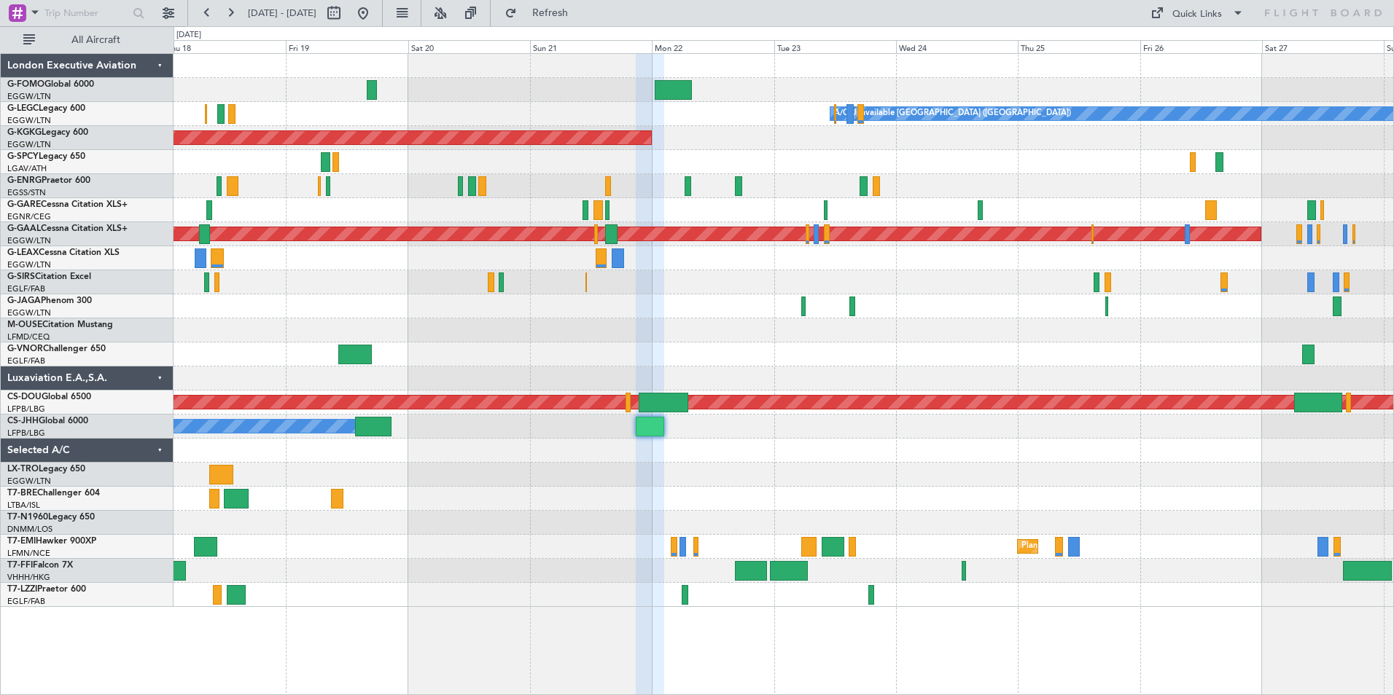
type input "0"
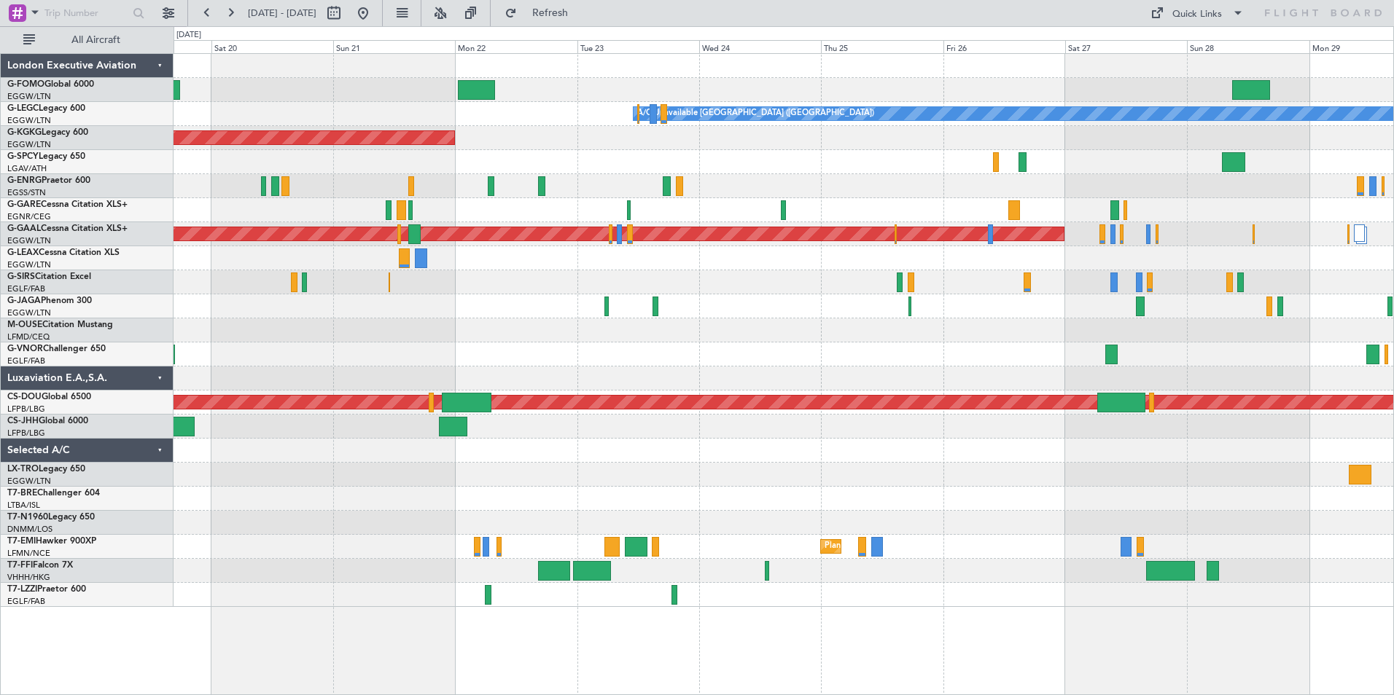
click at [760, 473] on div "A/C Unavailable London (Luton) AOG Maint Istanbul (Ataturk) Planned Maint Dusse…" at bounding box center [782, 330] width 1219 height 553
click at [772, 458] on div at bounding box center [782, 451] width 1219 height 24
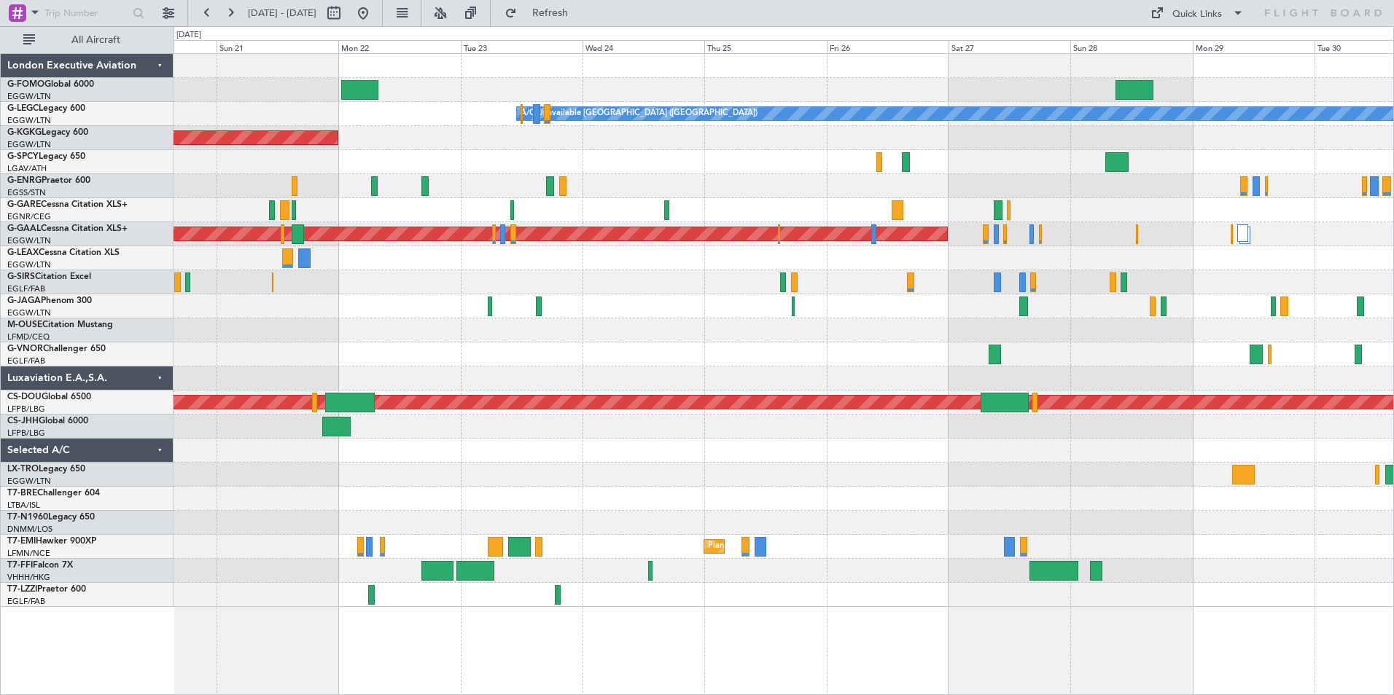
click at [725, 460] on div at bounding box center [782, 451] width 1219 height 24
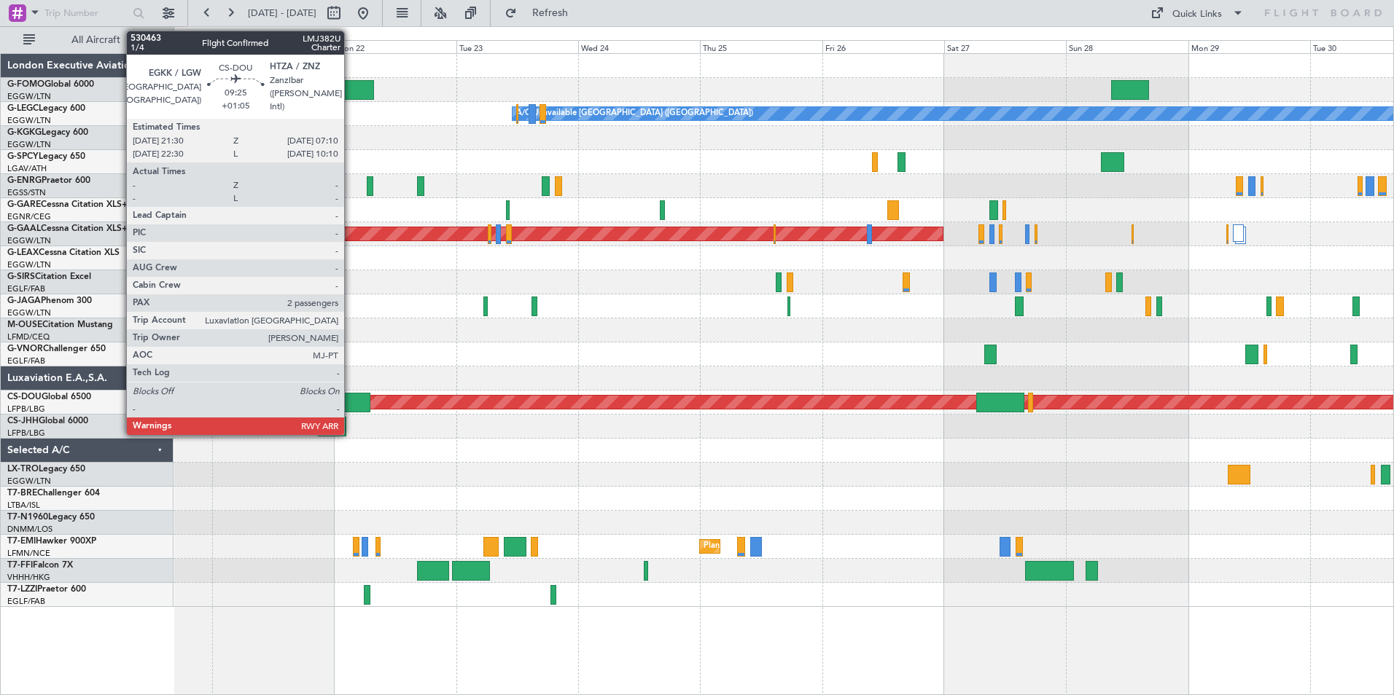
click at [871, 349] on div "A/C Unavailable London (Luton) AOG Maint Istanbul (Ataturk) Planned Maint Dusse…" at bounding box center [782, 330] width 1219 height 553
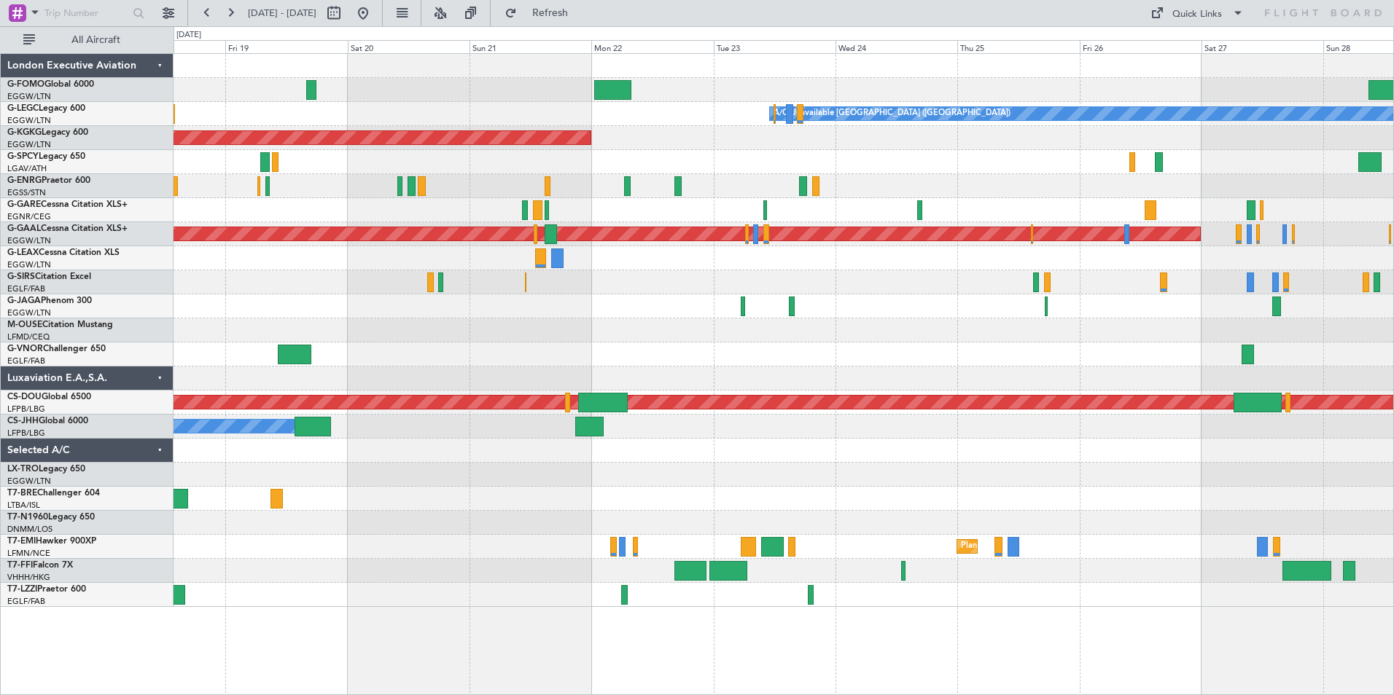
click at [871, 306] on div at bounding box center [782, 306] width 1219 height 24
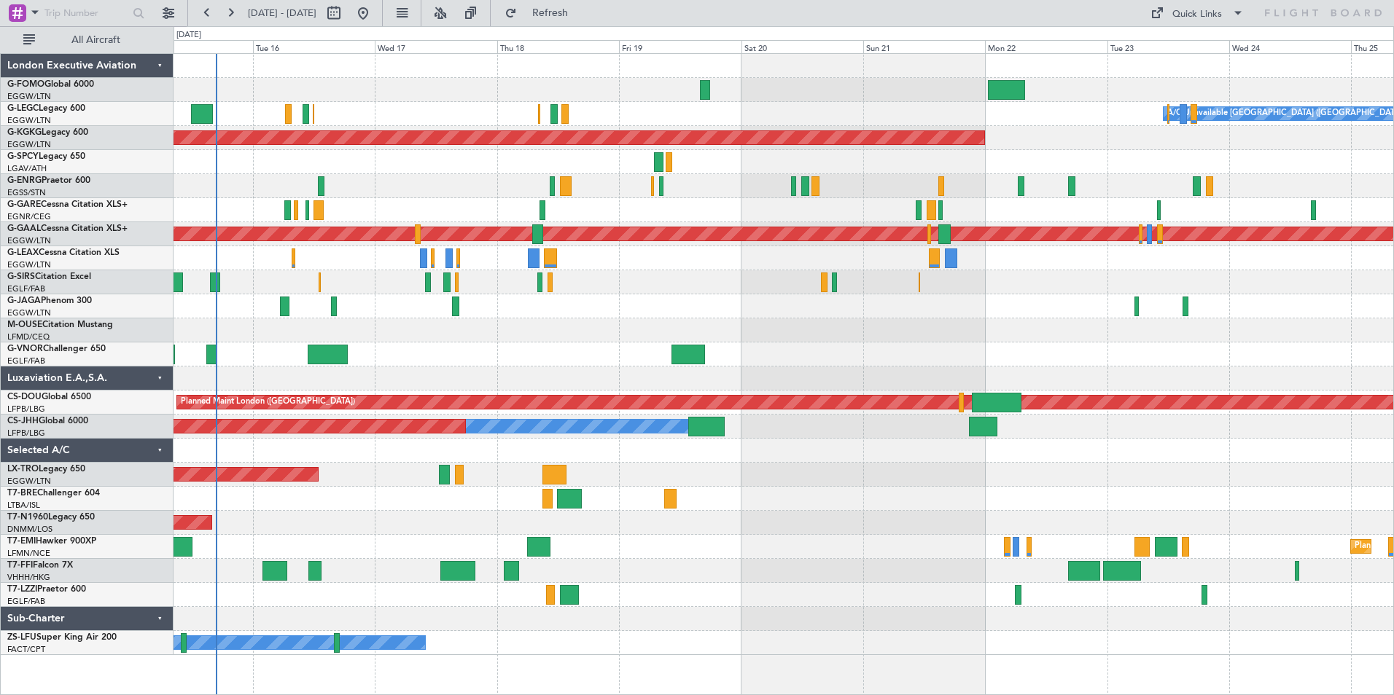
click at [781, 385] on div at bounding box center [782, 379] width 1219 height 24
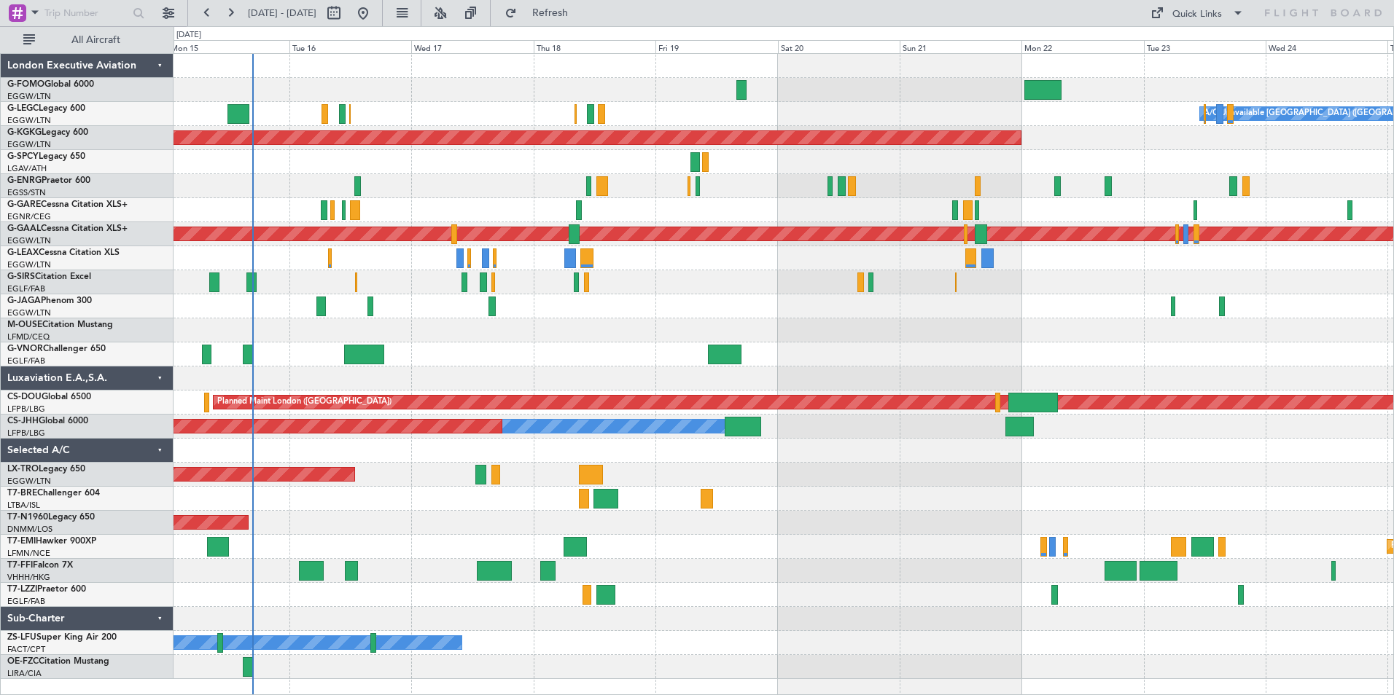
click at [539, 485] on div "Unplanned Maint [GEOGRAPHIC_DATA] ([PERSON_NAME] Intl)" at bounding box center [782, 475] width 1219 height 24
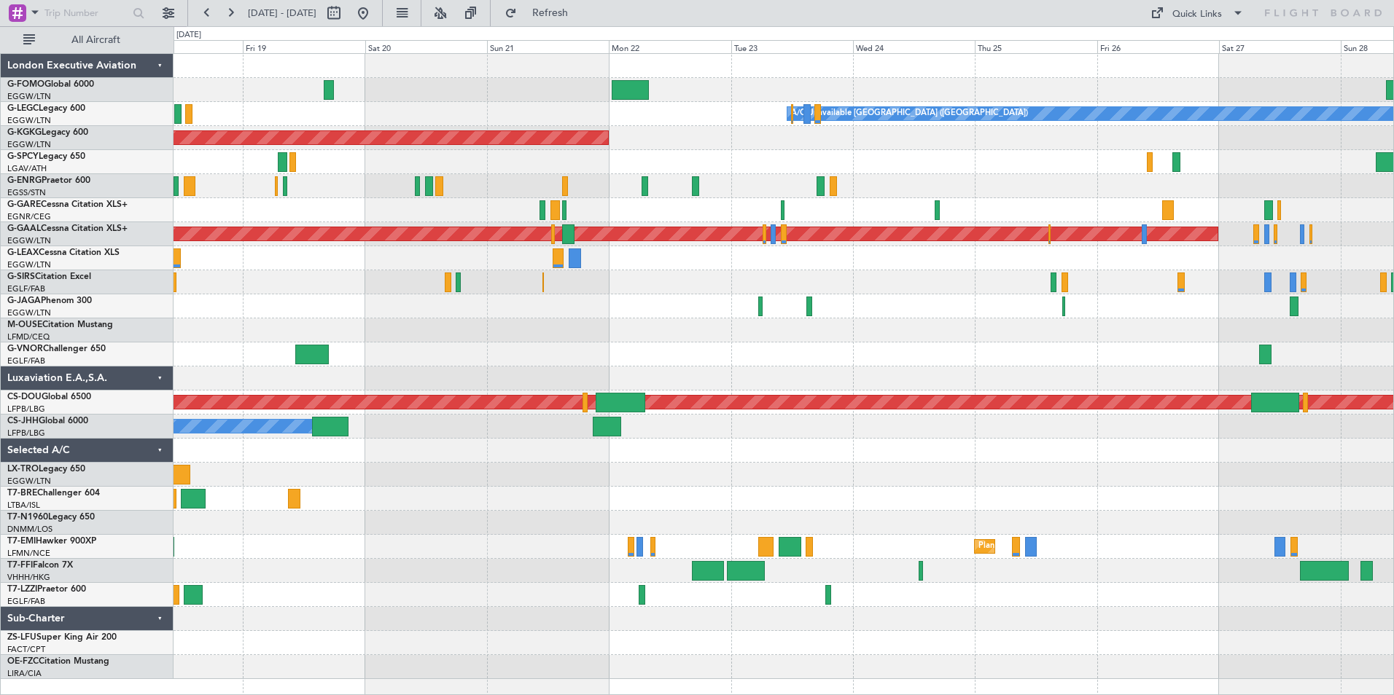
click at [761, 483] on div "A/C Unavailable London (Luton) AOG Maint Istanbul (Ataturk) Planned Maint Dusse…" at bounding box center [782, 366] width 1219 height 625
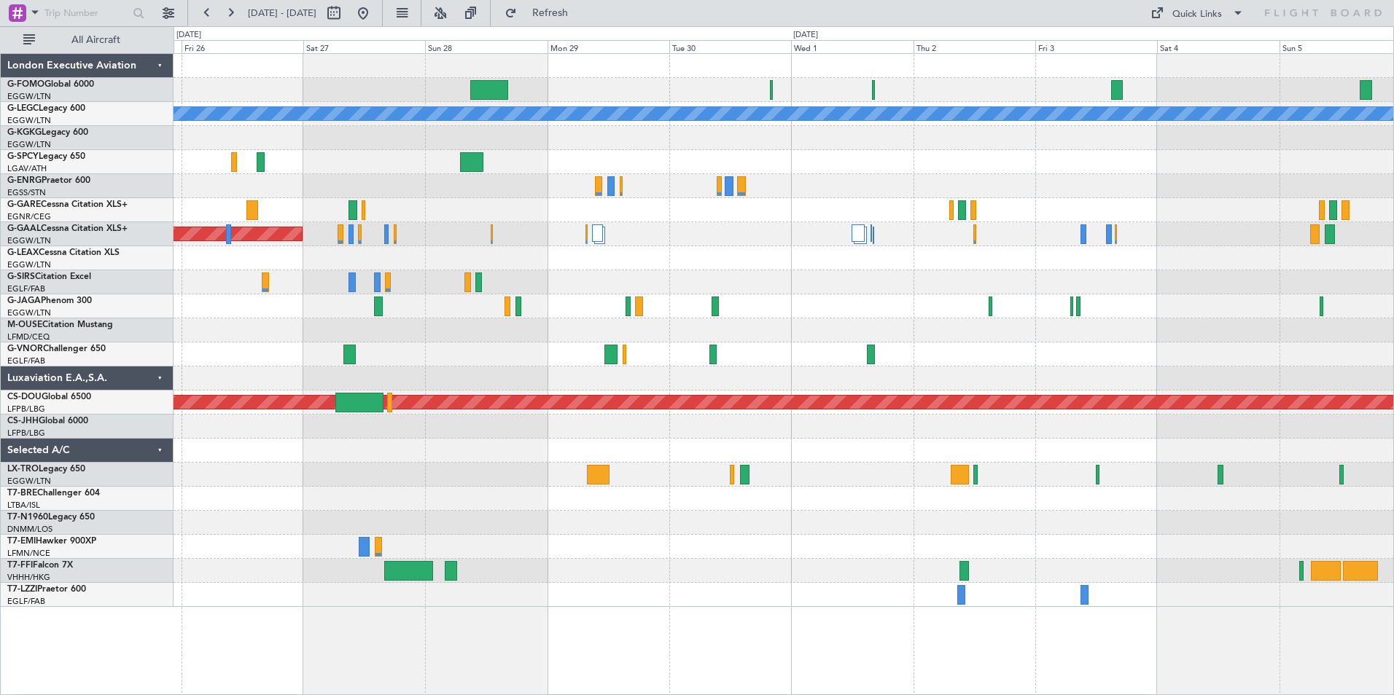
click at [647, 503] on div "A/C Unavailable [GEOGRAPHIC_DATA] ([GEOGRAPHIC_DATA]) Planned [GEOGRAPHIC_DATA]…" at bounding box center [782, 330] width 1219 height 553
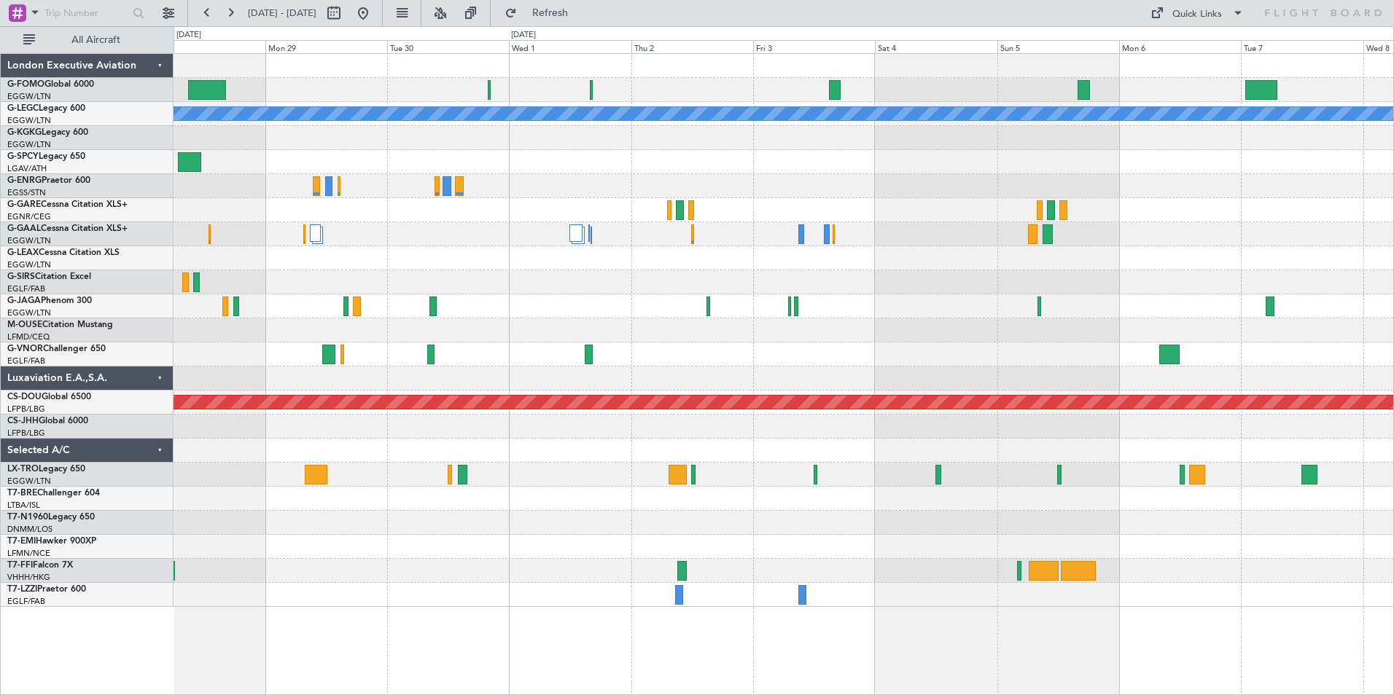
click at [1393, 375] on html "23 Sep 2025 - 03 Oct 2025 Refresh Quick Links All Aircraft A/C Unavailable Lond…" at bounding box center [697, 347] width 1394 height 695
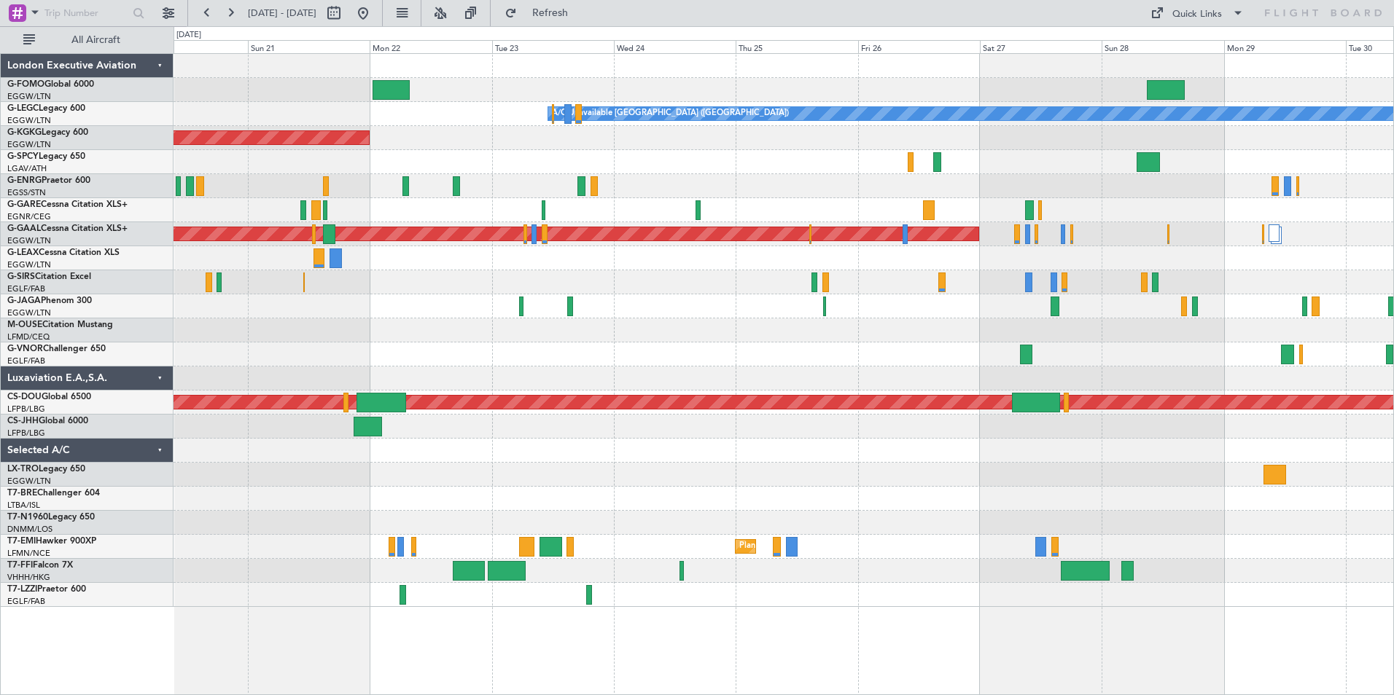
click at [1199, 357] on div at bounding box center [782, 355] width 1219 height 24
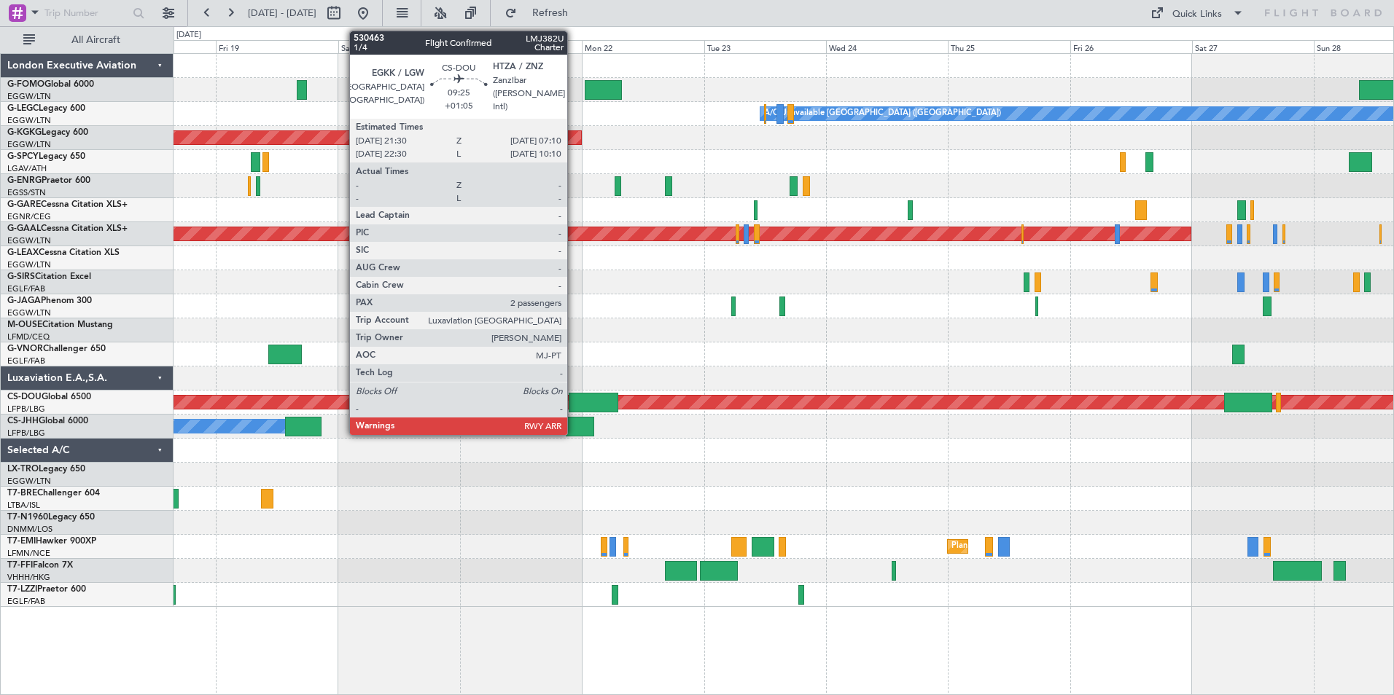
click at [574, 403] on div at bounding box center [594, 403] width 50 height 20
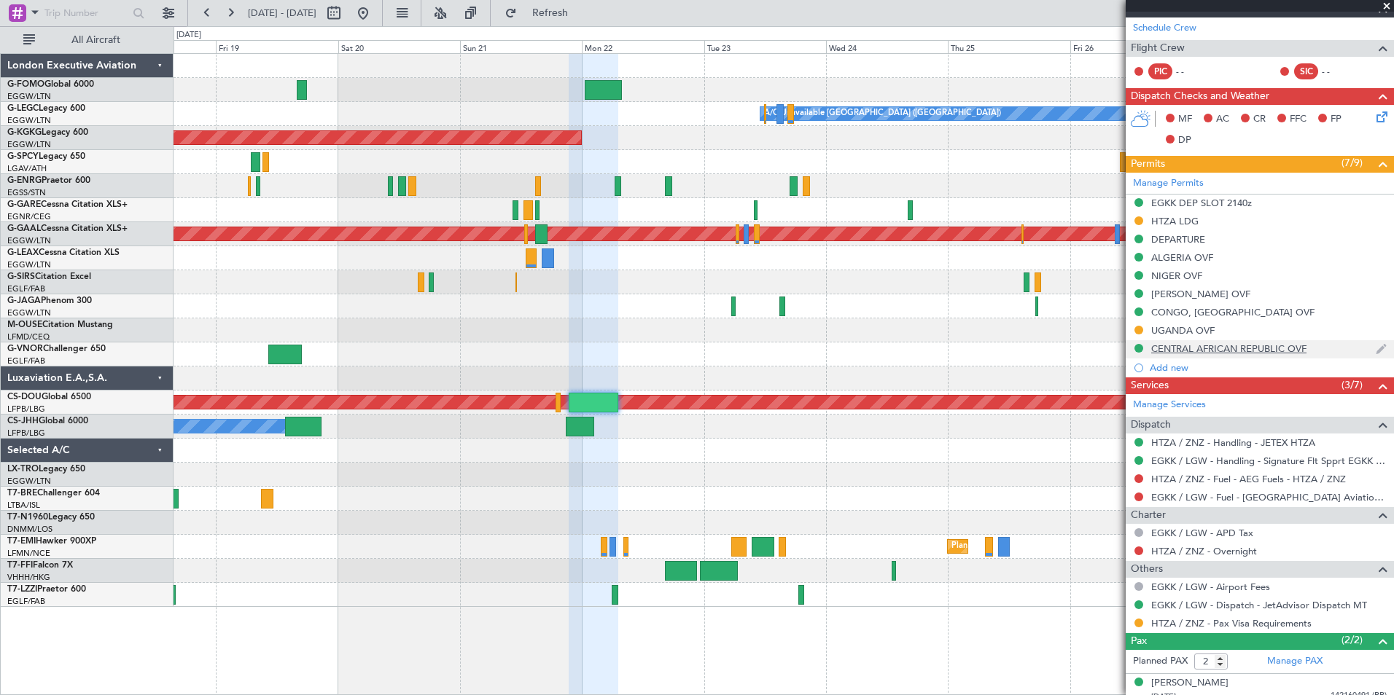
scroll to position [312, 0]
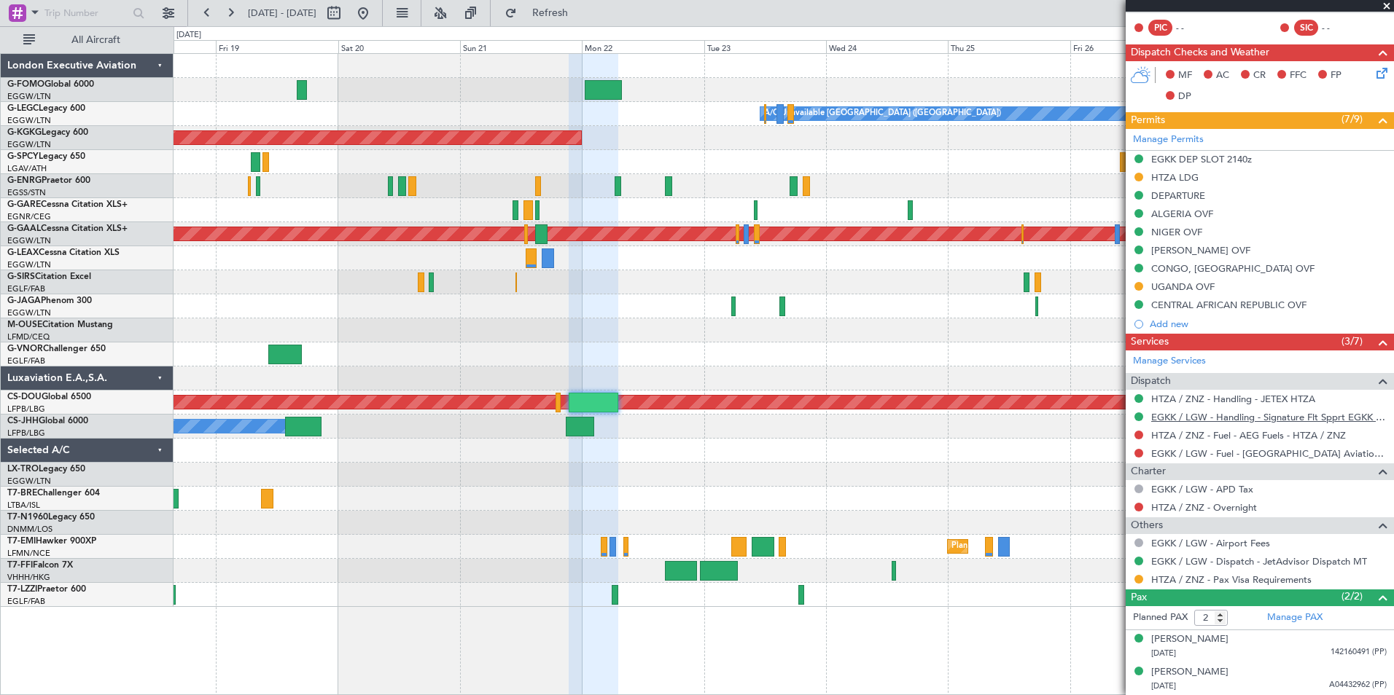
click at [1207, 417] on link "EGKK / LGW - Handling - Signature Flt Spprt EGKK / LGW" at bounding box center [1268, 417] width 235 height 12
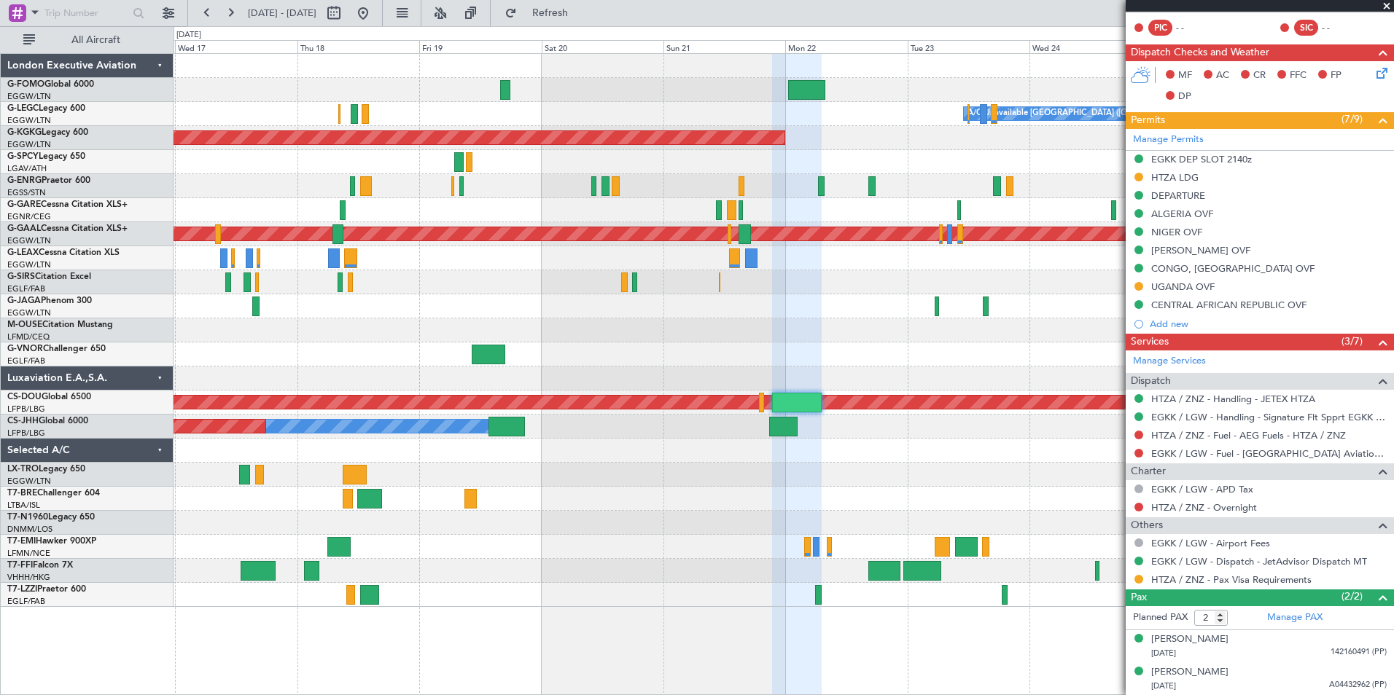
click at [858, 343] on div "A/C Unavailable London (Luton) AOG Maint Istanbul (Ataturk) Planned Maint Dusse…" at bounding box center [782, 330] width 1219 height 553
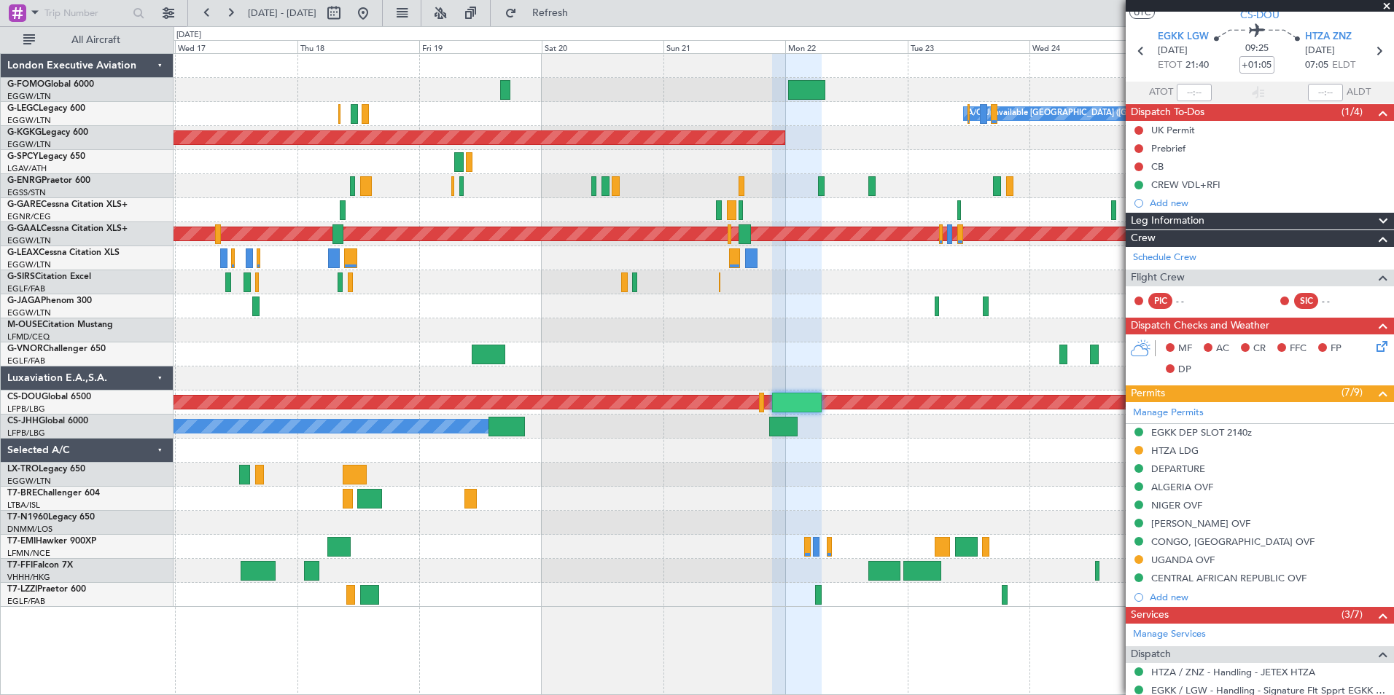
scroll to position [73, 0]
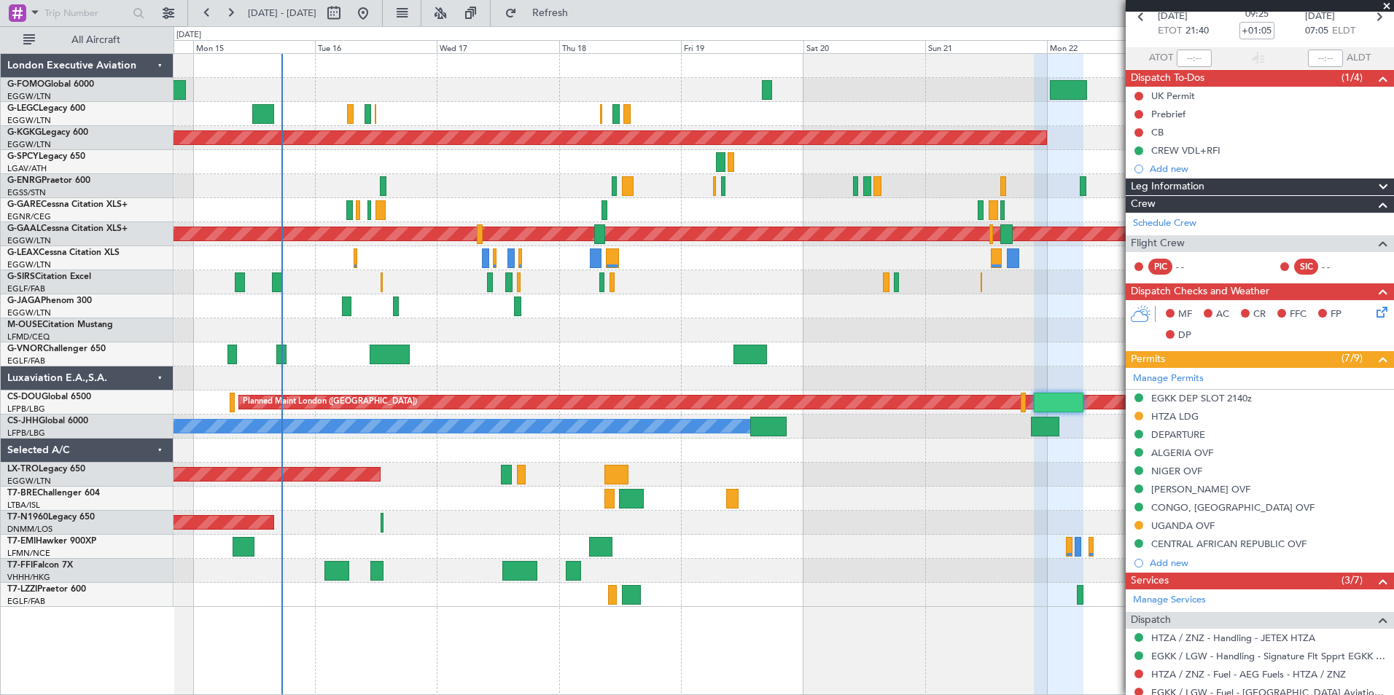
click at [850, 251] on div "A/C Unavailable London (Luton) Planned Maint London (Luton) Owner AOG Maint Ist…" at bounding box center [782, 330] width 1219 height 553
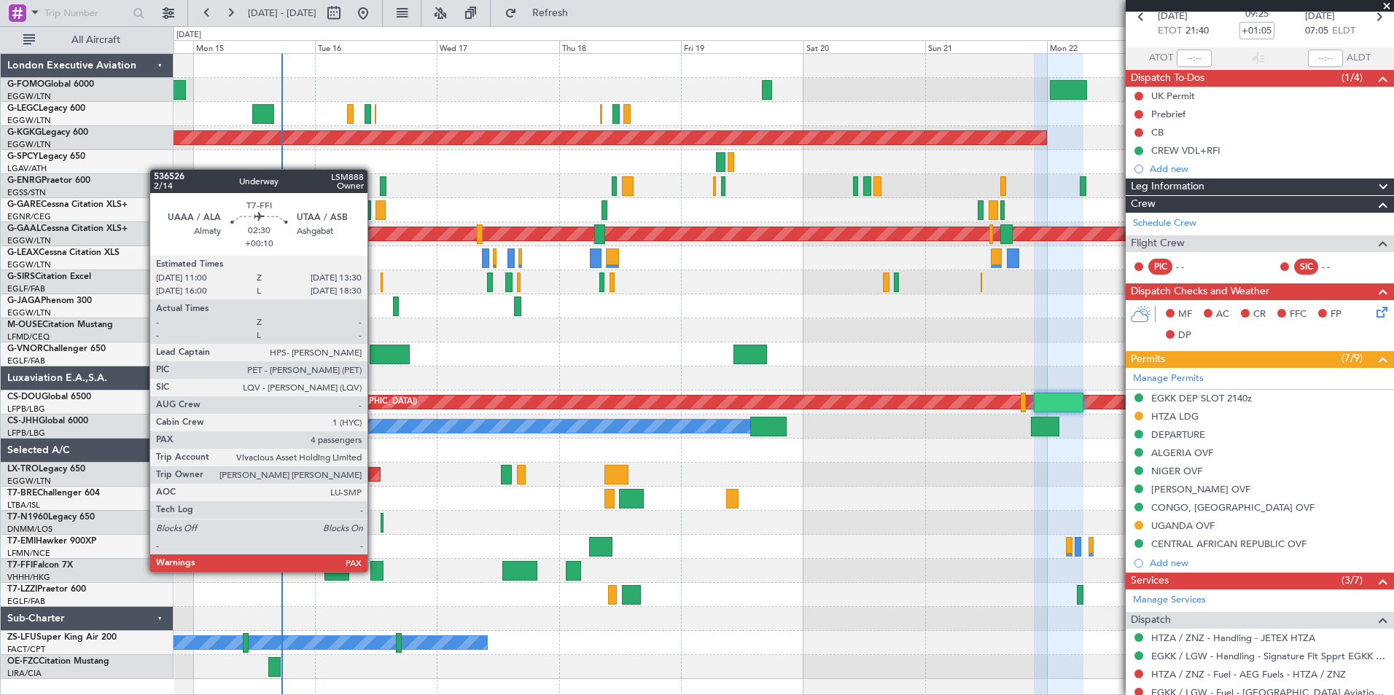
click at [374, 571] on div at bounding box center [376, 571] width 13 height 20
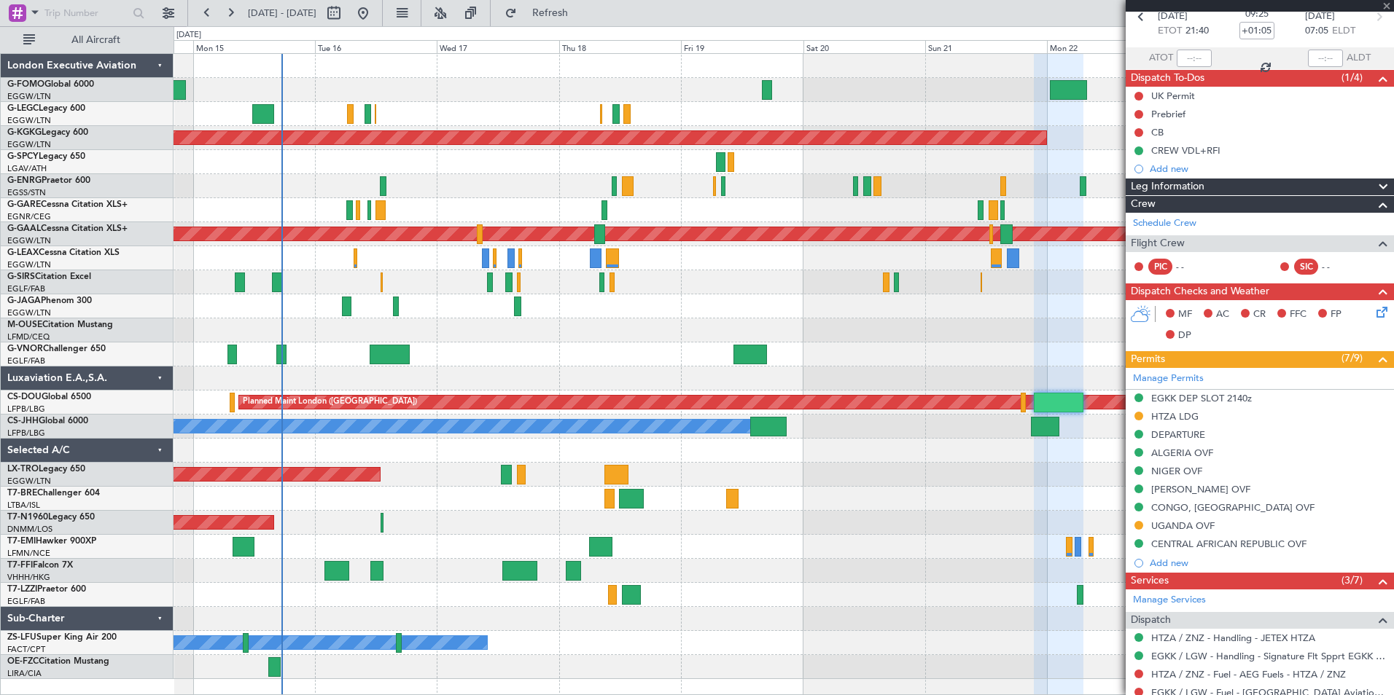
type input "+00:10"
type input "4"
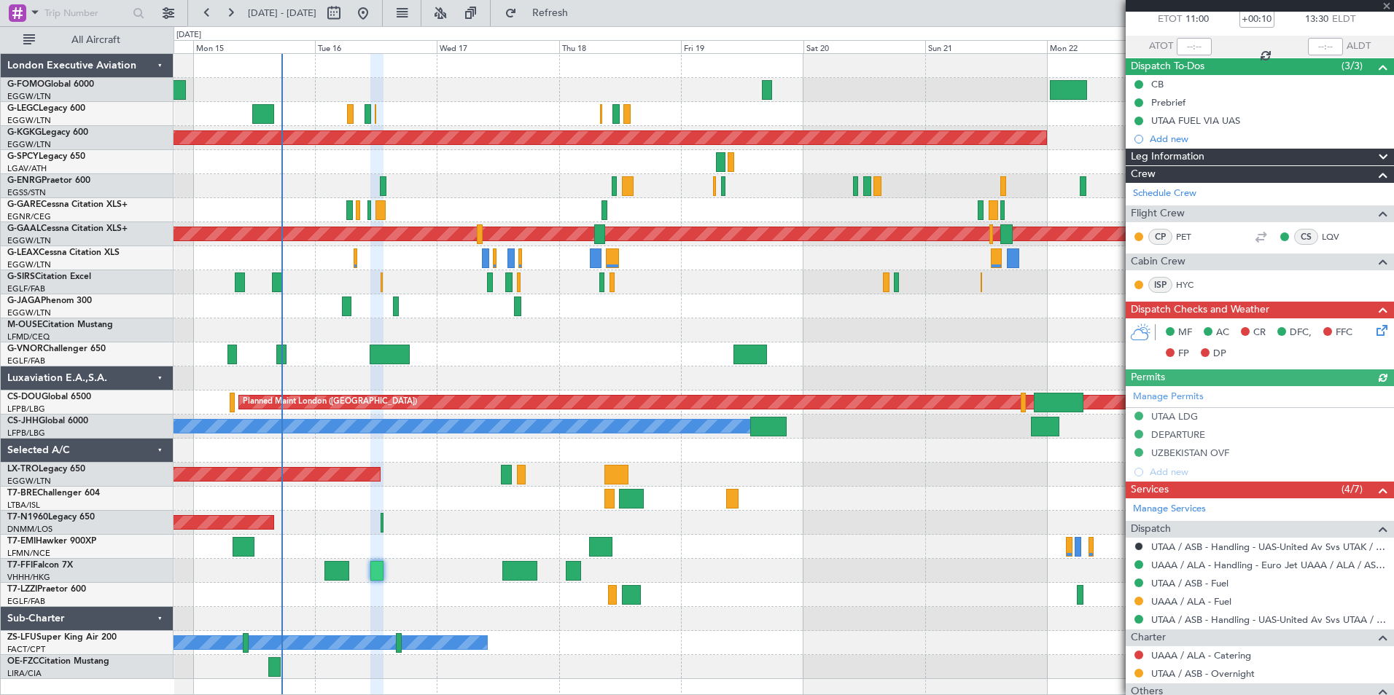
scroll to position [219, 0]
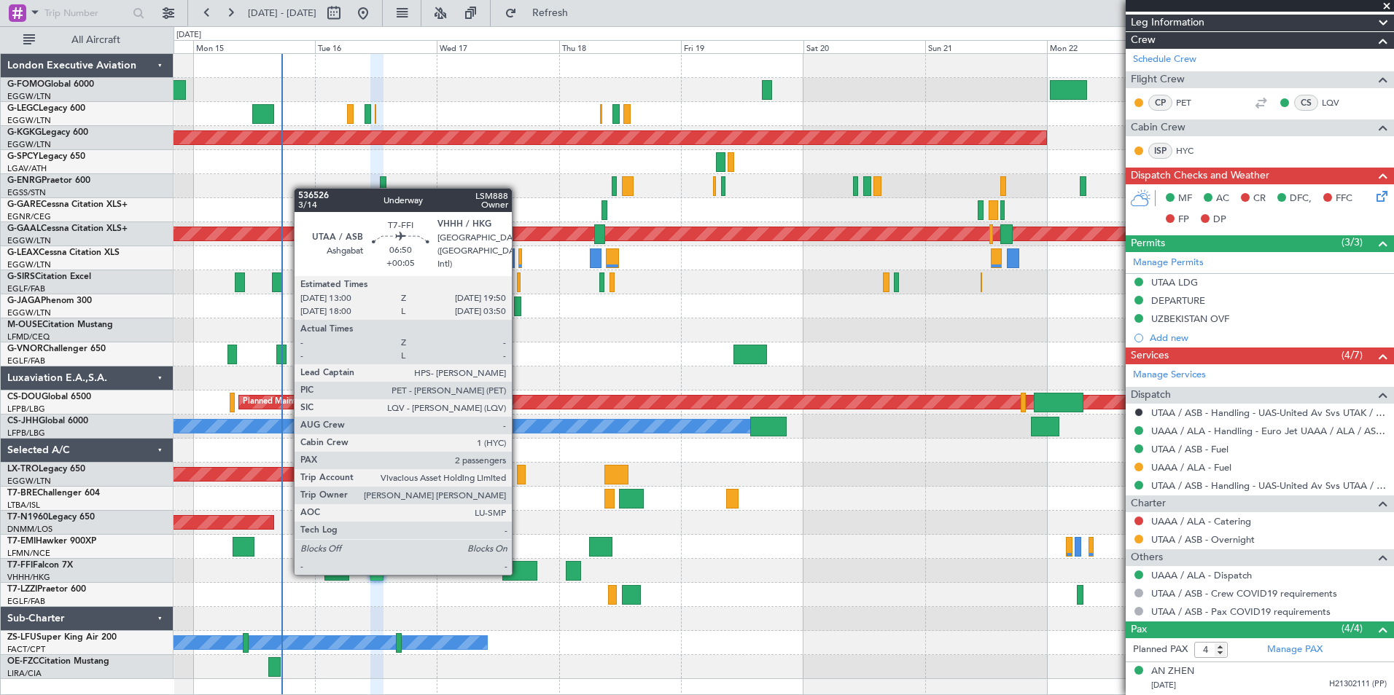
click at [518, 574] on div at bounding box center [519, 571] width 35 height 20
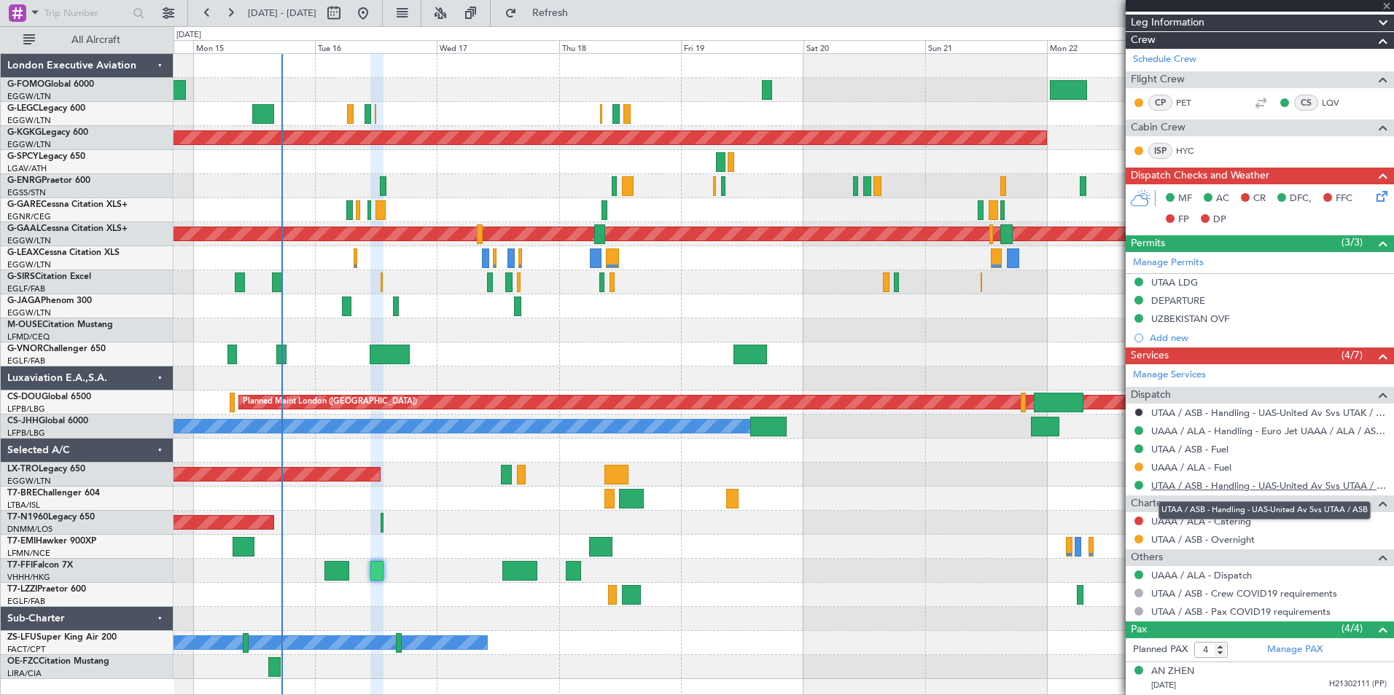
type input "+00:05"
type input "2"
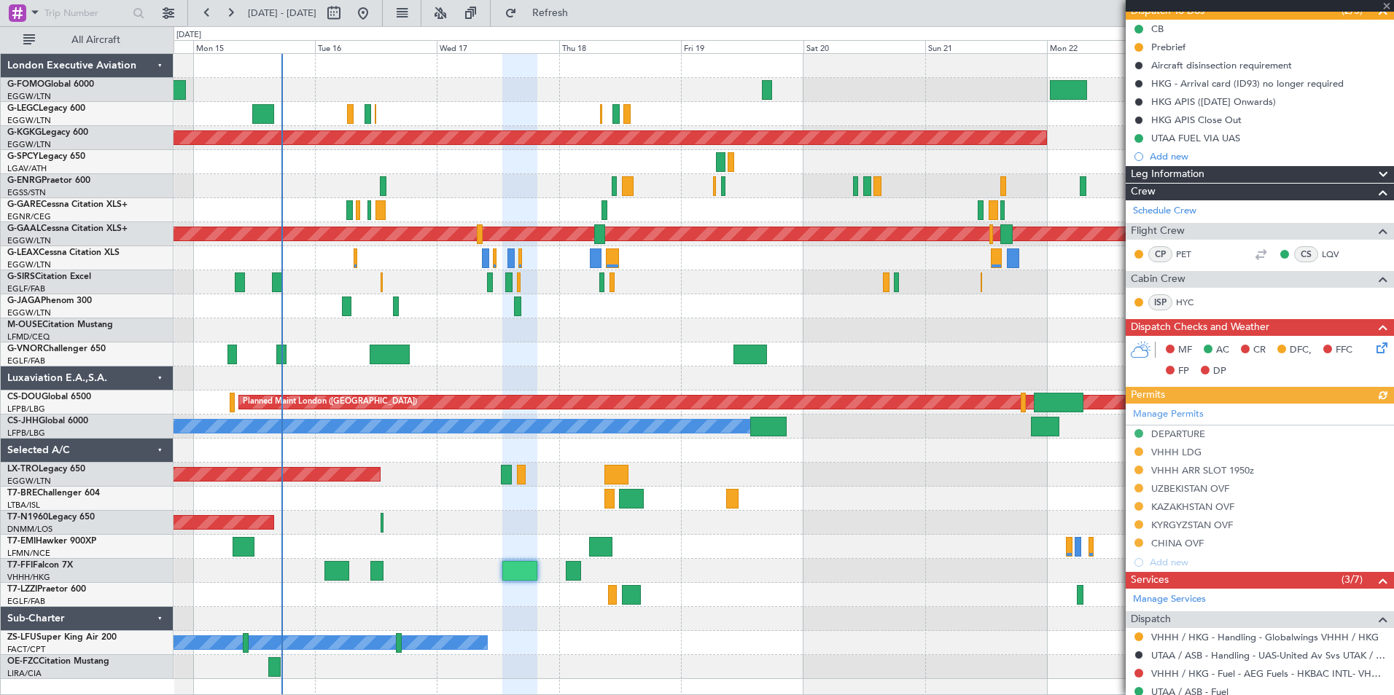
scroll to position [146, 0]
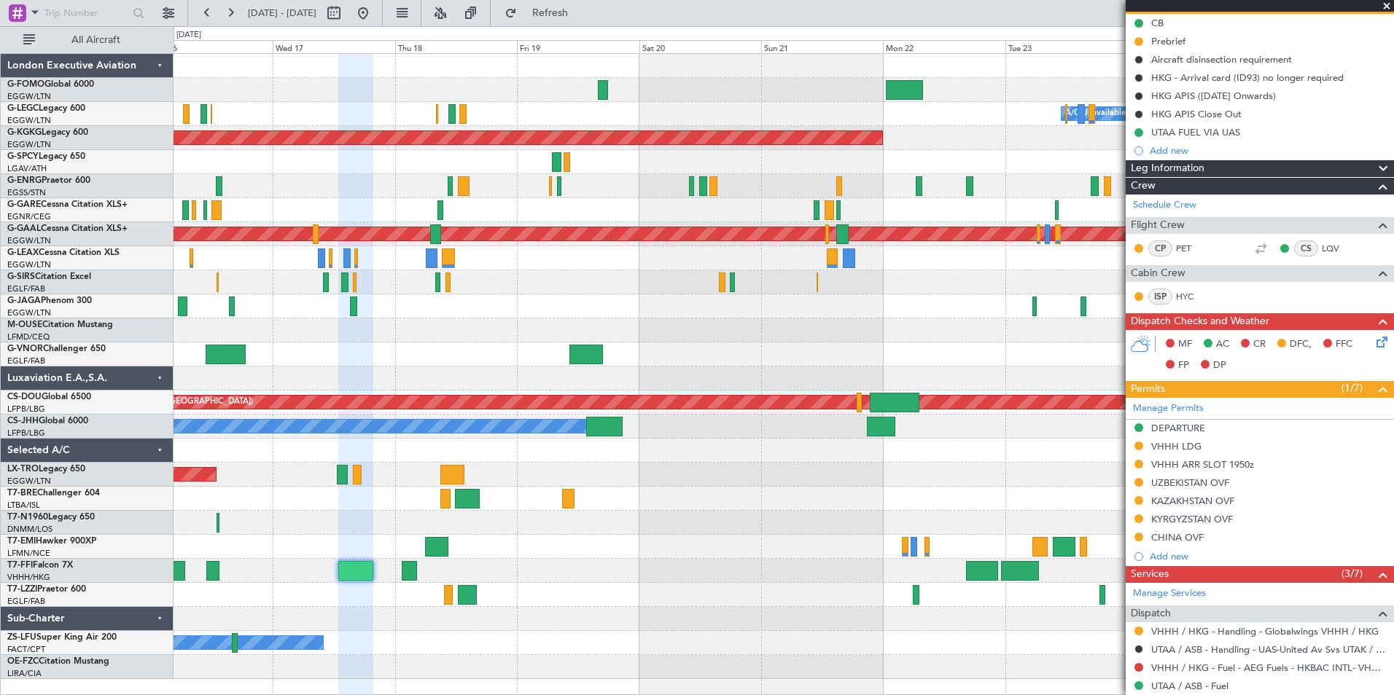
click at [733, 561] on div "A/C Unavailable London (Luton) AOG Maint Istanbul (Ataturk) Planned Maint Dusse…" at bounding box center [782, 366] width 1219 height 625
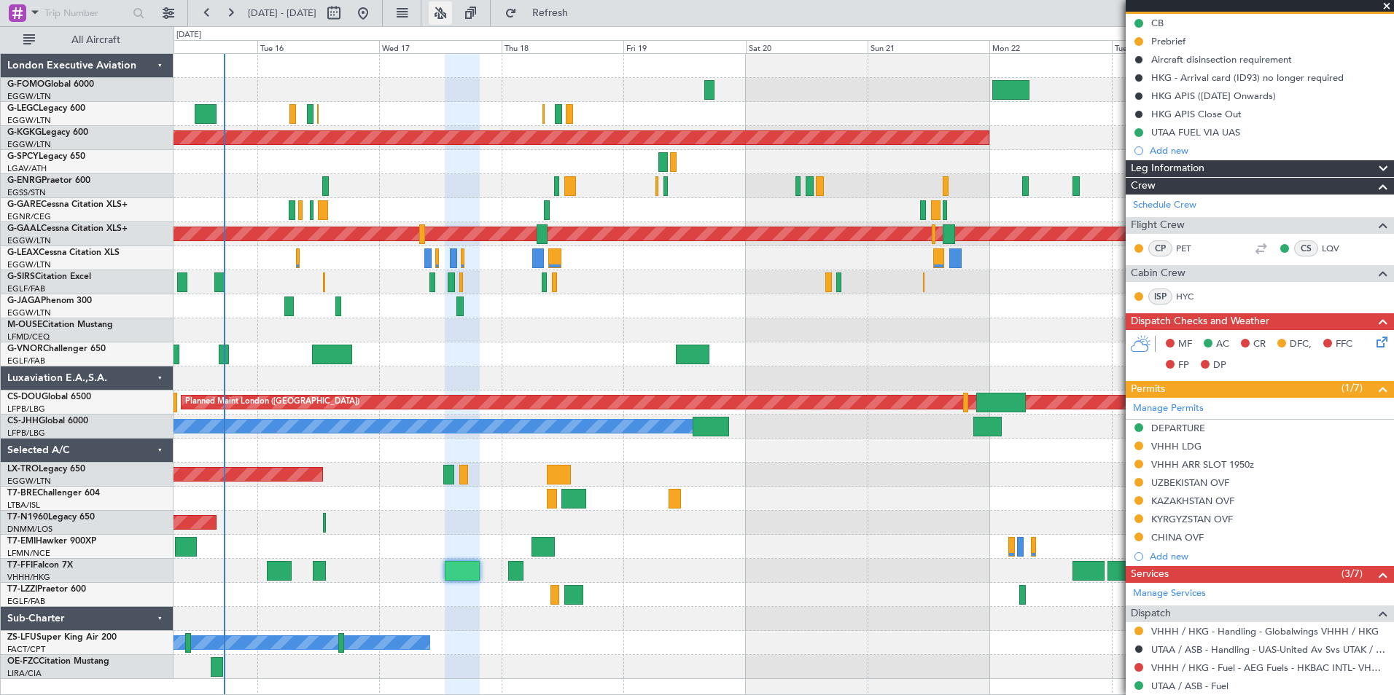
click at [452, 10] on button at bounding box center [440, 12] width 23 height 23
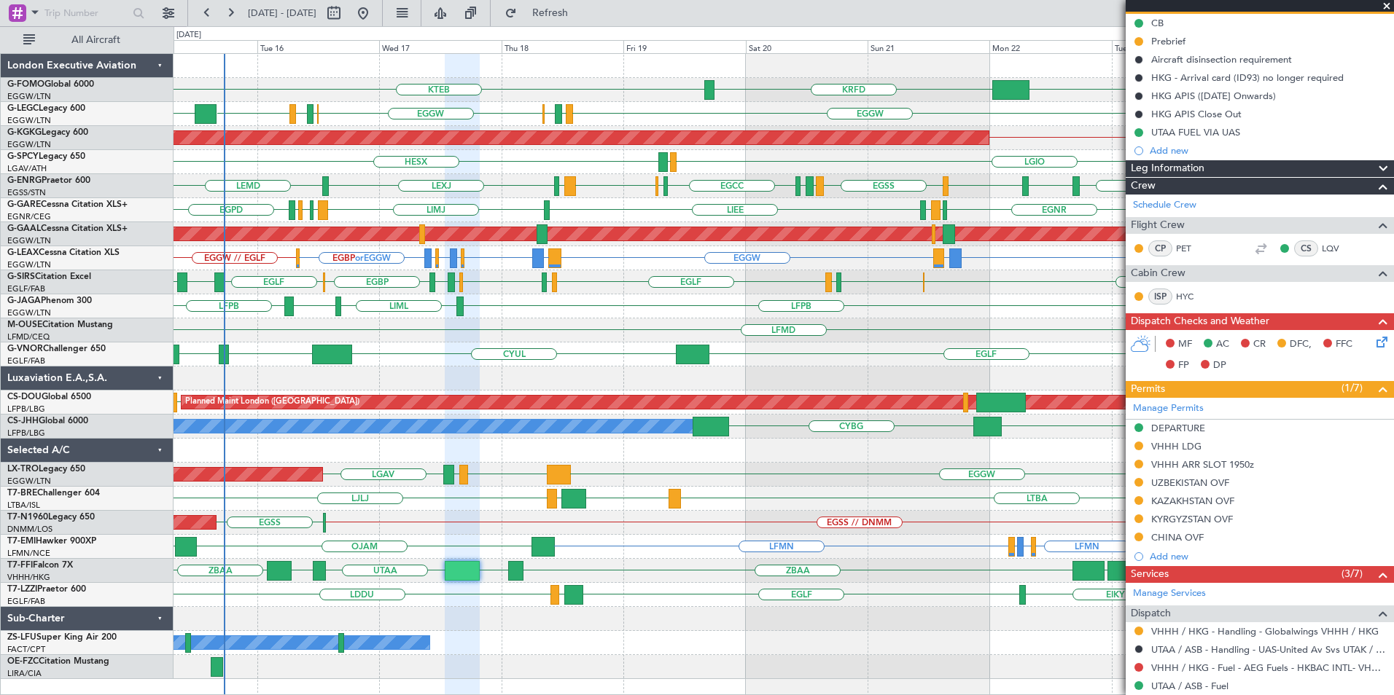
click at [720, 535] on div "KTEB EGGW KRFD A/C Unavailable London (Luton) EGGW EGWU EGPD EGGW LTFJ EGGW EGP…" at bounding box center [782, 366] width 1219 height 625
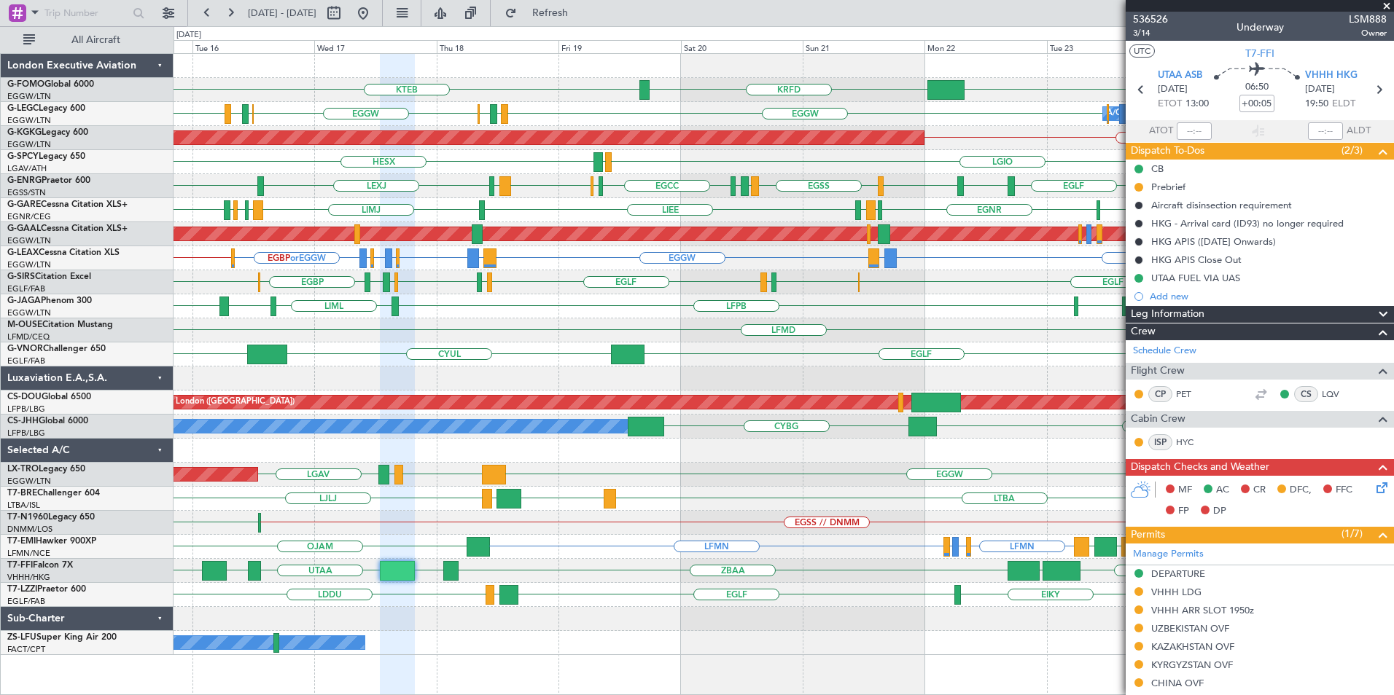
scroll to position [146, 0]
